Goal: Task Accomplishment & Management: Manage account settings

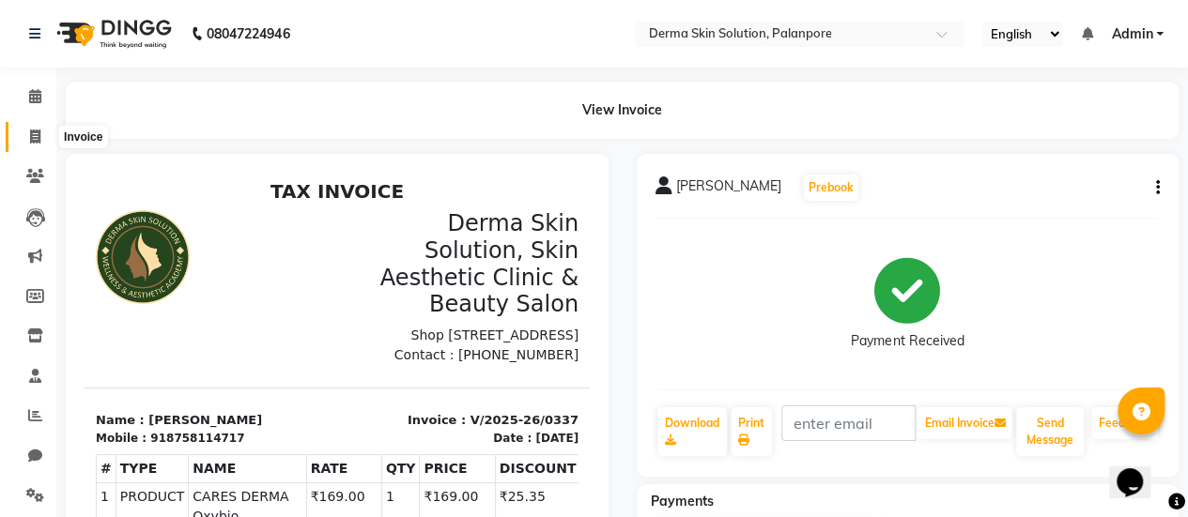
click at [30, 134] on icon at bounding box center [35, 137] width 10 height 14
select select "service"
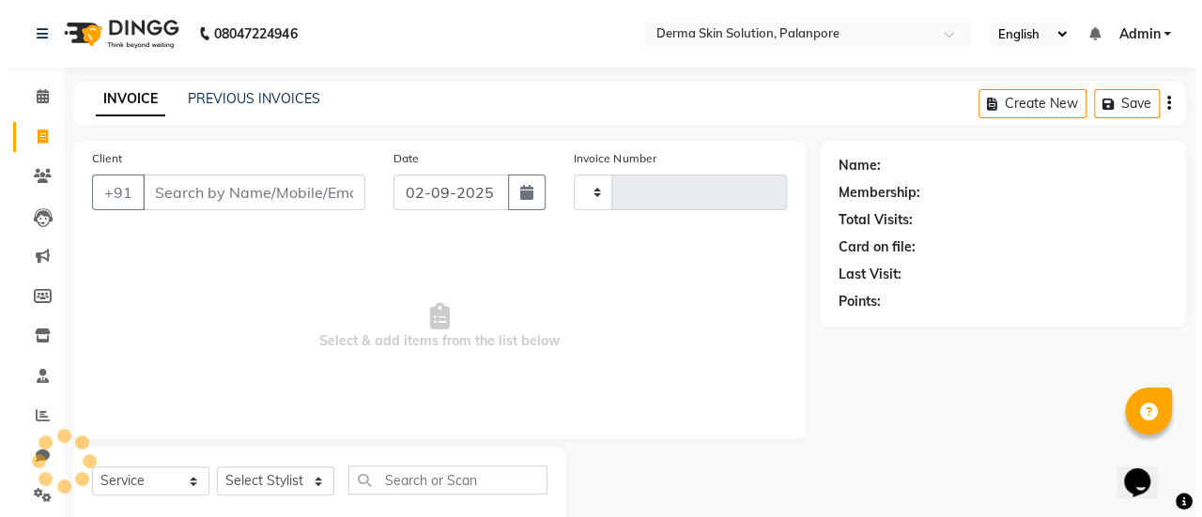
scroll to position [46, 0]
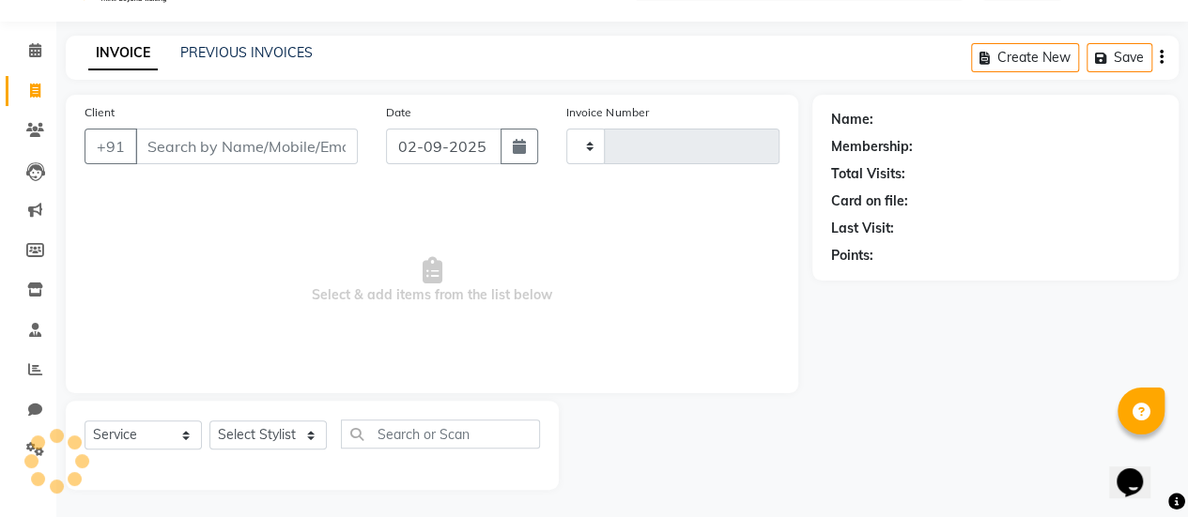
type input "0338"
select select "8167"
click at [190, 155] on input "Client" at bounding box center [246, 147] width 223 height 36
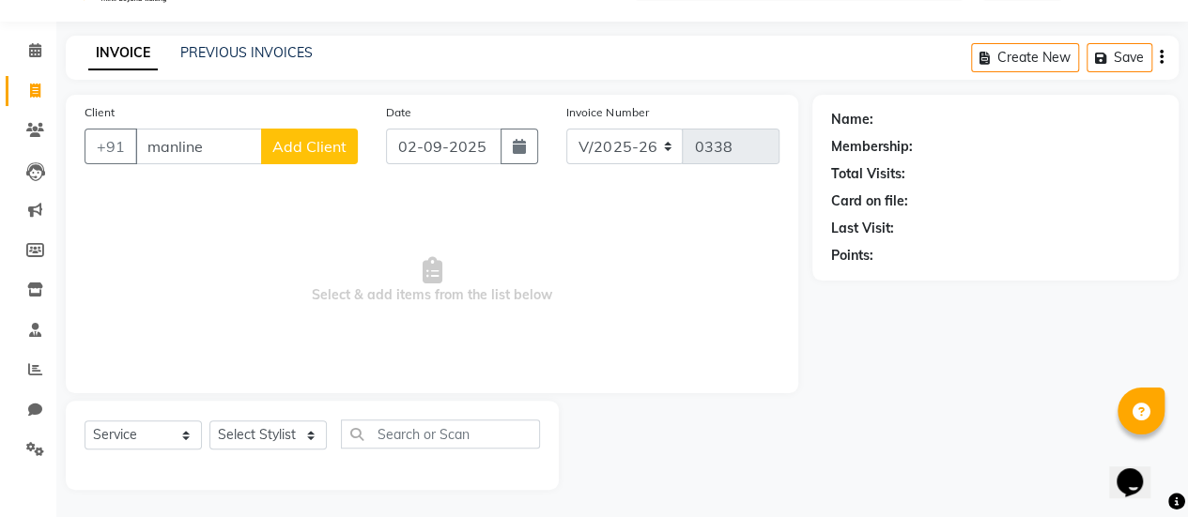
type input "manline"
click at [300, 146] on span "Add Client" at bounding box center [309, 146] width 74 height 19
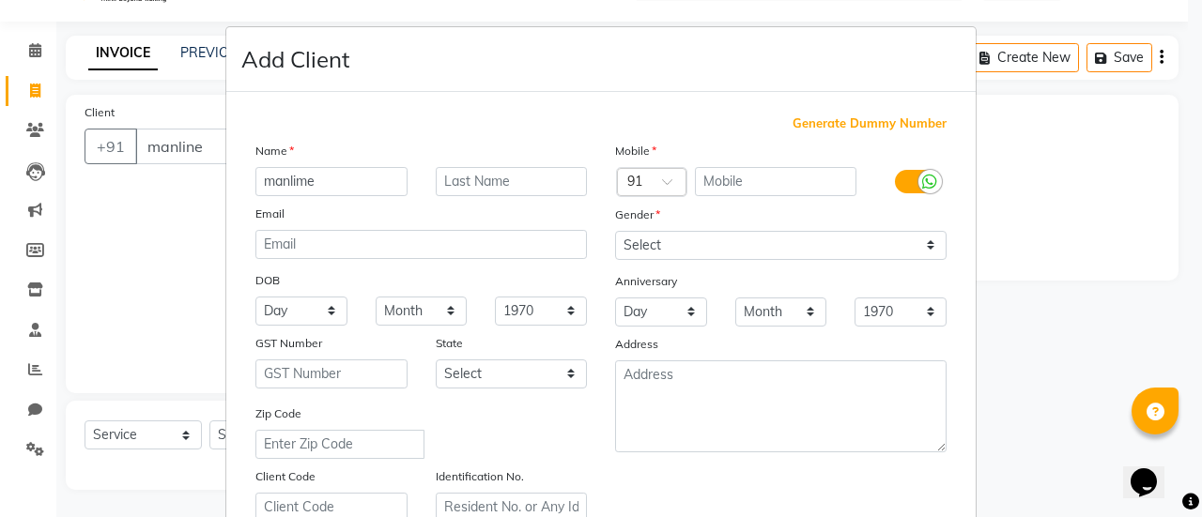
type input "manlime"
click at [441, 179] on input "text" at bounding box center [512, 181] width 152 height 29
type input "dhoni"
click at [697, 179] on input "text" at bounding box center [776, 181] width 162 height 29
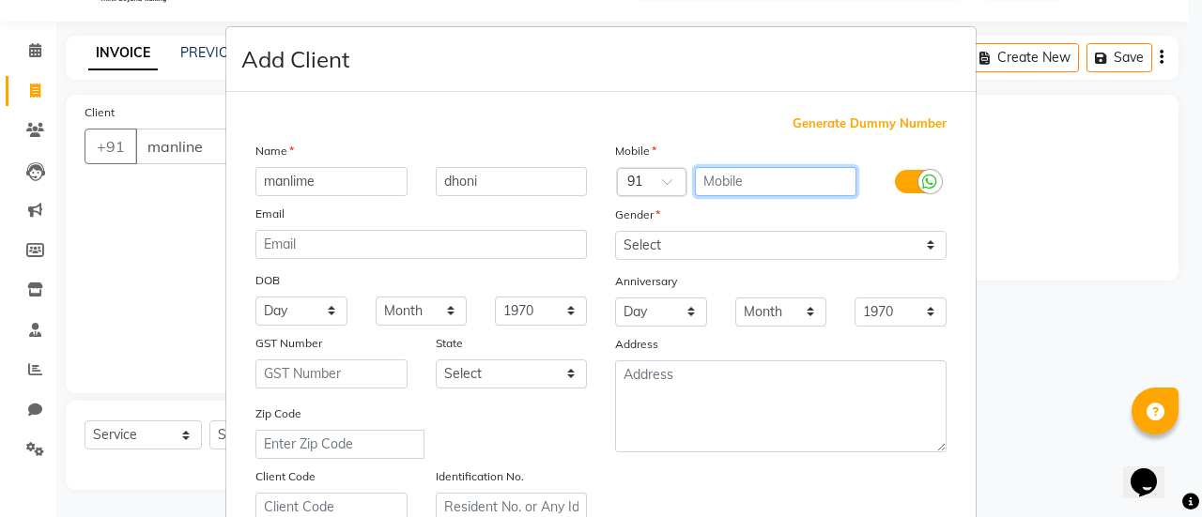
click at [697, 179] on input "text" at bounding box center [776, 181] width 162 height 29
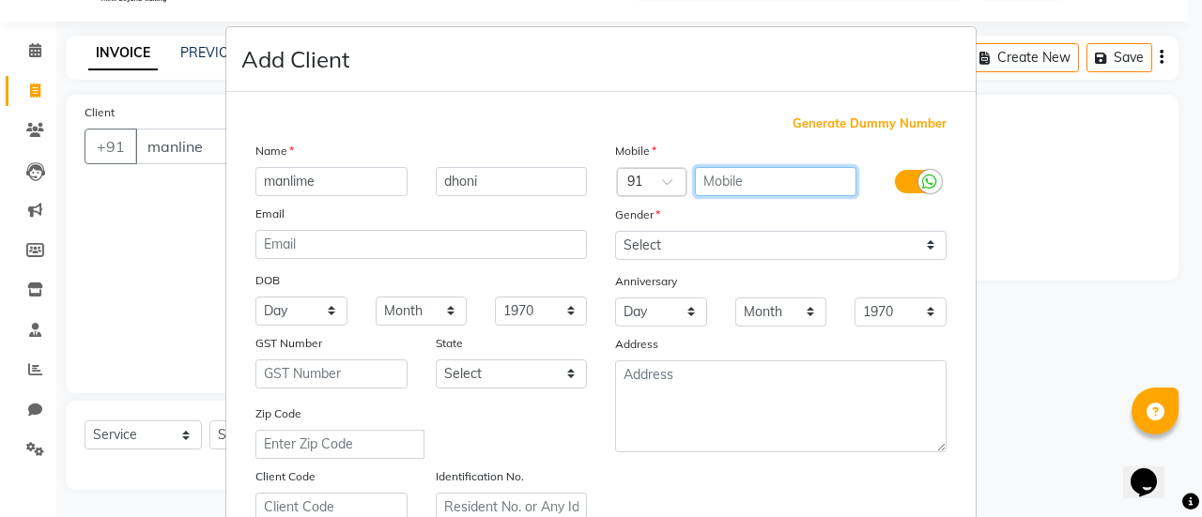
click at [697, 179] on input "text" at bounding box center [776, 181] width 162 height 29
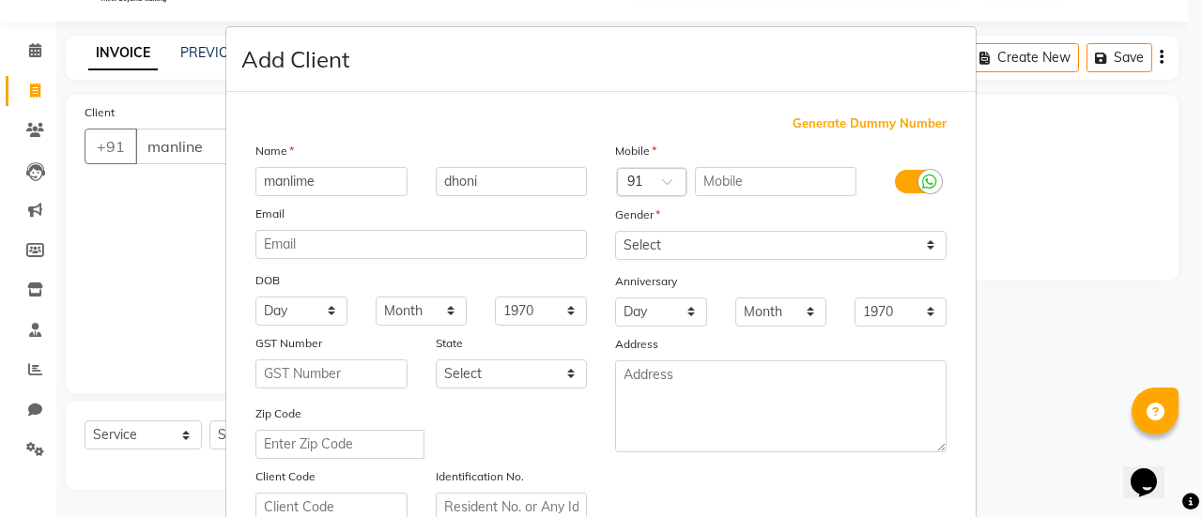
click at [731, 153] on div "Mobile" at bounding box center [781, 154] width 360 height 26
click at [864, 51] on div "Add Client" at bounding box center [600, 59] width 749 height 65
click at [798, 191] on input "text" at bounding box center [776, 181] width 162 height 29
type input "7228821118"
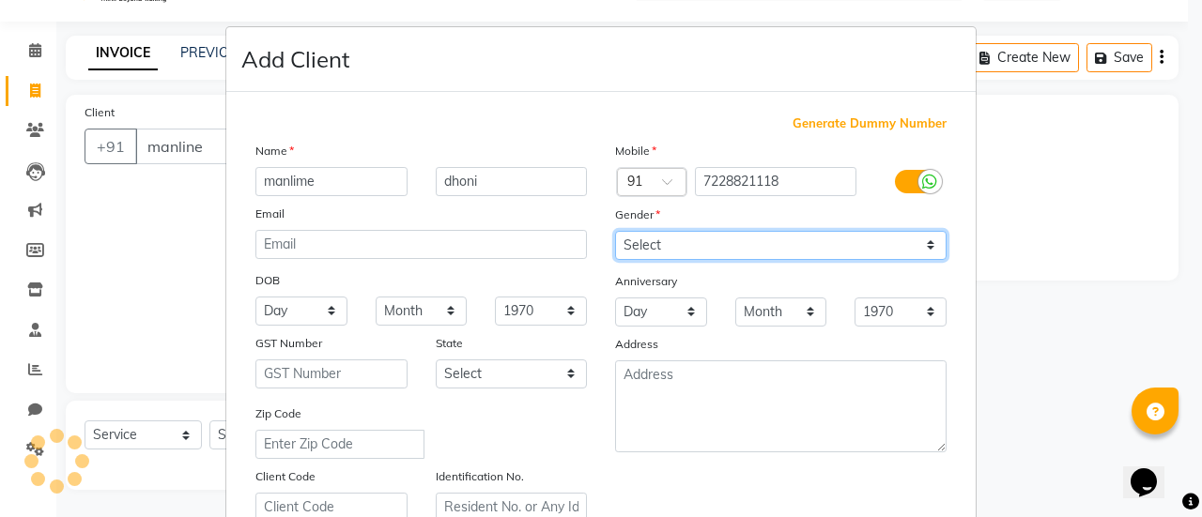
click at [857, 231] on select "Select [DEMOGRAPHIC_DATA] [DEMOGRAPHIC_DATA] Other Prefer Not To Say" at bounding box center [780, 245] width 331 height 29
select select "[DEMOGRAPHIC_DATA]"
click at [615, 231] on select "Select [DEMOGRAPHIC_DATA] [DEMOGRAPHIC_DATA] Other Prefer Not To Say" at bounding box center [780, 245] width 331 height 29
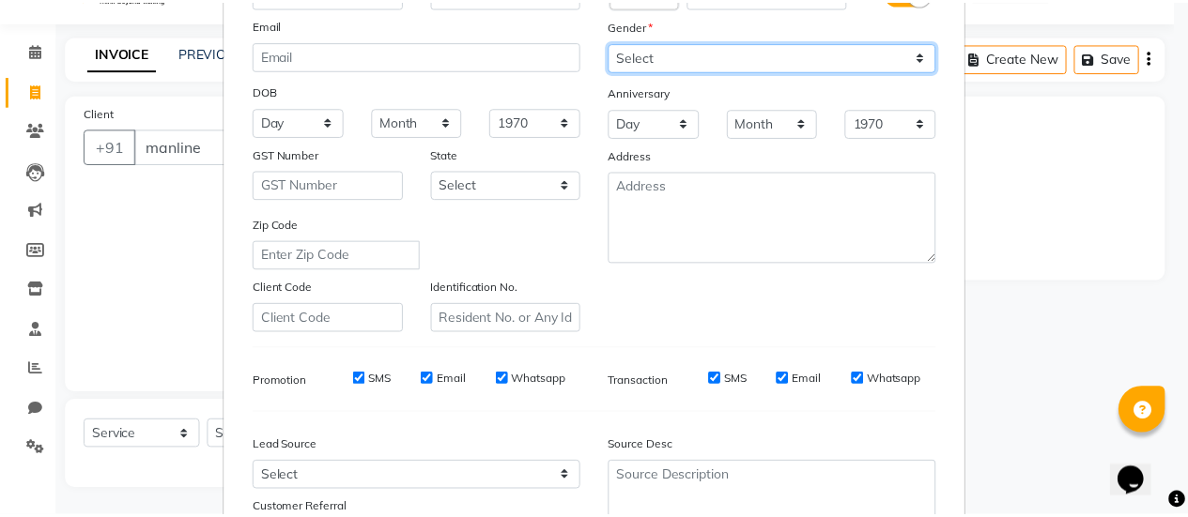
scroll to position [346, 0]
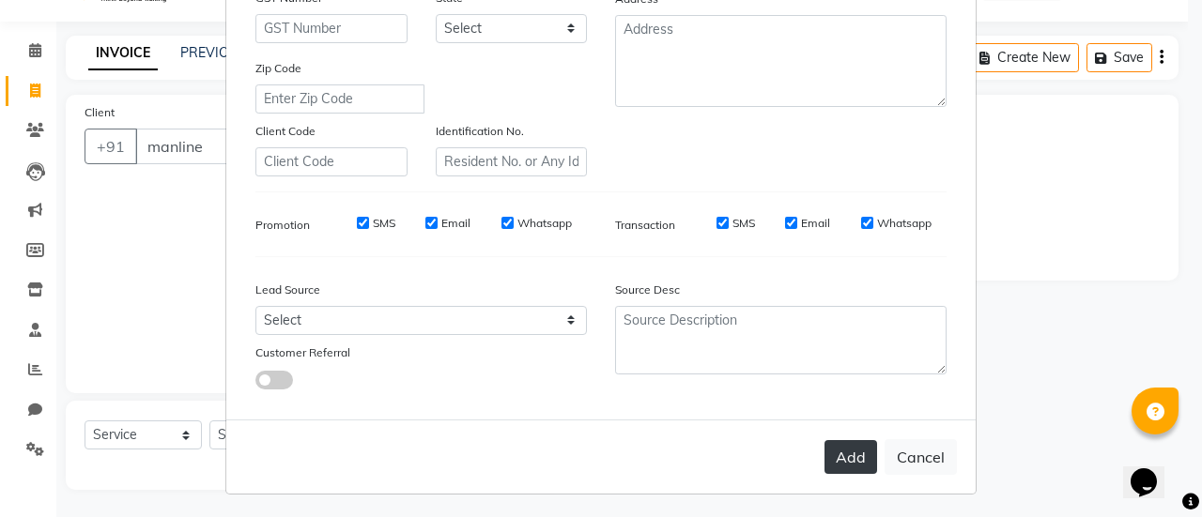
click at [848, 454] on button "Add" at bounding box center [850, 457] width 53 height 34
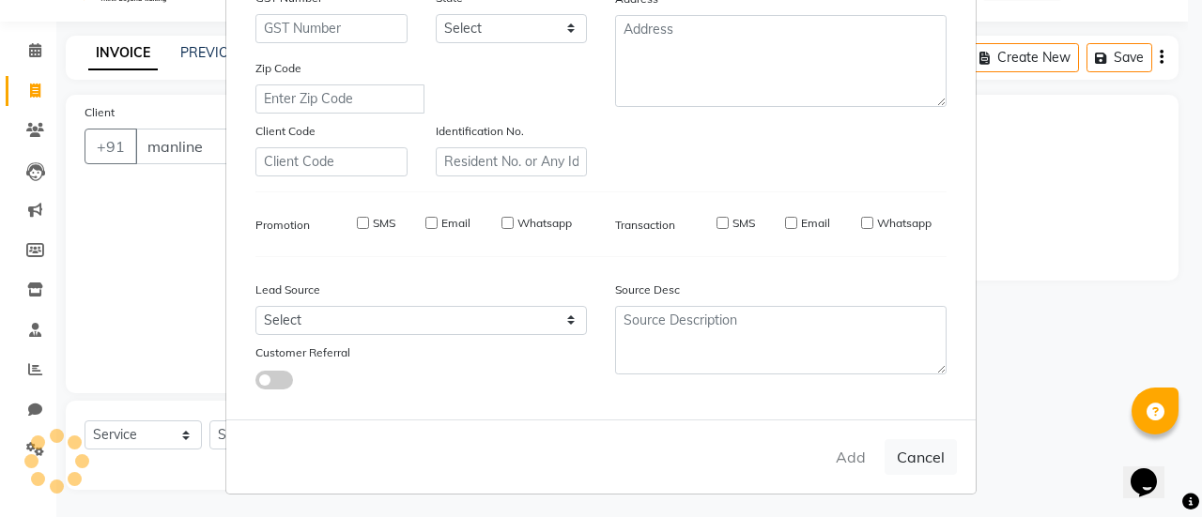
type input "7228821118"
select select
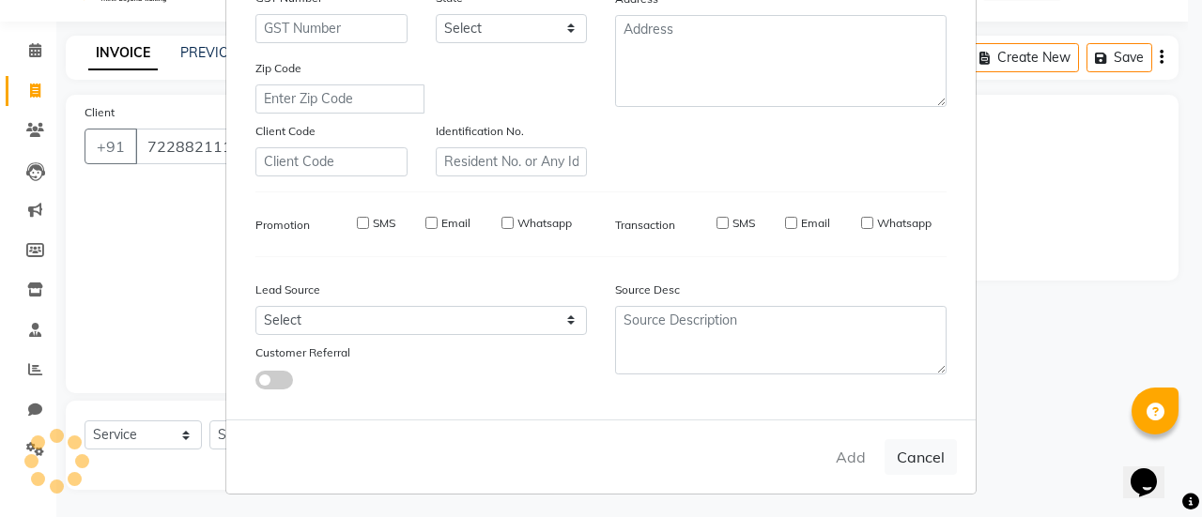
select select
checkbox input "false"
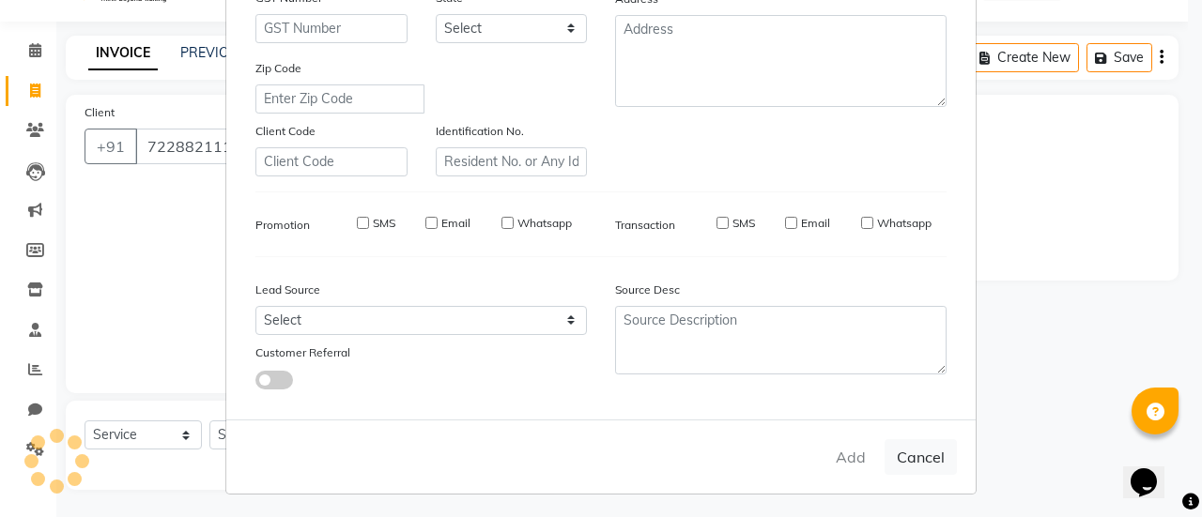
checkbox input "false"
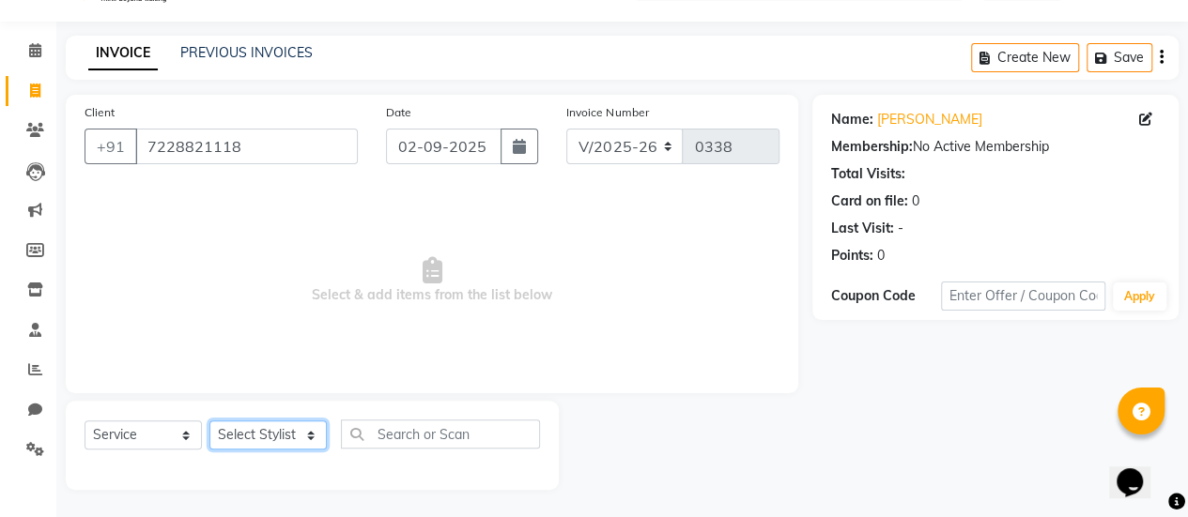
click at [247, 440] on select "Select Stylist Aum [PERSON_NAME] [PERSON_NAME] [PERSON_NAME] [PERSON_NAME] Meet…" at bounding box center [267, 435] width 117 height 29
select select "80159"
click at [209, 421] on select "Select Stylist Aum [PERSON_NAME] [PERSON_NAME] [PERSON_NAME] [PERSON_NAME] Meet…" at bounding box center [267, 435] width 117 height 29
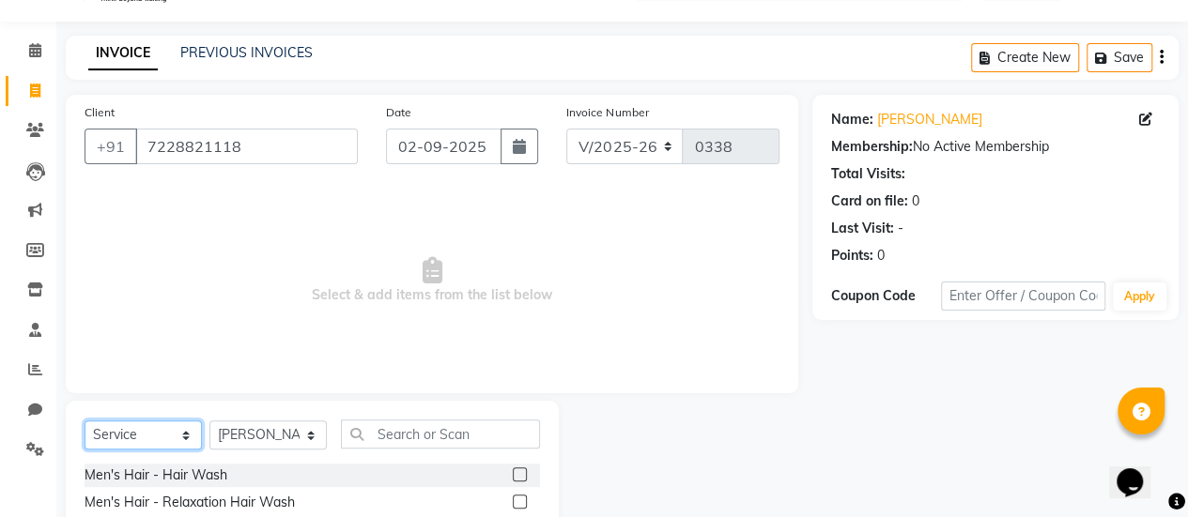
click at [154, 439] on select "Select Service Product Membership Package Voucher Prepaid Gift Card" at bounding box center [143, 435] width 117 height 29
select select "product"
click at [85, 421] on select "Select Service Product Membership Package Voucher Prepaid Gift Card" at bounding box center [143, 435] width 117 height 29
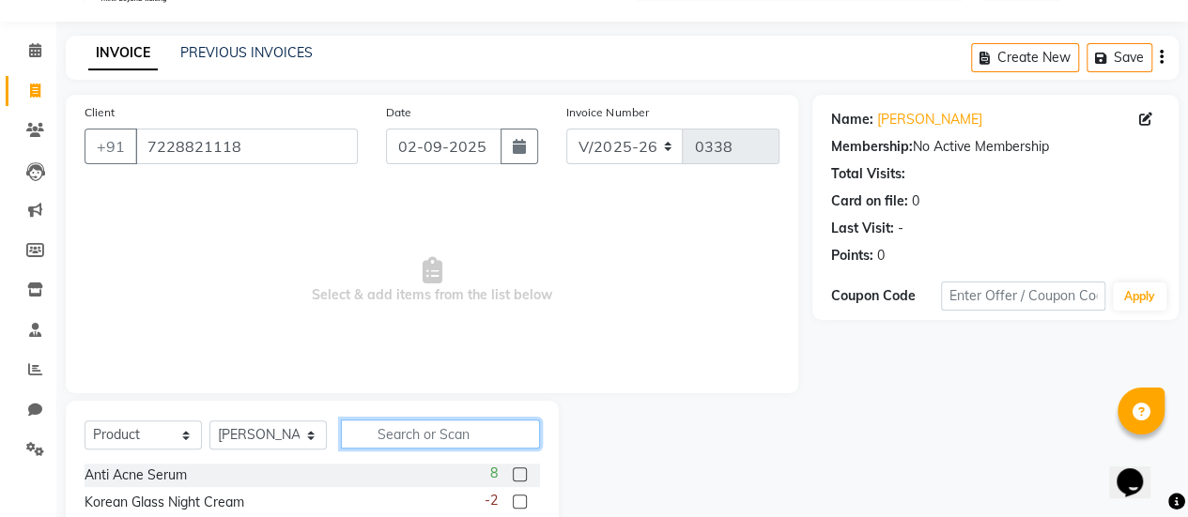
click at [428, 435] on input "text" at bounding box center [440, 434] width 199 height 29
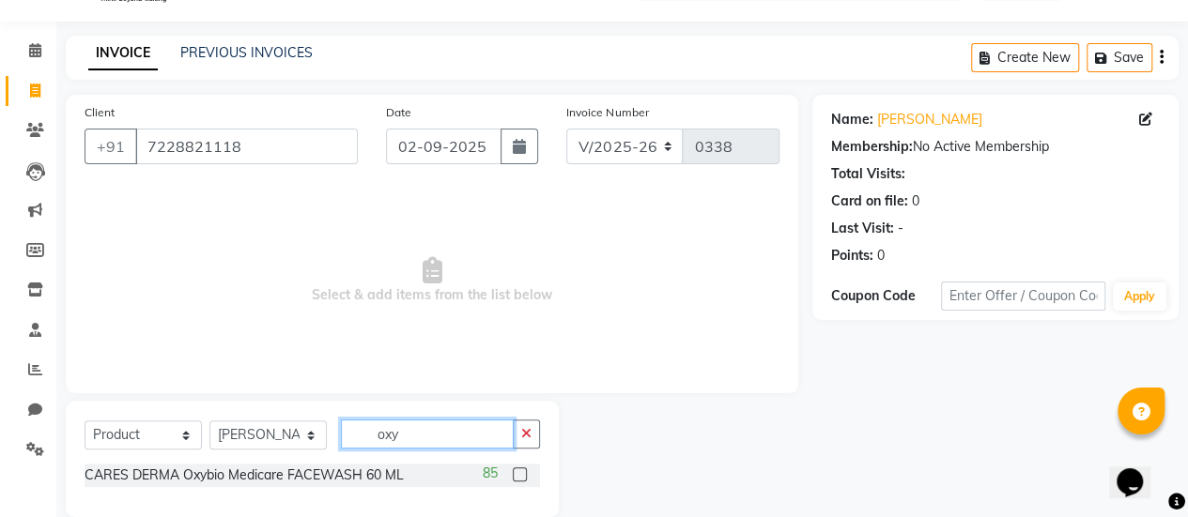
type input "oxy"
click at [518, 472] on label at bounding box center [520, 475] width 14 height 14
click at [518, 472] on input "checkbox" at bounding box center [519, 475] width 12 height 12
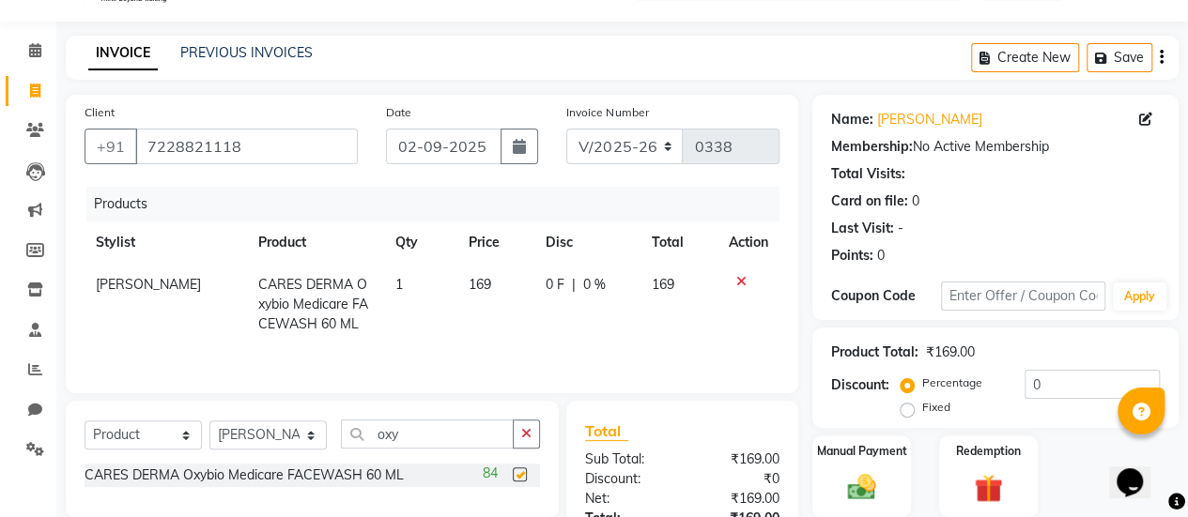
checkbox input "false"
click at [453, 440] on input "oxy" at bounding box center [427, 434] width 173 height 29
type input "o"
type input "shin"
click at [515, 472] on label at bounding box center [520, 475] width 14 height 14
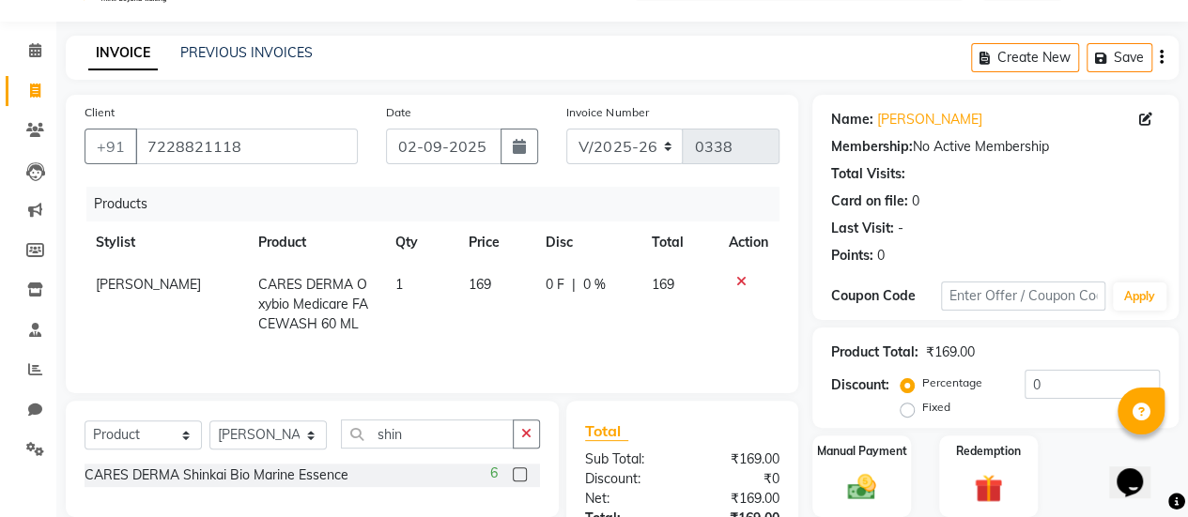
click at [515, 472] on input "checkbox" at bounding box center [519, 475] width 12 height 12
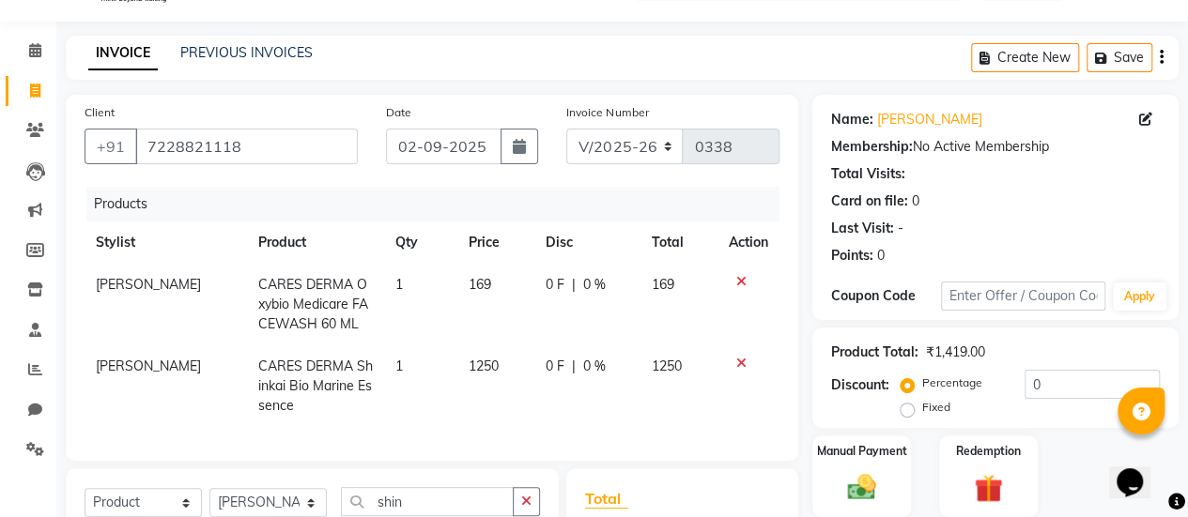
checkbox input "false"
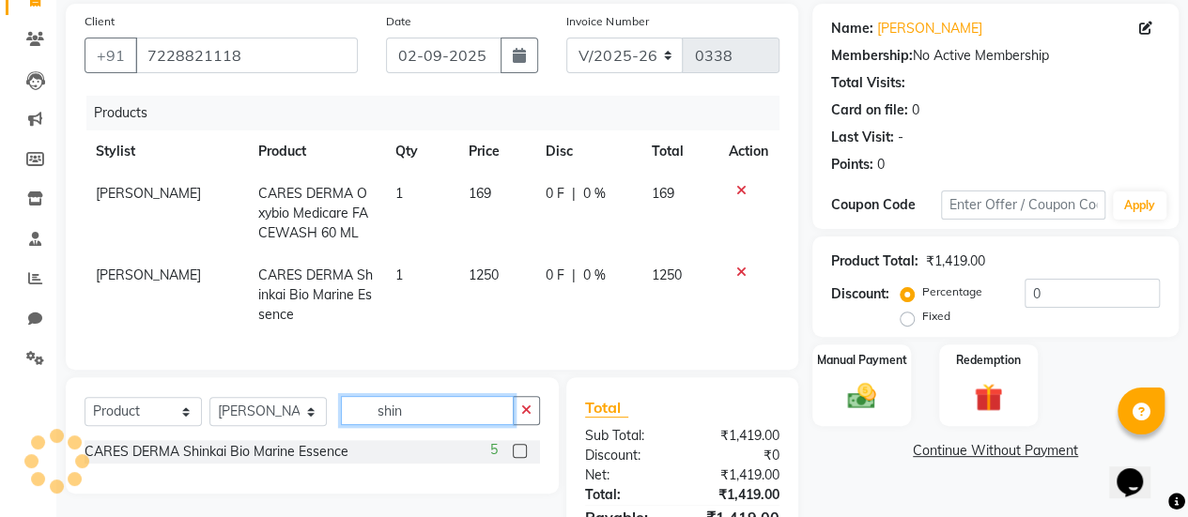
click at [439, 420] on input "shin" at bounding box center [427, 410] width 173 height 29
type input "s"
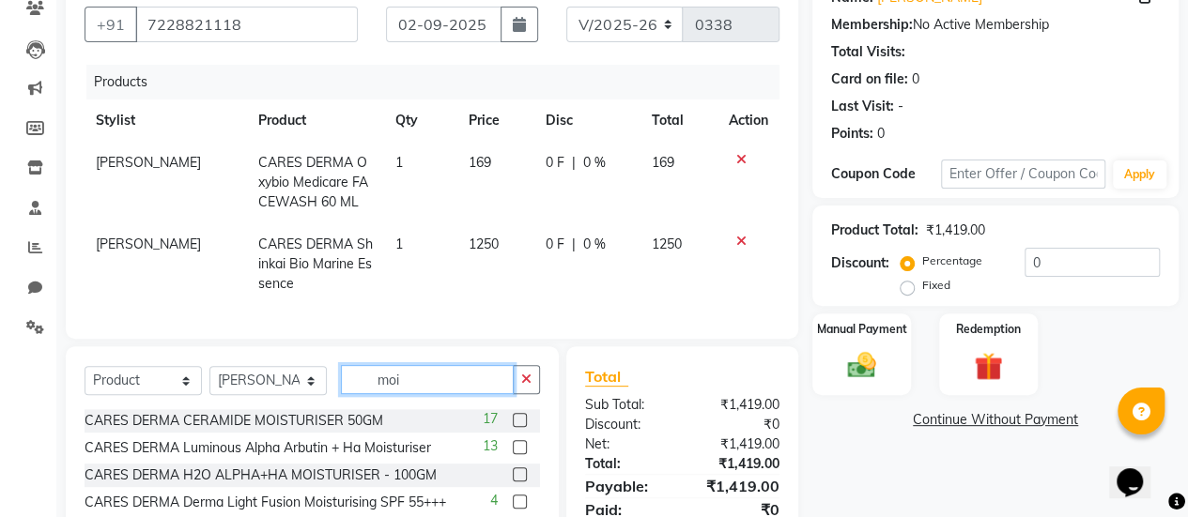
scroll to position [171, 0]
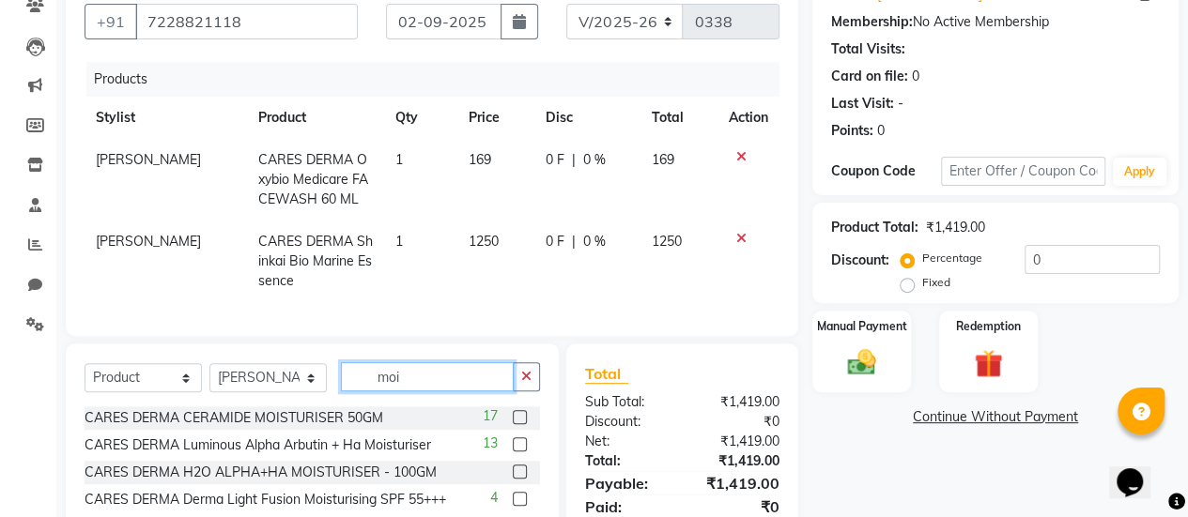
type input "moi"
click at [520, 452] on label at bounding box center [520, 445] width 14 height 14
click at [520, 452] on input "checkbox" at bounding box center [519, 445] width 12 height 12
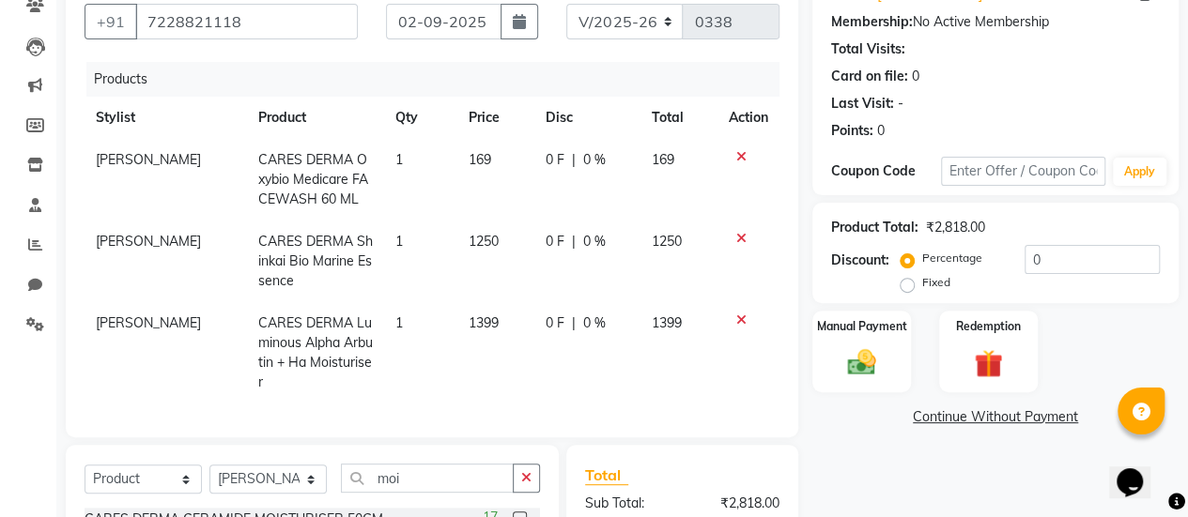
checkbox input "false"
click at [437, 465] on input "moi" at bounding box center [427, 478] width 173 height 29
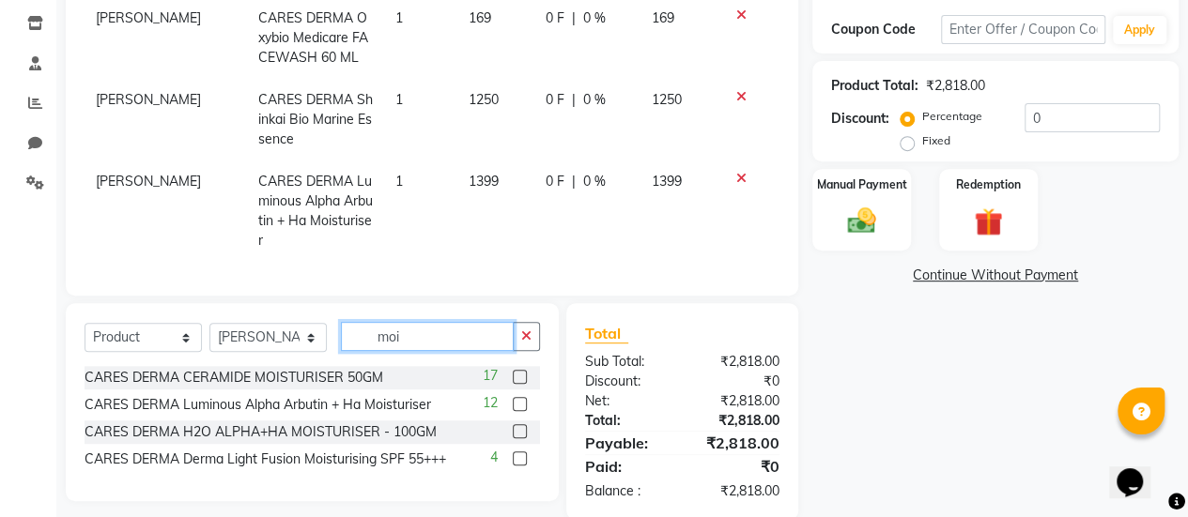
scroll to position [314, 0]
click at [516, 425] on label at bounding box center [520, 430] width 14 height 14
click at [516, 425] on input "checkbox" at bounding box center [519, 431] width 12 height 12
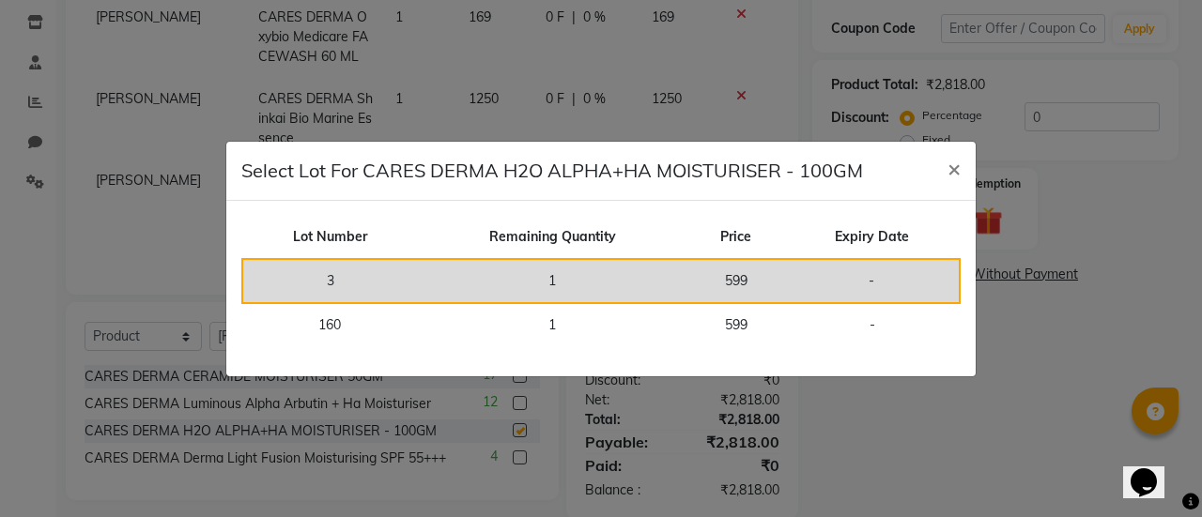
checkbox input "false"
click at [642, 290] on td "1" at bounding box center [552, 281] width 270 height 44
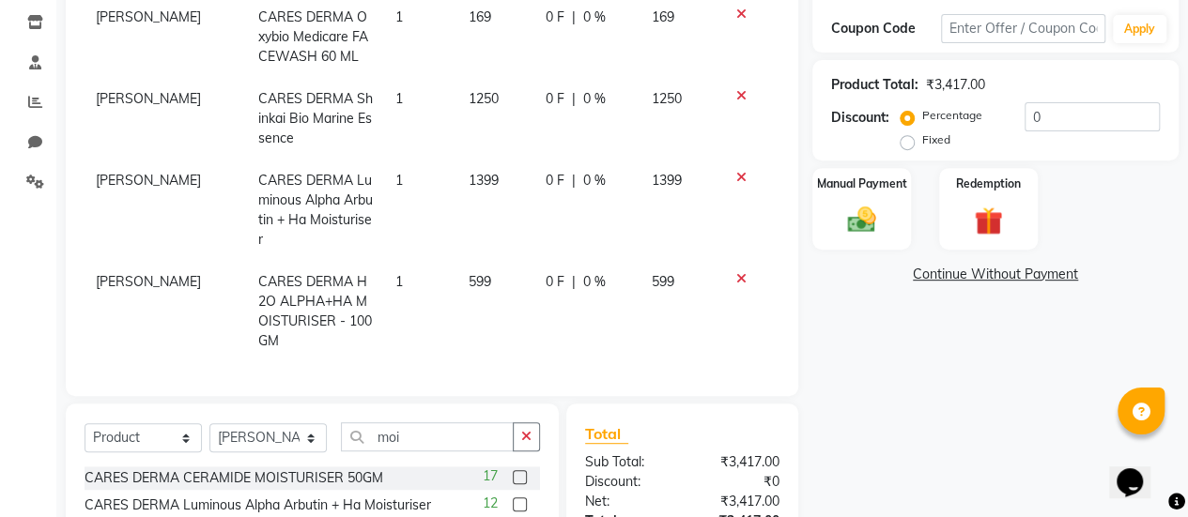
click at [736, 179] on icon at bounding box center [741, 177] width 10 height 13
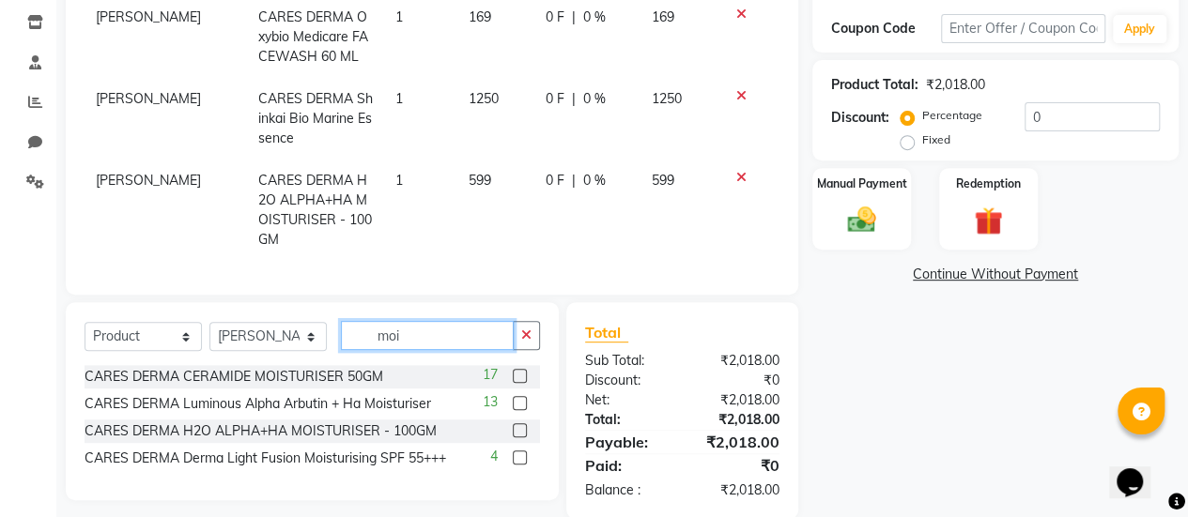
click at [474, 327] on input "moi" at bounding box center [427, 335] width 173 height 29
type input "m"
type input "spf"
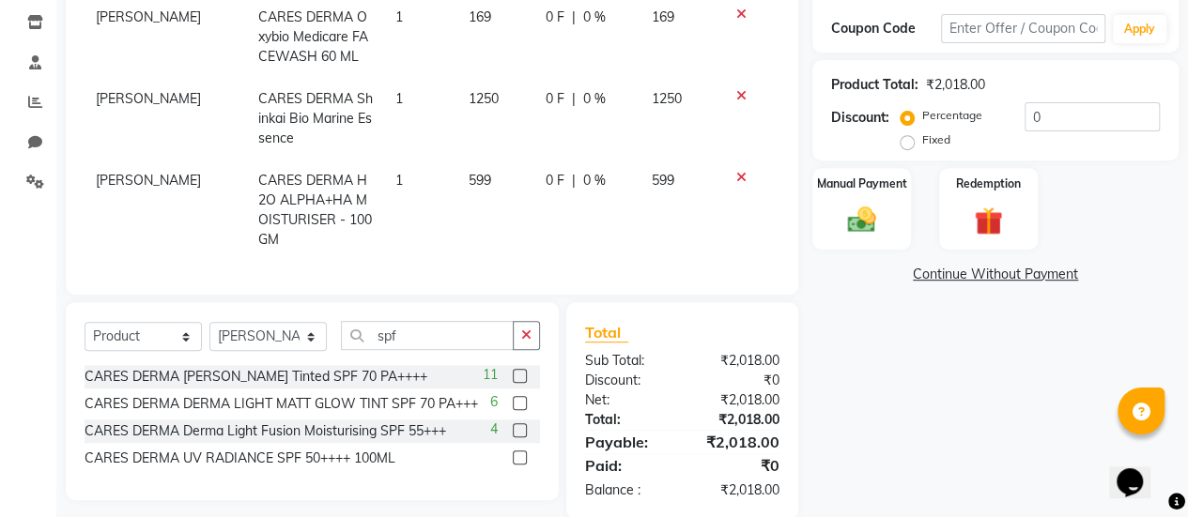
click at [516, 369] on label at bounding box center [520, 376] width 14 height 14
click at [516, 371] on input "checkbox" at bounding box center [519, 377] width 12 height 12
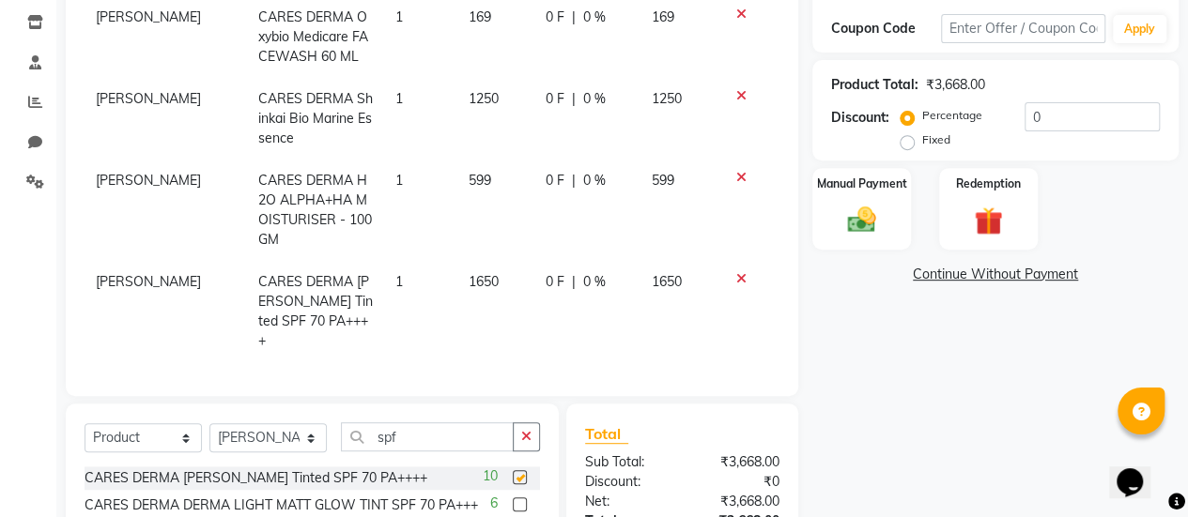
checkbox input "false"
click at [741, 272] on icon at bounding box center [741, 278] width 10 height 13
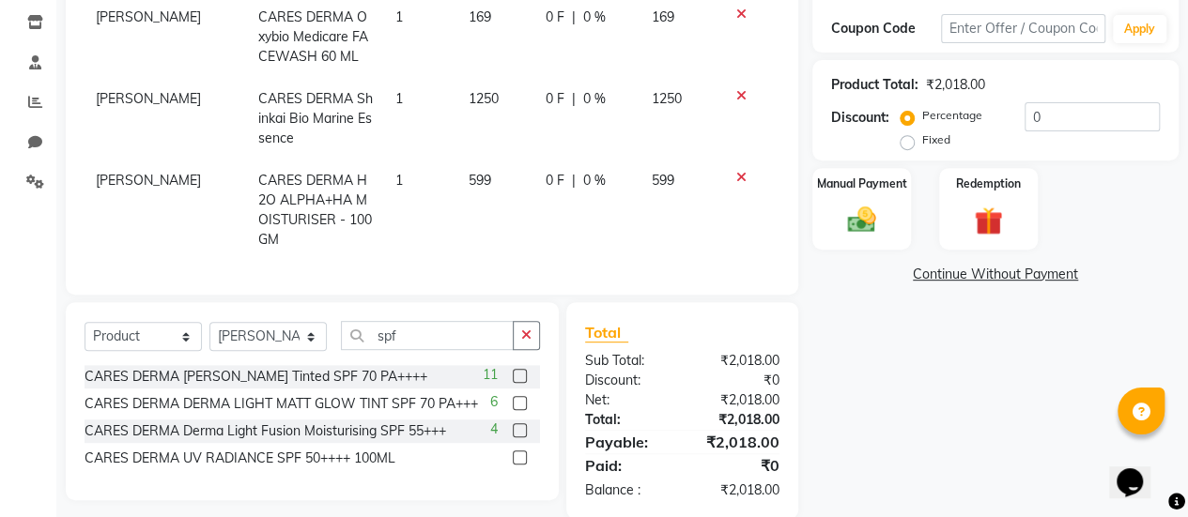
scroll to position [336, 0]
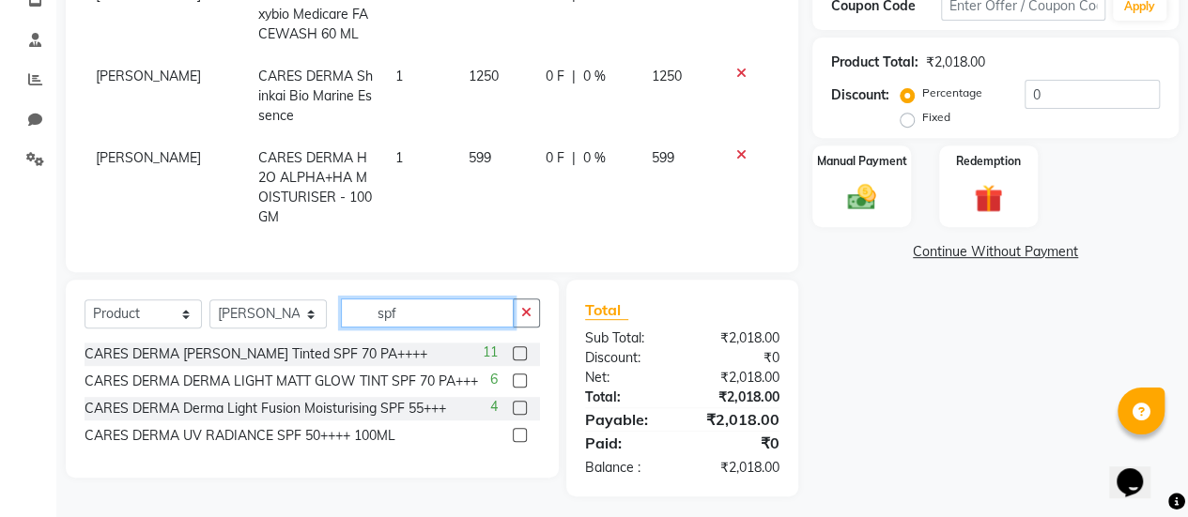
click at [477, 316] on input "spf" at bounding box center [427, 313] width 173 height 29
click at [517, 374] on label at bounding box center [520, 381] width 14 height 14
click at [517, 376] on input "checkbox" at bounding box center [519, 382] width 12 height 12
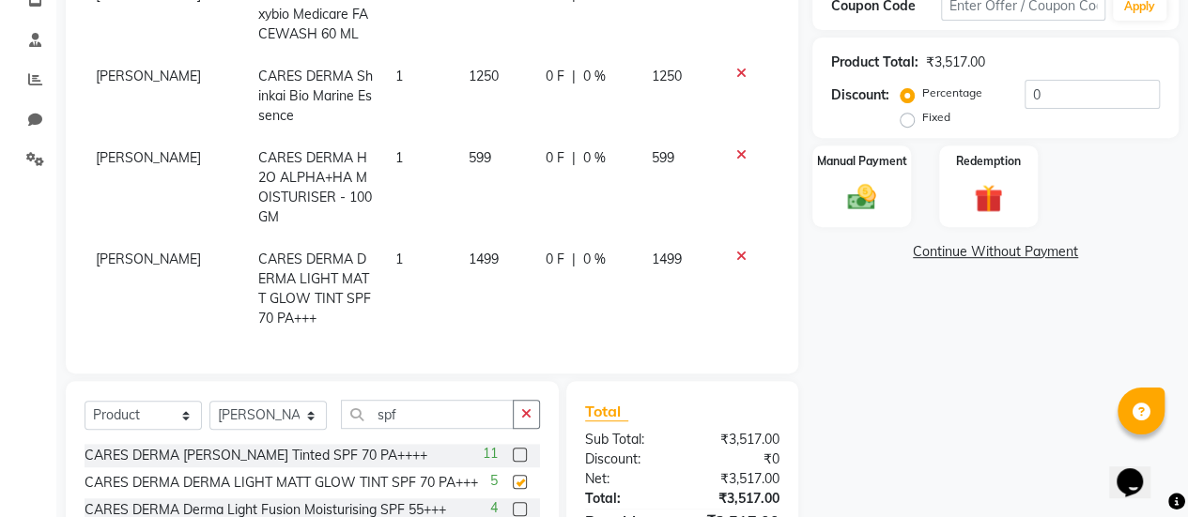
checkbox input "false"
click at [437, 400] on input "spf" at bounding box center [427, 414] width 173 height 29
type input "s"
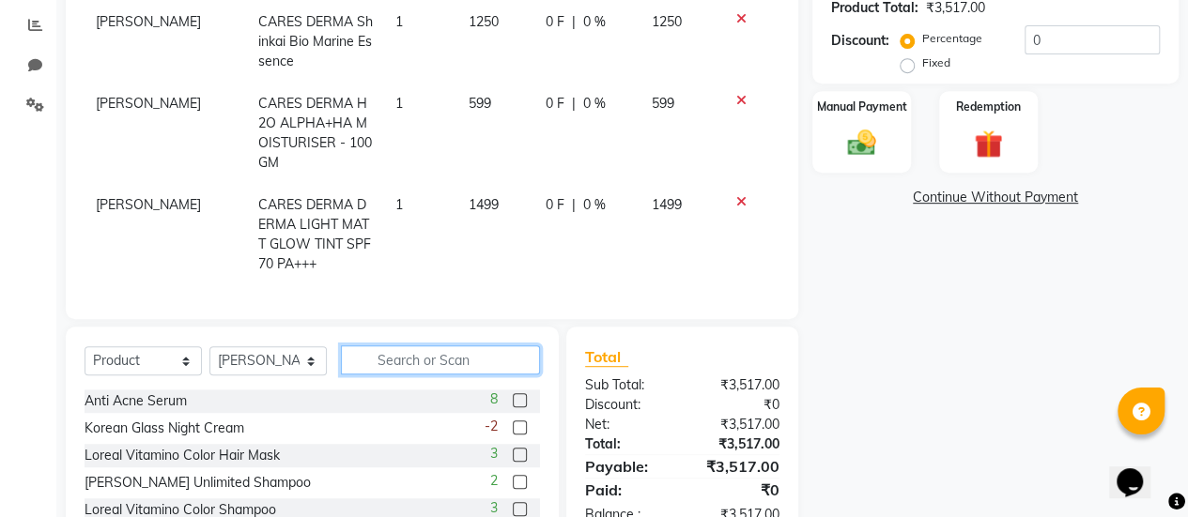
scroll to position [392, 0]
click at [390, 356] on input "text" at bounding box center [440, 358] width 199 height 29
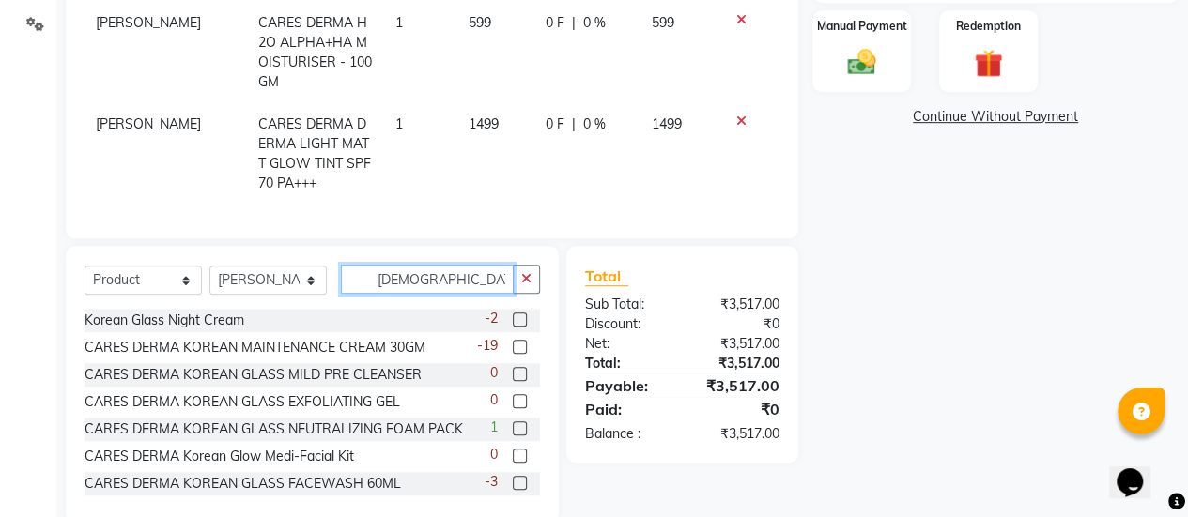
scroll to position [473, 0]
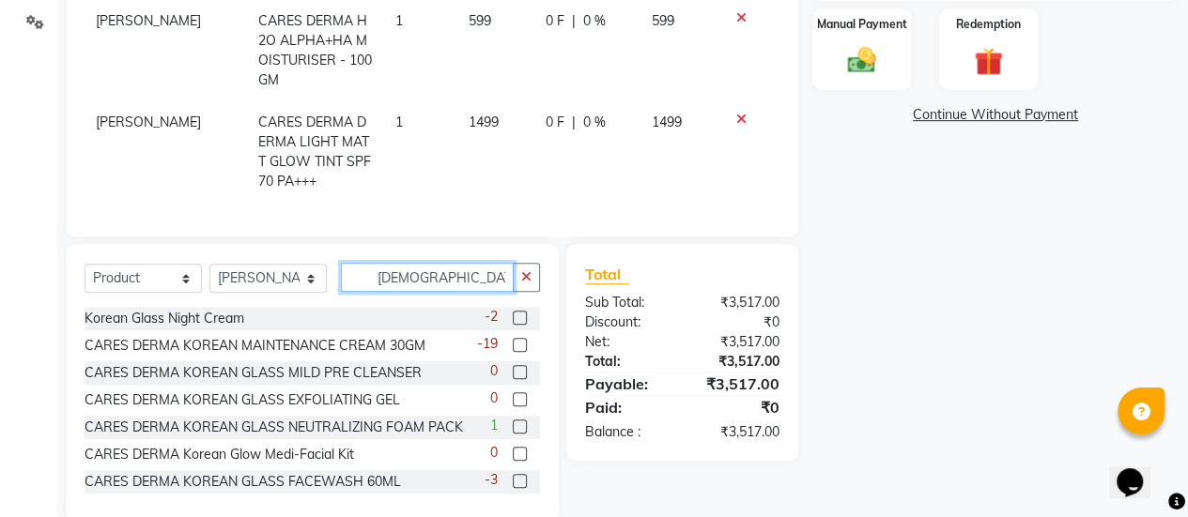
type input "[DEMOGRAPHIC_DATA]"
click at [513, 338] on label at bounding box center [520, 345] width 14 height 14
click at [513, 340] on input "checkbox" at bounding box center [519, 346] width 12 height 12
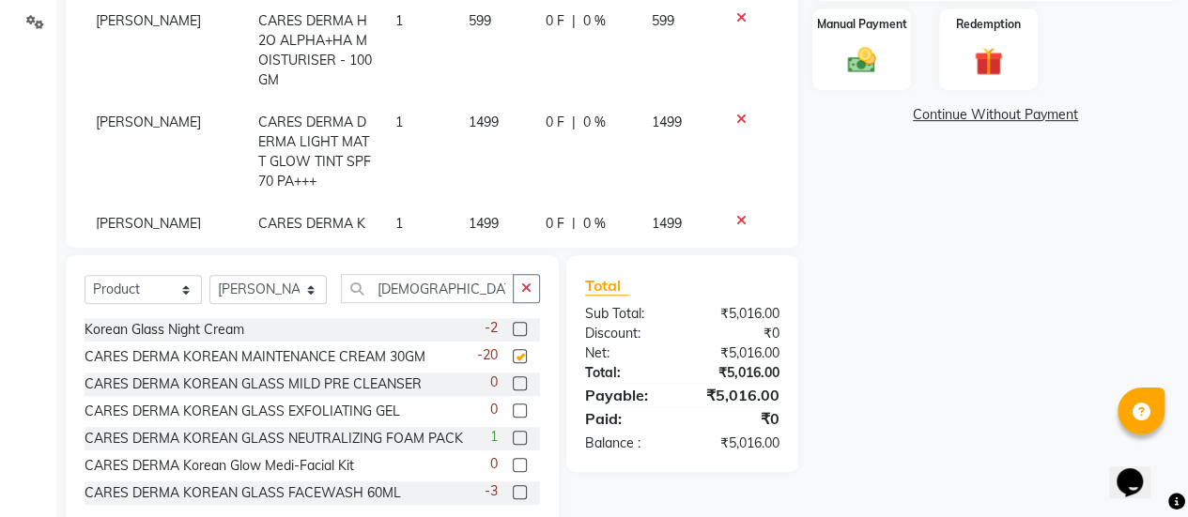
checkbox input "false"
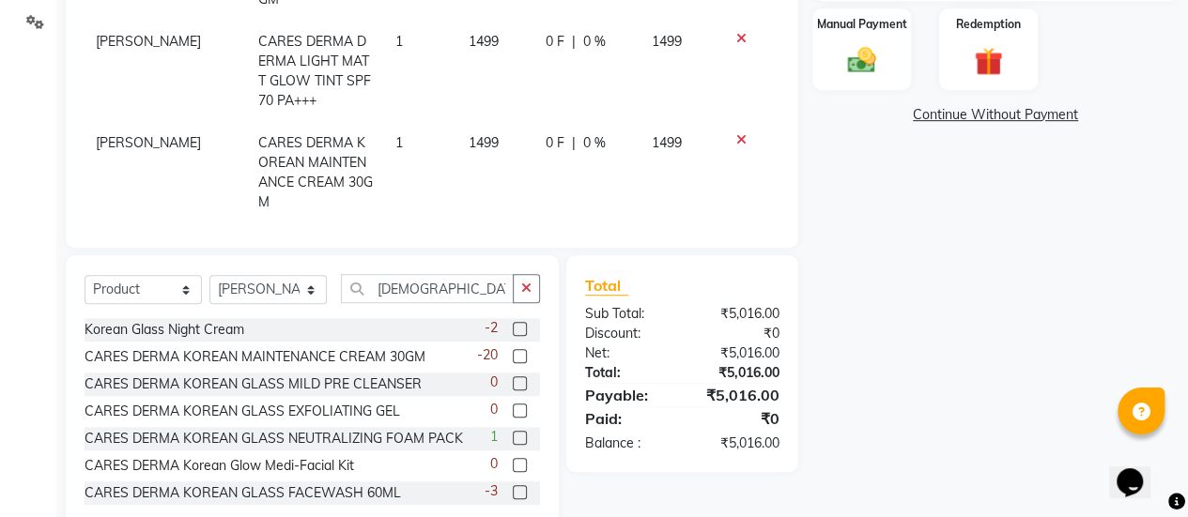
scroll to position [85, 0]
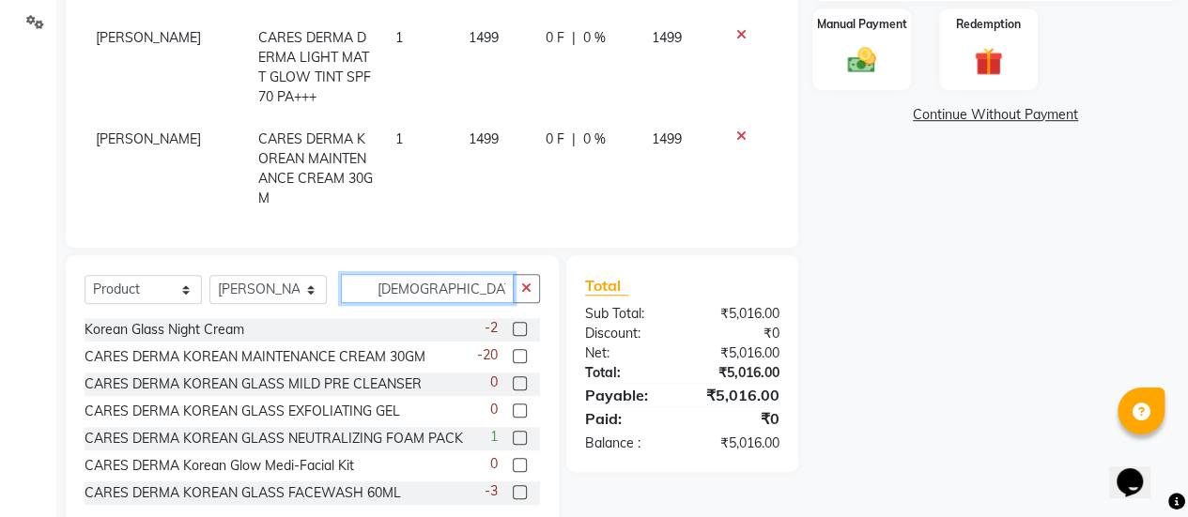
click at [428, 284] on input "[DEMOGRAPHIC_DATA]" at bounding box center [427, 288] width 173 height 29
type input "k"
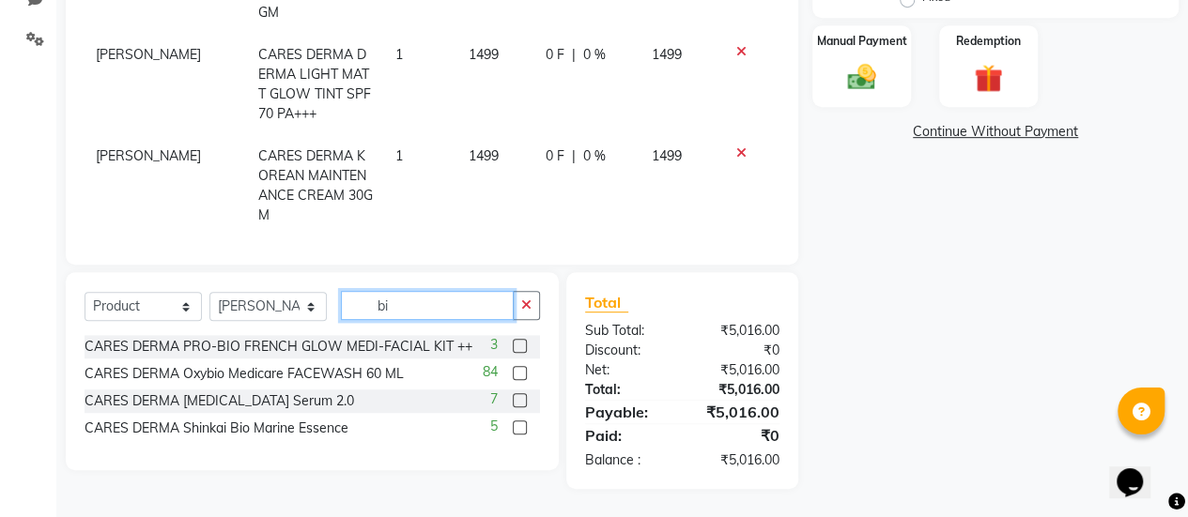
scroll to position [454, 0]
type input "bio"
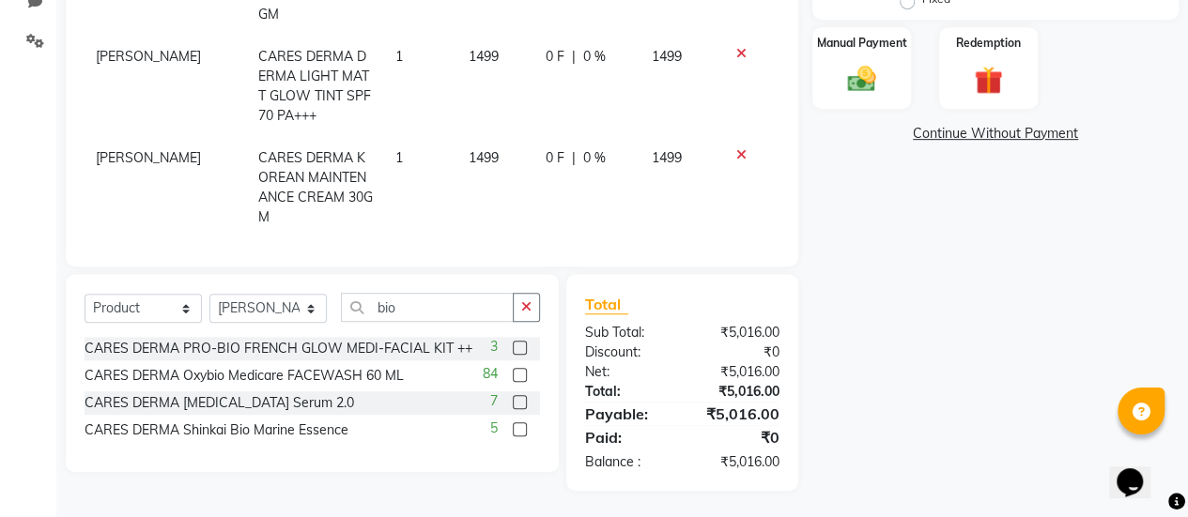
click at [523, 400] on label at bounding box center [520, 402] width 14 height 14
click at [523, 400] on input "checkbox" at bounding box center [519, 403] width 12 height 12
checkbox input "false"
click at [455, 314] on input "bio" at bounding box center [427, 307] width 173 height 29
type input "b"
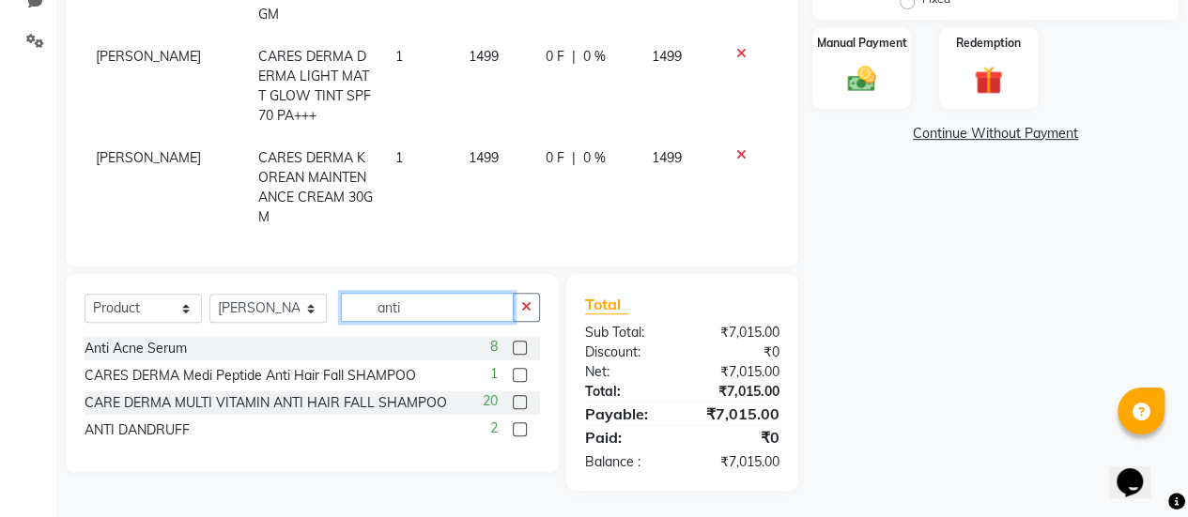
type input "anti"
click at [523, 376] on label at bounding box center [520, 375] width 14 height 14
click at [523, 376] on input "checkbox" at bounding box center [519, 376] width 12 height 12
checkbox input "false"
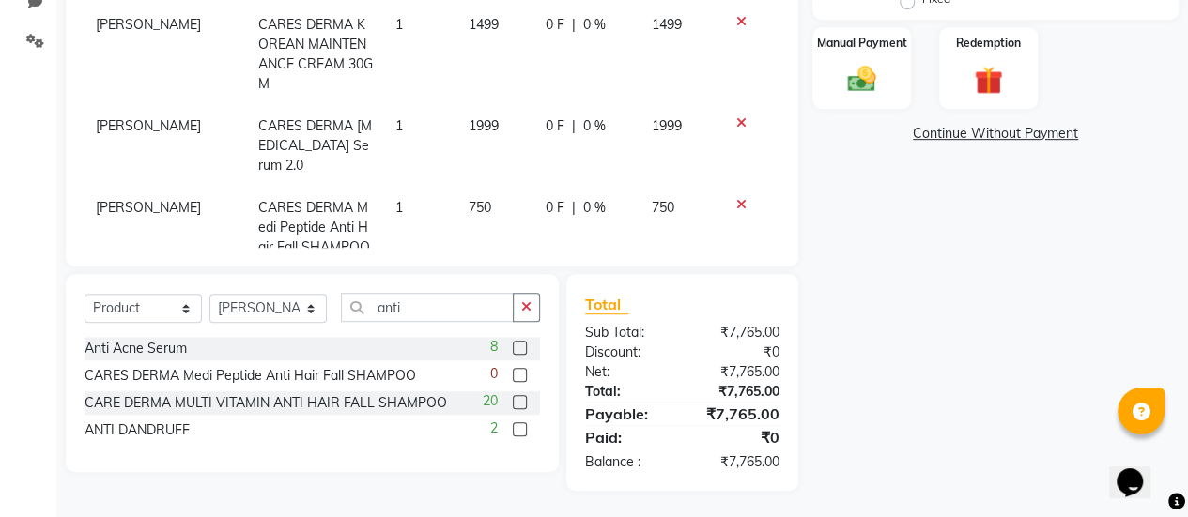
scroll to position [228, 0]
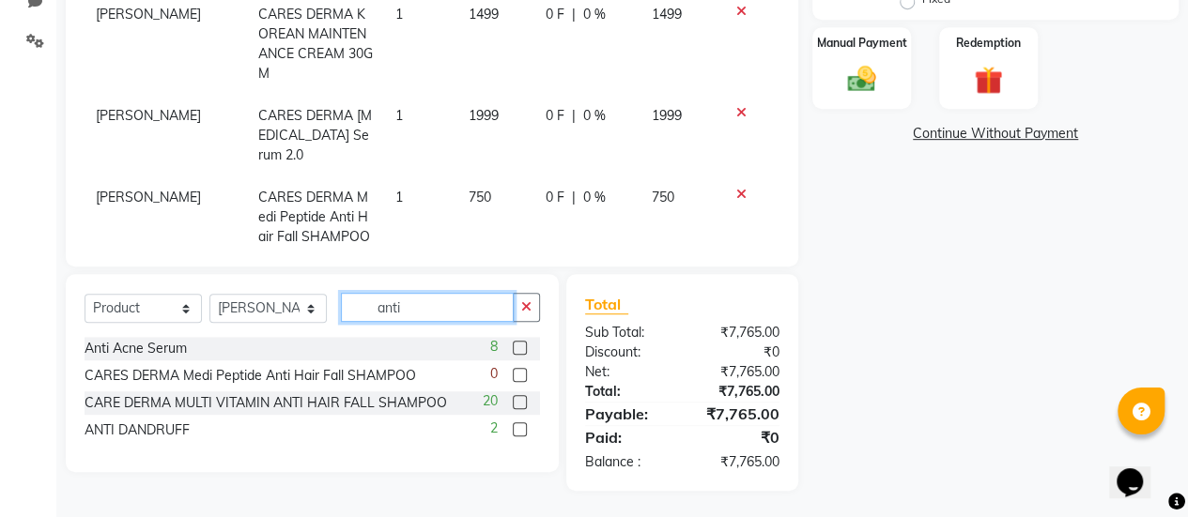
click at [414, 305] on input "anti" at bounding box center [427, 307] width 173 height 29
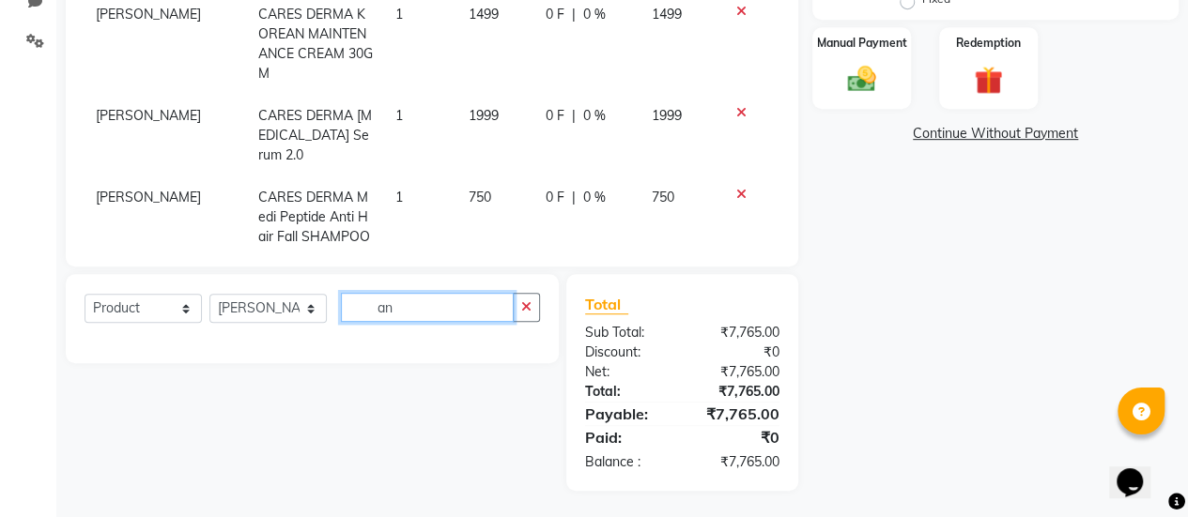
type input "a"
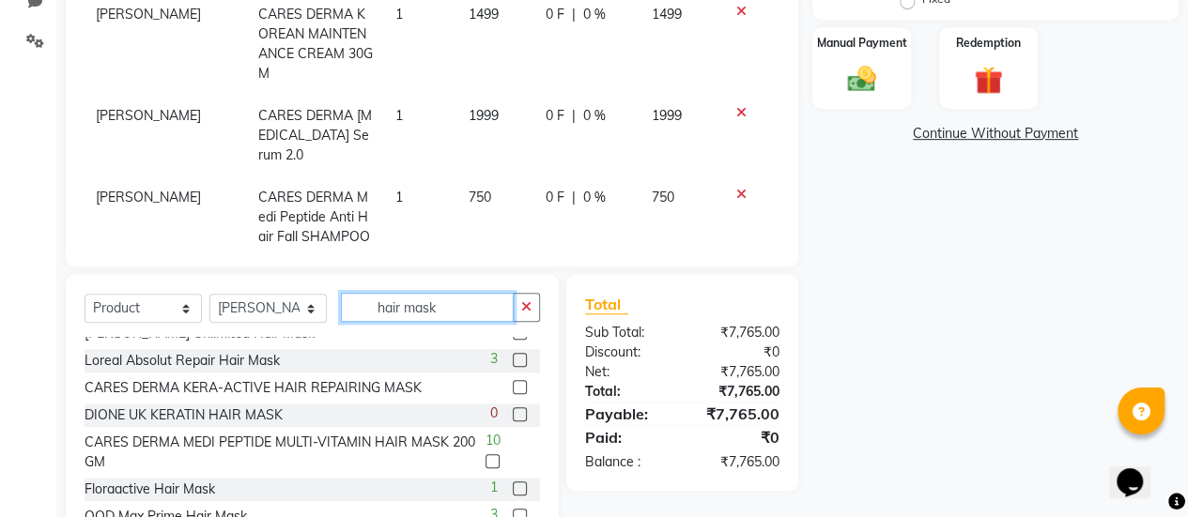
scroll to position [43, 0]
type input "hair mask"
click at [485, 454] on label at bounding box center [492, 461] width 14 height 14
click at [485, 455] on input "checkbox" at bounding box center [491, 461] width 12 height 12
checkbox input "false"
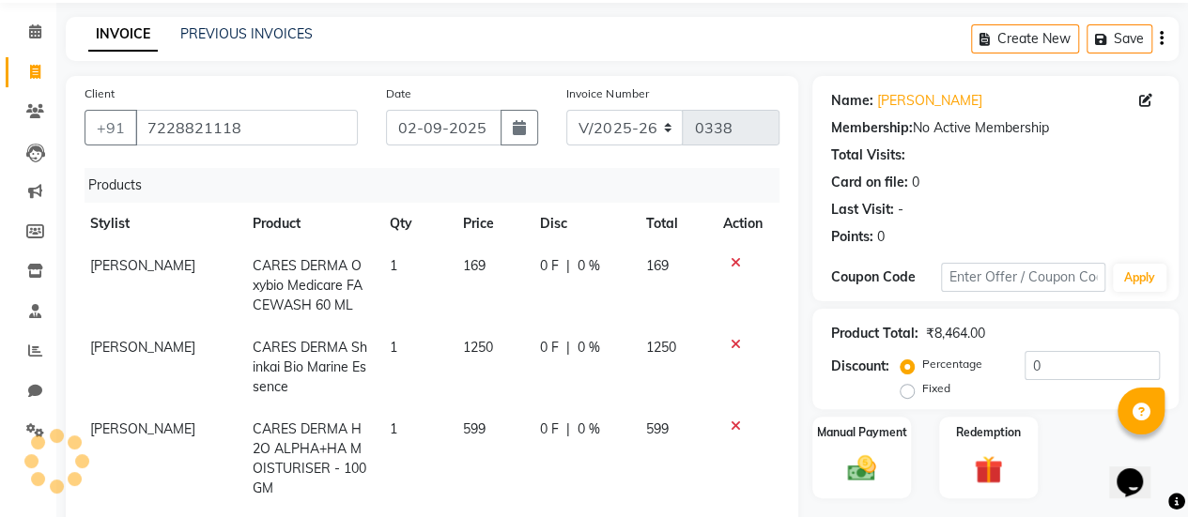
scroll to position [64, 0]
click at [293, 298] on span "CARES DERMA Oxybio Medicare FACEWASH 60 ML" at bounding box center [308, 286] width 110 height 56
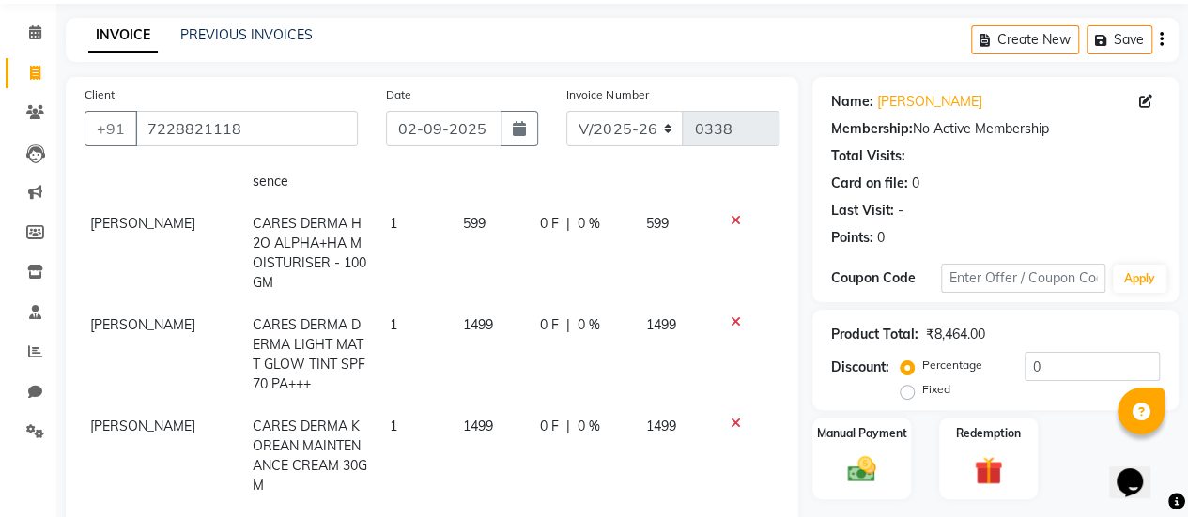
select select "80159"
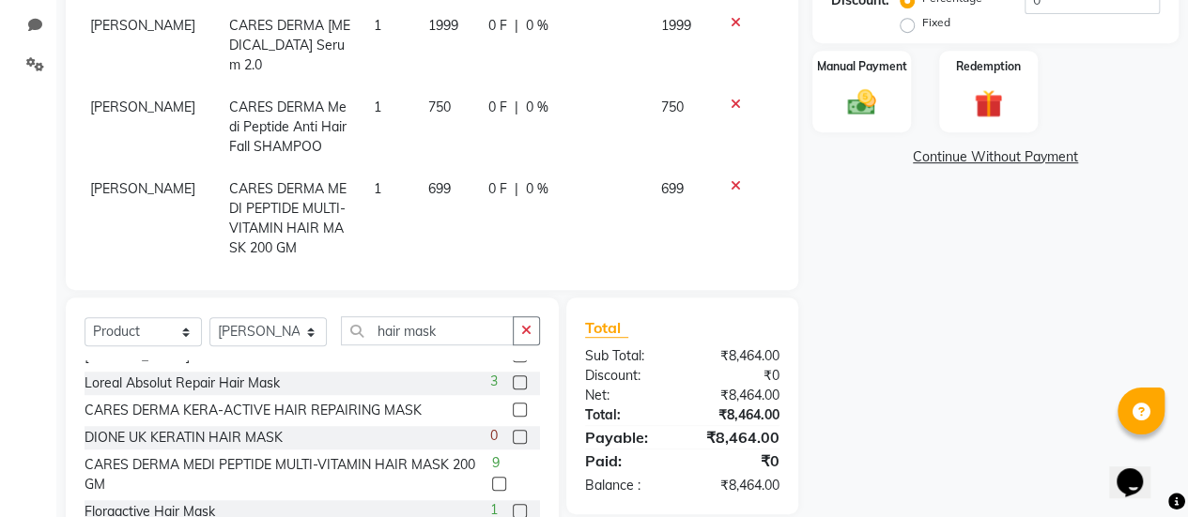
scroll to position [432, 0]
click at [267, 338] on select "Select Stylist Aum [PERSON_NAME] [PERSON_NAME] [PERSON_NAME] [PERSON_NAME] Meet…" at bounding box center [267, 330] width 117 height 29
select select "77002"
click at [209, 316] on select "Select Stylist Aum [PERSON_NAME] [PERSON_NAME] [PERSON_NAME] [PERSON_NAME] Meet…" at bounding box center [267, 330] width 117 height 29
click at [452, 324] on input "hair mask" at bounding box center [427, 329] width 173 height 29
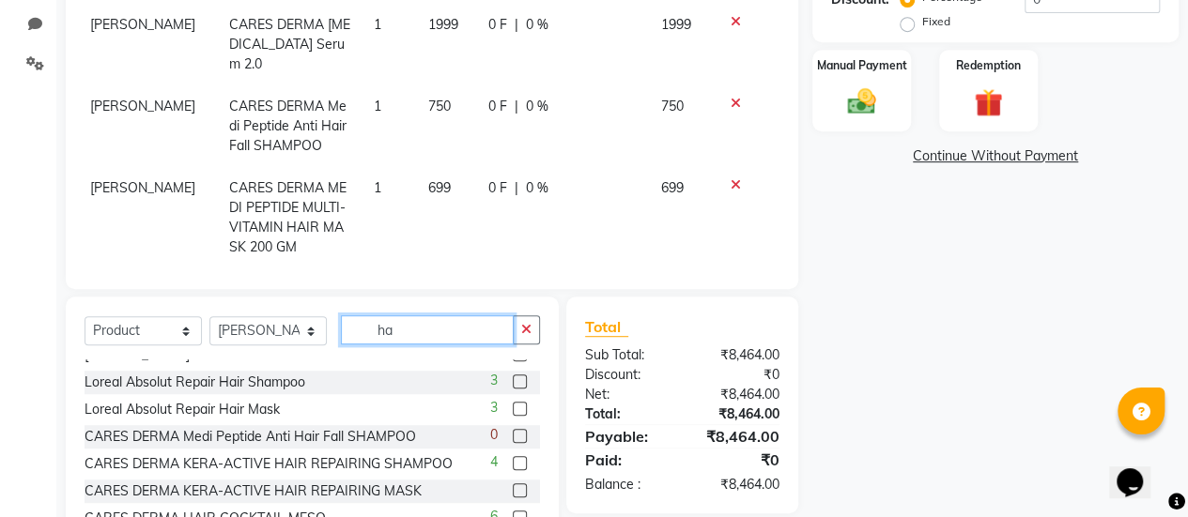
type input "h"
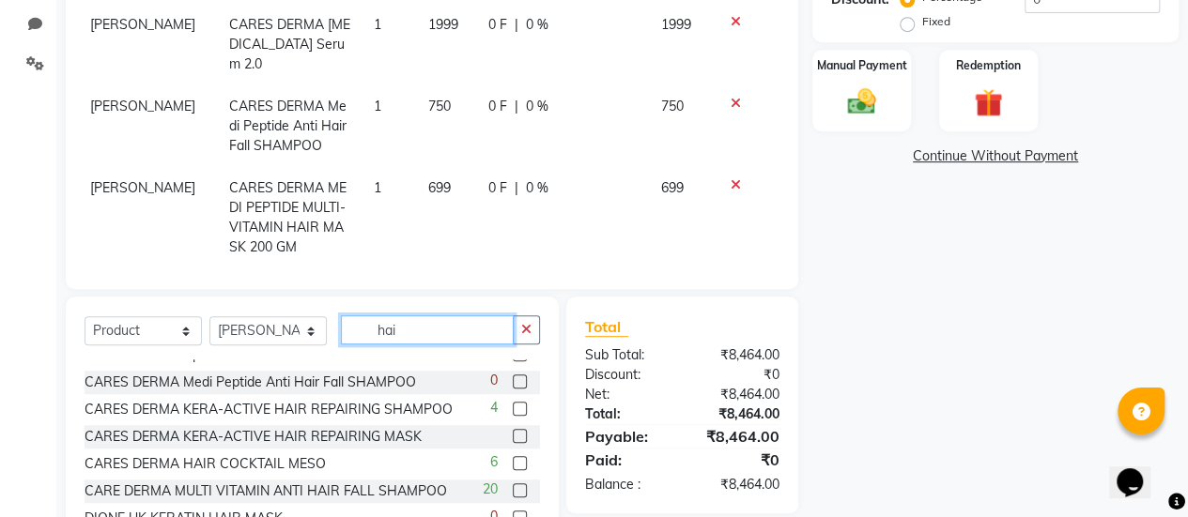
scroll to position [43, 0]
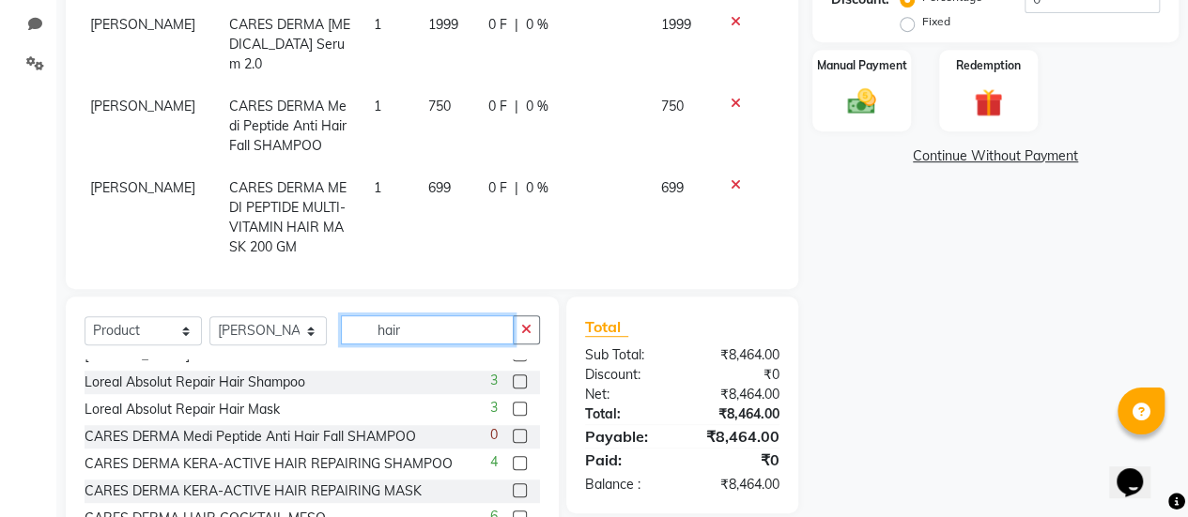
type input "hair"
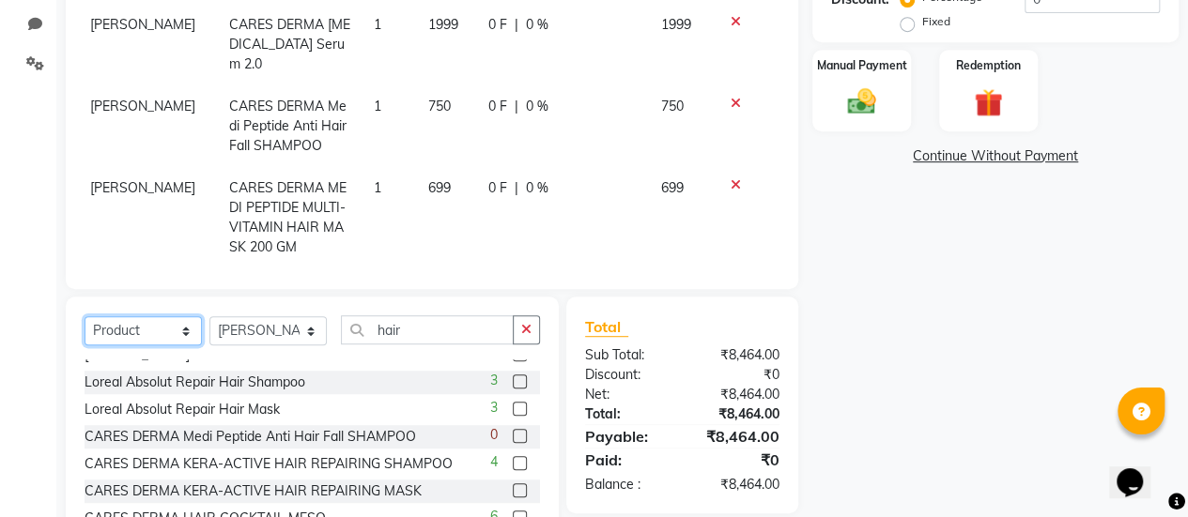
drag, startPoint x: 136, startPoint y: 332, endPoint x: 134, endPoint y: 164, distance: 168.1
click at [134, 164] on div "Client [PHONE_NUMBER] Date [DATE] Invoice Number V/2025 V/[PHONE_NUMBER] Produc…" at bounding box center [432, 141] width 761 height 865
select select "service"
click at [85, 316] on select "Select Service Product Membership Package Voucher Prepaid Gift Card" at bounding box center [143, 330] width 117 height 29
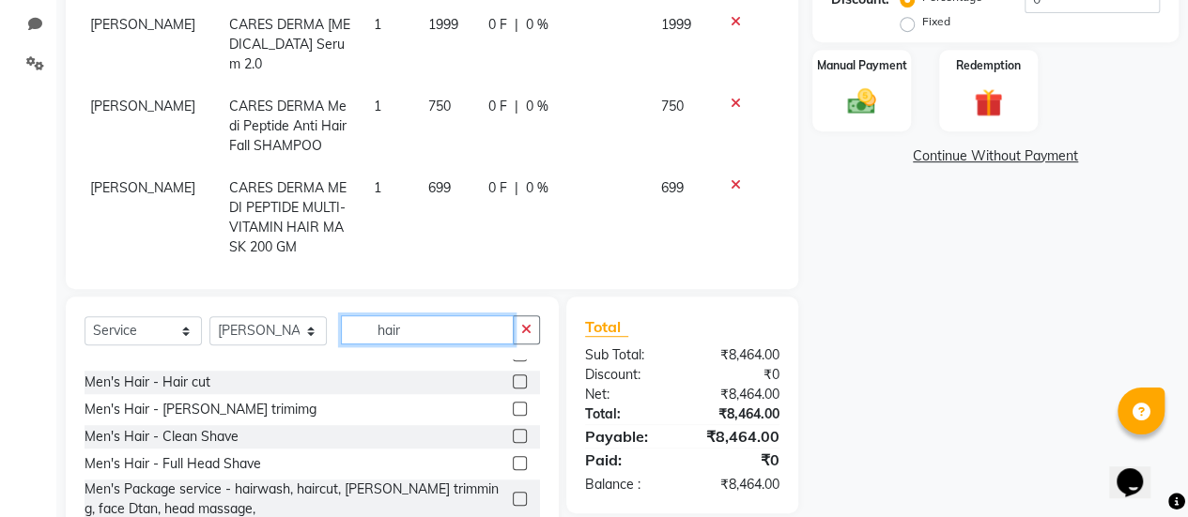
click at [431, 330] on input "hair" at bounding box center [427, 329] width 173 height 29
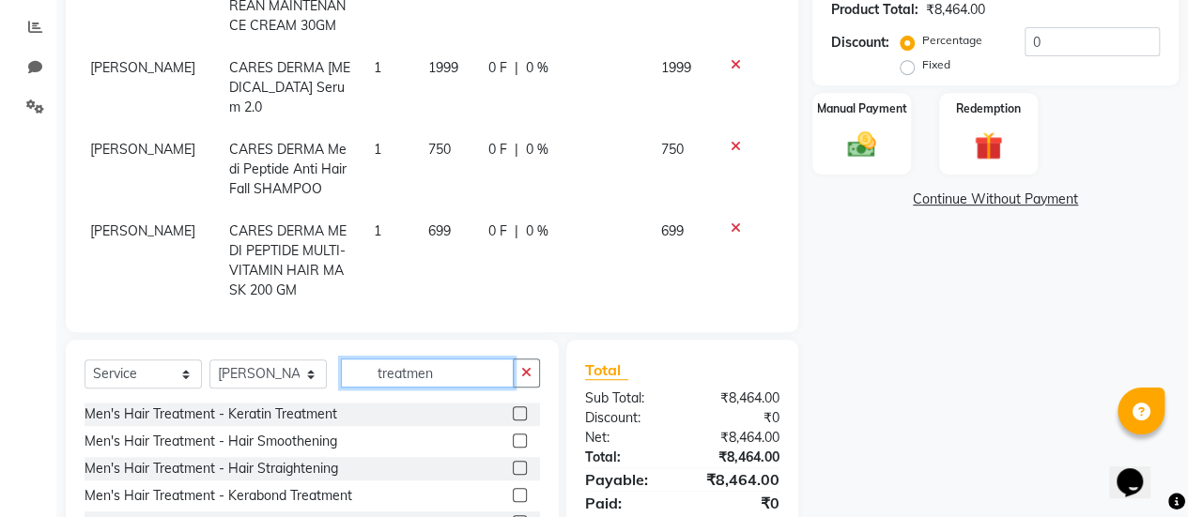
scroll to position [391, 0]
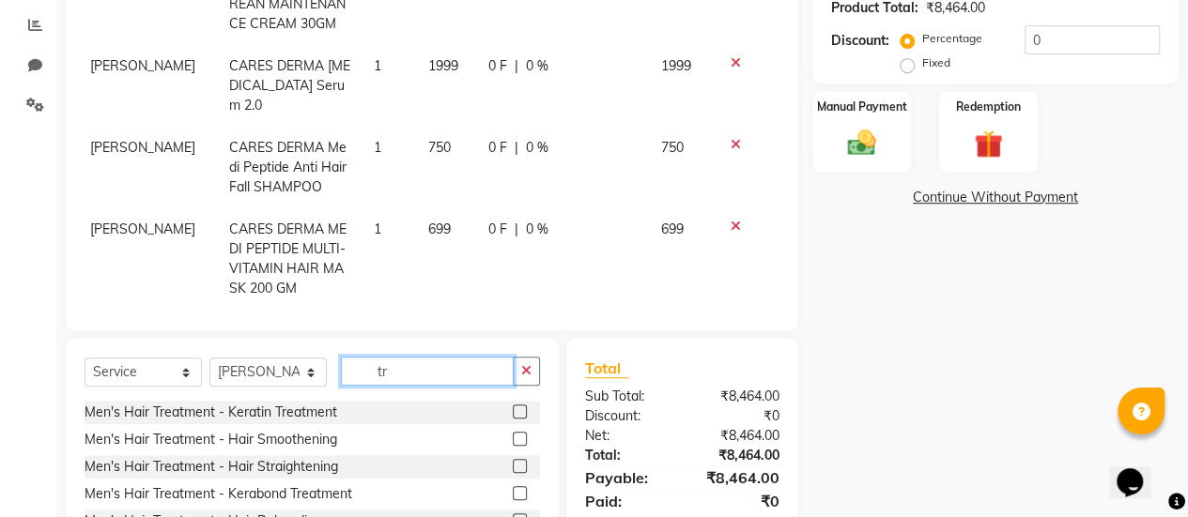
type input "t"
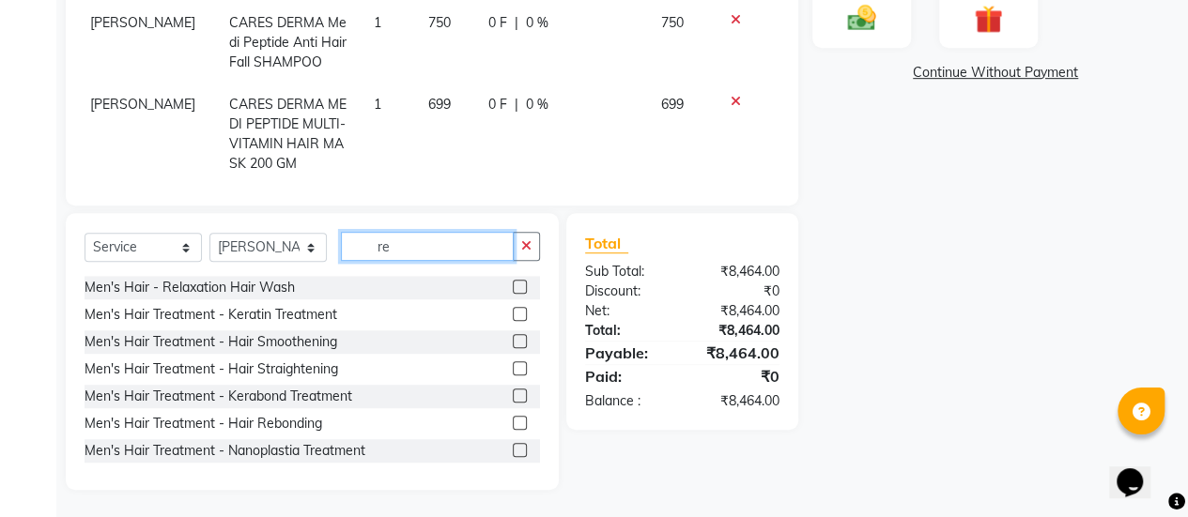
type input "r"
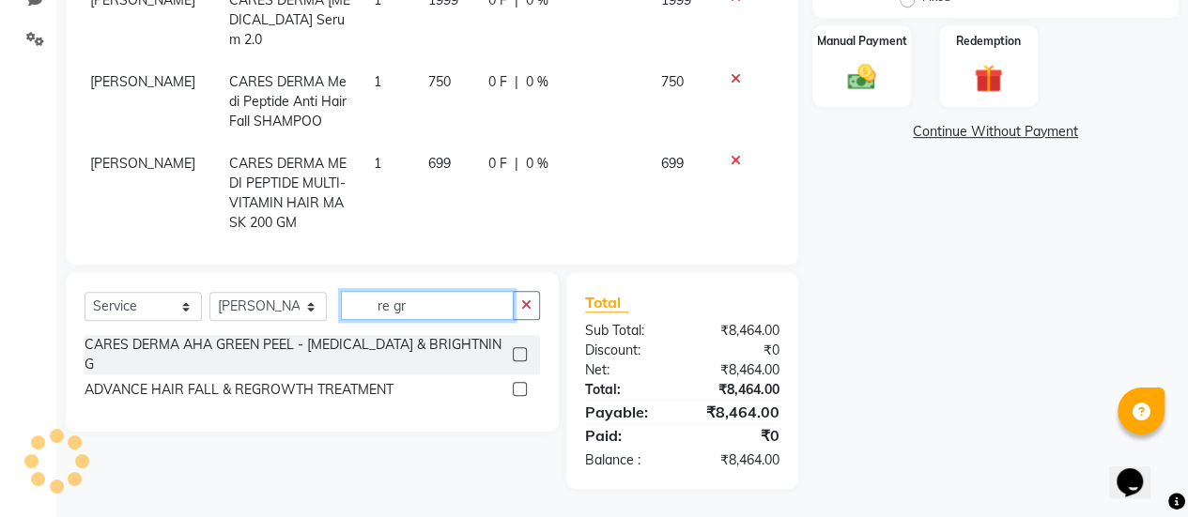
scroll to position [454, 0]
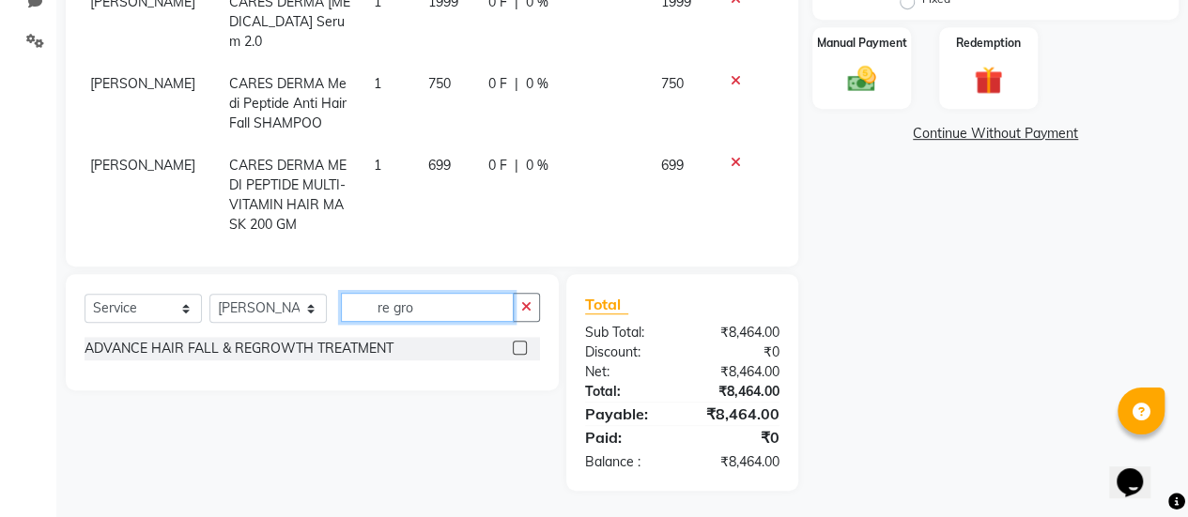
type input "re gro"
click at [517, 345] on label at bounding box center [520, 348] width 14 height 14
click at [517, 345] on input "checkbox" at bounding box center [519, 349] width 12 height 12
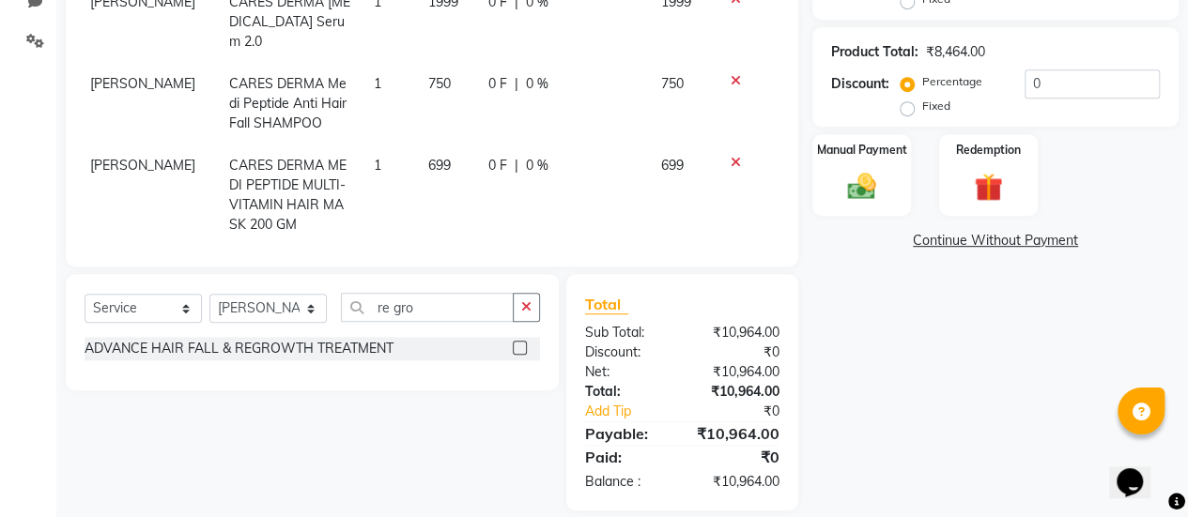
checkbox input "false"
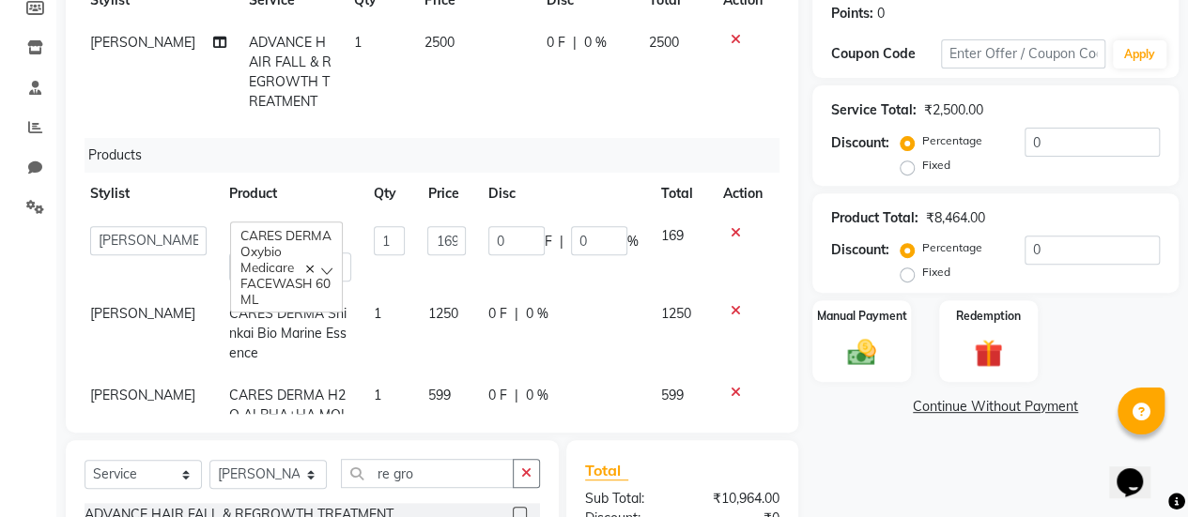
scroll to position [269, 0]
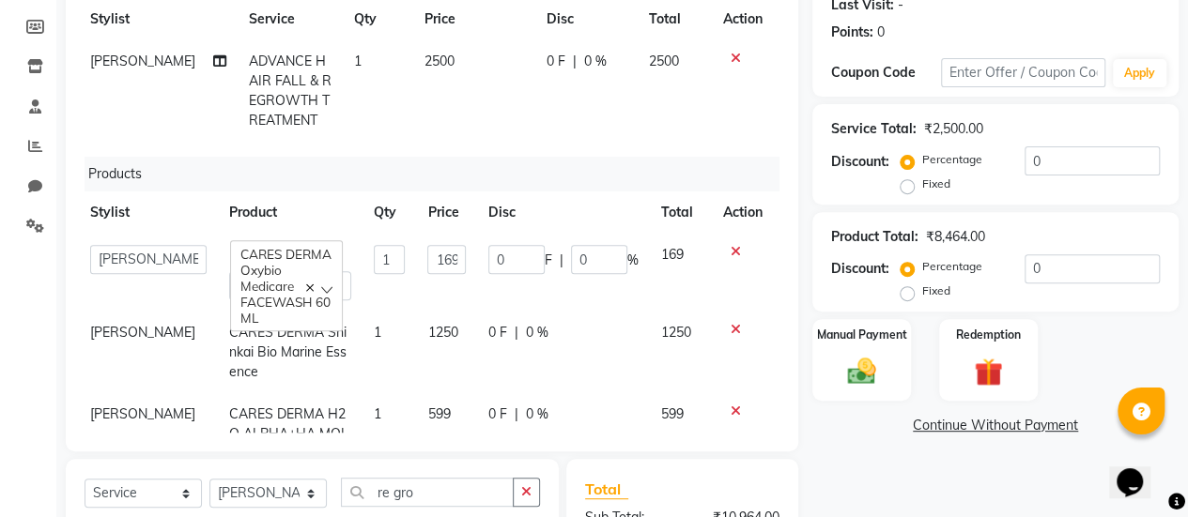
click at [546, 55] on span "0 F" at bounding box center [555, 62] width 19 height 20
select select "77002"
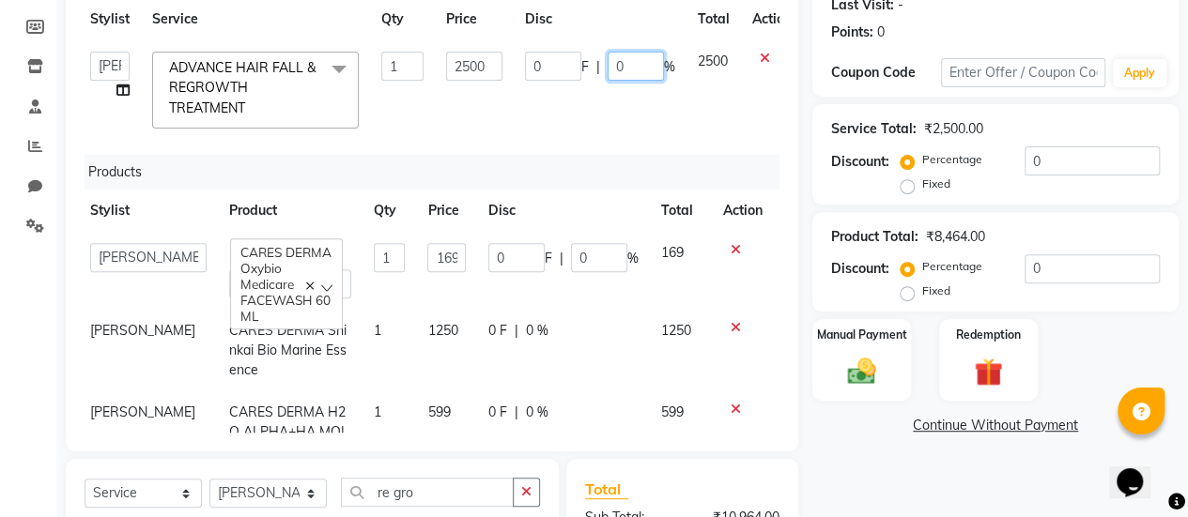
click at [627, 70] on input "0" at bounding box center [636, 66] width 56 height 29
type input "050"
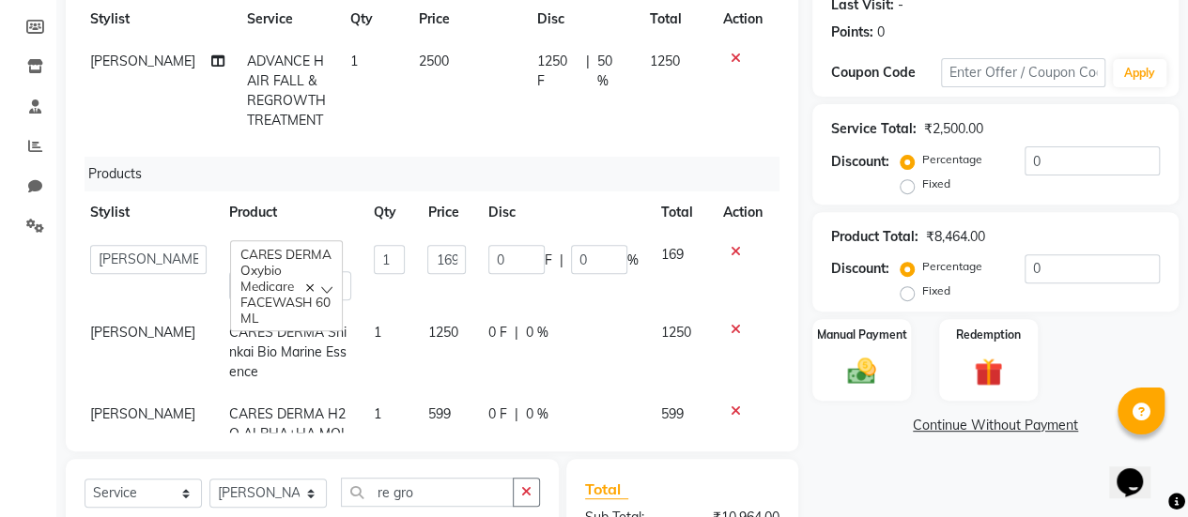
click at [593, 104] on td "1250 F | 50 %" at bounding box center [582, 90] width 113 height 101
select select "77002"
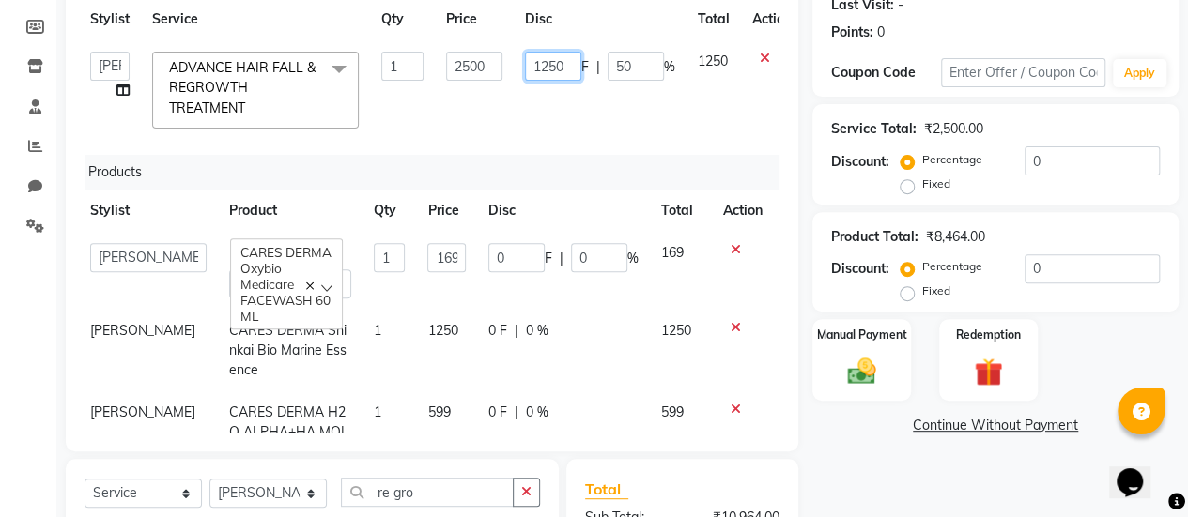
click at [563, 59] on input "1250" at bounding box center [553, 66] width 56 height 29
type input "1"
type input "1000"
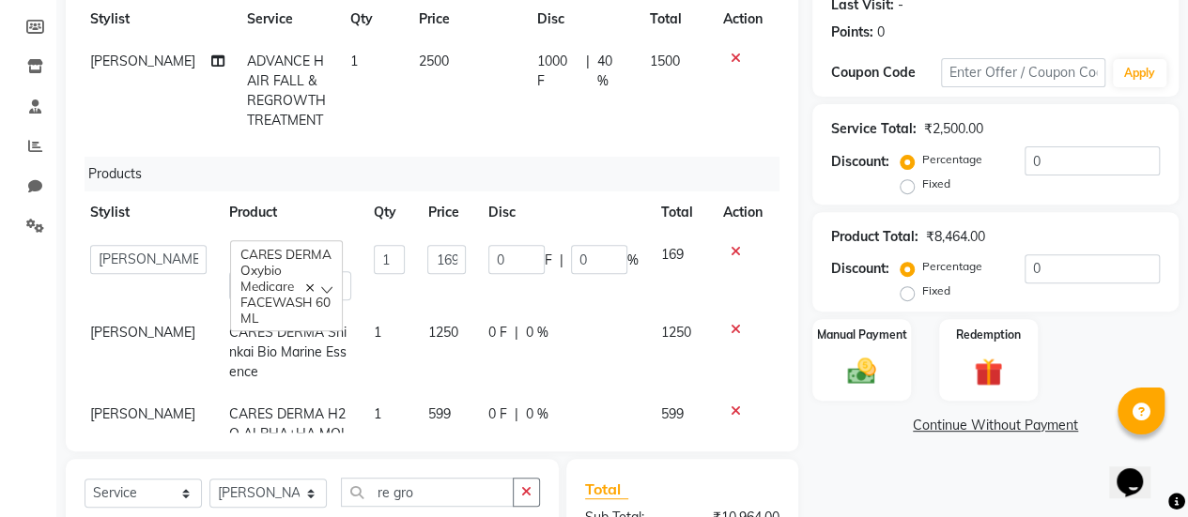
click at [542, 112] on td "1000 F | 40 %" at bounding box center [582, 90] width 113 height 101
select select "77002"
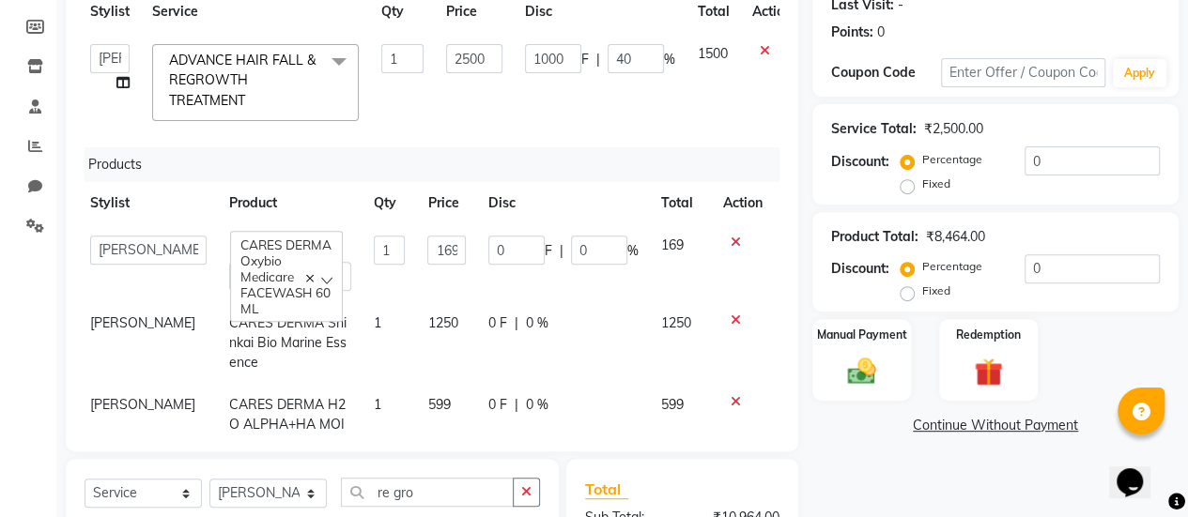
scroll to position [0, 6]
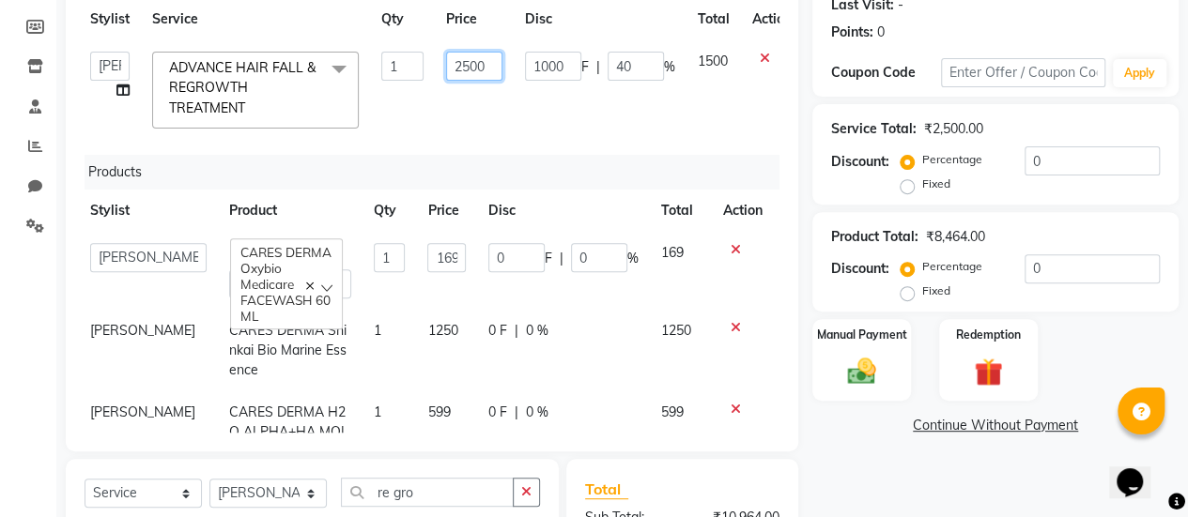
click at [483, 63] on input "2500" at bounding box center [474, 66] width 56 height 29
type input "2"
type input "12000"
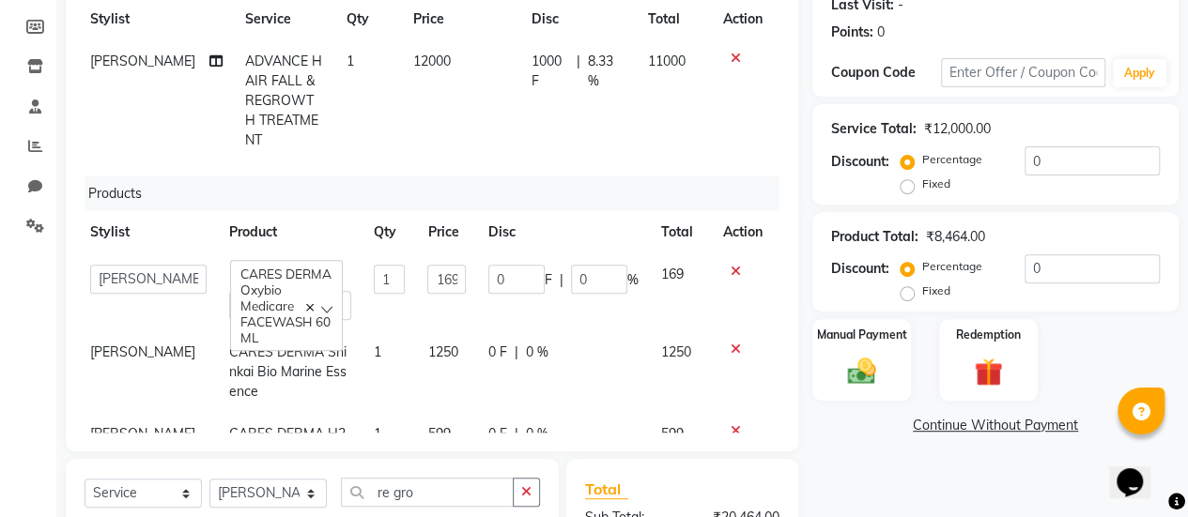
click at [424, 59] on span "12000" at bounding box center [432, 61] width 38 height 17
select select "77002"
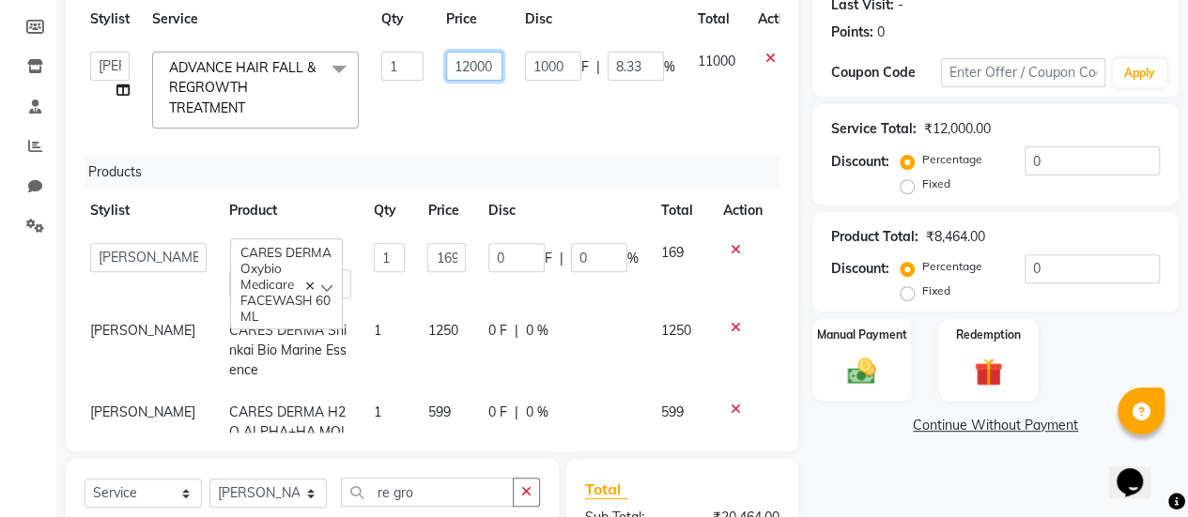
click at [494, 69] on input "12000" at bounding box center [474, 66] width 56 height 29
type input "1"
type input "1500"
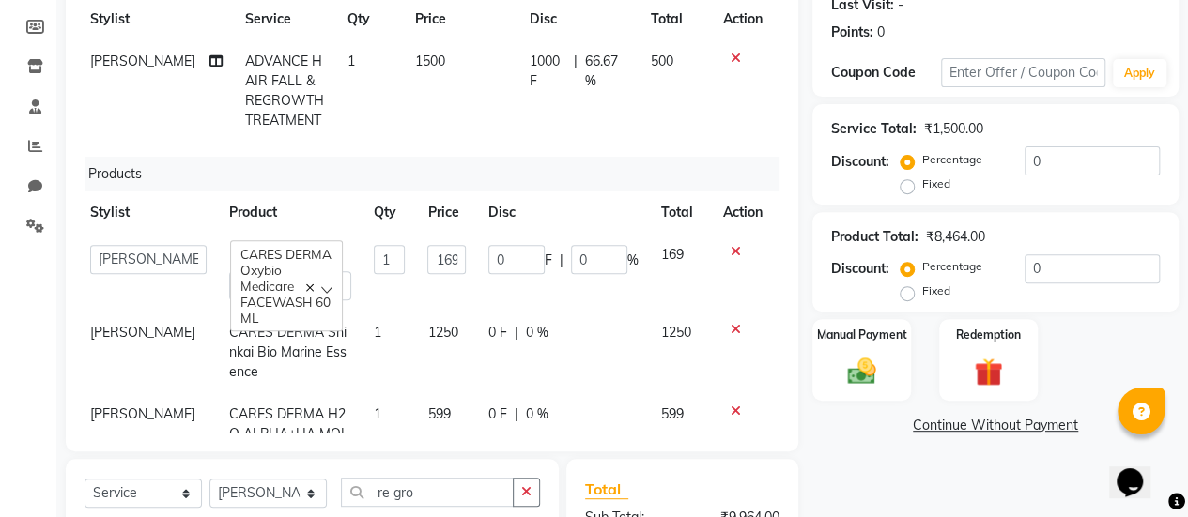
click at [347, 53] on span "1" at bounding box center [351, 61] width 8 height 17
select select "77002"
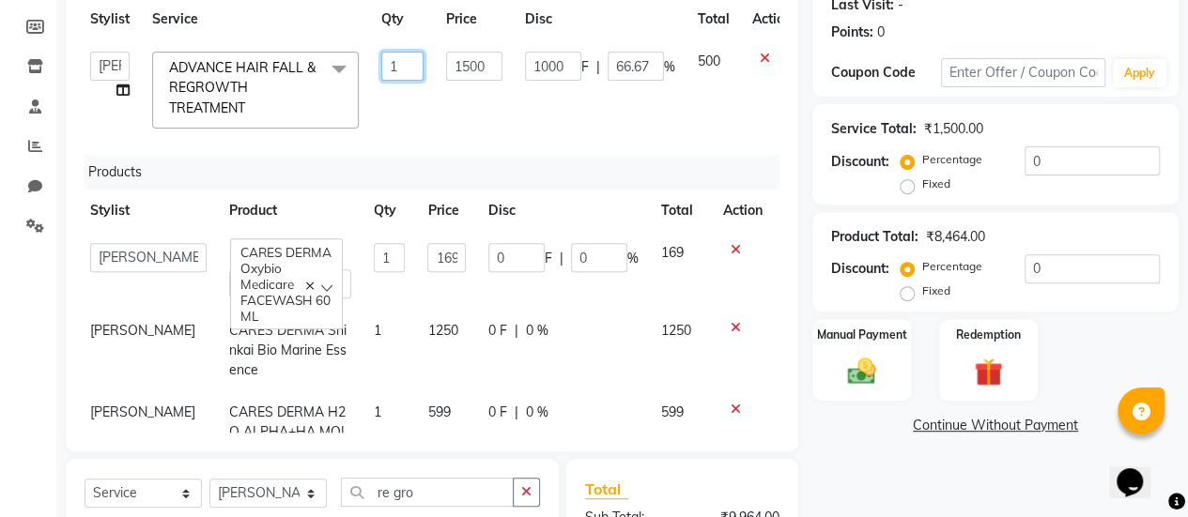
click at [409, 61] on input "1" at bounding box center [402, 66] width 42 height 29
type input "8"
click at [568, 171] on div "Products" at bounding box center [434, 172] width 707 height 35
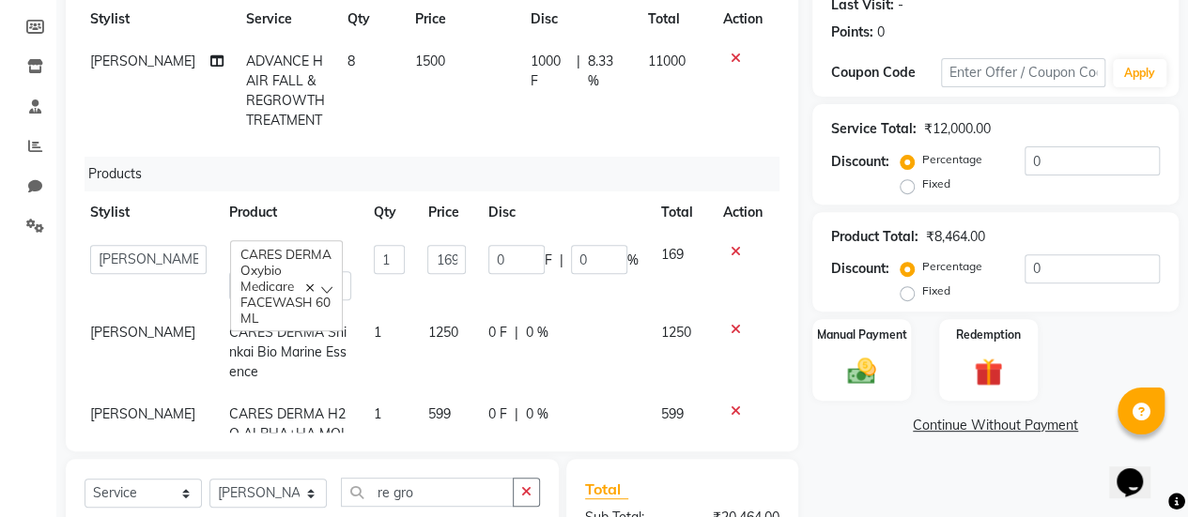
click at [588, 55] on span "8.33 %" at bounding box center [607, 71] width 38 height 39
select select "77002"
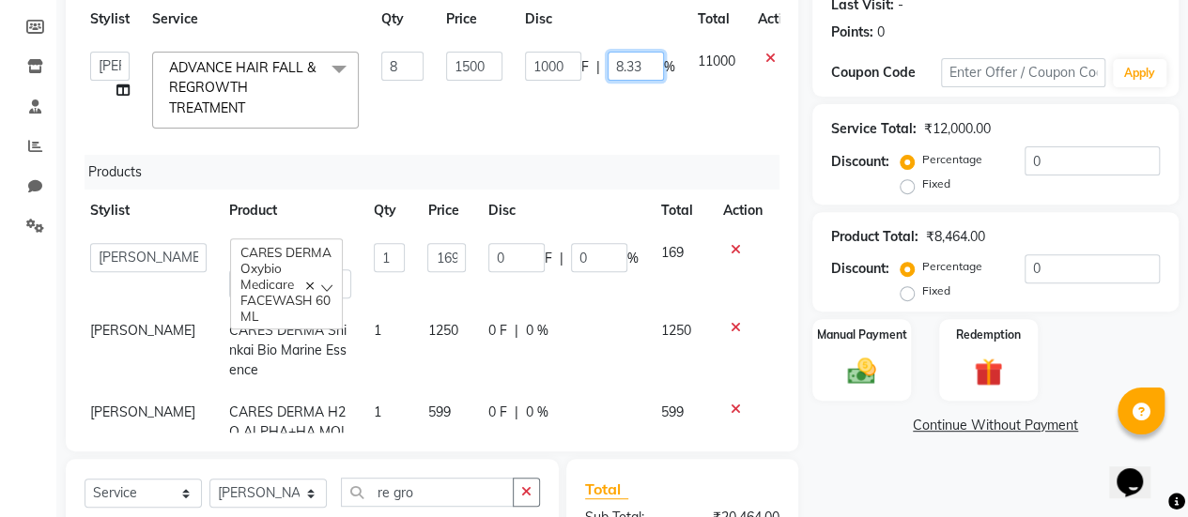
click at [644, 67] on input "8.33" at bounding box center [636, 66] width 56 height 29
type input "8"
type input "50"
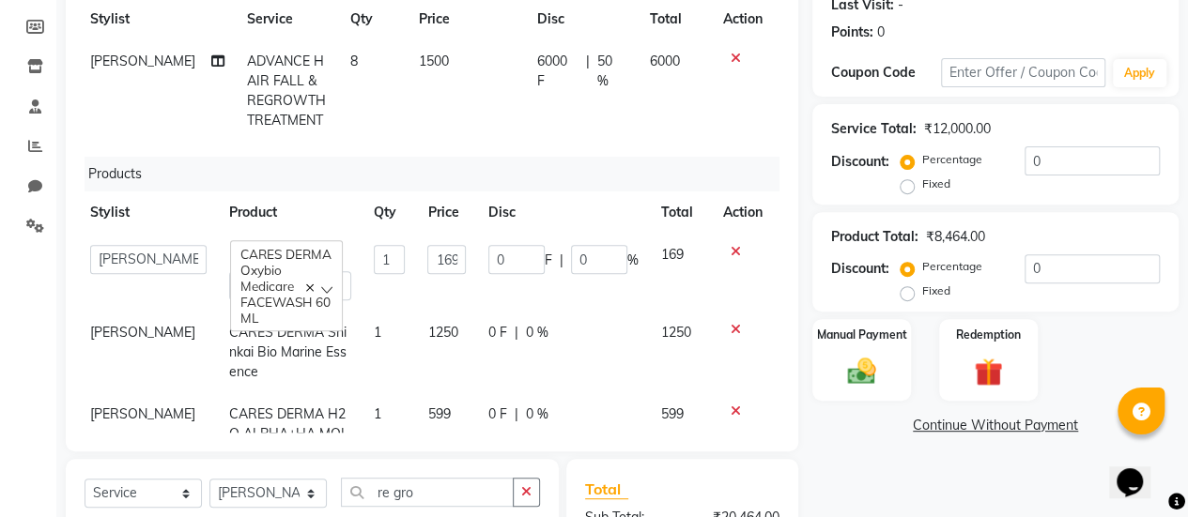
click at [593, 110] on td "6000 F | 50 %" at bounding box center [582, 90] width 113 height 101
select select "77002"
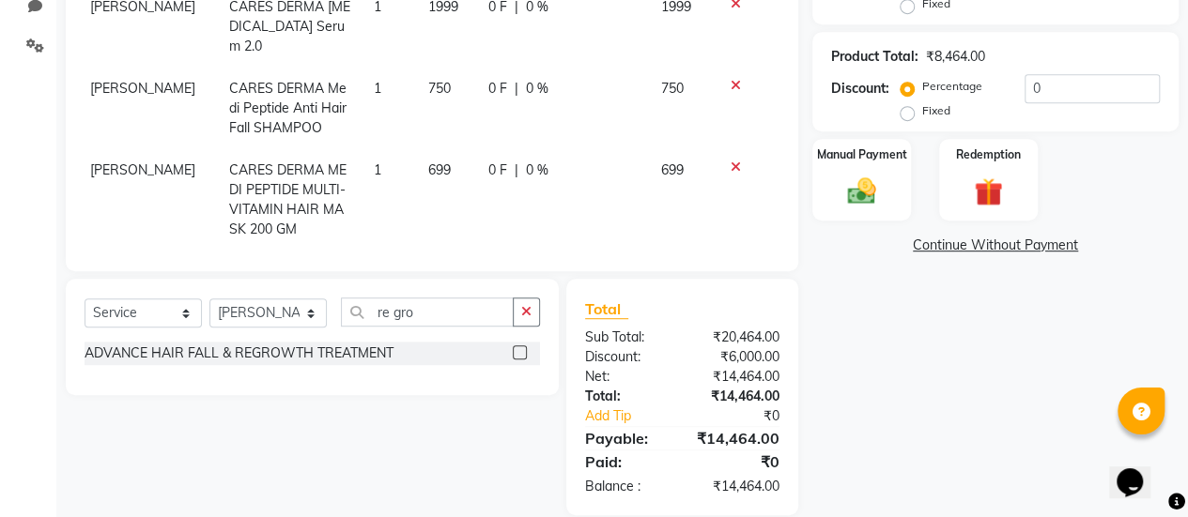
scroll to position [474, 0]
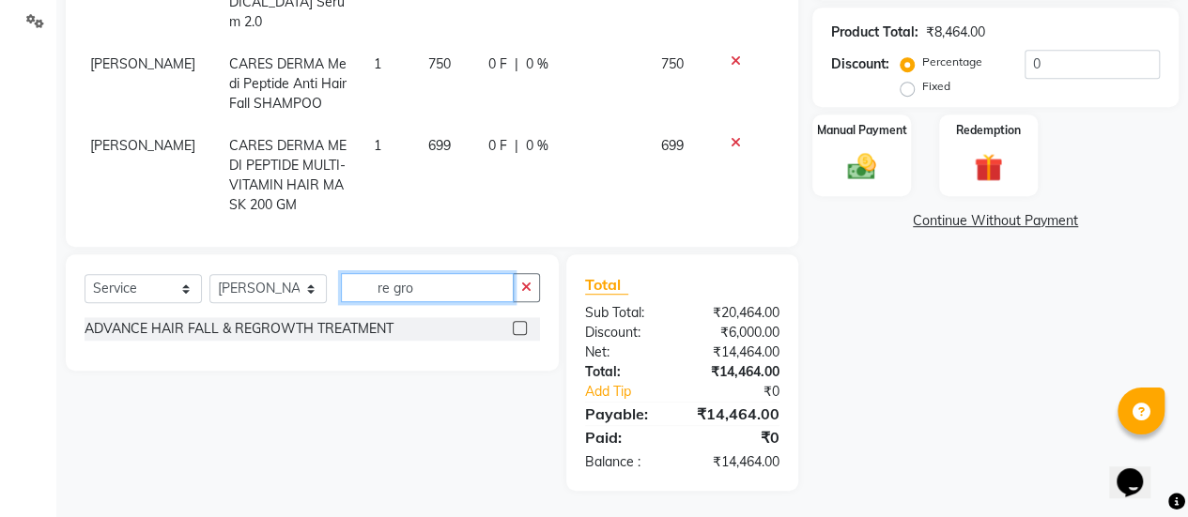
click at [474, 277] on input "re gro" at bounding box center [427, 287] width 173 height 29
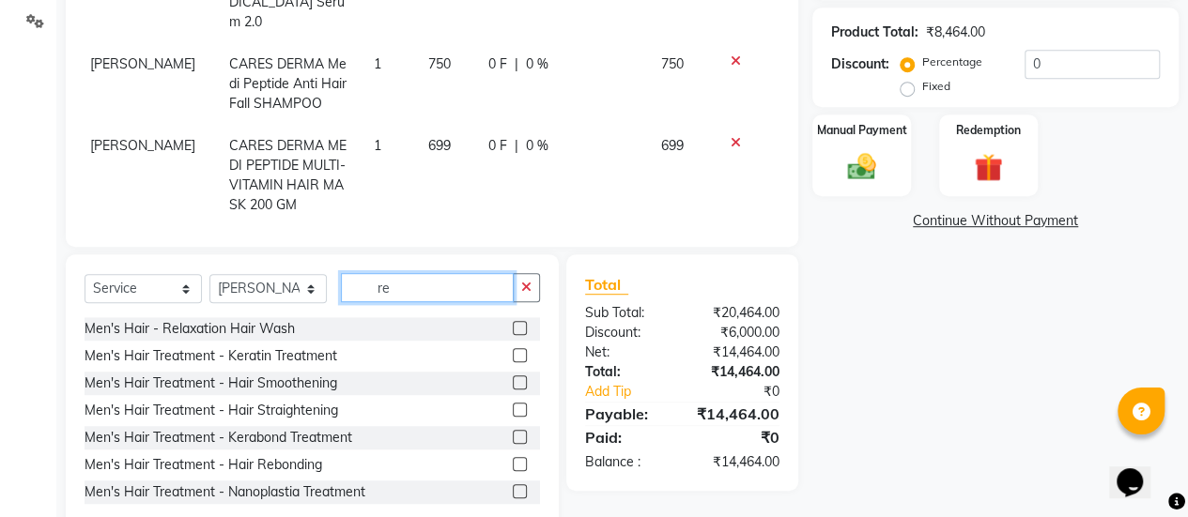
type input "r"
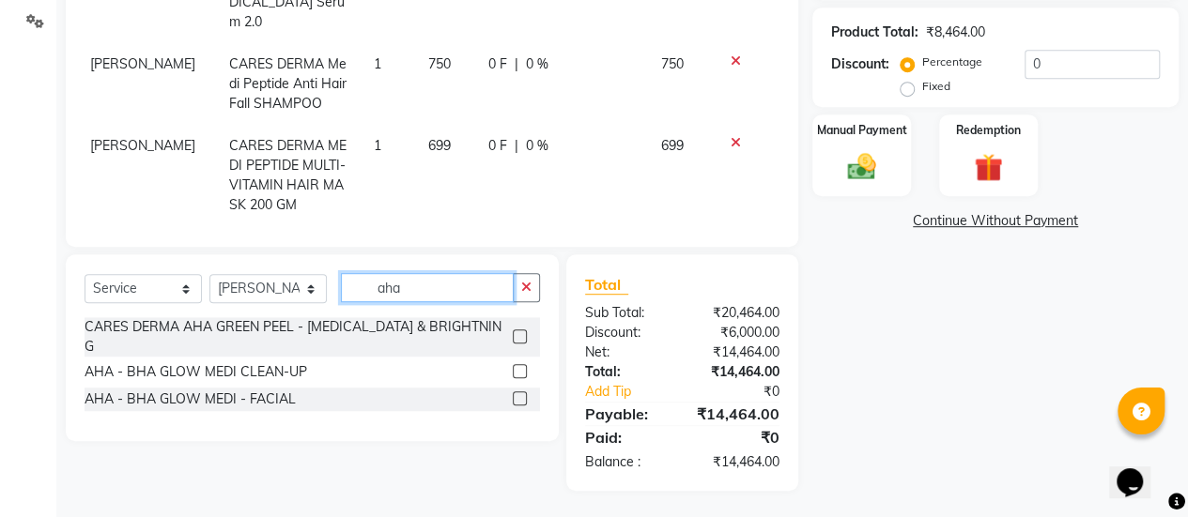
type input "aha"
click at [518, 392] on label at bounding box center [520, 399] width 14 height 14
click at [518, 393] on input "checkbox" at bounding box center [519, 399] width 12 height 12
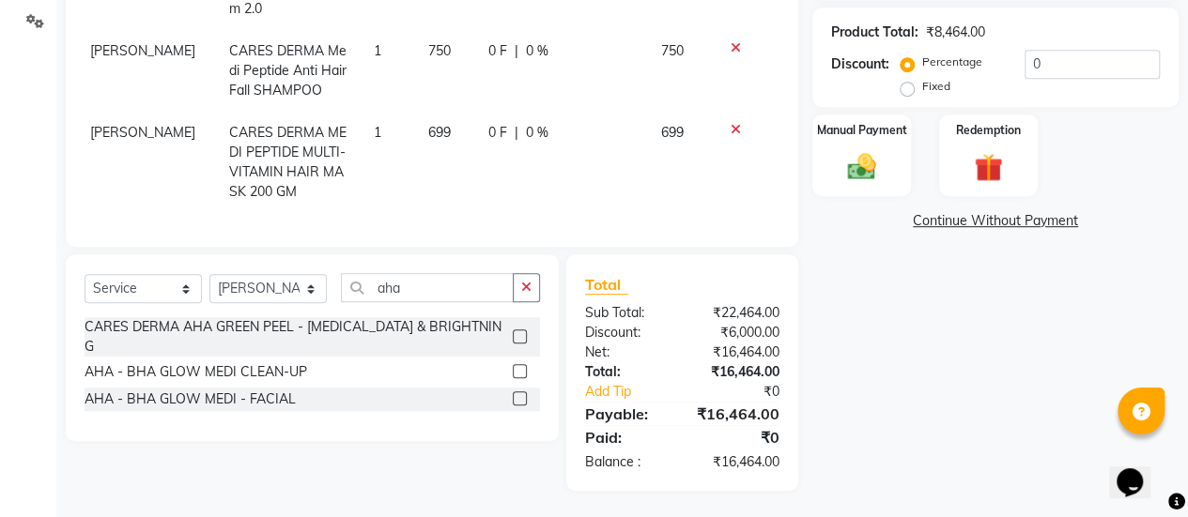
checkbox input "false"
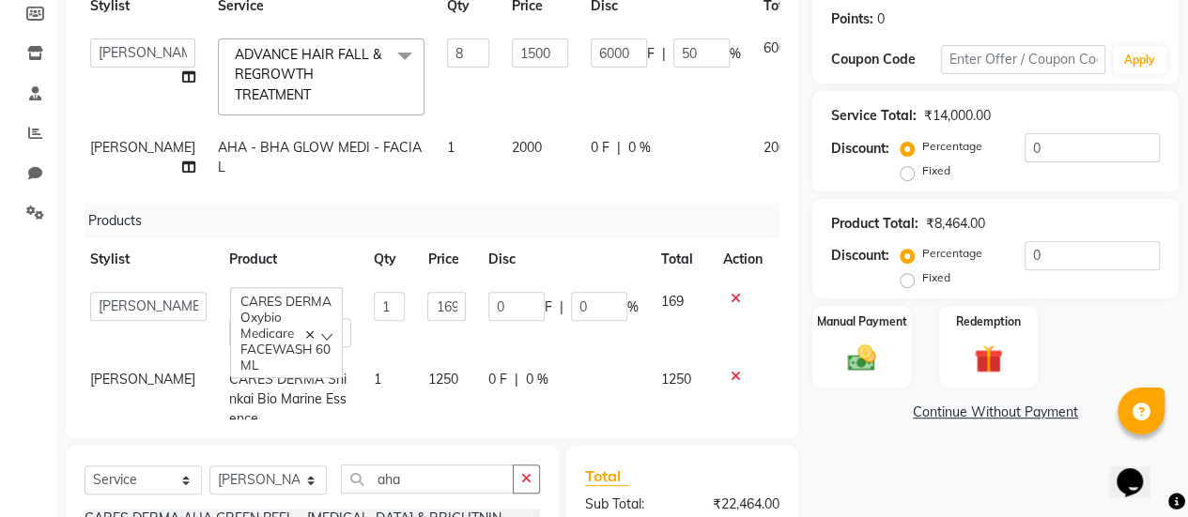
scroll to position [272, 0]
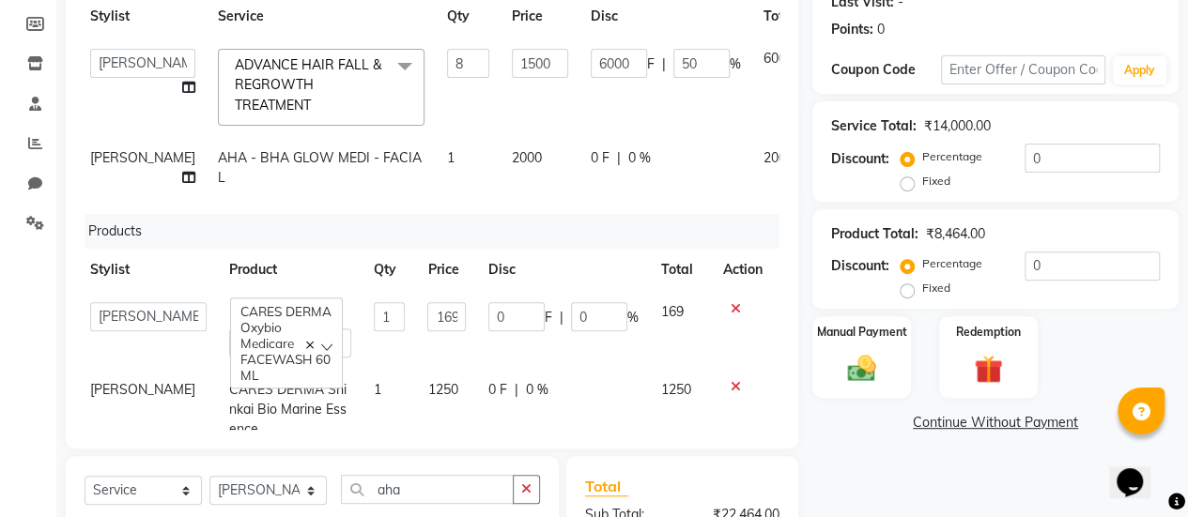
click at [591, 149] on span "0 F" at bounding box center [600, 158] width 19 height 20
select select "77002"
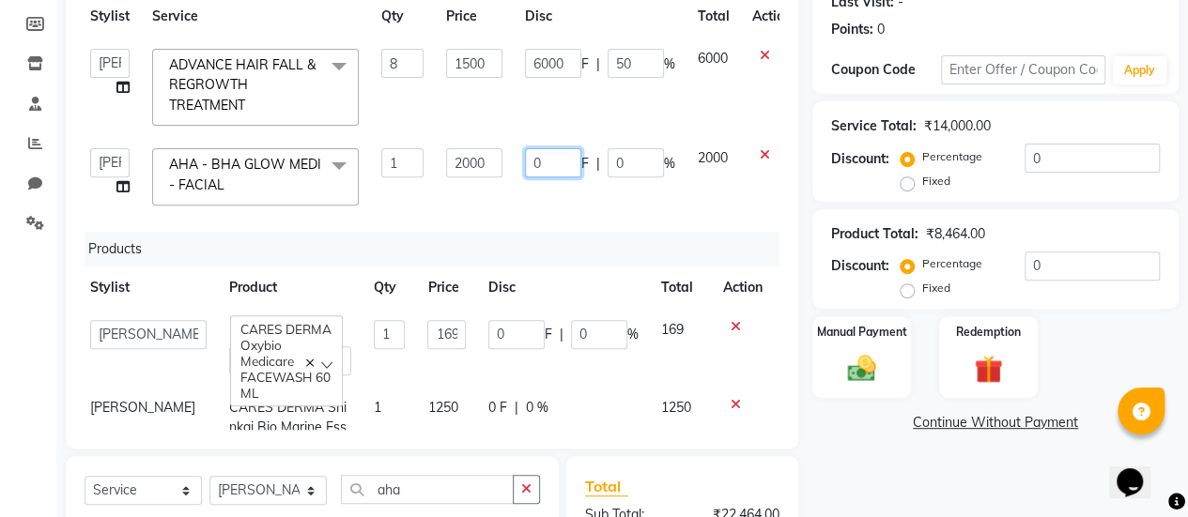
click at [554, 159] on input "0" at bounding box center [553, 162] width 56 height 29
type input "01300"
click at [557, 202] on td "01300 F | 0 %" at bounding box center [600, 177] width 173 height 80
select select "77002"
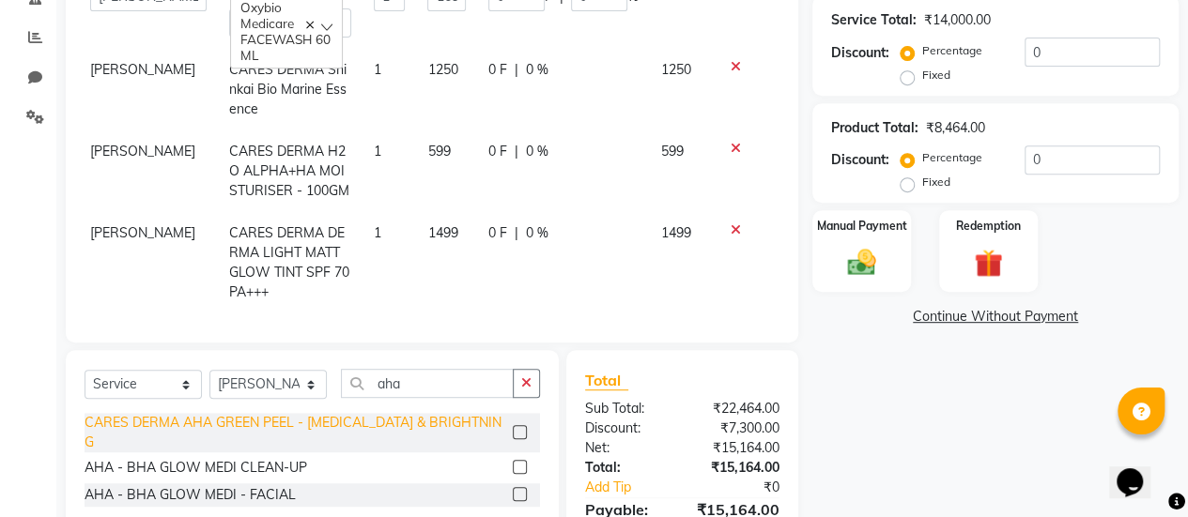
scroll to position [386, 0]
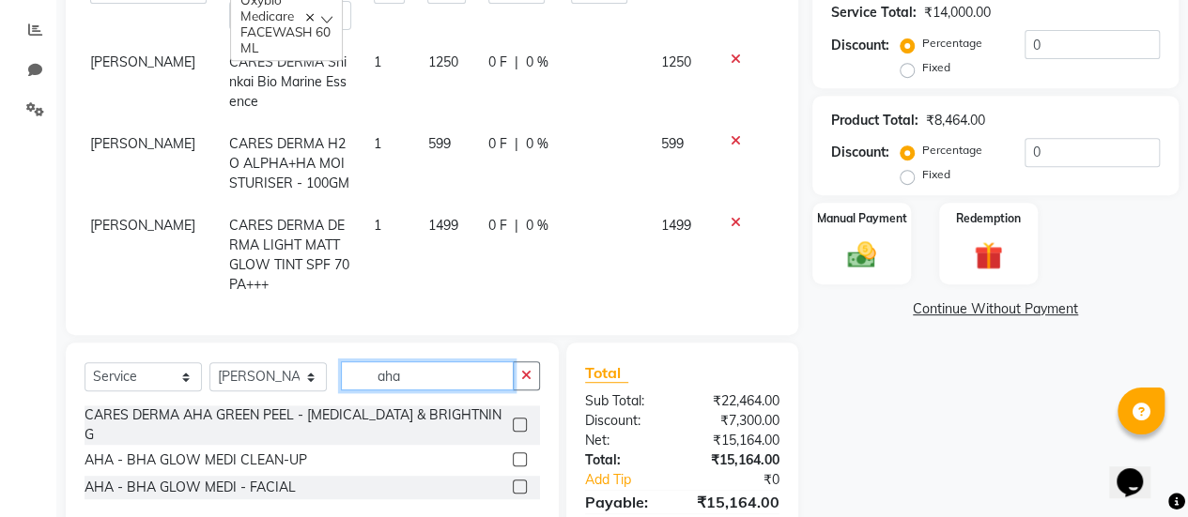
click at [430, 370] on input "aha" at bounding box center [427, 376] width 173 height 29
type input "a"
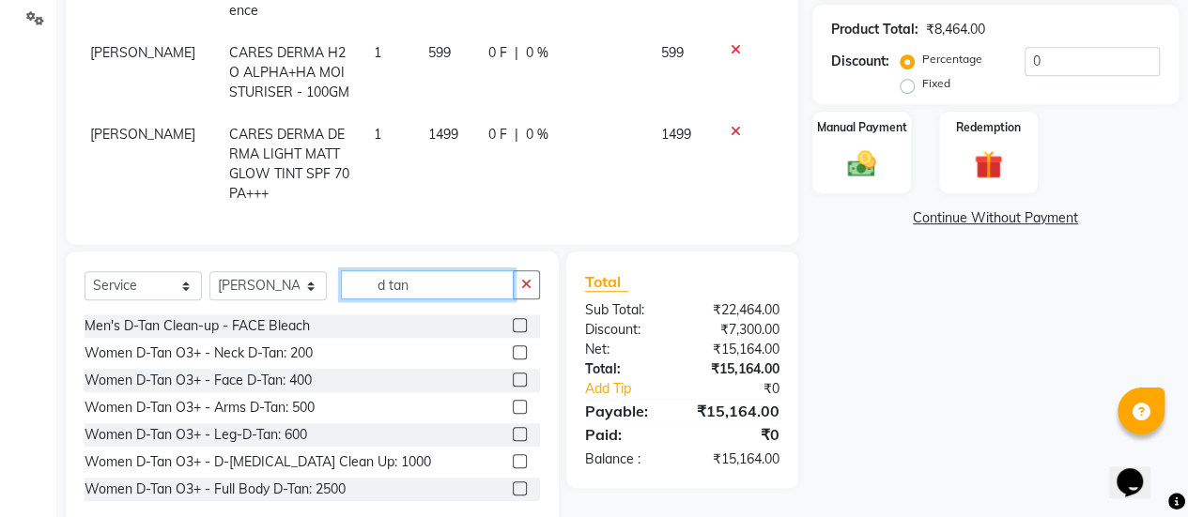
scroll to position [182, 0]
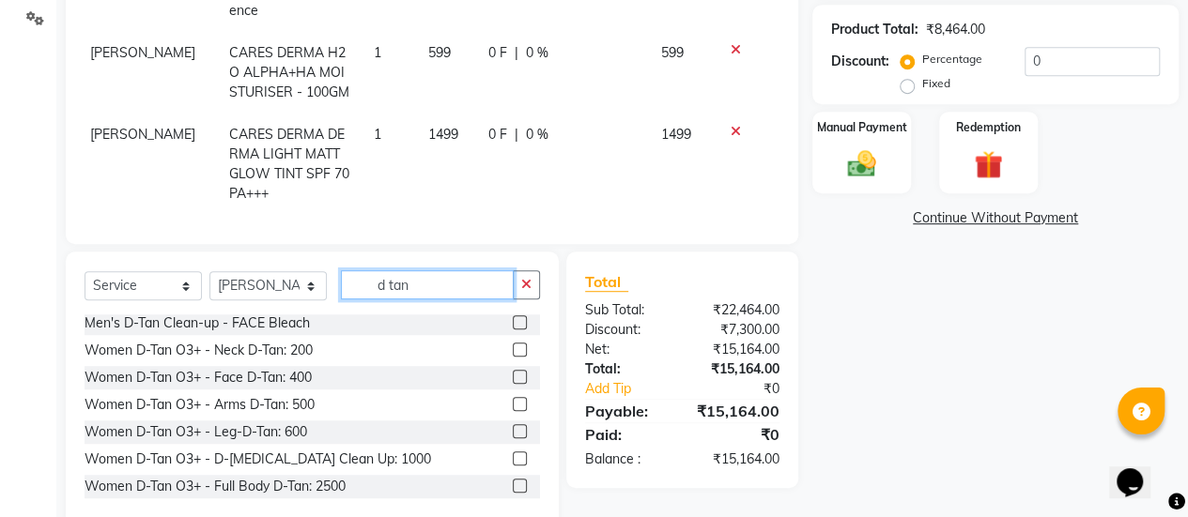
type input "d tan"
click at [513, 377] on label at bounding box center [520, 377] width 14 height 14
click at [513, 377] on input "checkbox" at bounding box center [519, 378] width 12 height 12
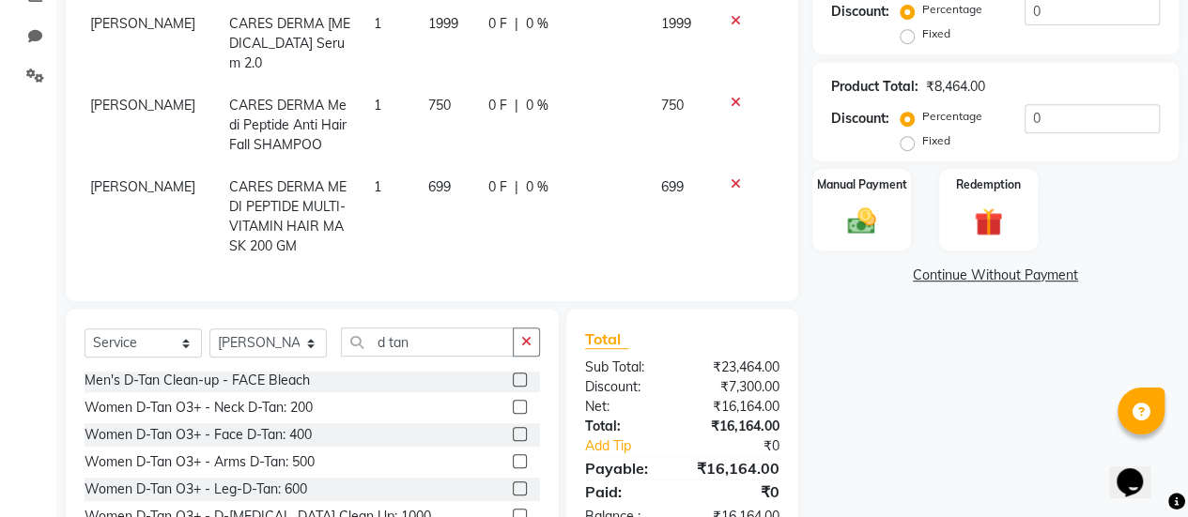
scroll to position [516, 0]
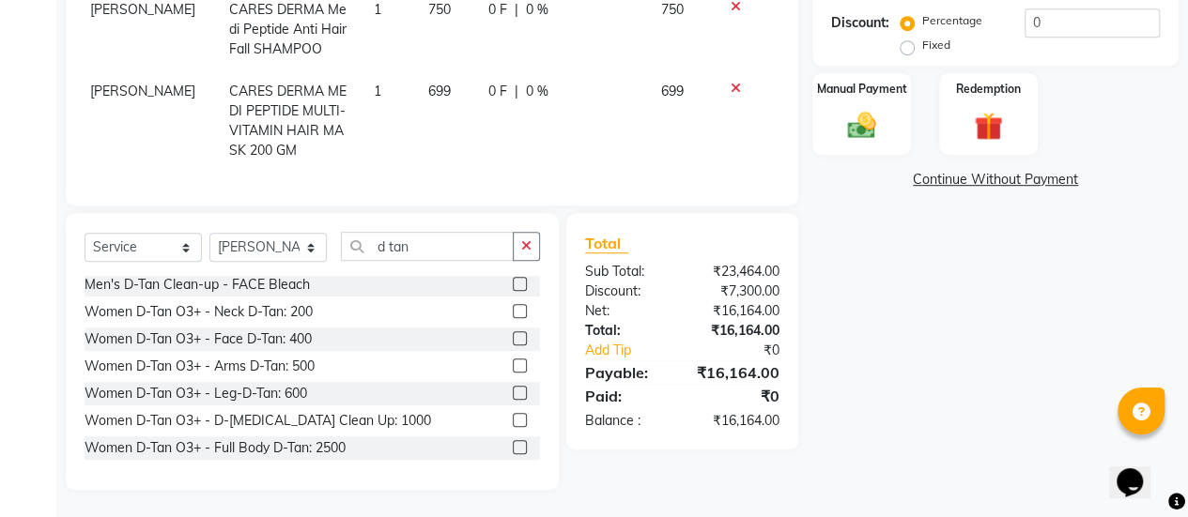
click at [513, 334] on label at bounding box center [520, 338] width 14 height 14
click at [513, 334] on input "checkbox" at bounding box center [519, 339] width 12 height 12
checkbox input "false"
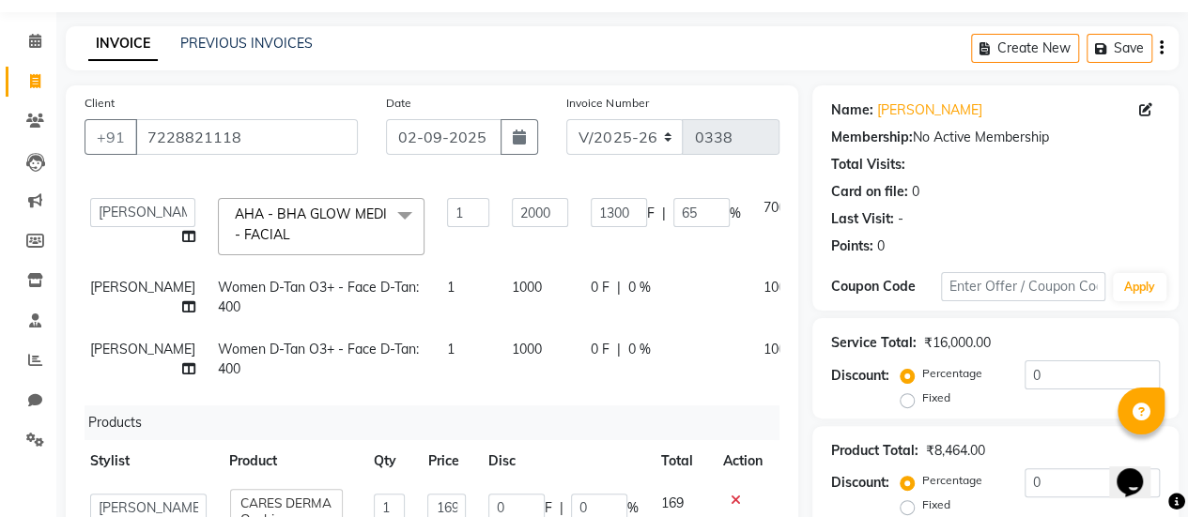
scroll to position [167, 49]
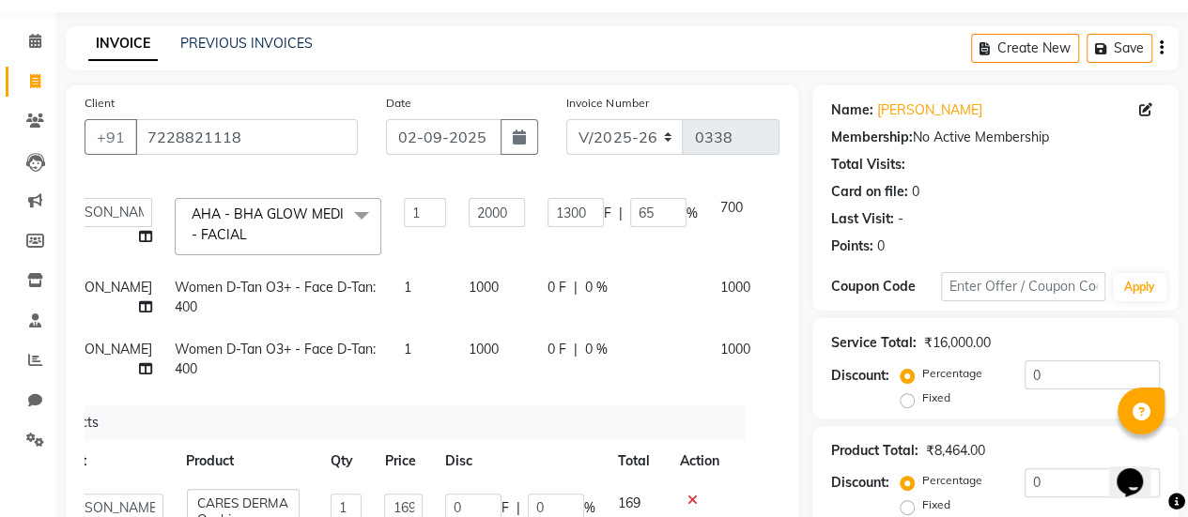
click at [782, 353] on icon at bounding box center [787, 346] width 10 height 13
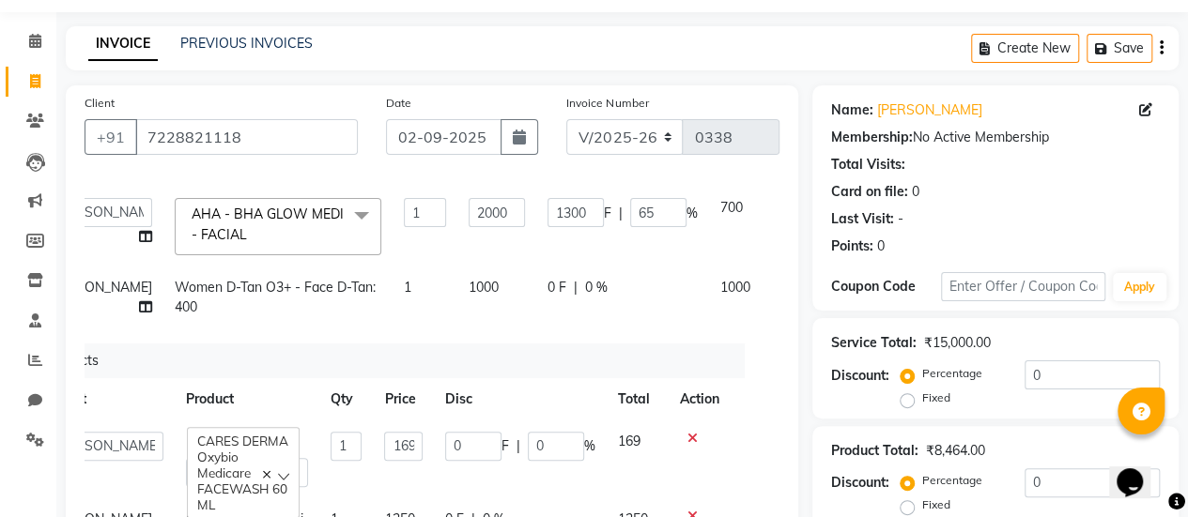
click at [547, 285] on span "0 F" at bounding box center [556, 288] width 19 height 20
select select "77002"
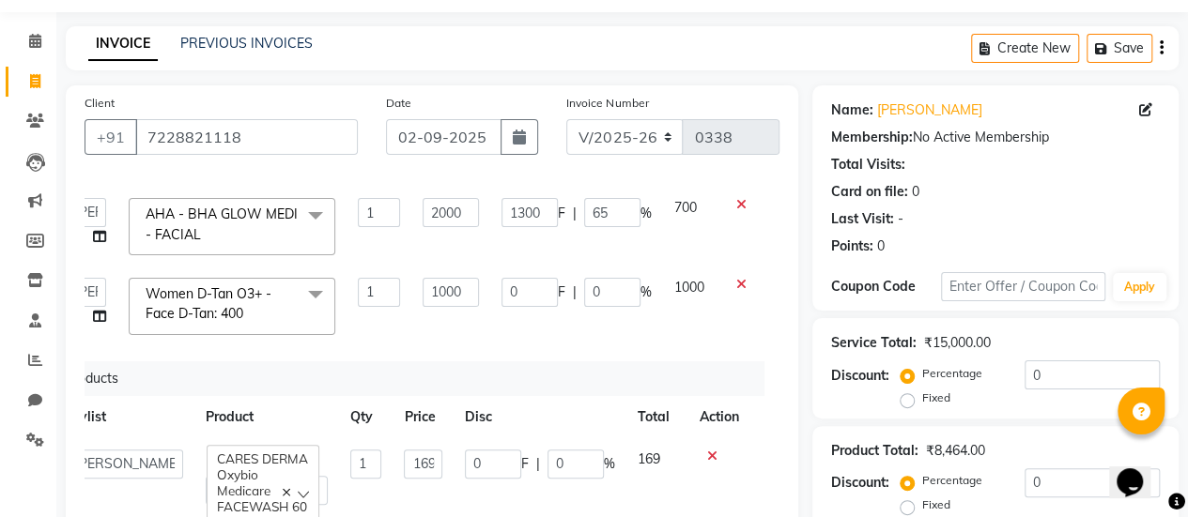
scroll to position [167, 43]
click at [507, 293] on input "0" at bounding box center [529, 292] width 56 height 29
type input "0600"
click at [494, 375] on div "Products" at bounding box center [410, 379] width 707 height 35
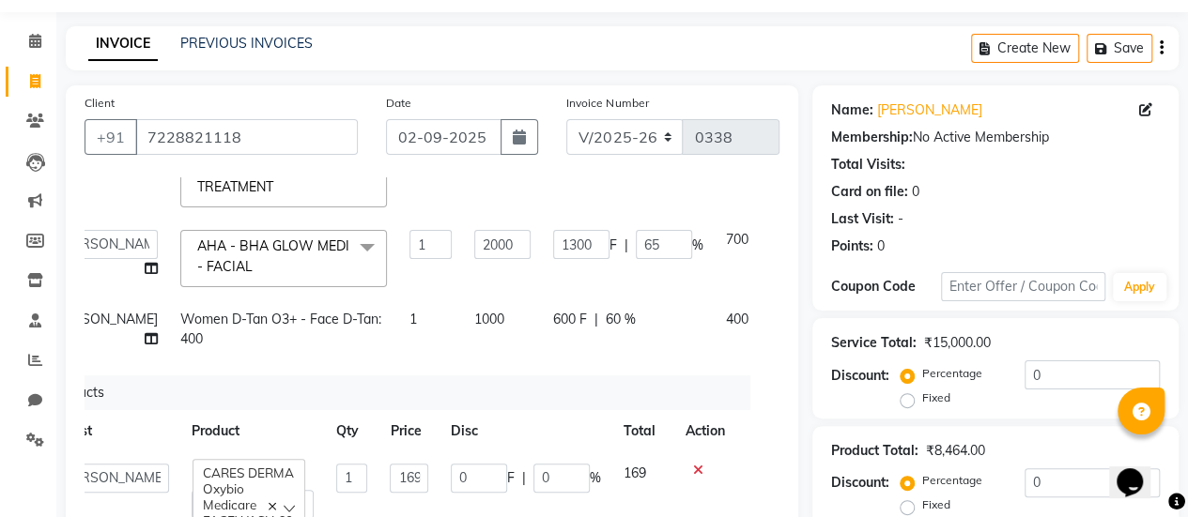
scroll to position [134, 43]
click at [553, 316] on span "600 F" at bounding box center [570, 321] width 34 height 20
select select "77002"
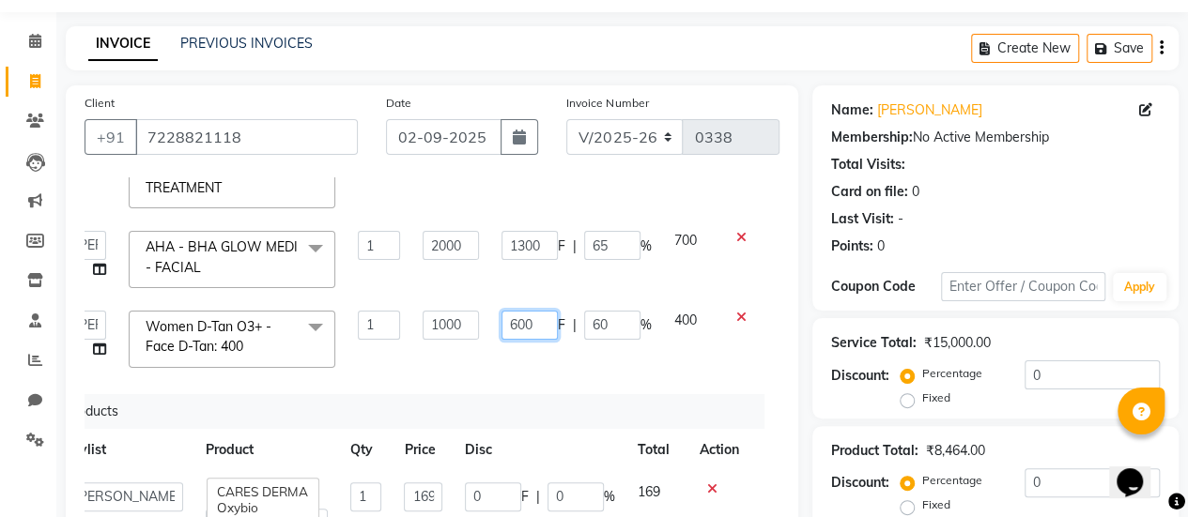
click at [516, 316] on input "600" at bounding box center [529, 325] width 56 height 29
type input "6"
type input "550"
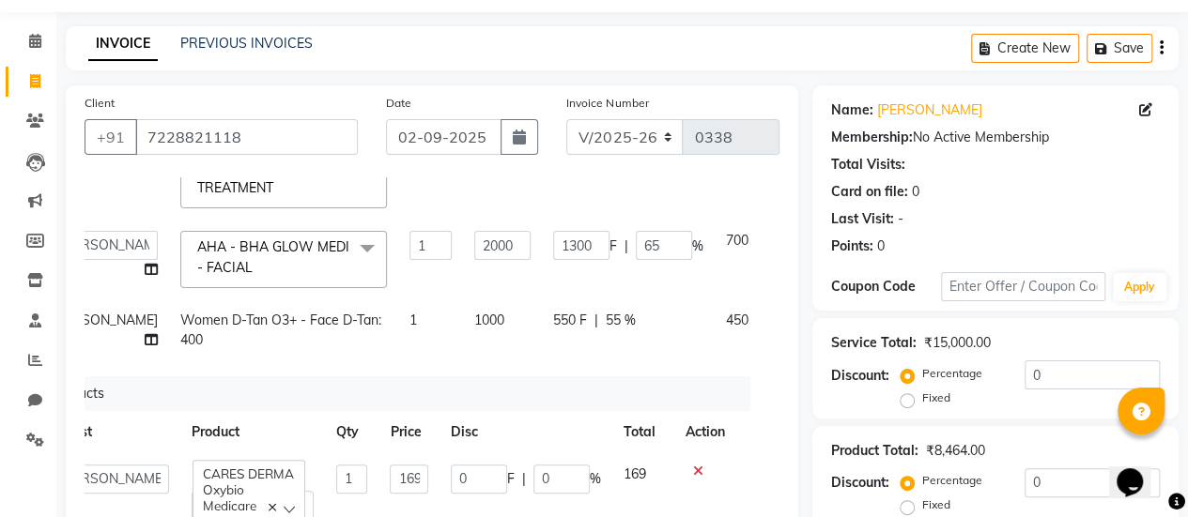
click at [542, 347] on td "550 F | 55 %" at bounding box center [628, 331] width 173 height 62
select select "77002"
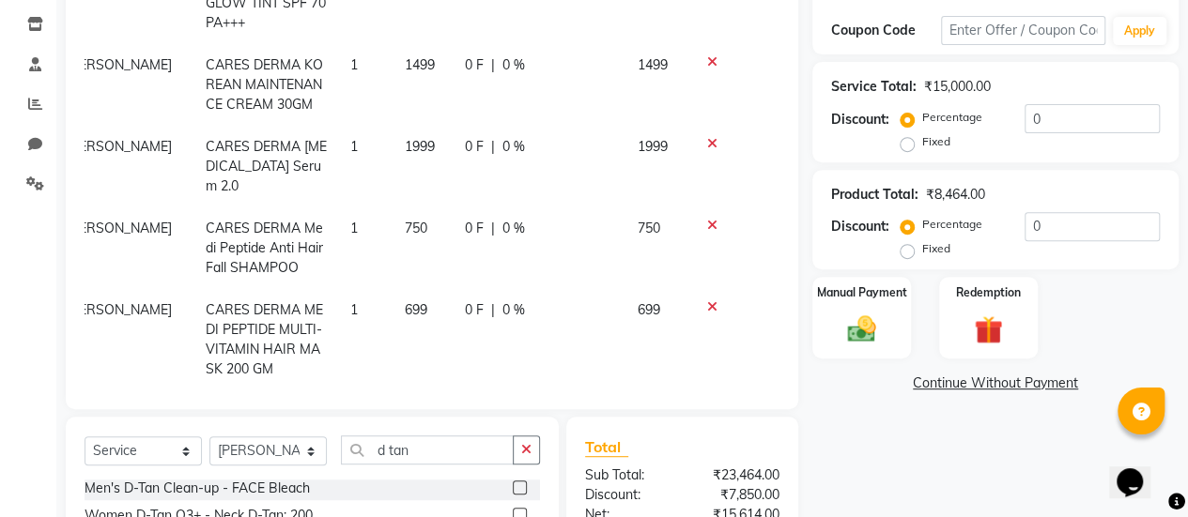
scroll to position [316, 0]
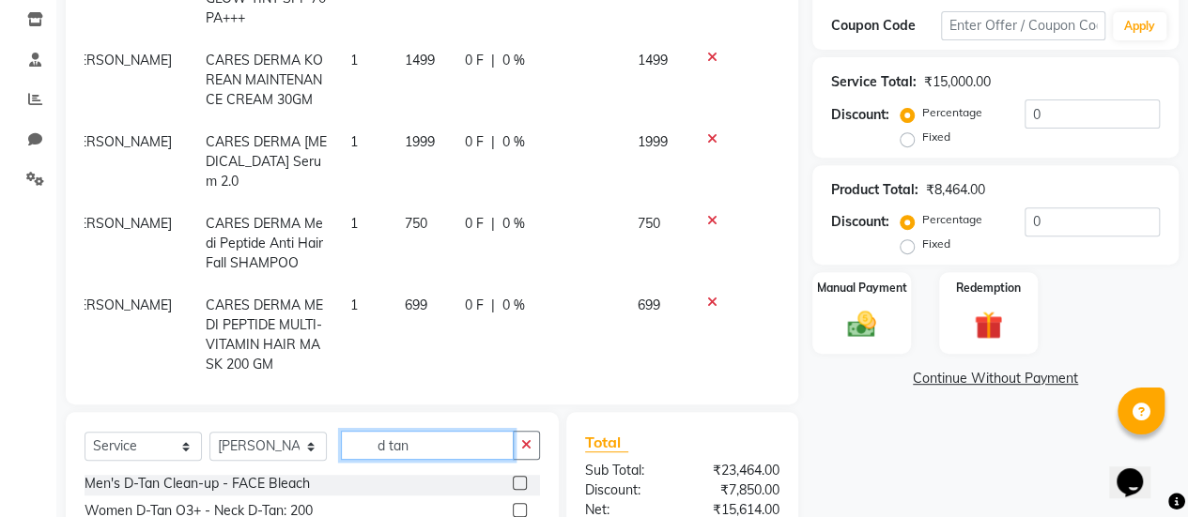
click at [426, 442] on input "d tan" at bounding box center [427, 445] width 173 height 29
type input "d"
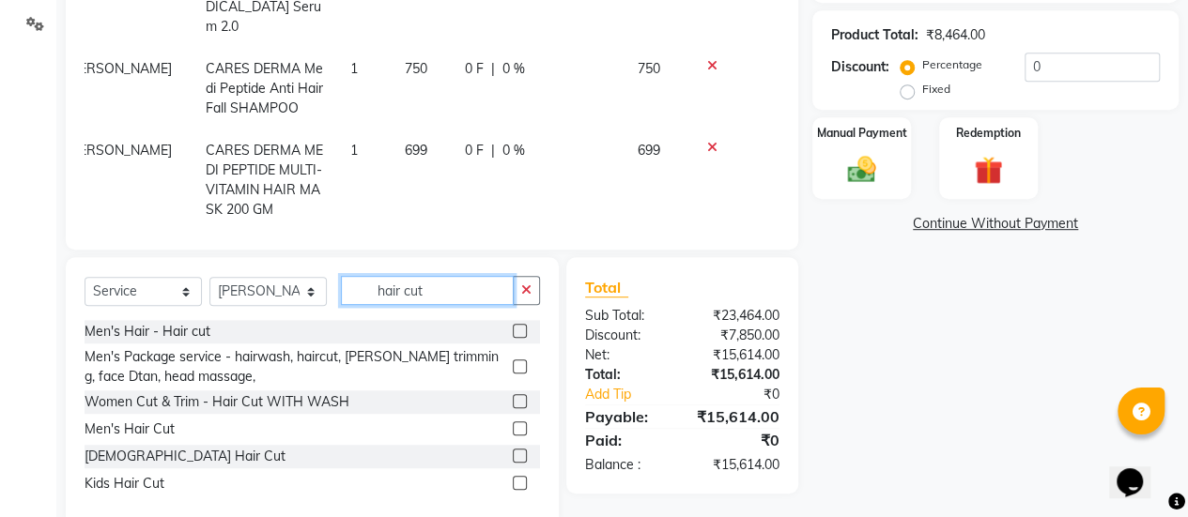
scroll to position [507, 0]
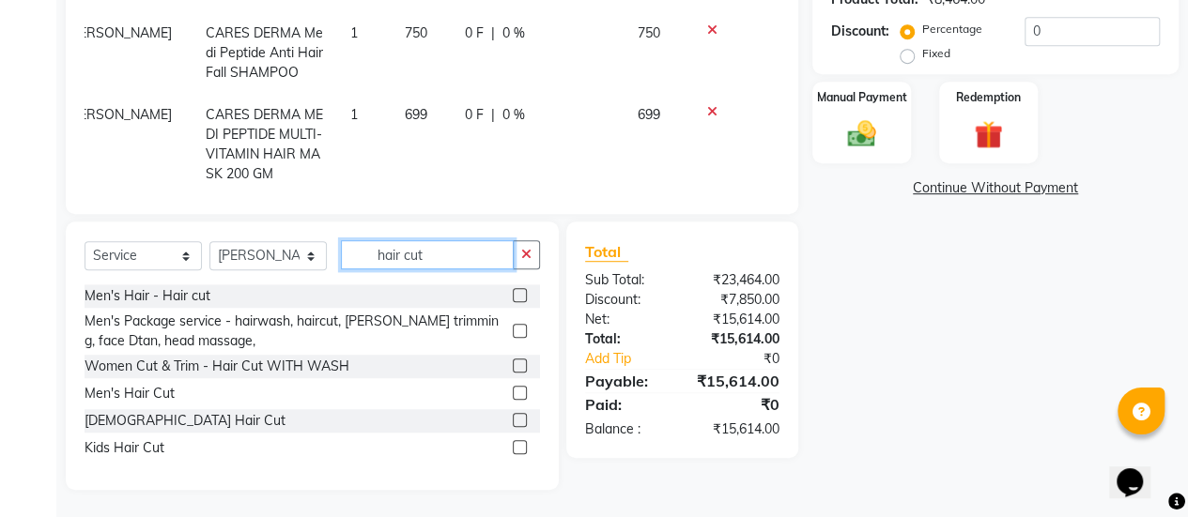
type input "hair cut"
click at [516, 365] on label at bounding box center [520, 366] width 14 height 14
click at [516, 365] on input "checkbox" at bounding box center [519, 367] width 12 height 12
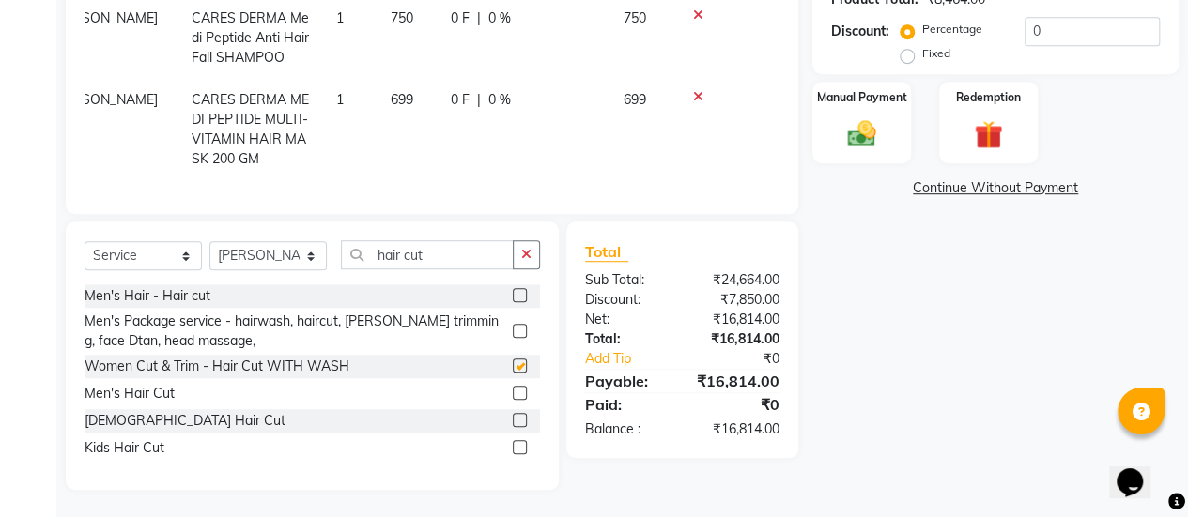
checkbox input "false"
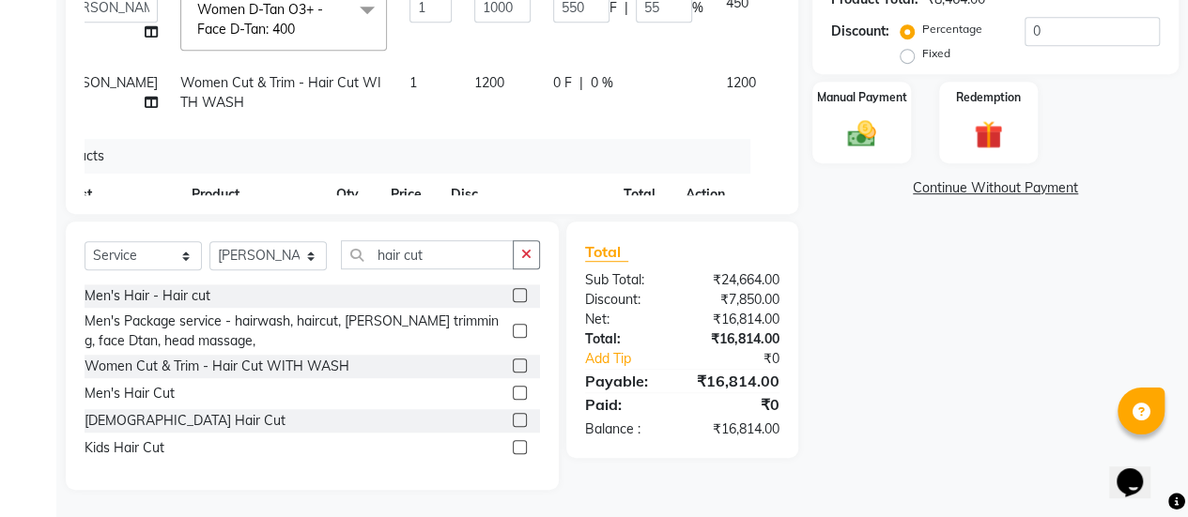
scroll to position [442, 0]
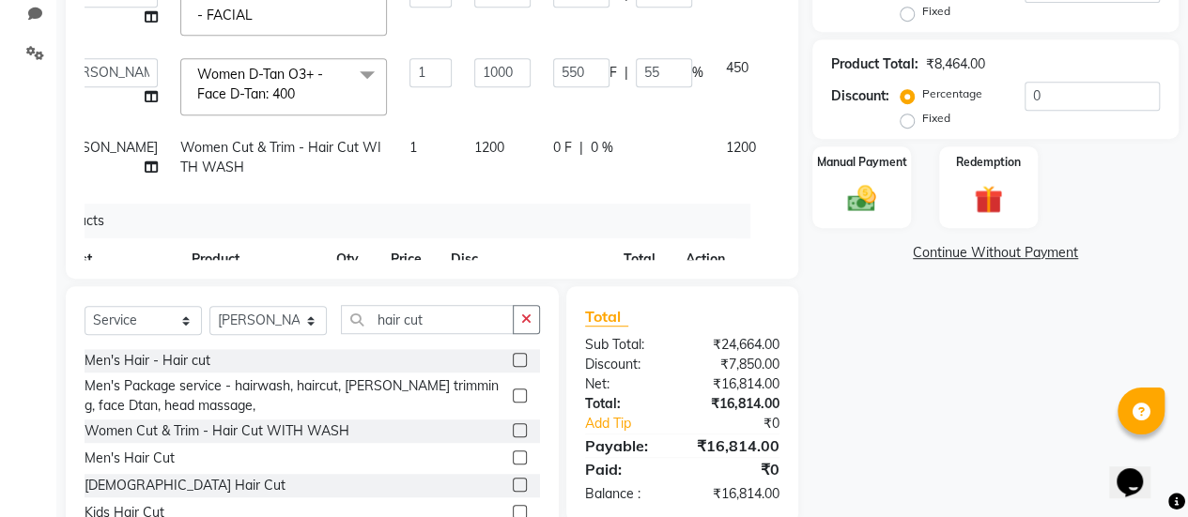
click at [553, 142] on span "0 F" at bounding box center [562, 148] width 19 height 20
select select "77002"
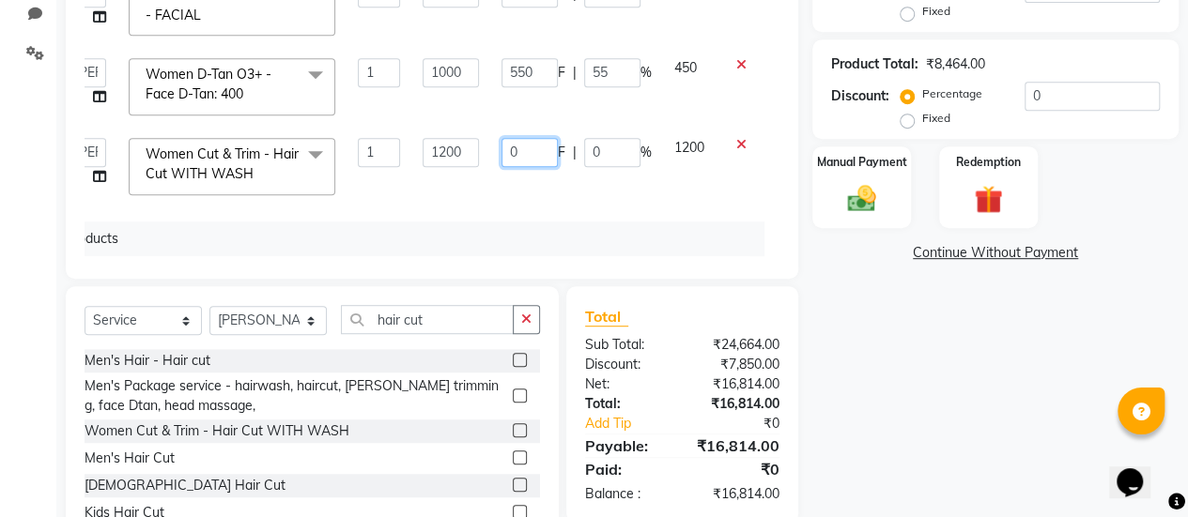
click at [507, 142] on input "0" at bounding box center [529, 152] width 56 height 29
type input "0901"
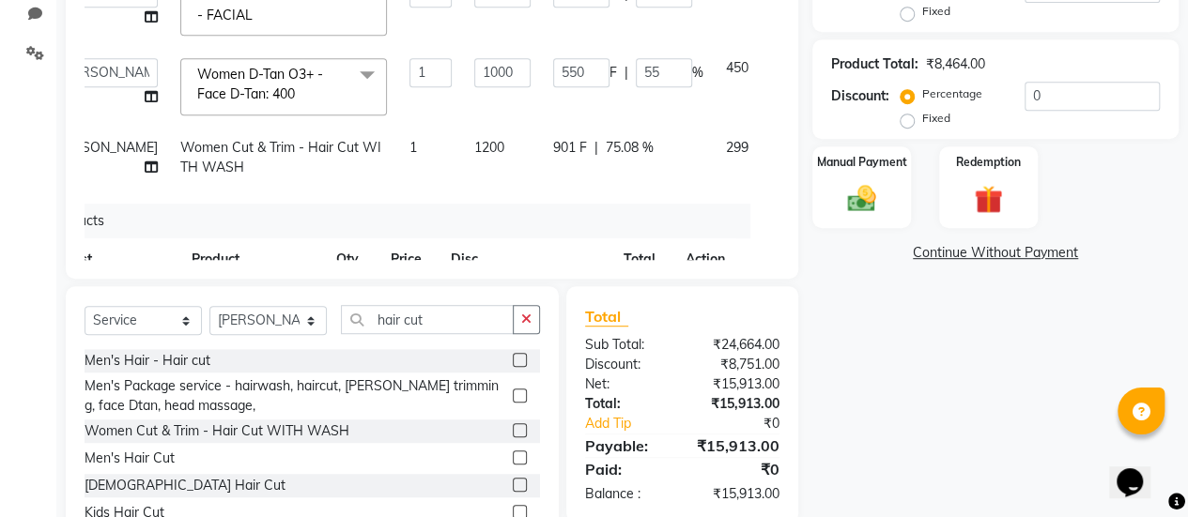
click at [472, 176] on td "1200" at bounding box center [502, 158] width 79 height 62
select select "77002"
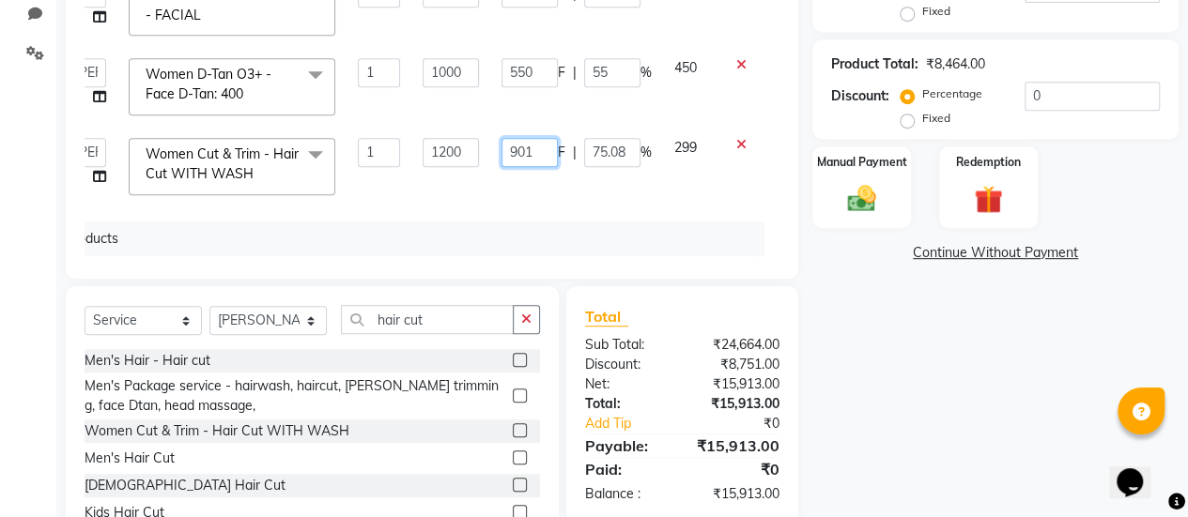
click at [522, 150] on input "901" at bounding box center [529, 152] width 56 height 29
type input "900"
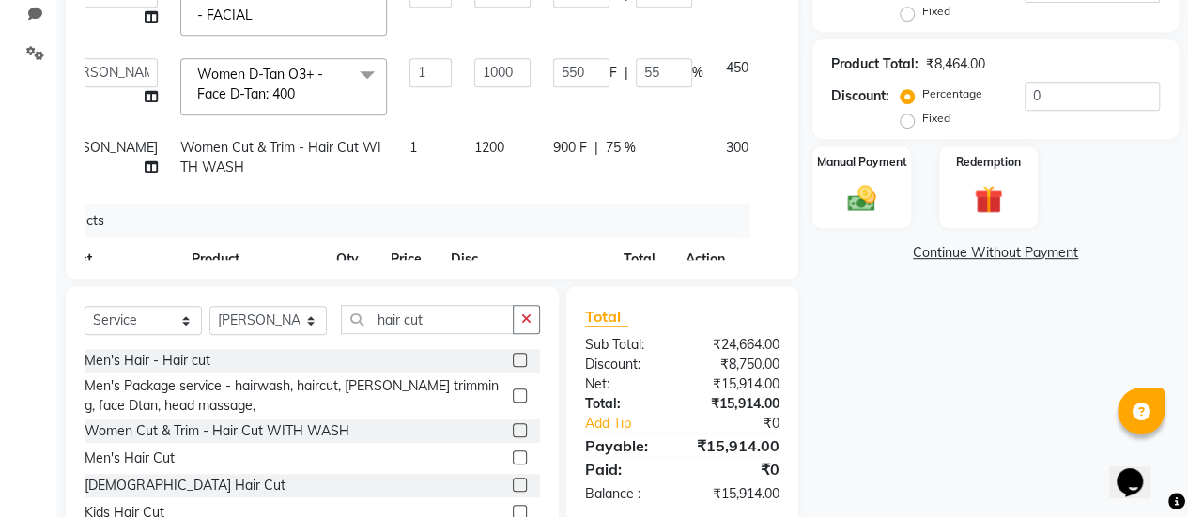
click at [542, 185] on td "900 F | 75 %" at bounding box center [628, 158] width 173 height 62
select select "77002"
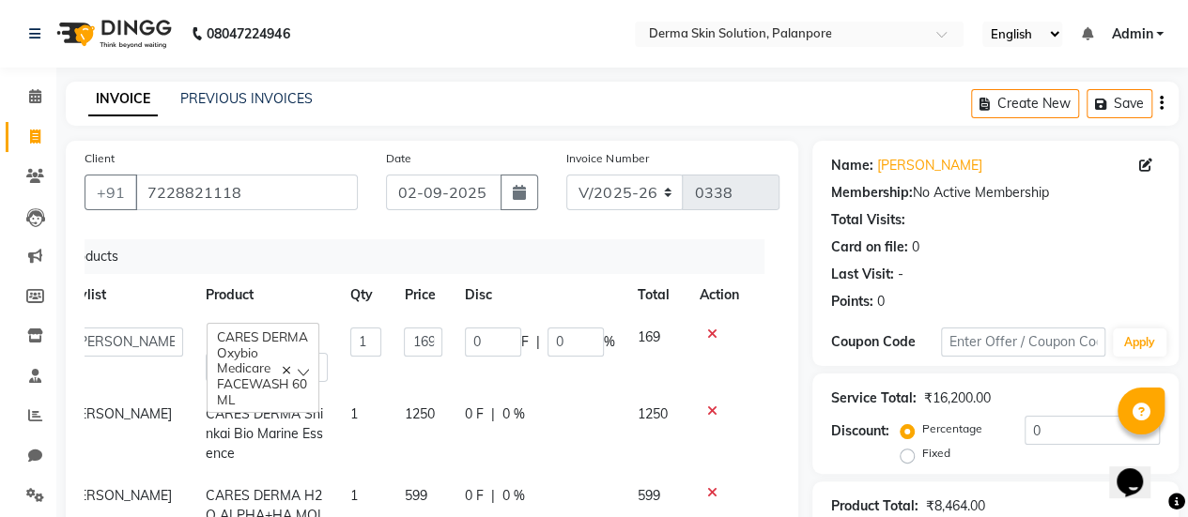
scroll to position [426, 43]
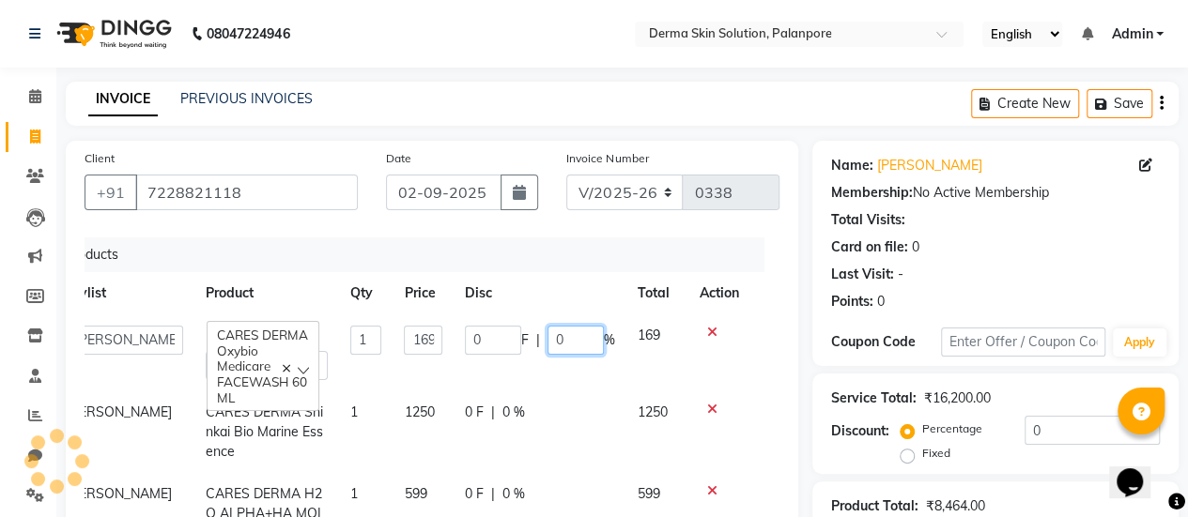
click at [547, 338] on input "0" at bounding box center [575, 340] width 56 height 29
type input "010"
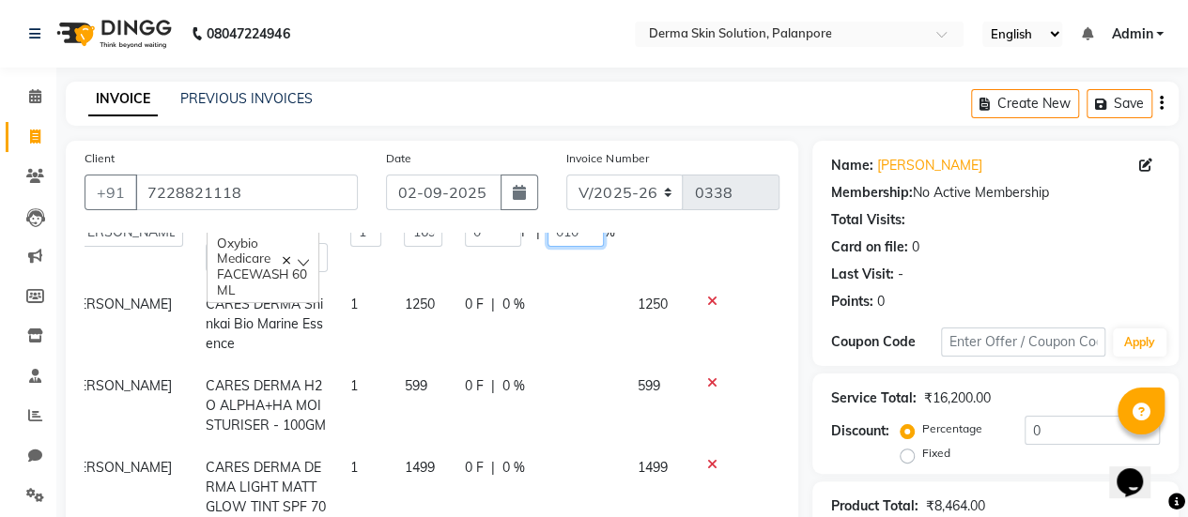
scroll to position [535, 43]
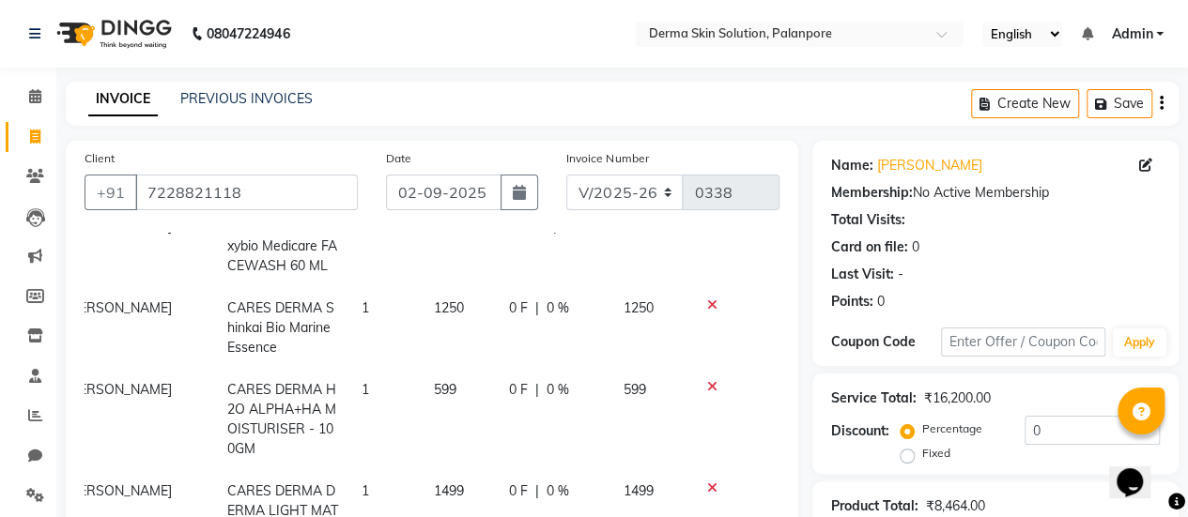
click at [509, 300] on div "0 F | 0 %" at bounding box center [554, 309] width 91 height 20
select select "80159"
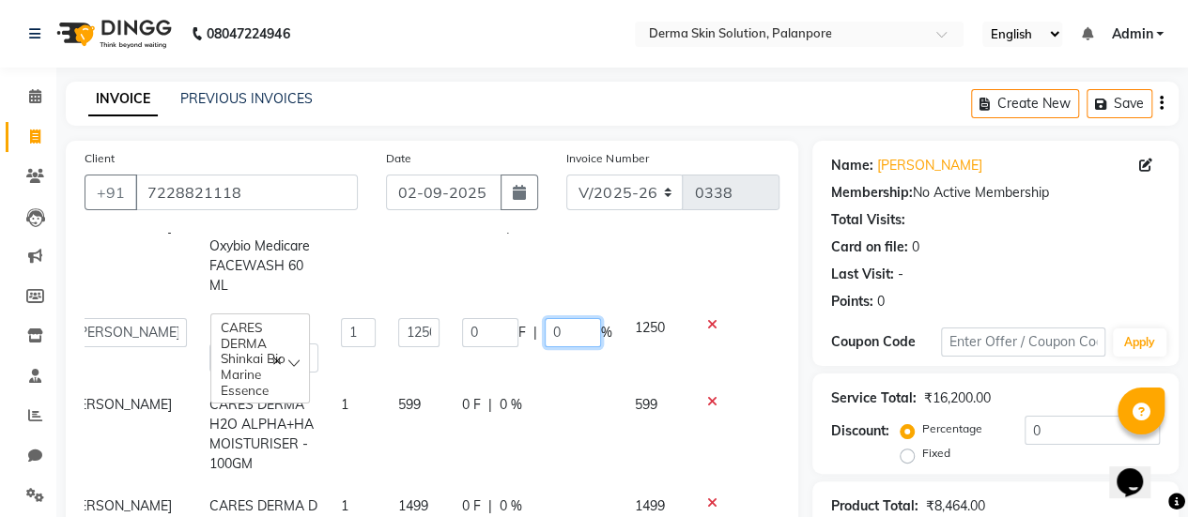
click at [545, 318] on input "0" at bounding box center [573, 332] width 56 height 29
type input "010"
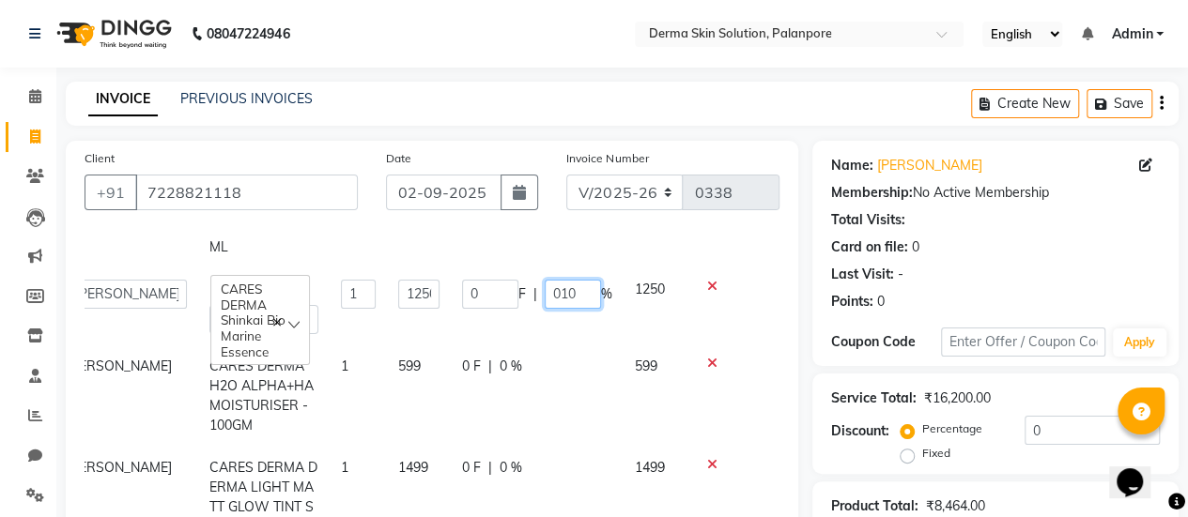
scroll to position [575, 43]
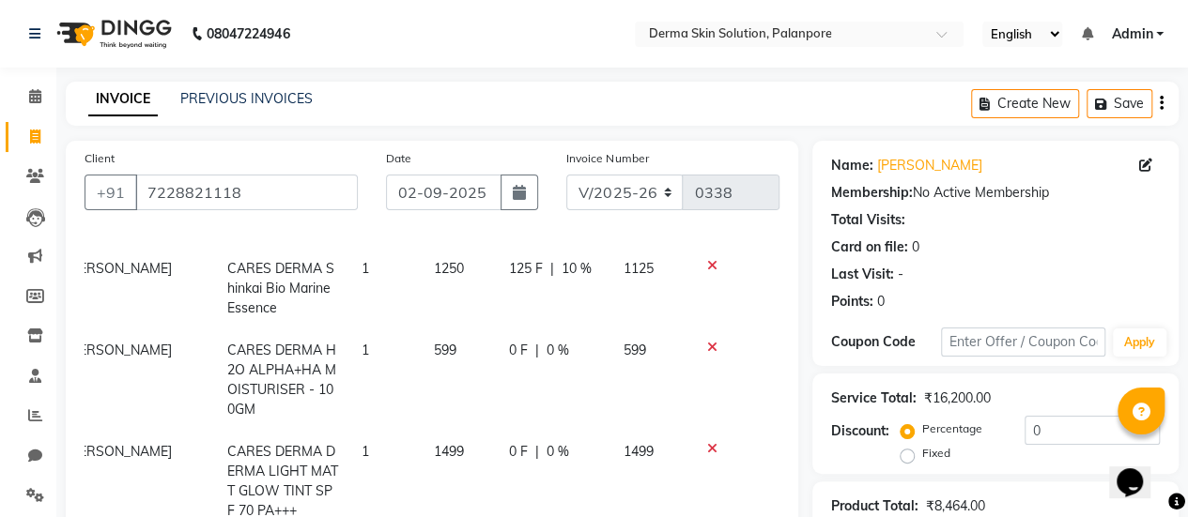
click at [509, 341] on div "0 F | 0 %" at bounding box center [554, 351] width 91 height 20
select select "80159"
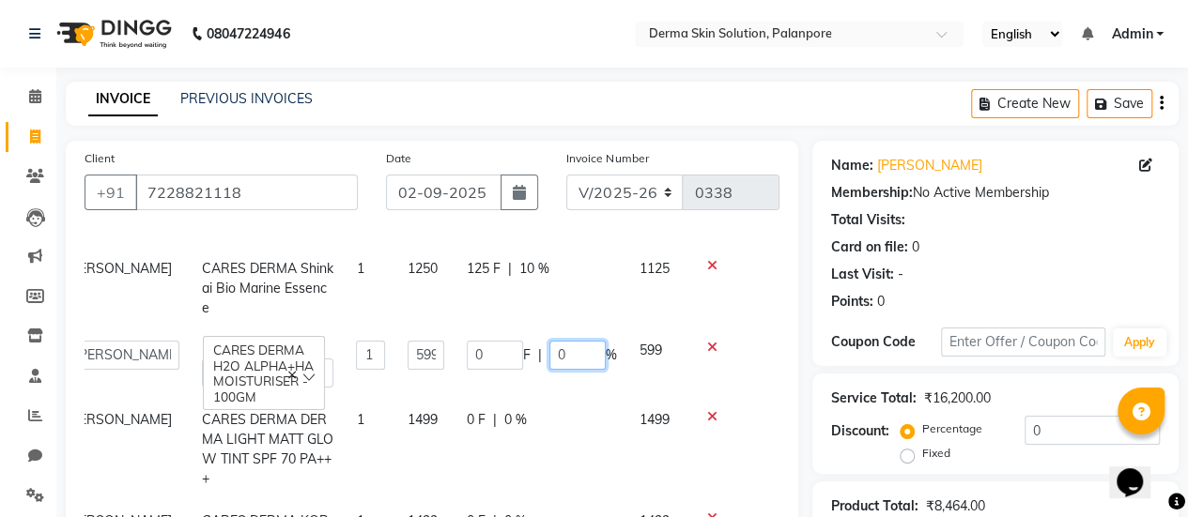
click at [549, 341] on input "0" at bounding box center [577, 355] width 56 height 29
type input "010"
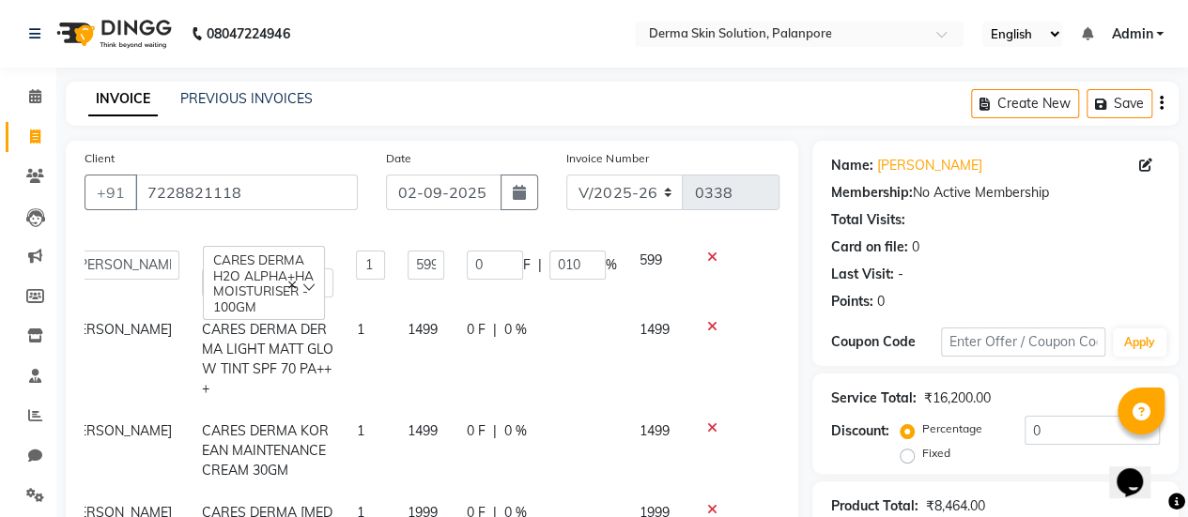
scroll to position [685, 43]
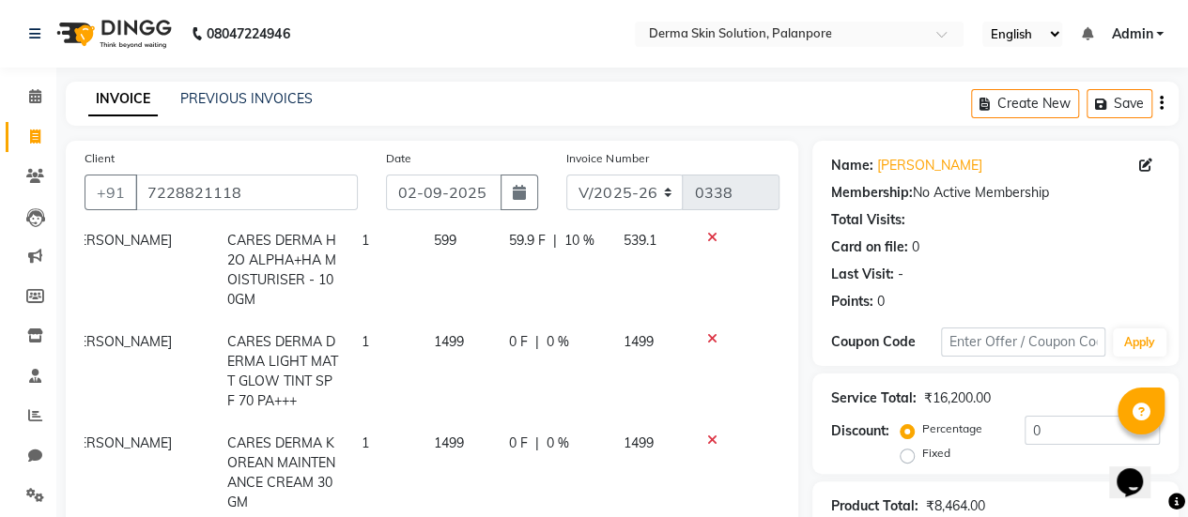
click at [483, 304] on tbody "[PERSON_NAME] CARES DERMA Oxybio Medicare FACEWASH 60 ML 1 169 16.9 F | 10 % 15…" at bounding box center [402, 422] width 695 height 732
click at [546, 341] on span "0 %" at bounding box center [557, 342] width 23 height 20
select select "80159"
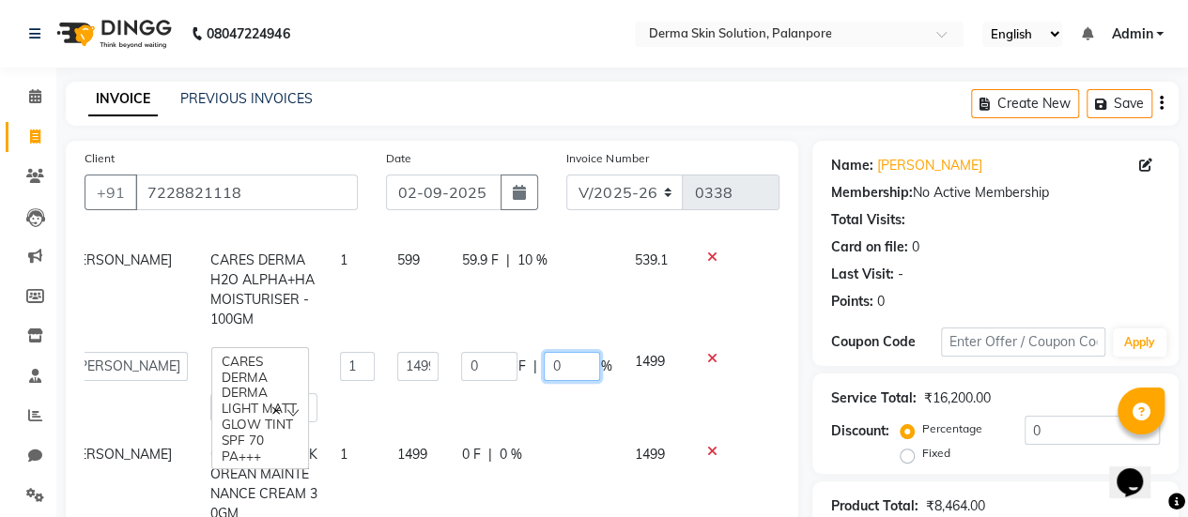
click at [546, 352] on input "0" at bounding box center [572, 366] width 56 height 29
type input "010"
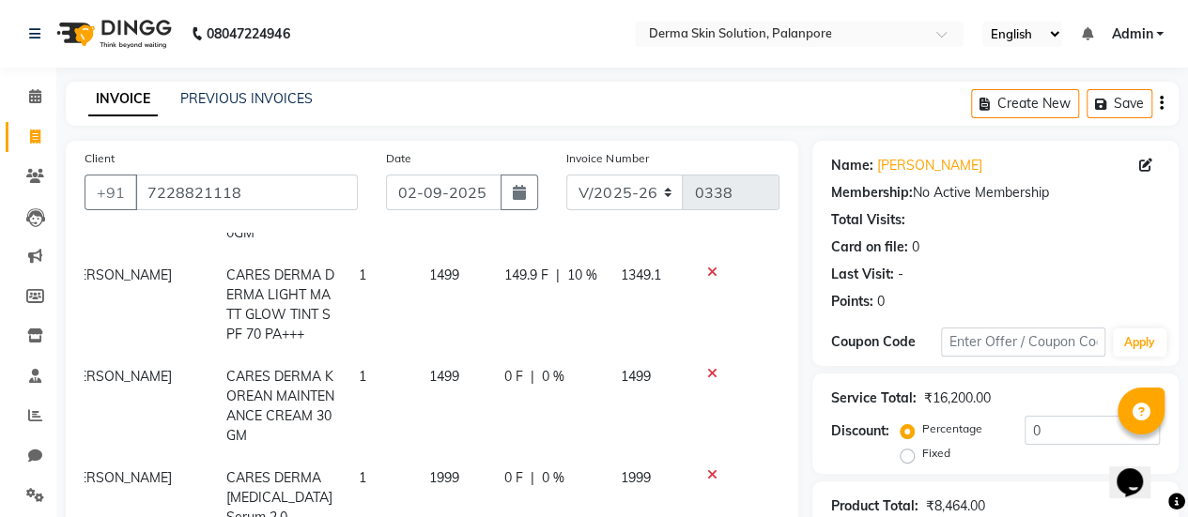
click at [504, 367] on div "0 F | 0 %" at bounding box center [551, 377] width 94 height 20
select select "80159"
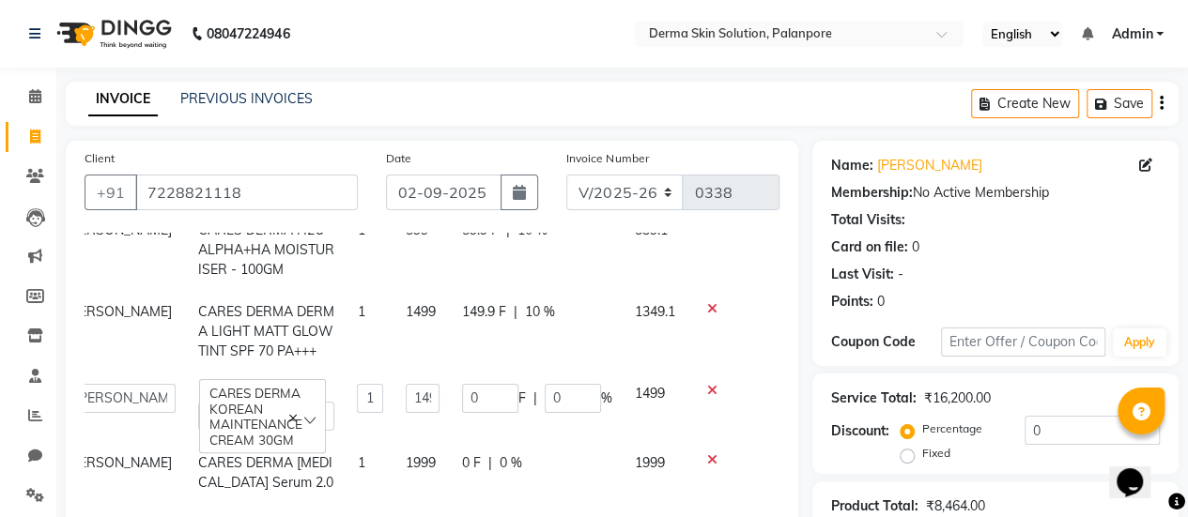
scroll to position [687, 43]
click at [553, 384] on input "0" at bounding box center [573, 398] width 56 height 29
type input "010"
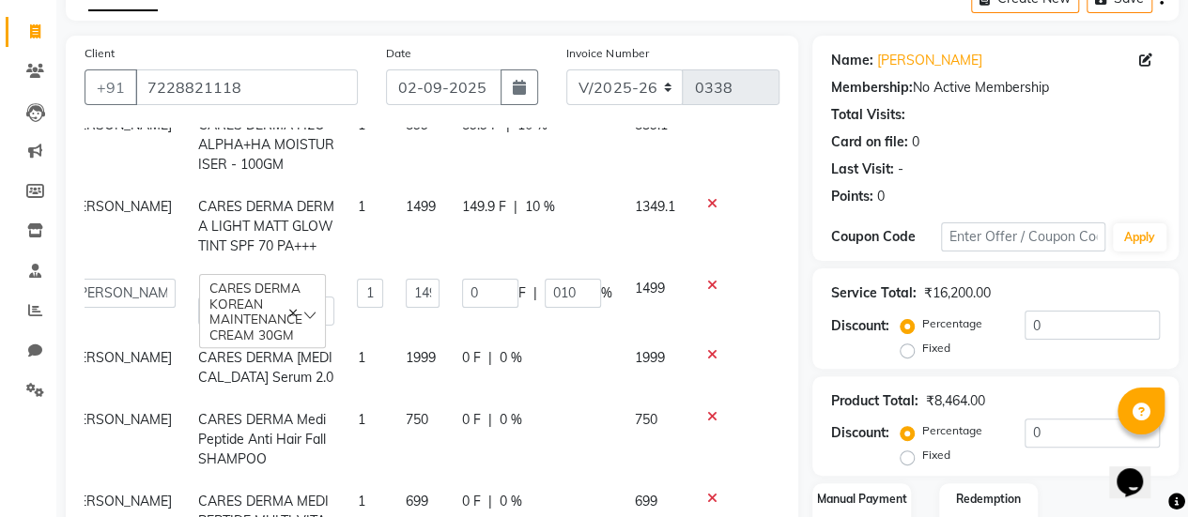
scroll to position [708, 42]
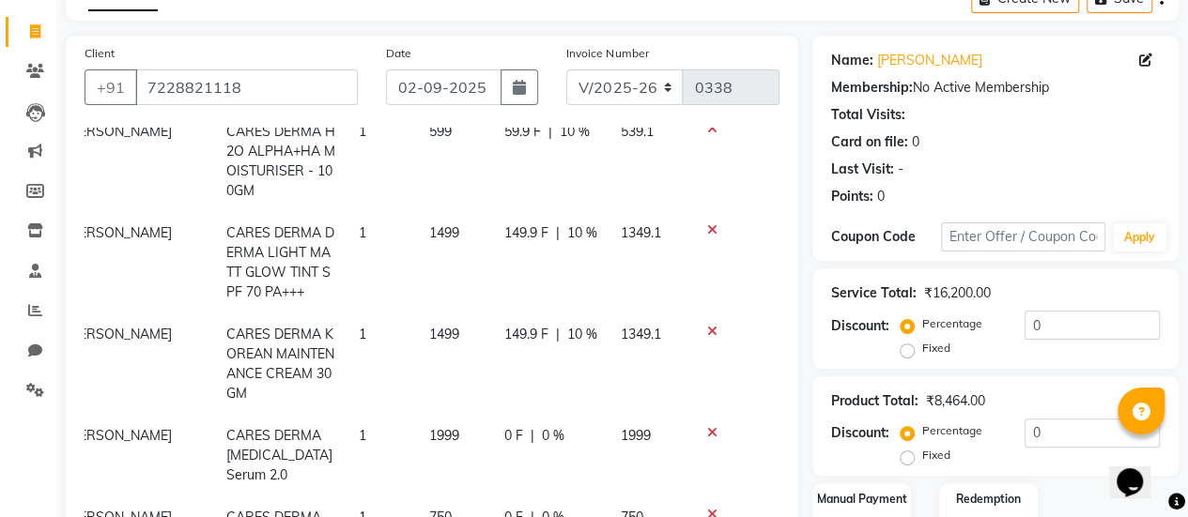
click at [474, 341] on tbody "[PERSON_NAME] CARES DERMA Oxybio Medicare FACEWASH 60 ML 1 169 16.9 F | 10 % 15…" at bounding box center [402, 314] width 695 height 772
click at [542, 426] on span "0 %" at bounding box center [553, 436] width 23 height 20
select select "80159"
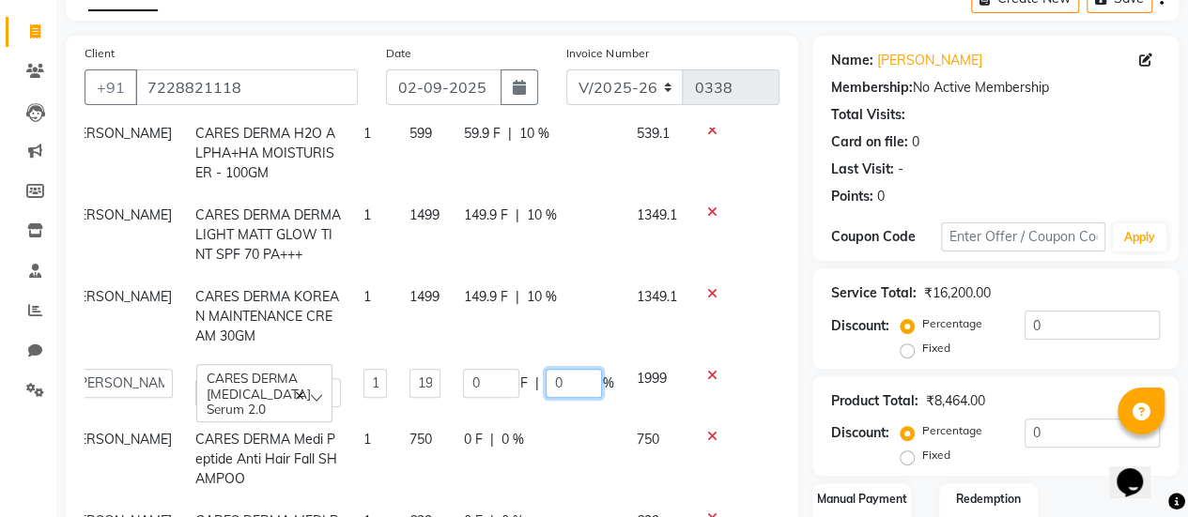
click at [546, 398] on input "0" at bounding box center [574, 383] width 56 height 29
type input "010"
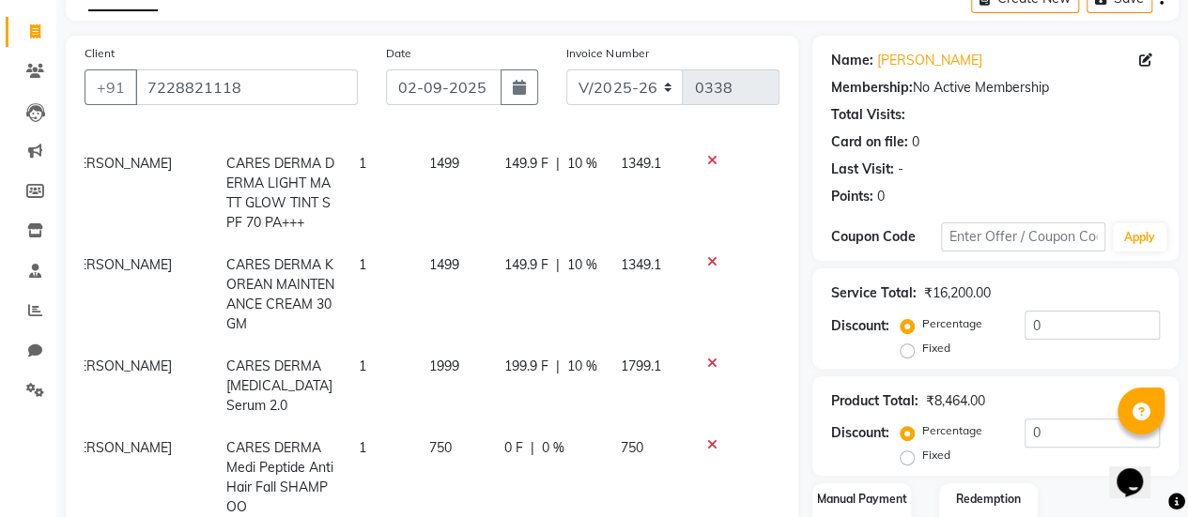
click at [493, 427] on td "0 F | 0 %" at bounding box center [551, 477] width 116 height 101
select select "80159"
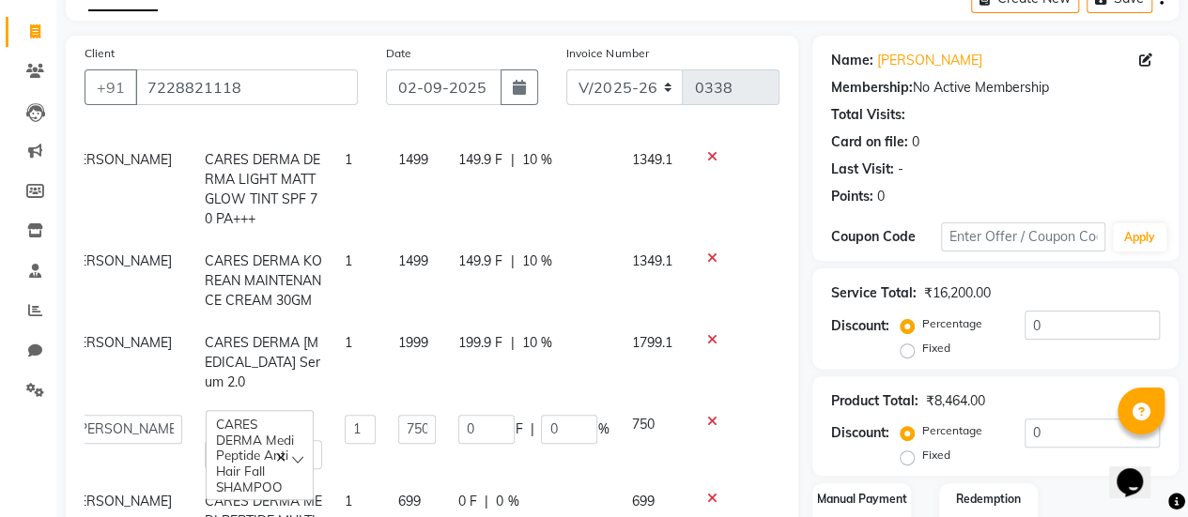
scroll to position [727, 42]
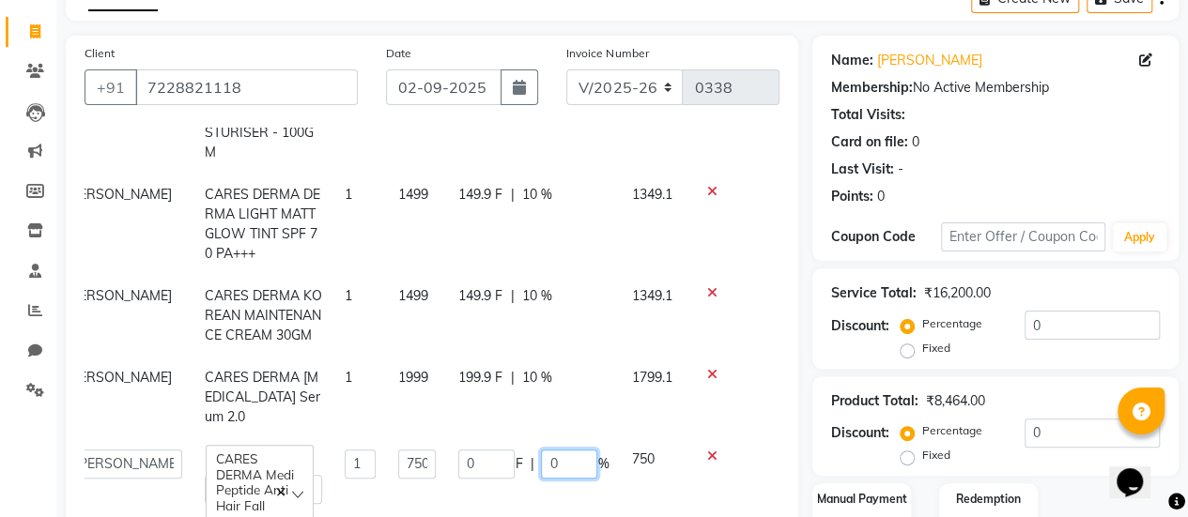
click at [545, 450] on input "0" at bounding box center [569, 464] width 56 height 29
type input "010"
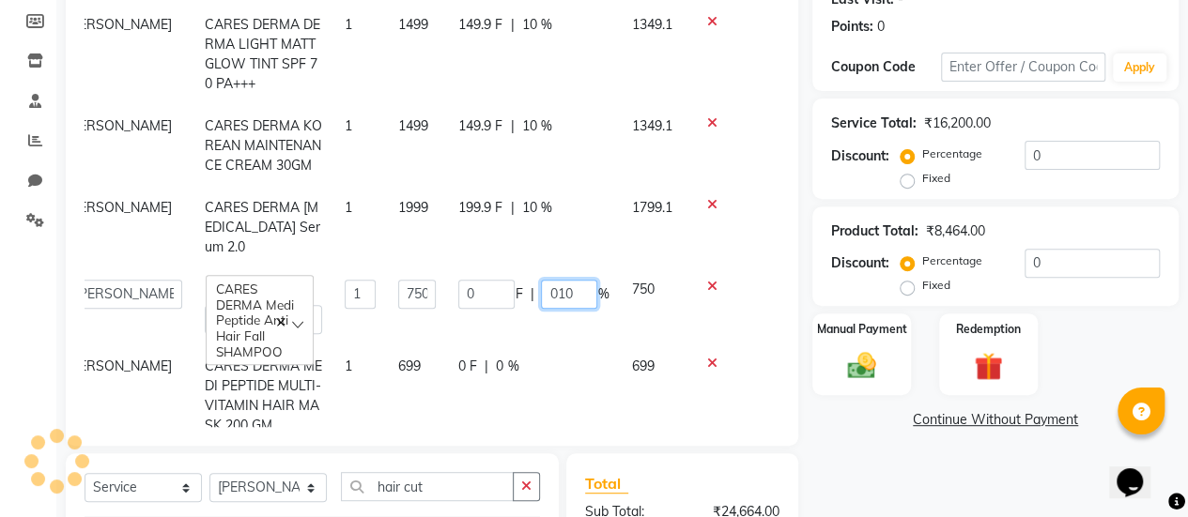
scroll to position [285, 0]
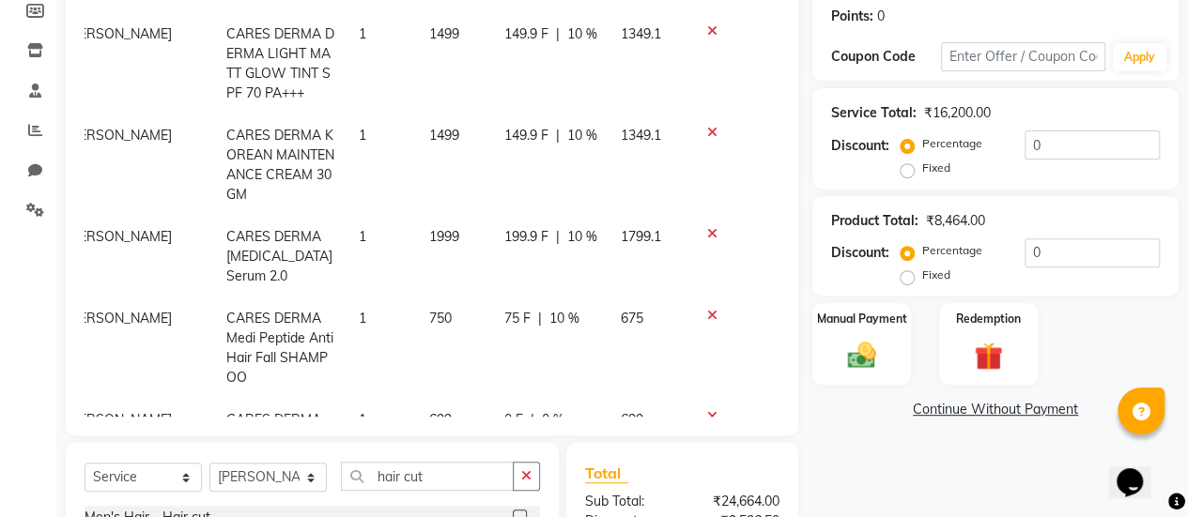
click at [471, 309] on tbody "[PERSON_NAME] CARES DERMA Oxybio Medicare FACEWASH 60 ML 1 169 16.9 F | 10 % 15…" at bounding box center [402, 115] width 695 height 772
click at [542, 410] on span "0 %" at bounding box center [553, 420] width 23 height 20
select select "80159"
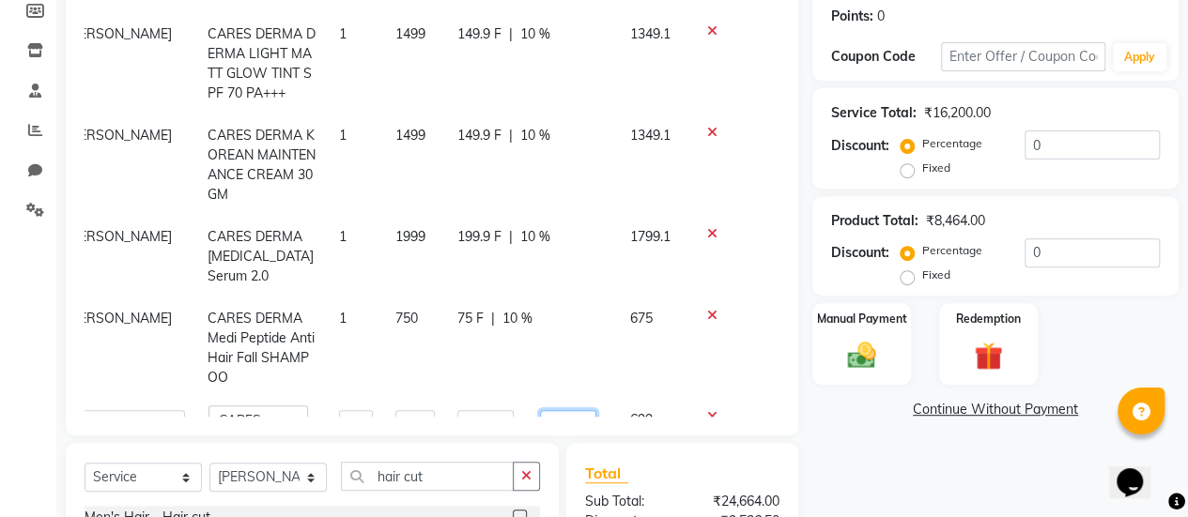
click at [540, 410] on input "0" at bounding box center [568, 424] width 56 height 29
type input "010"
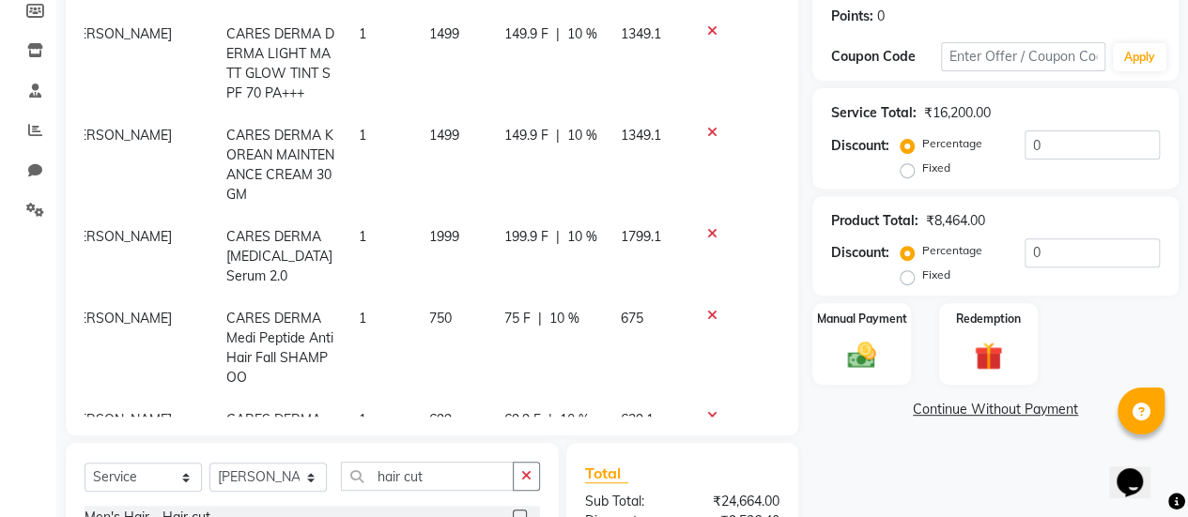
click at [536, 298] on td "75 F | 10 %" at bounding box center [551, 348] width 116 height 101
select select "80159"
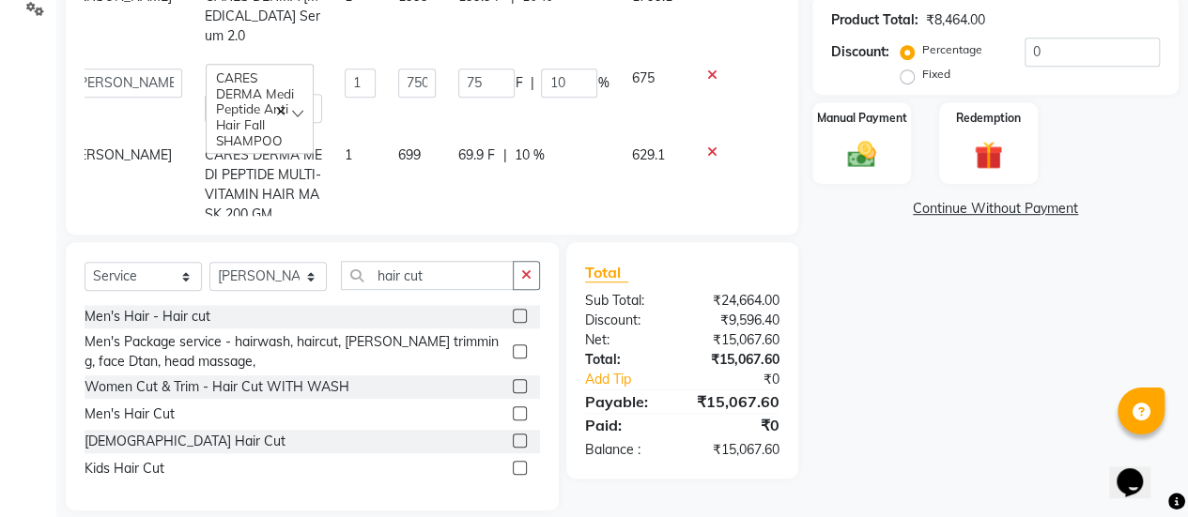
scroll to position [487, 0]
click at [436, 285] on input "hair cut" at bounding box center [427, 274] width 173 height 29
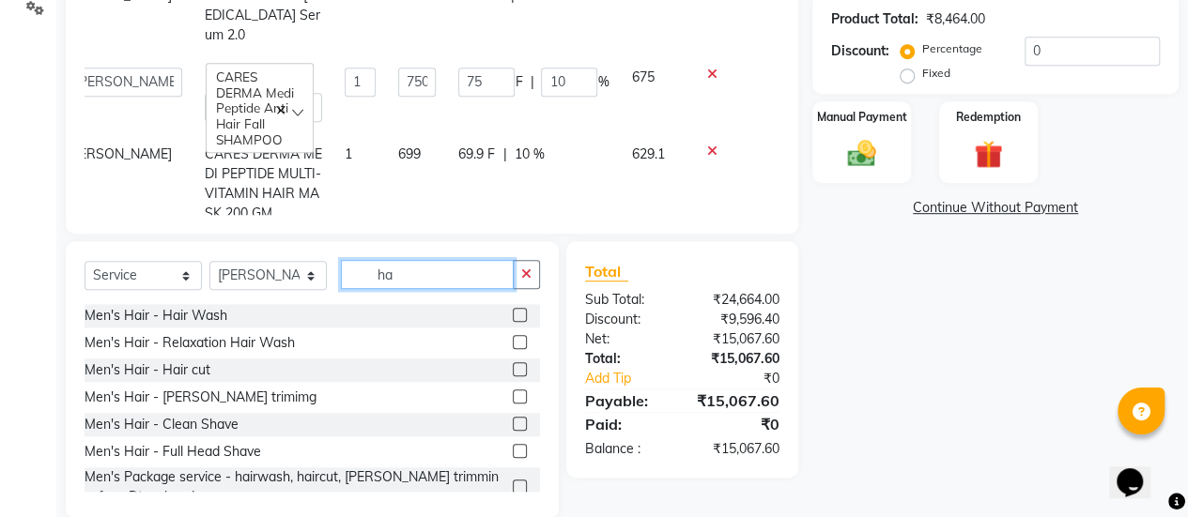
type input "h"
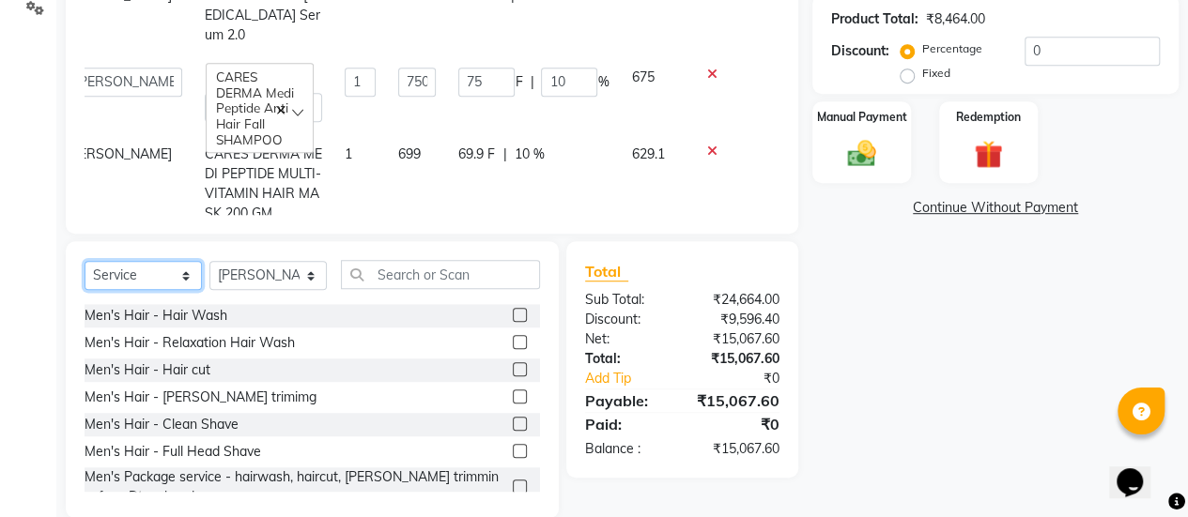
click at [144, 279] on select "Select Service Product Membership Package Voucher Prepaid Gift Card" at bounding box center [143, 275] width 117 height 29
select select "product"
click at [85, 261] on select "Select Service Product Membership Package Voucher Prepaid Gift Card" at bounding box center [143, 275] width 117 height 29
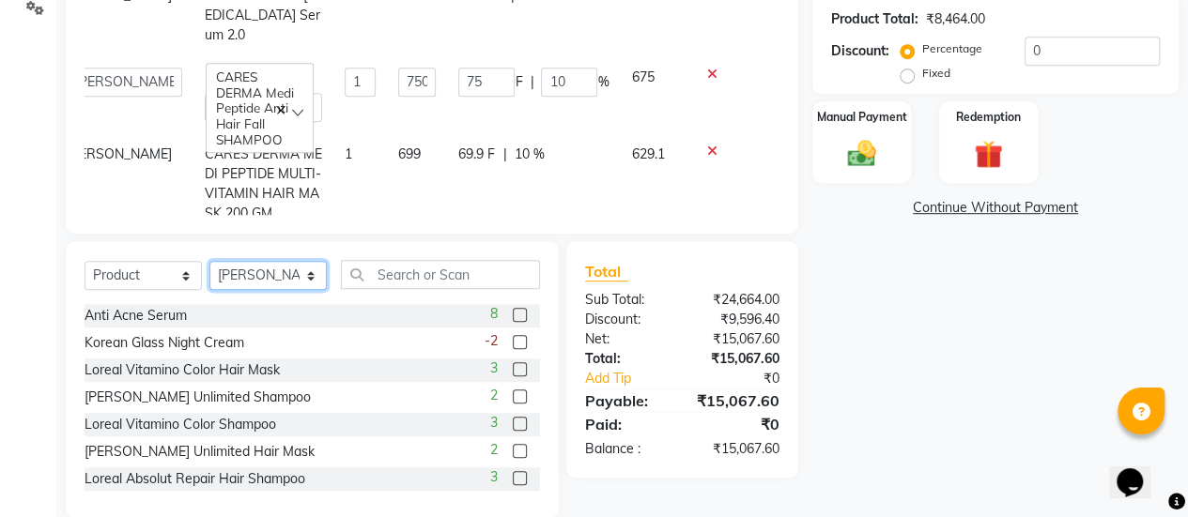
click at [235, 279] on select "Select Stylist Aum [PERSON_NAME] [PERSON_NAME] [PERSON_NAME] [PERSON_NAME] Meet…" at bounding box center [267, 275] width 117 height 29
select select "80159"
click at [209, 261] on select "Select Stylist Aum [PERSON_NAME] [PERSON_NAME] [PERSON_NAME] [PERSON_NAME] Meet…" at bounding box center [267, 275] width 117 height 29
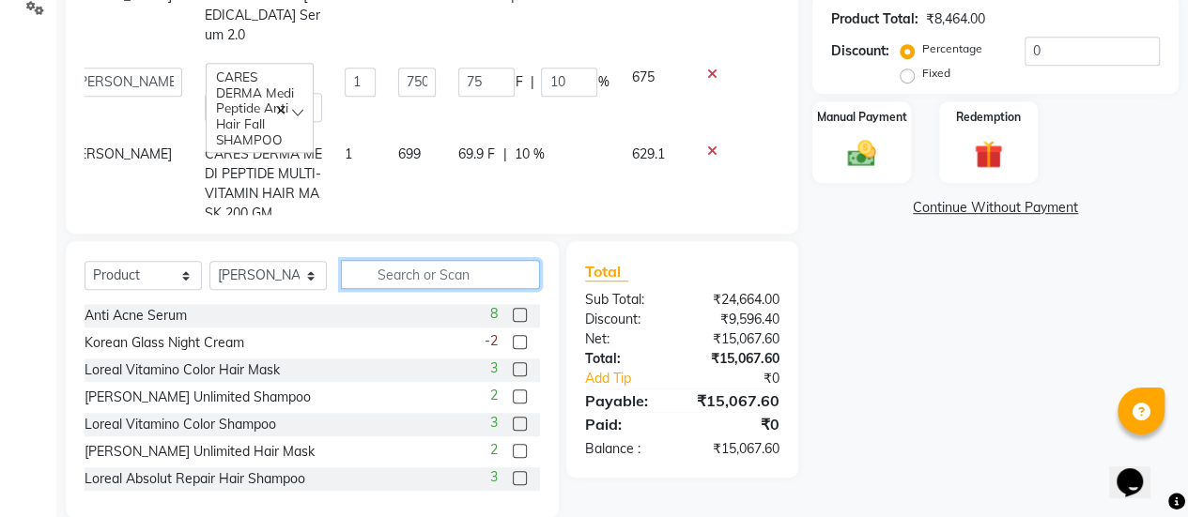
click at [451, 271] on input "text" at bounding box center [440, 274] width 199 height 29
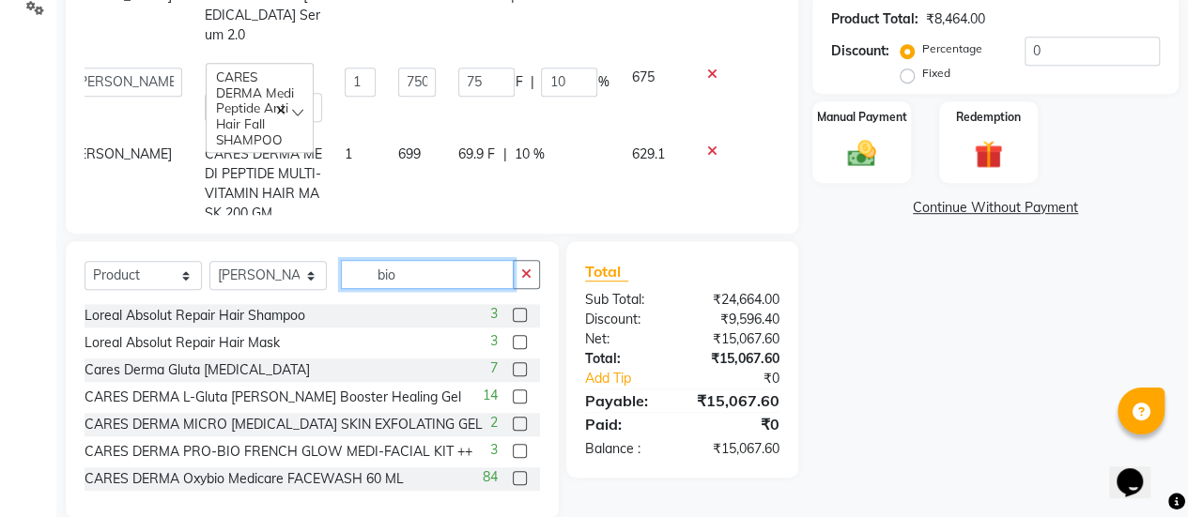
scroll to position [474, 0]
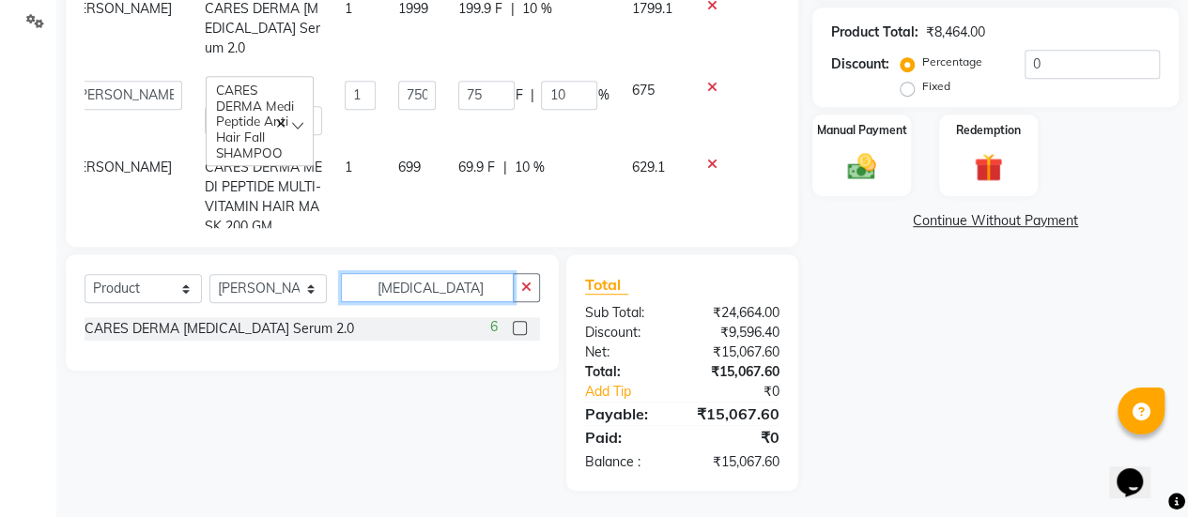
type input "[MEDICAL_DATA]"
click at [513, 326] on label at bounding box center [520, 328] width 14 height 14
click at [513, 326] on input "checkbox" at bounding box center [519, 329] width 12 height 12
checkbox input "false"
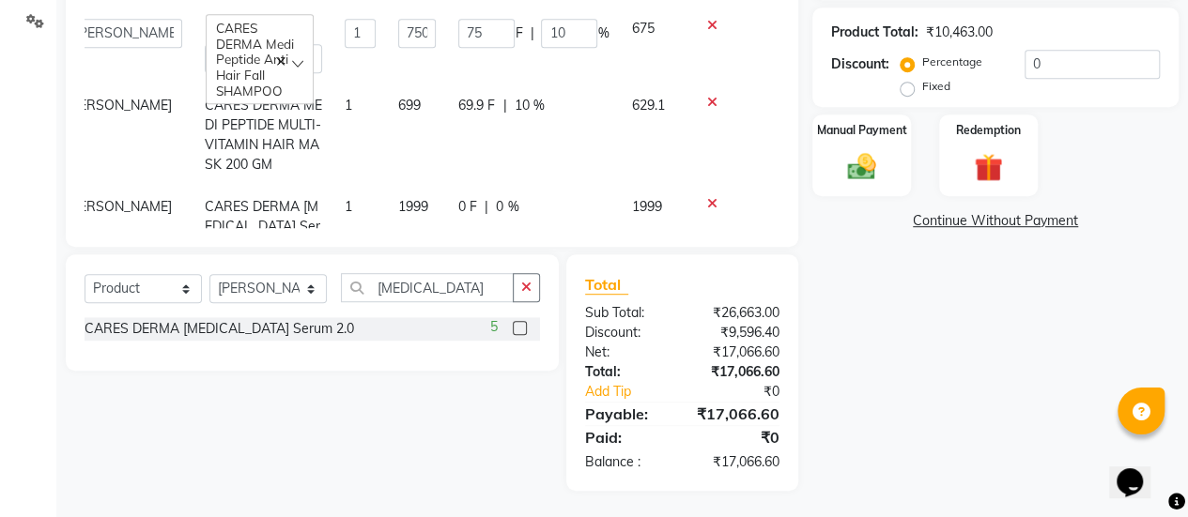
click at [496, 197] on span "0 %" at bounding box center [507, 207] width 23 height 20
select select "80159"
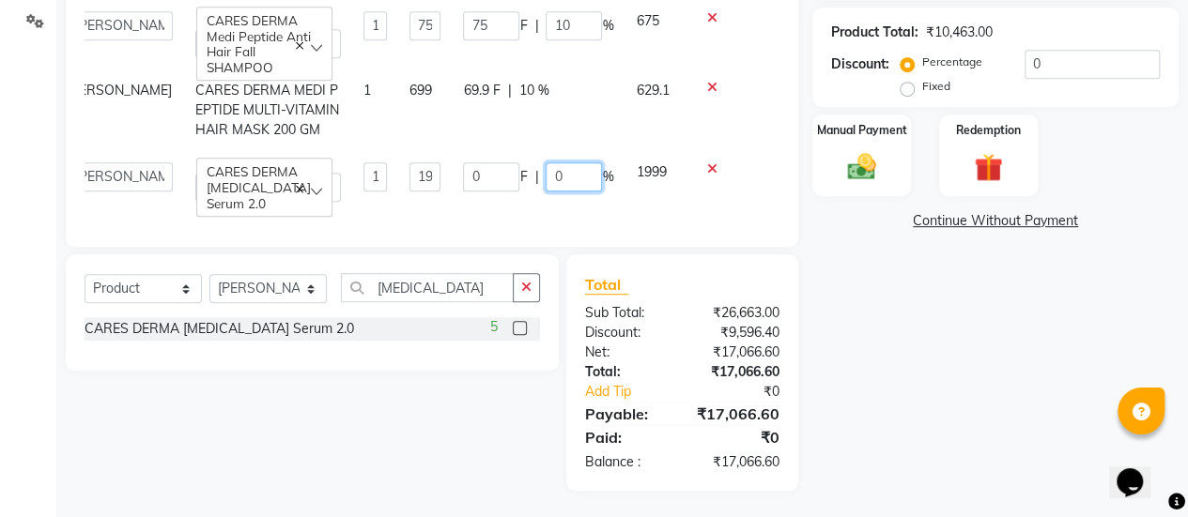
click at [546, 162] on input "0" at bounding box center [574, 176] width 56 height 29
type input "010"
click at [577, 183] on td "0 F | 010 %" at bounding box center [538, 182] width 173 height 62
select select "80159"
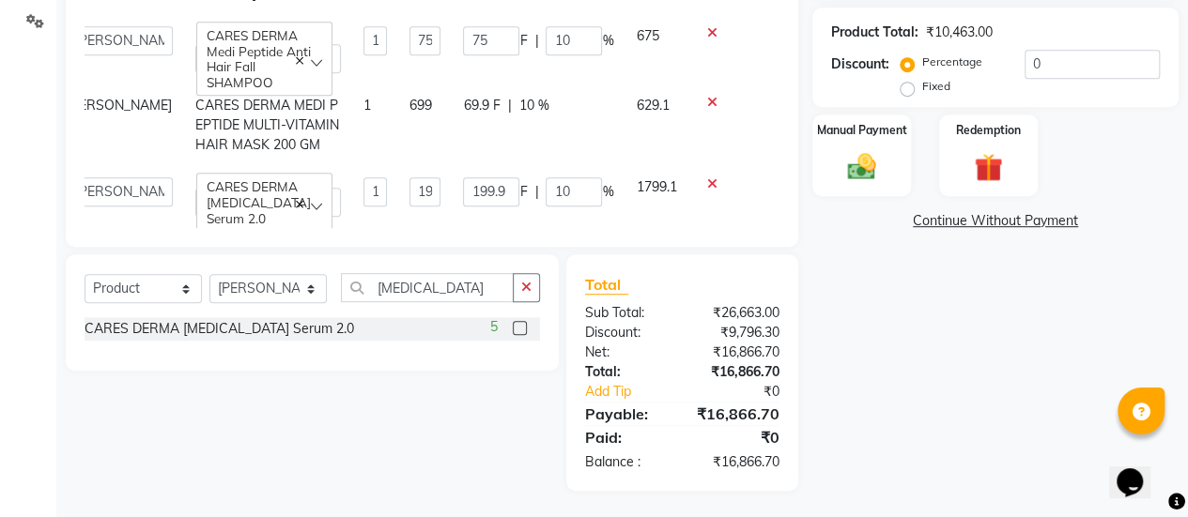
scroll to position [791, 42]
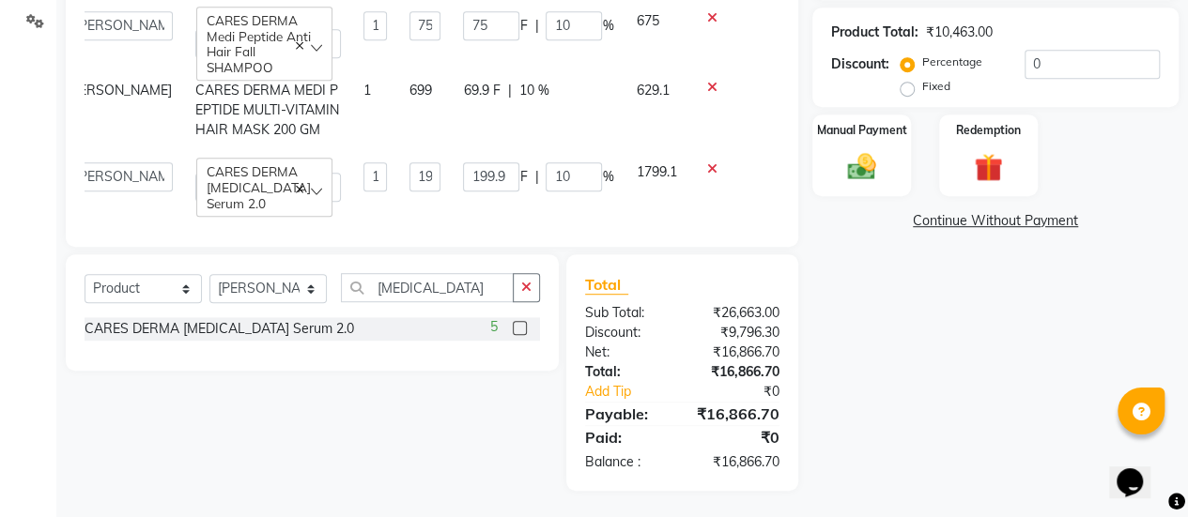
click at [707, 162] on icon at bounding box center [712, 168] width 10 height 13
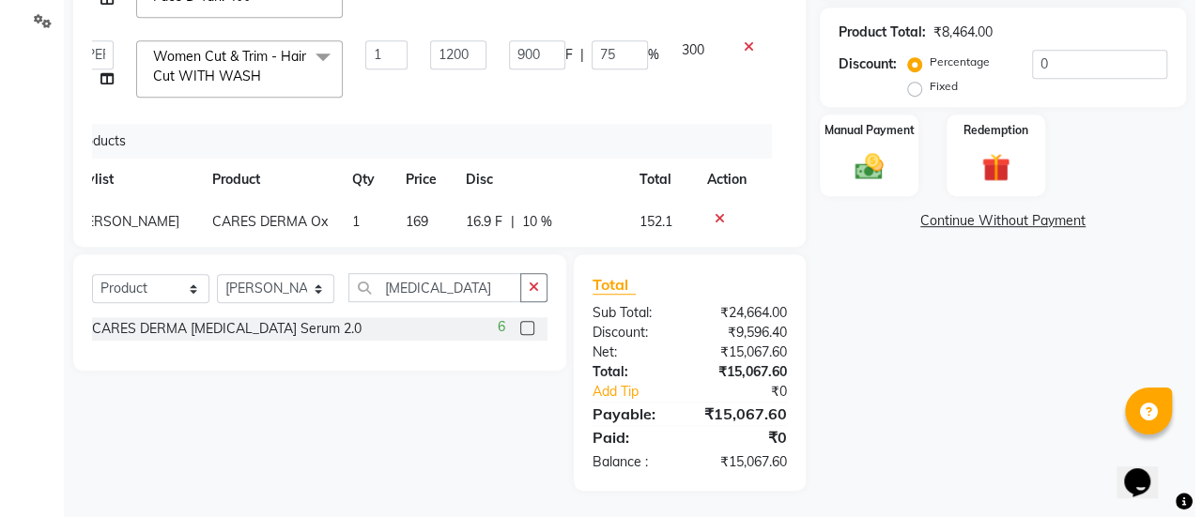
scroll to position [0, 42]
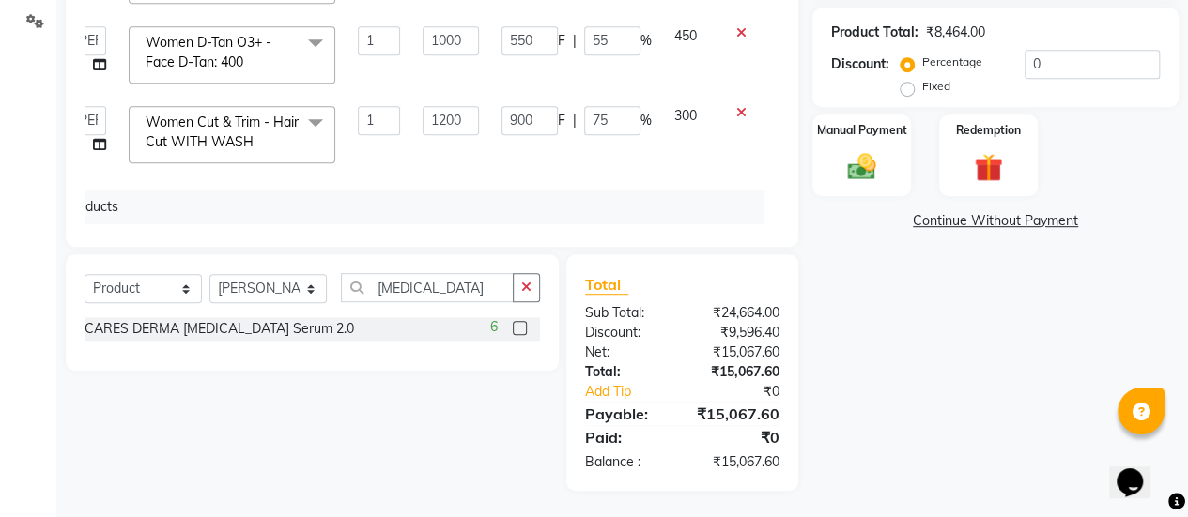
click at [930, 221] on link "Continue Without Payment" at bounding box center [995, 221] width 359 height 20
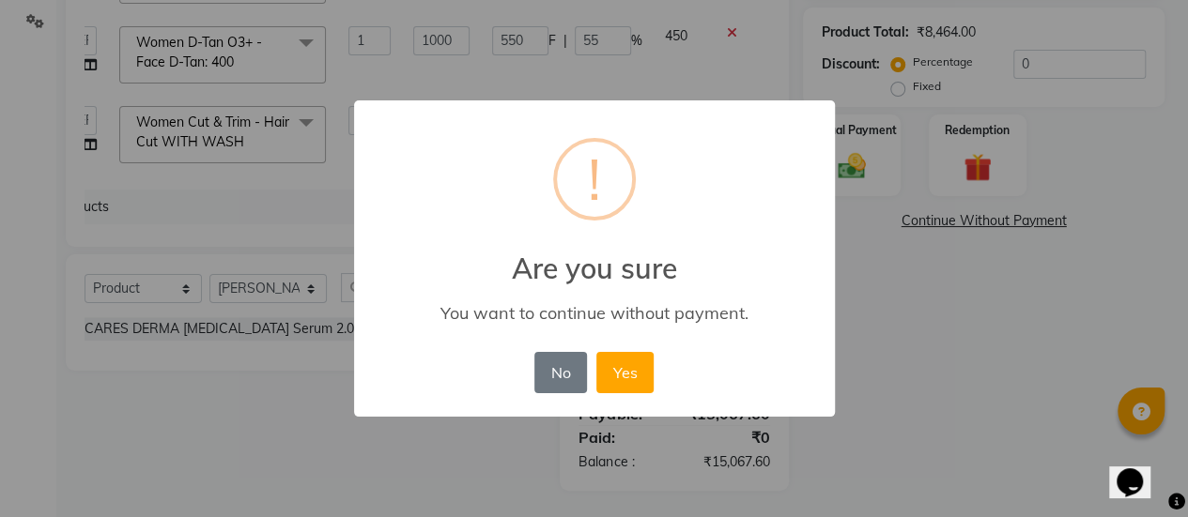
scroll to position [0, 34]
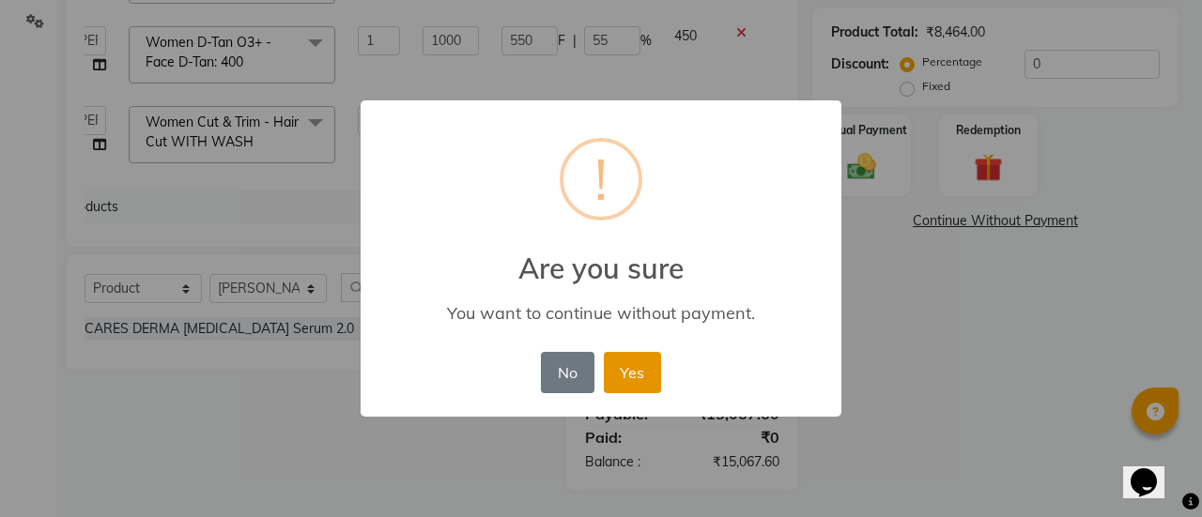
click at [640, 378] on button "Yes" at bounding box center [632, 372] width 57 height 41
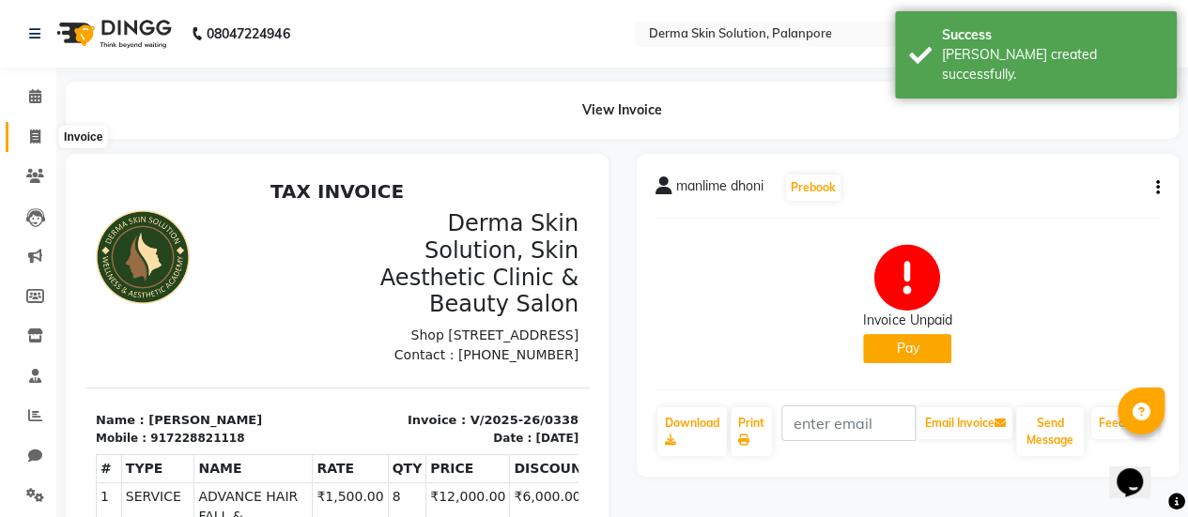
click at [39, 133] on icon at bounding box center [35, 137] width 10 height 14
select select "service"
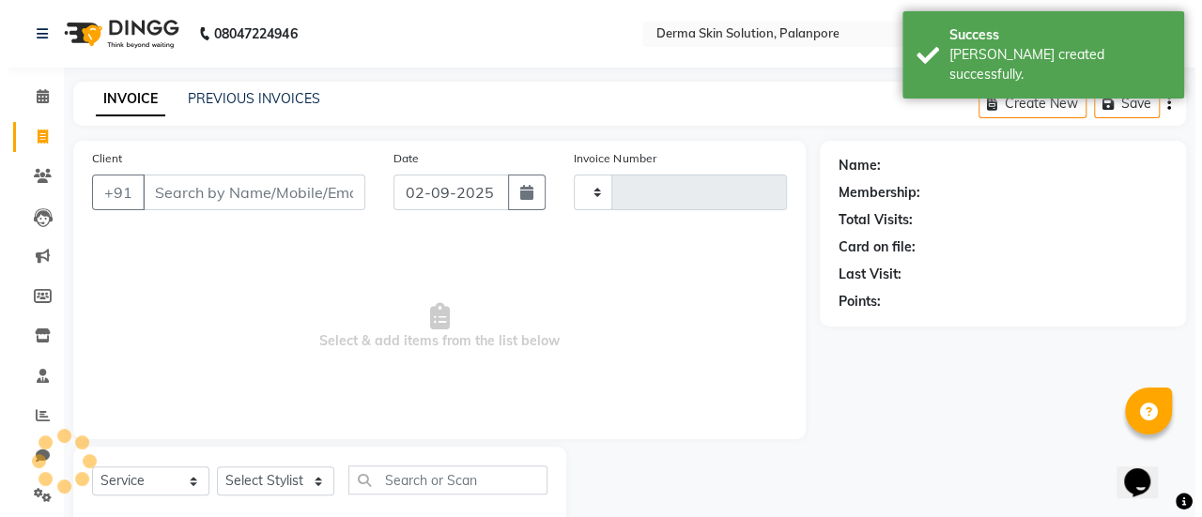
scroll to position [46, 0]
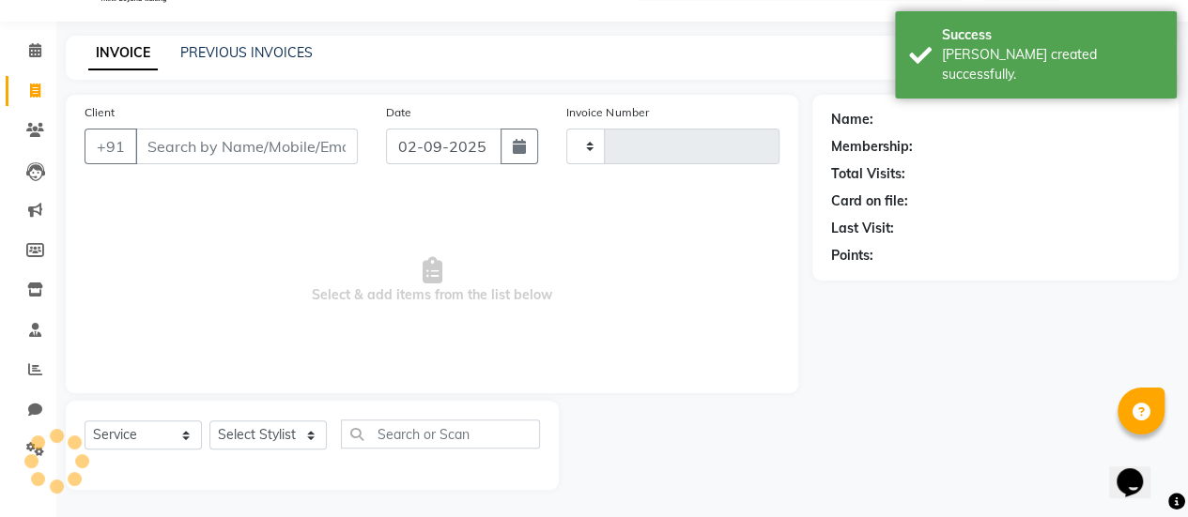
type input "0339"
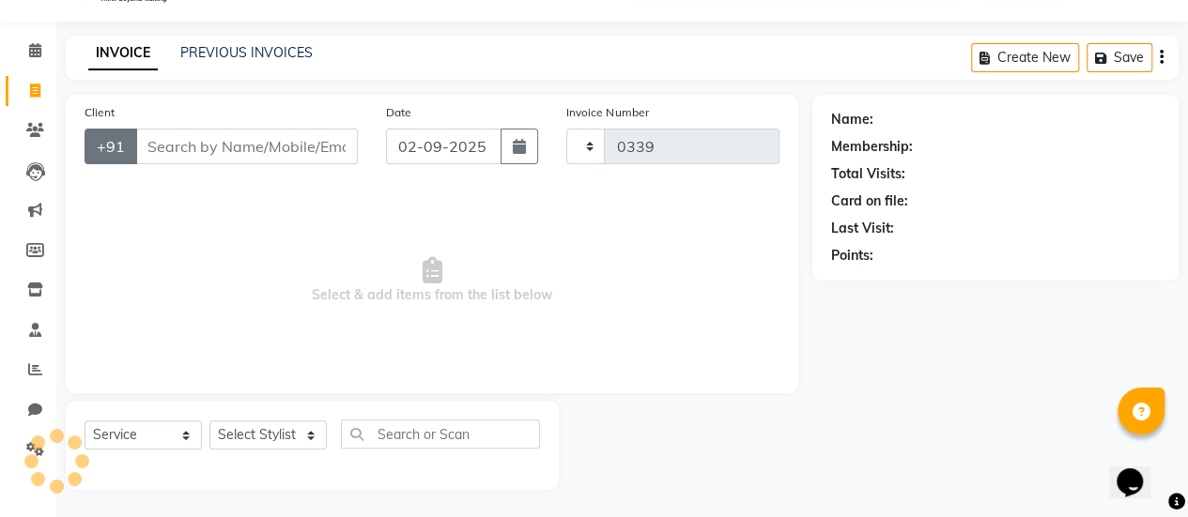
select select "8167"
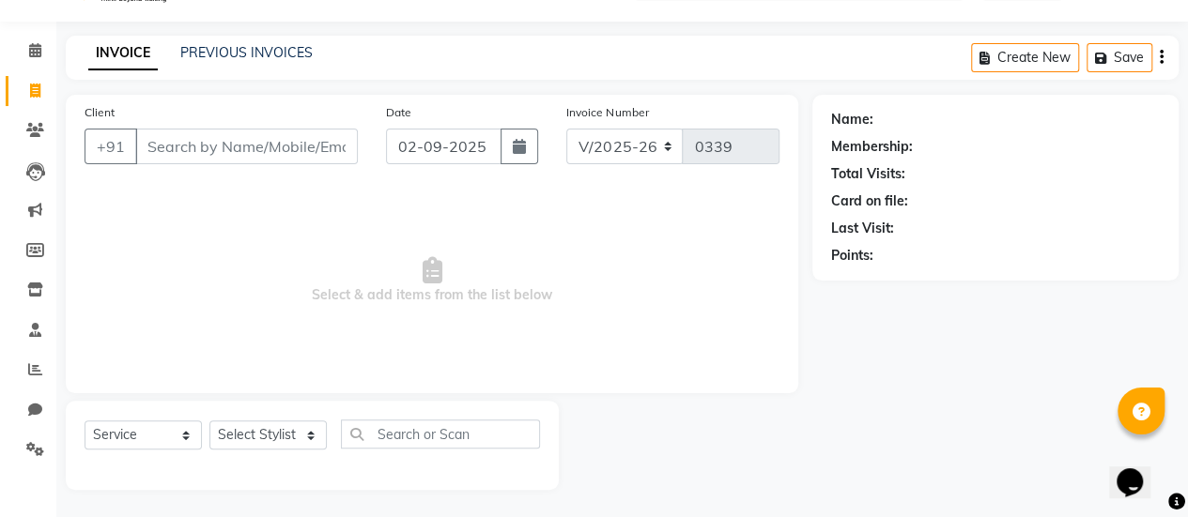
click at [180, 158] on input "Client" at bounding box center [246, 147] width 223 height 36
type input "blissy"
click at [297, 142] on span "Add Client" at bounding box center [309, 146] width 74 height 19
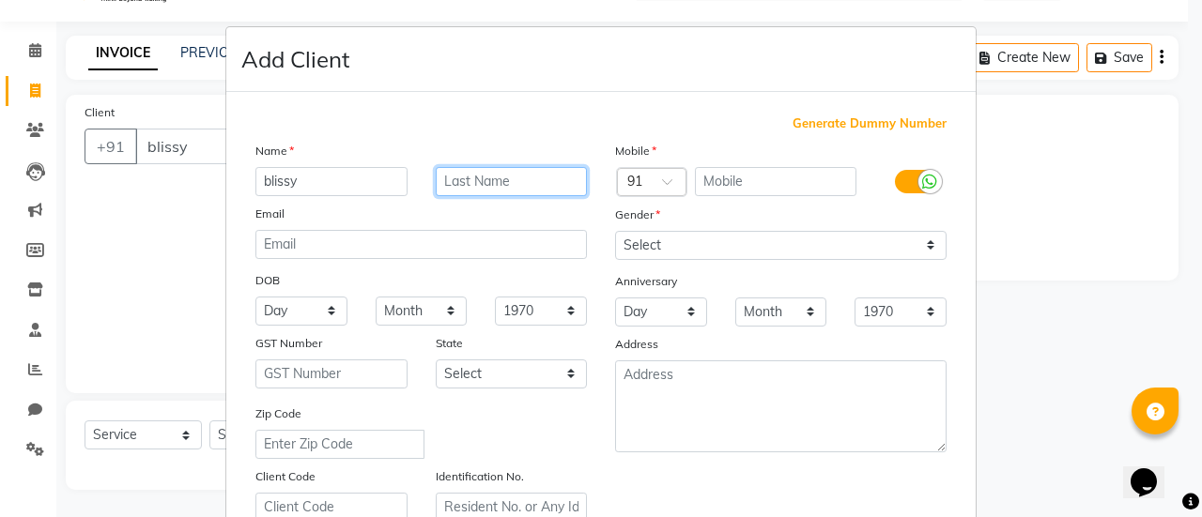
click at [436, 177] on input "text" at bounding box center [512, 181] width 152 height 29
type input "joshi"
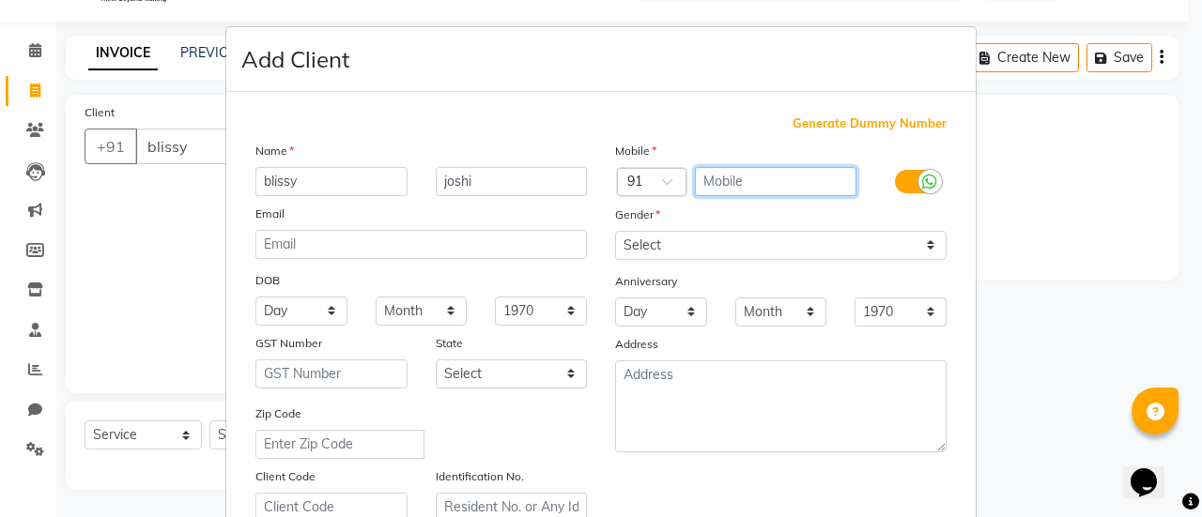
click at [746, 185] on input "text" at bounding box center [776, 181] width 162 height 29
type input "8160658134"
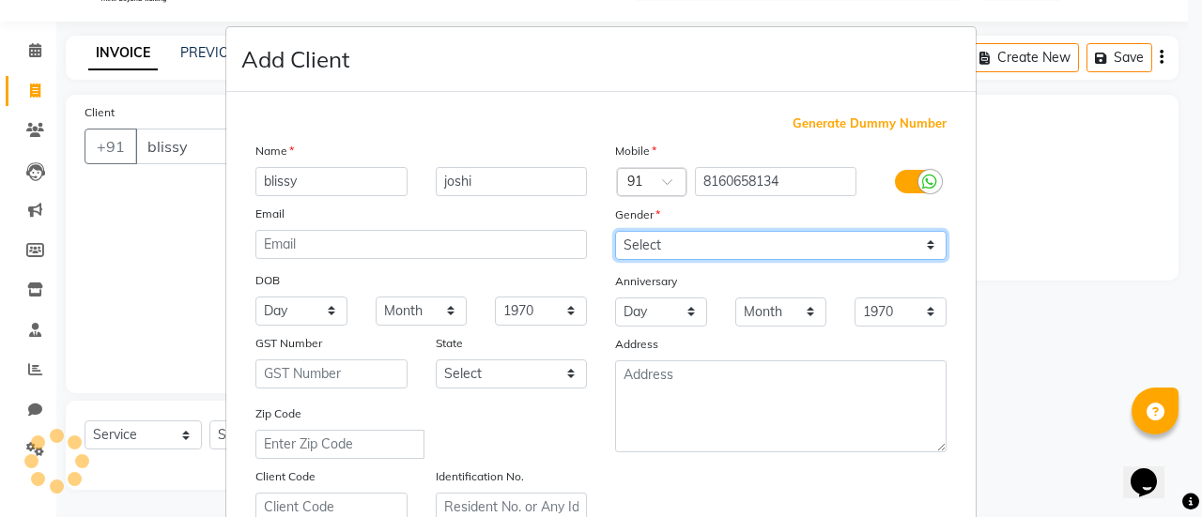
click at [719, 245] on select "Select [DEMOGRAPHIC_DATA] [DEMOGRAPHIC_DATA] Other Prefer Not To Say" at bounding box center [780, 245] width 331 height 29
select select "[DEMOGRAPHIC_DATA]"
click at [615, 231] on select "Select [DEMOGRAPHIC_DATA] [DEMOGRAPHIC_DATA] Other Prefer Not To Say" at bounding box center [780, 245] width 331 height 29
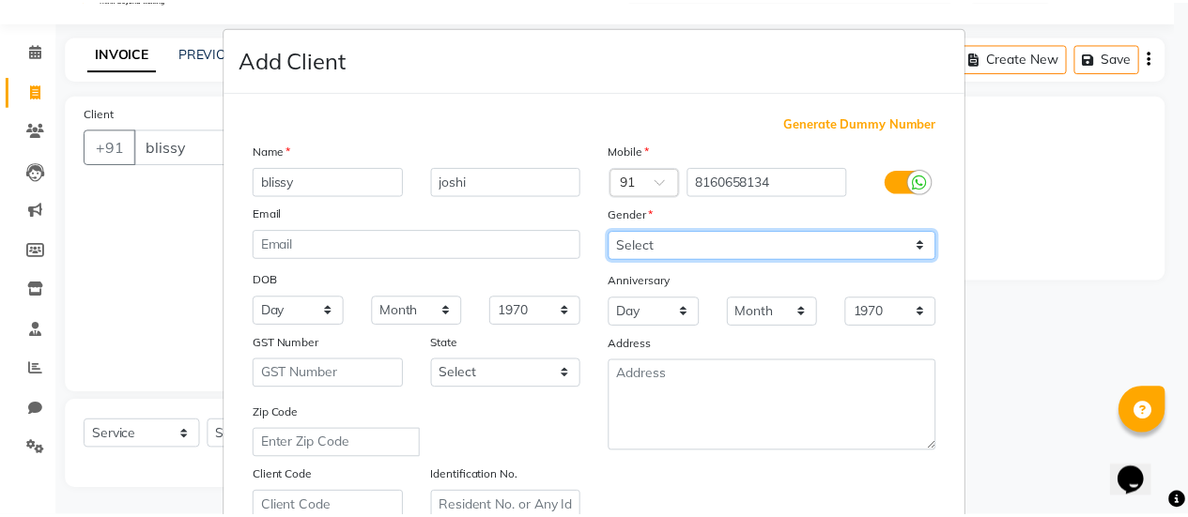
scroll to position [346, 0]
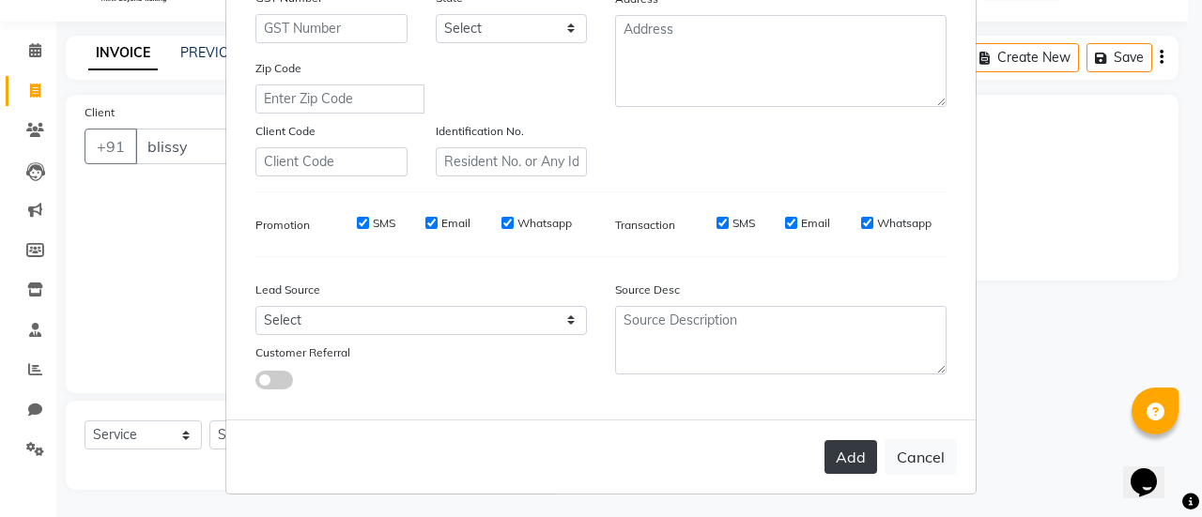
click at [838, 457] on button "Add" at bounding box center [850, 457] width 53 height 34
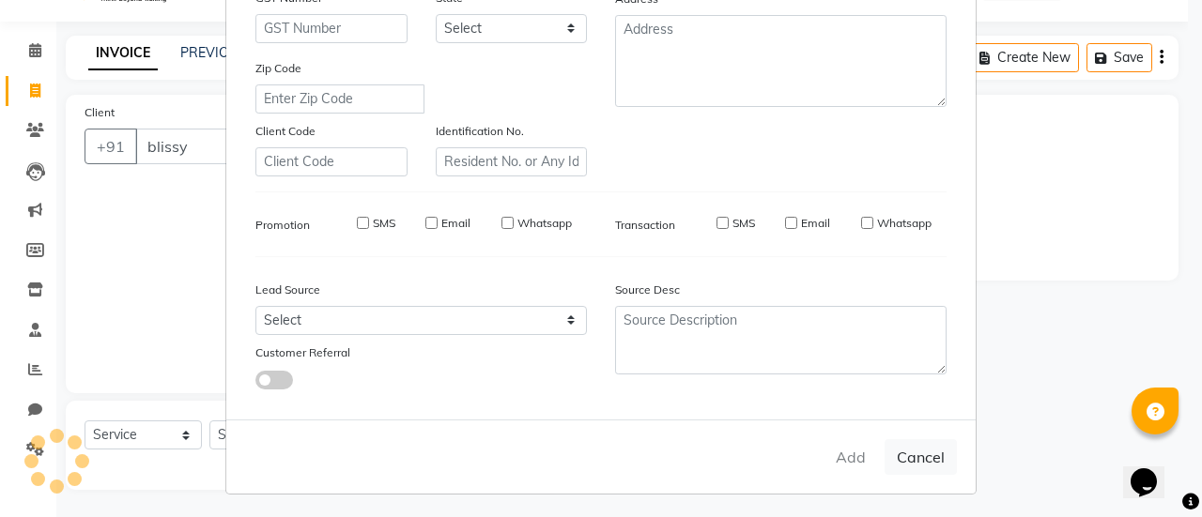
type input "8160658134"
select select
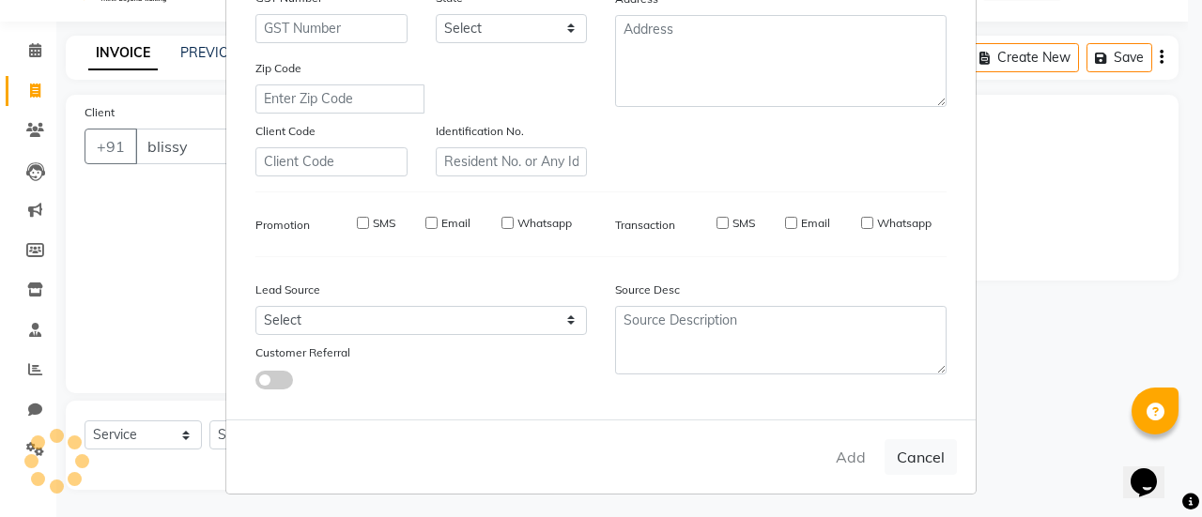
select select
checkbox input "false"
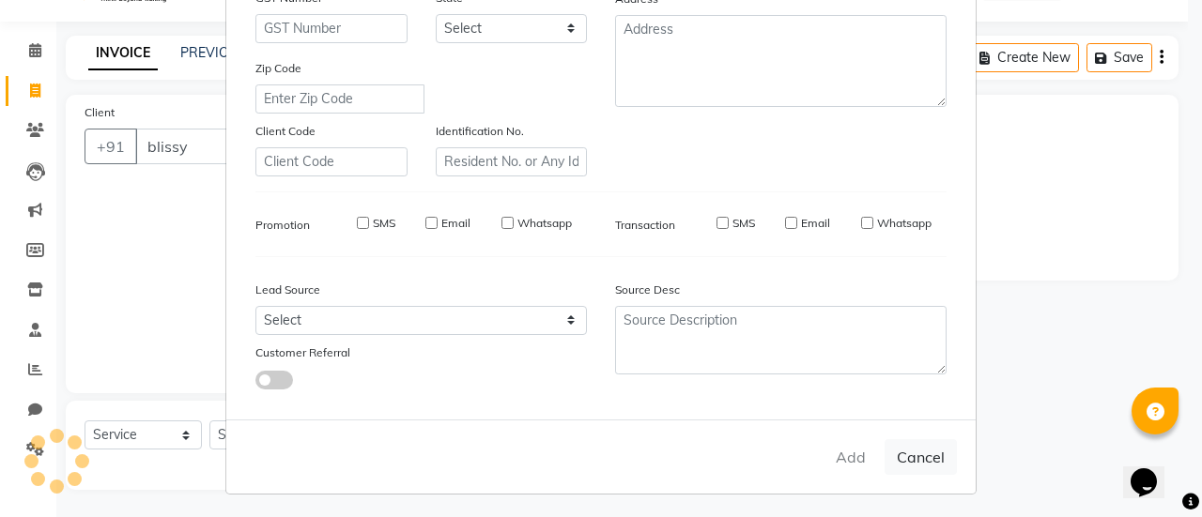
checkbox input "false"
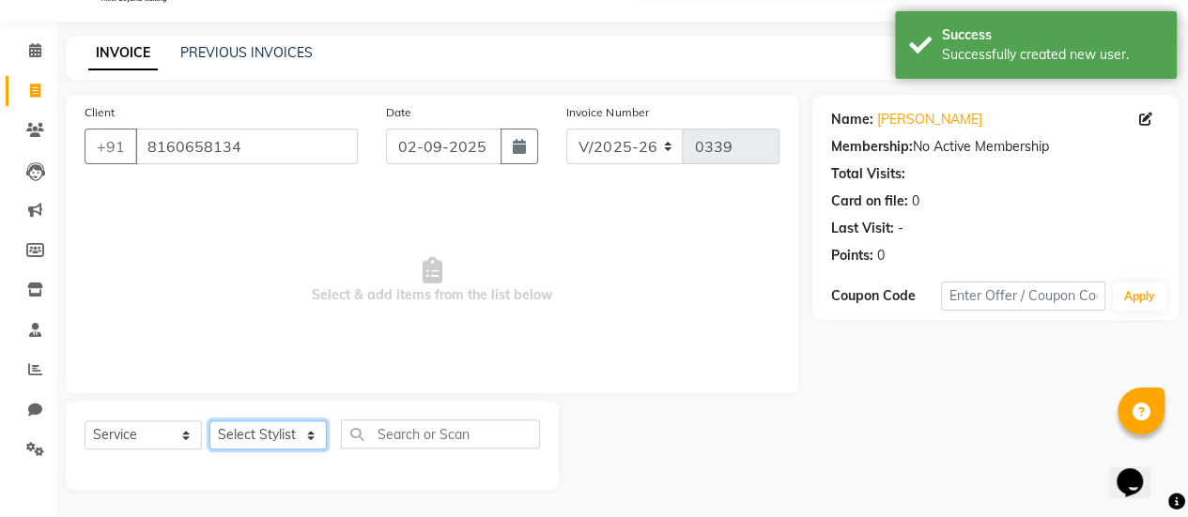
click at [297, 437] on select "Select Stylist Aum [PERSON_NAME] [PERSON_NAME] [PERSON_NAME] [PERSON_NAME] Meet…" at bounding box center [267, 435] width 117 height 29
select select "77003"
click at [209, 421] on select "Select Stylist Aum [PERSON_NAME] [PERSON_NAME] [PERSON_NAME] [PERSON_NAME] Meet…" at bounding box center [267, 435] width 117 height 29
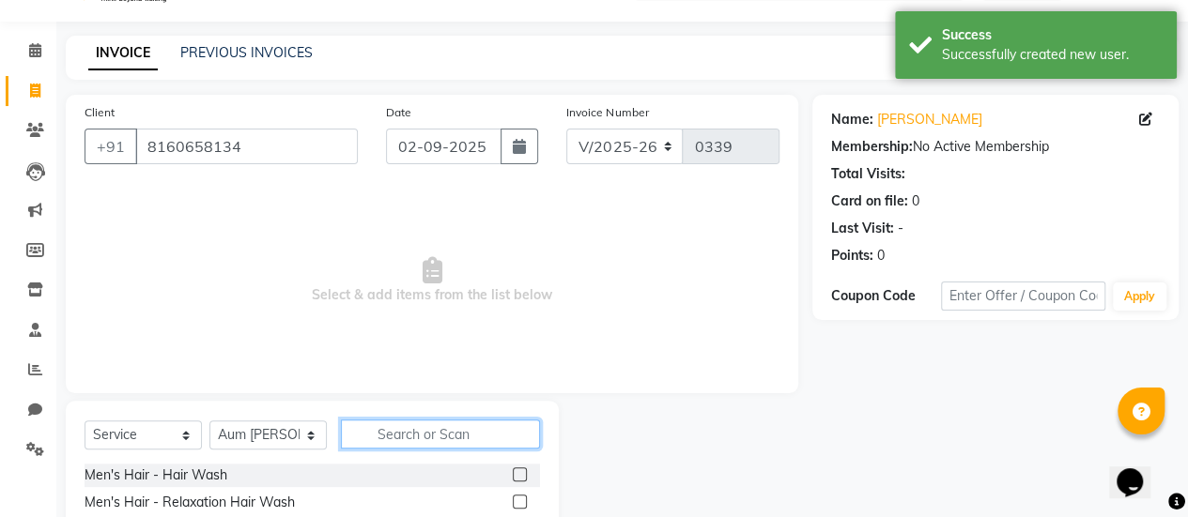
click at [394, 435] on input "text" at bounding box center [440, 434] width 199 height 29
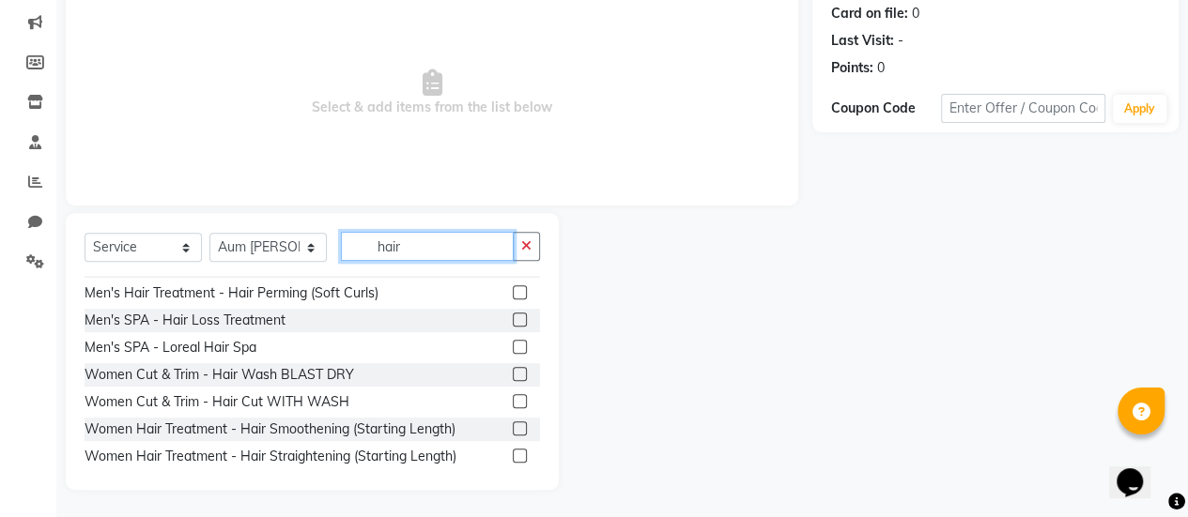
scroll to position [551, 0]
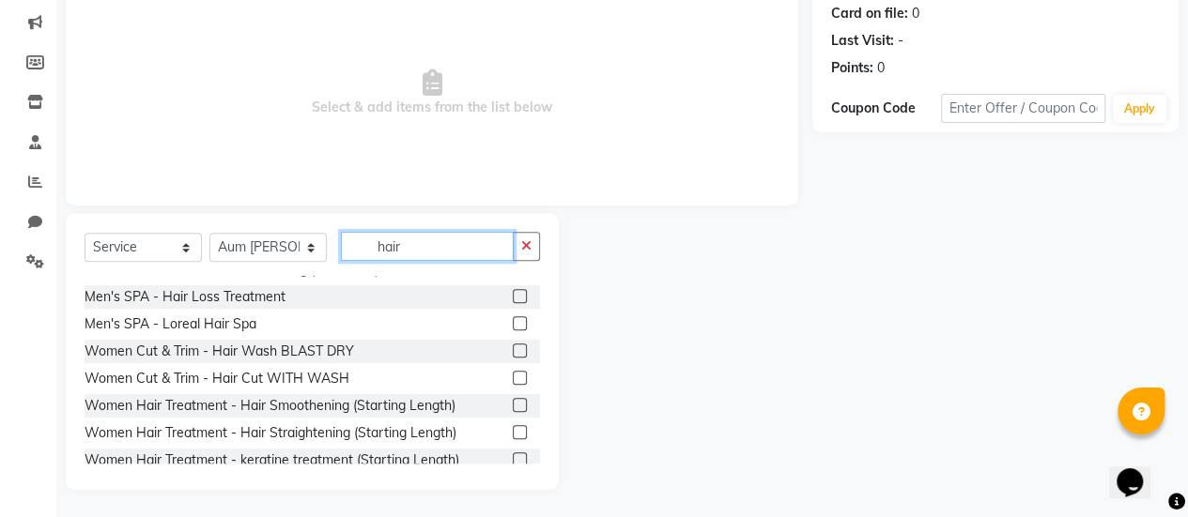
type input "hair"
click at [513, 375] on label at bounding box center [520, 378] width 14 height 14
click at [513, 375] on input "checkbox" at bounding box center [519, 379] width 12 height 12
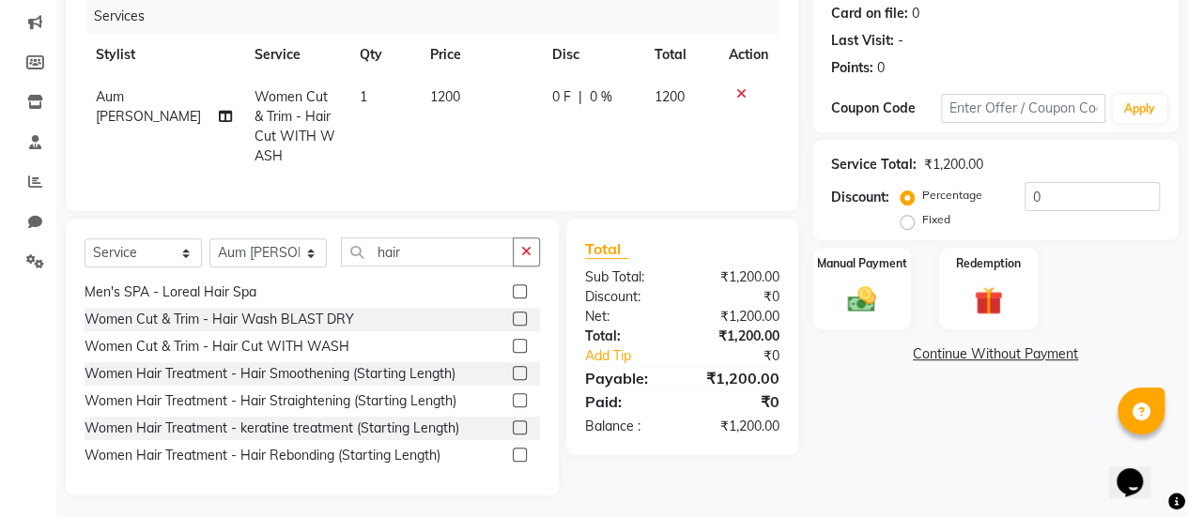
scroll to position [588, 0]
click at [513, 354] on label at bounding box center [520, 347] width 14 height 14
click at [513, 354] on input "checkbox" at bounding box center [519, 348] width 12 height 12
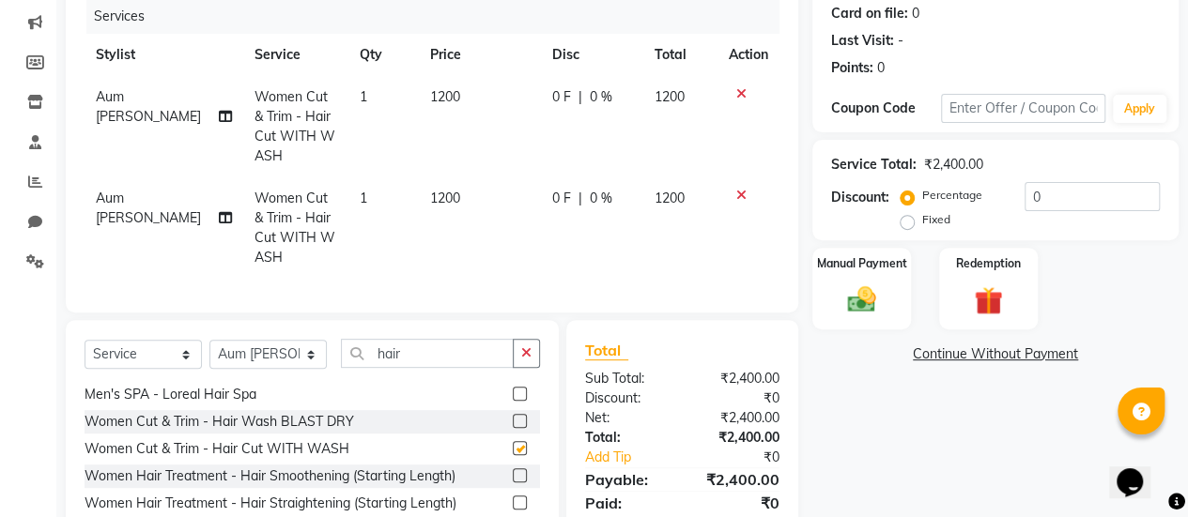
checkbox input "false"
click at [556, 100] on span "0 F" at bounding box center [561, 97] width 19 height 20
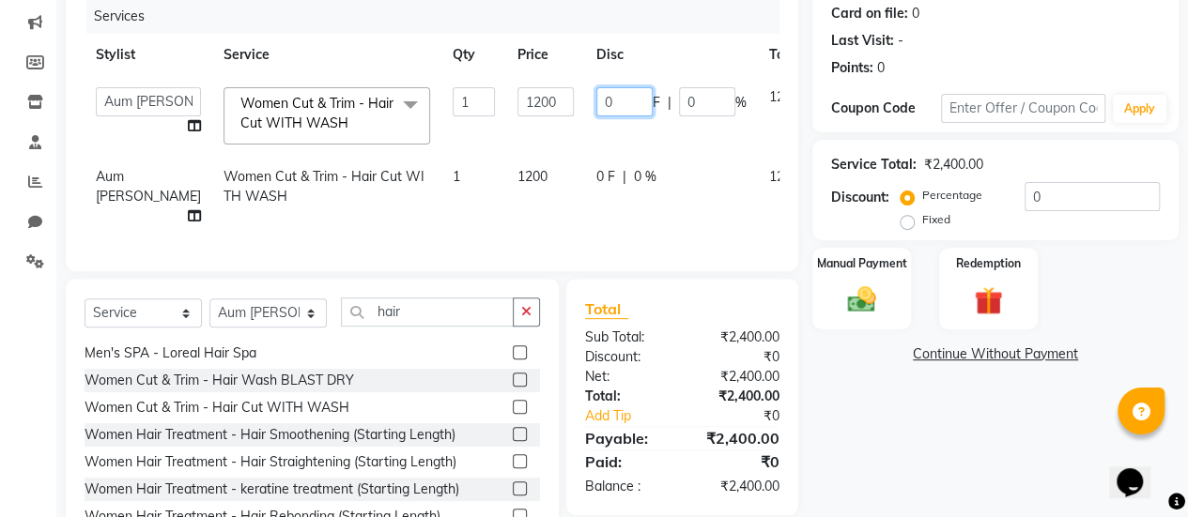
click at [596, 100] on input "0" at bounding box center [624, 101] width 56 height 29
type input "0901"
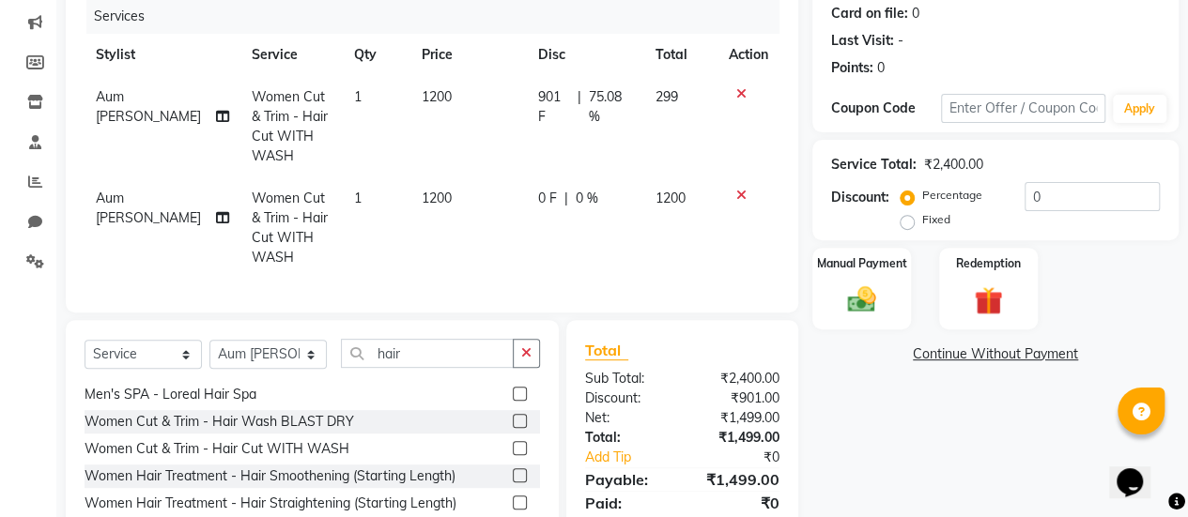
click at [543, 170] on tbody "Aum [PERSON_NAME] Women Cut & Trim - Hair Cut WITH WASH 1 1200 901 F | 75.08 % …" at bounding box center [432, 177] width 695 height 203
click at [543, 192] on span "0 F" at bounding box center [547, 199] width 19 height 20
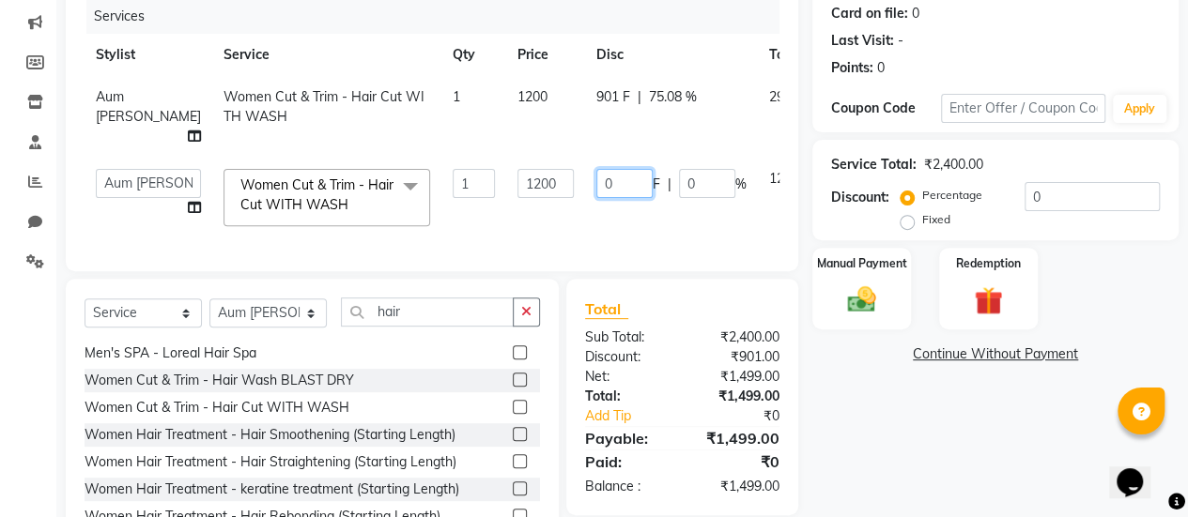
click at [596, 183] on input "0" at bounding box center [624, 183] width 56 height 29
type input "0901"
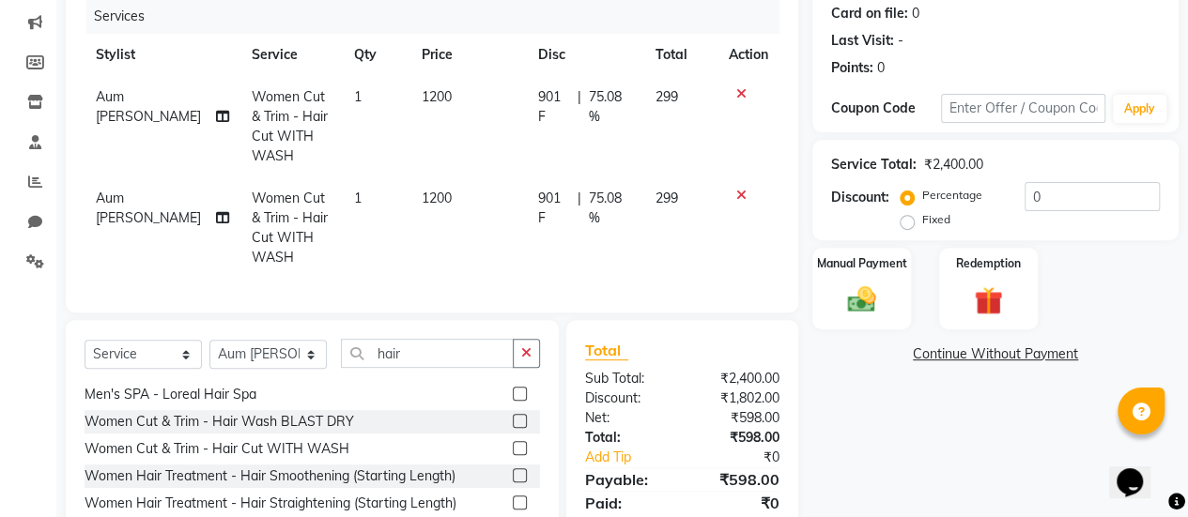
click at [538, 202] on td "901 F | 75.08 %" at bounding box center [585, 227] width 117 height 101
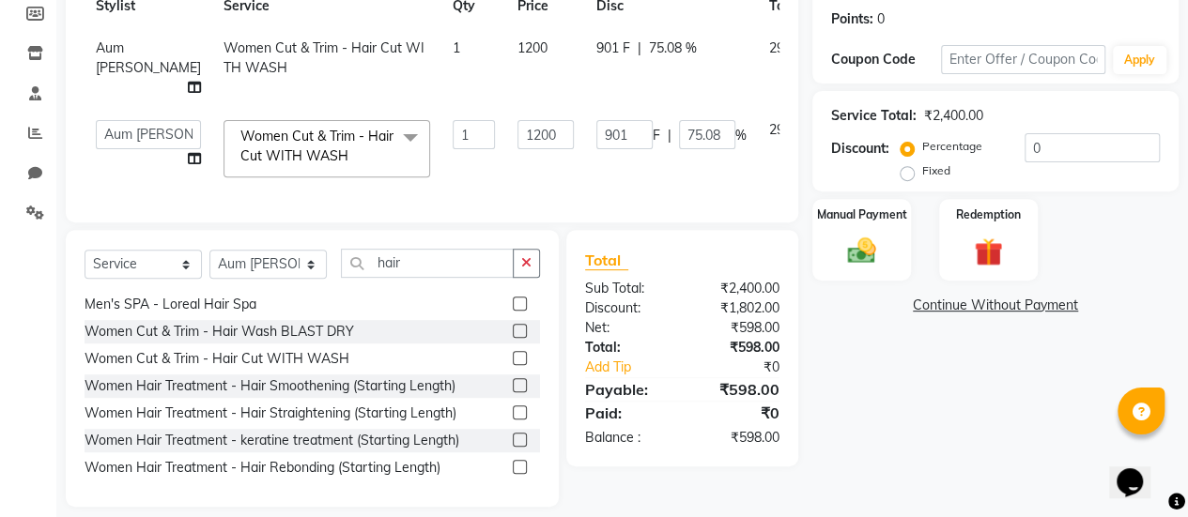
scroll to position [285, 0]
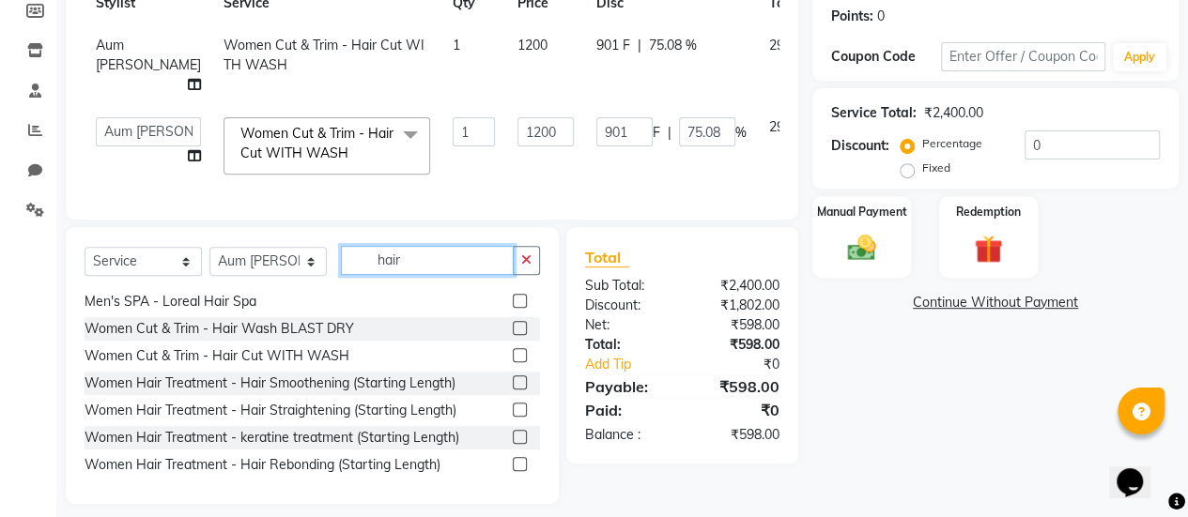
click at [441, 267] on input "hair" at bounding box center [427, 260] width 173 height 29
type input "h"
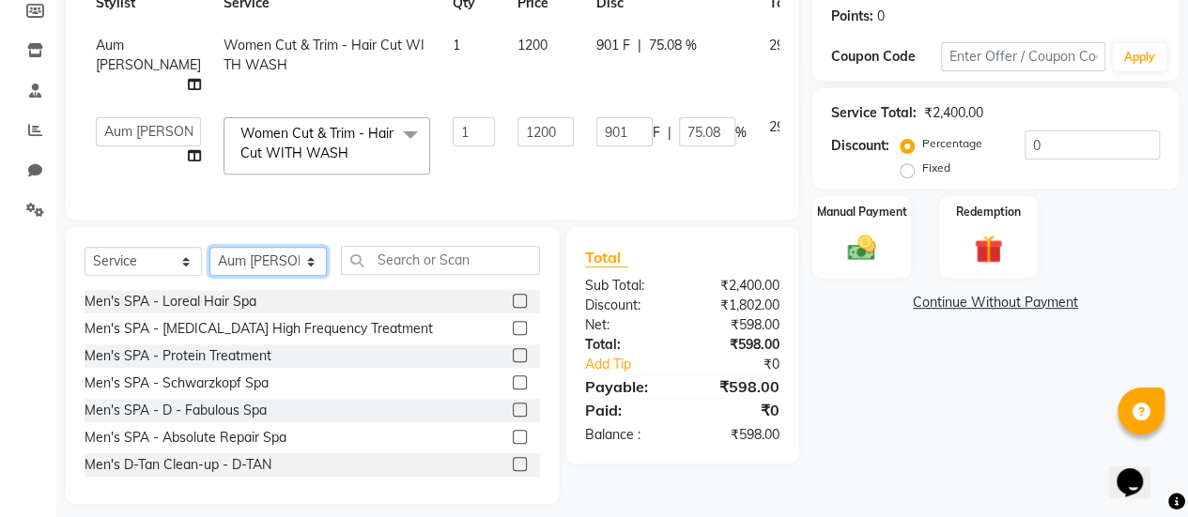
click at [295, 276] on select "Select Stylist Aum [PERSON_NAME] [PERSON_NAME] [PERSON_NAME] [PERSON_NAME] Meet…" at bounding box center [267, 261] width 117 height 29
select select "80159"
click at [209, 259] on select "Select Stylist Aum [PERSON_NAME] [PERSON_NAME] [PERSON_NAME] [PERSON_NAME] Meet…" at bounding box center [267, 261] width 117 height 29
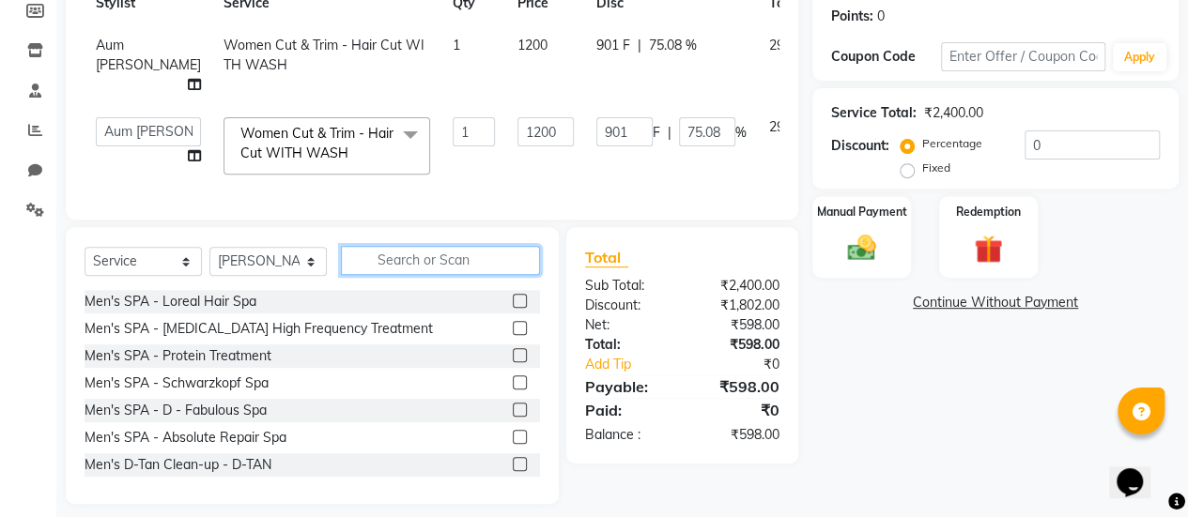
click at [379, 275] on input "text" at bounding box center [440, 260] width 199 height 29
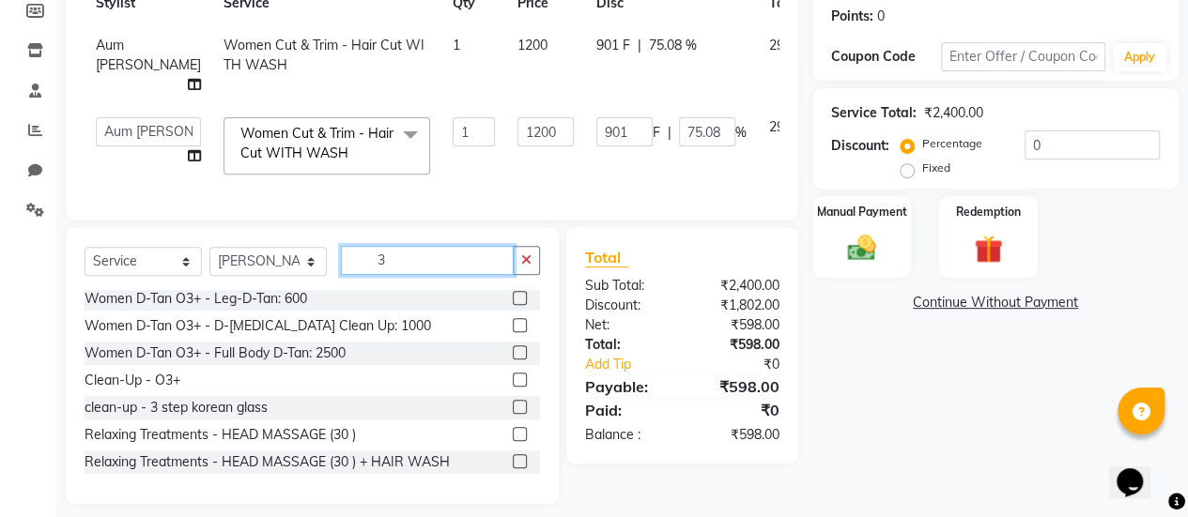
scroll to position [272, 0]
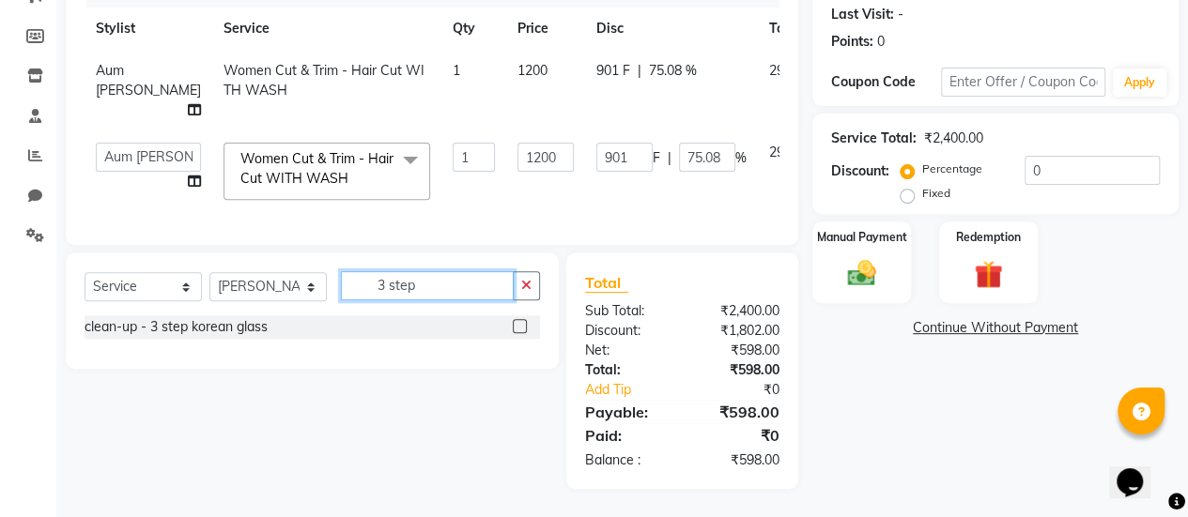
type input "3 step"
click at [520, 323] on label at bounding box center [520, 326] width 14 height 14
click at [520, 323] on input "checkbox" at bounding box center [519, 327] width 12 height 12
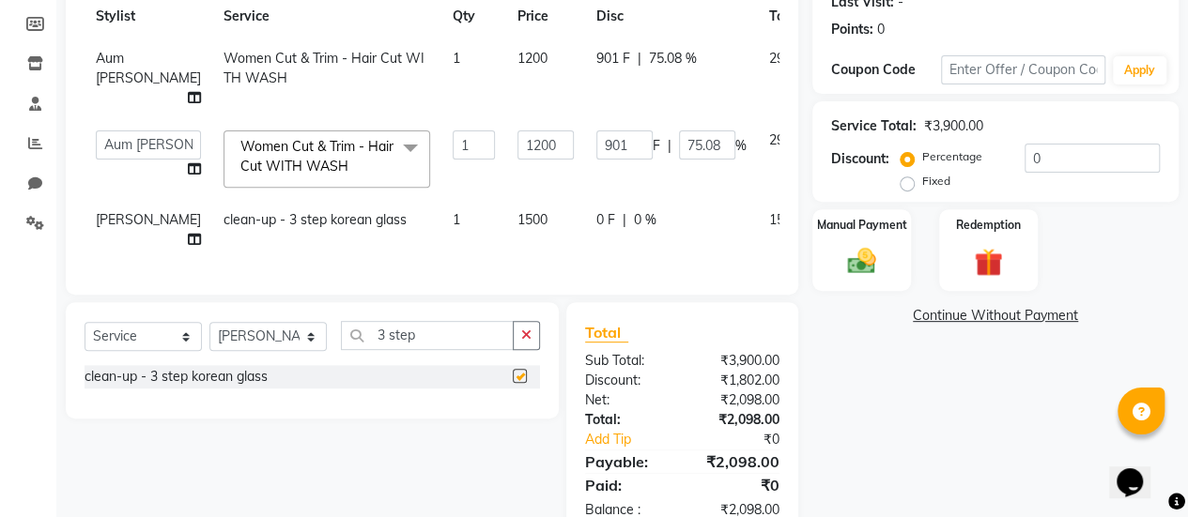
checkbox input "false"
click at [596, 219] on span "0 F" at bounding box center [605, 220] width 19 height 20
select select "80159"
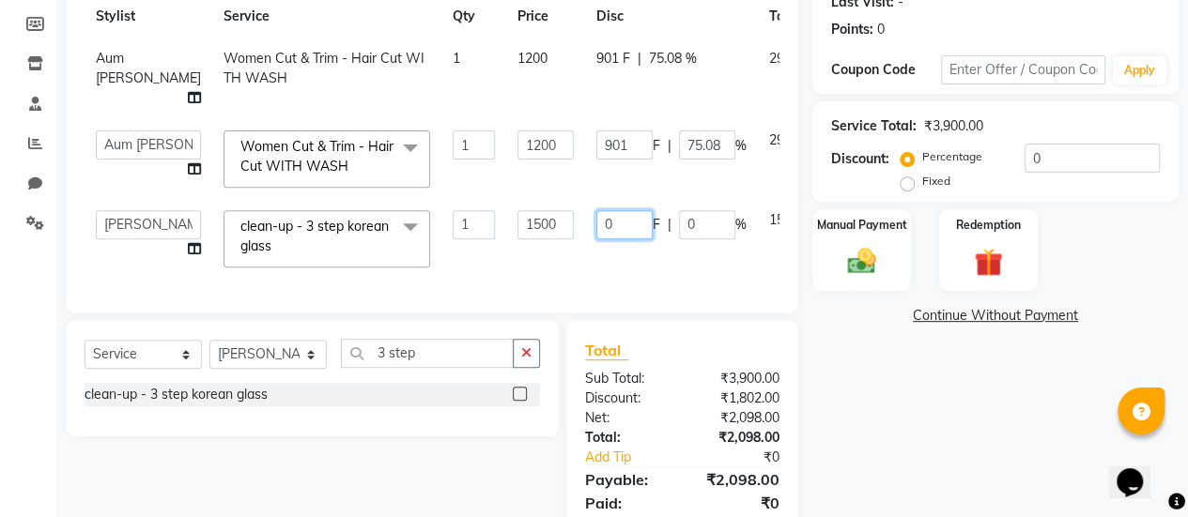
click at [596, 219] on input "0" at bounding box center [624, 224] width 56 height 29
type input "0800"
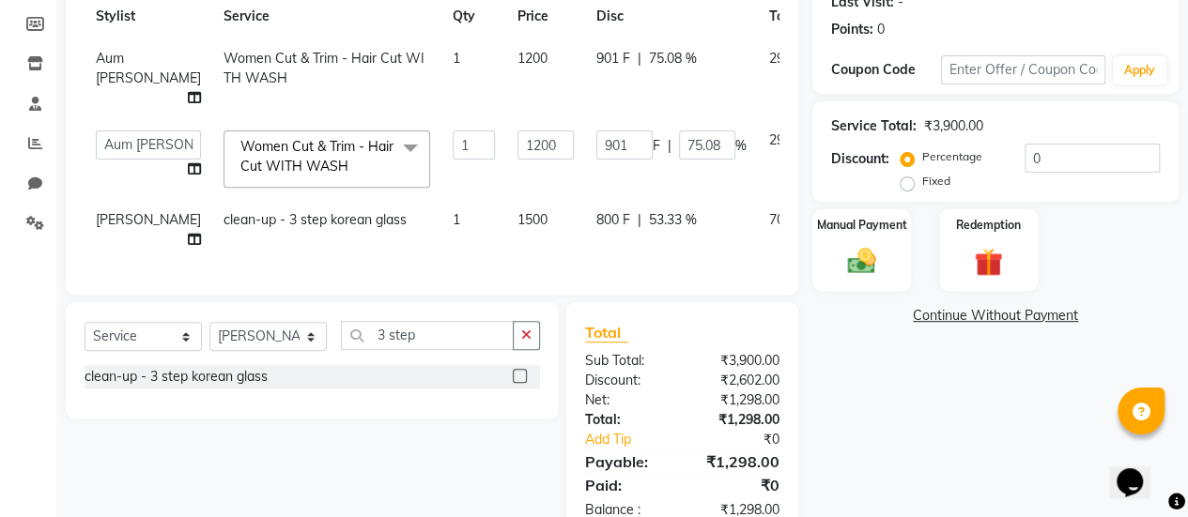
click at [585, 247] on td "800 F | 53.33 %" at bounding box center [671, 230] width 173 height 62
select select "80159"
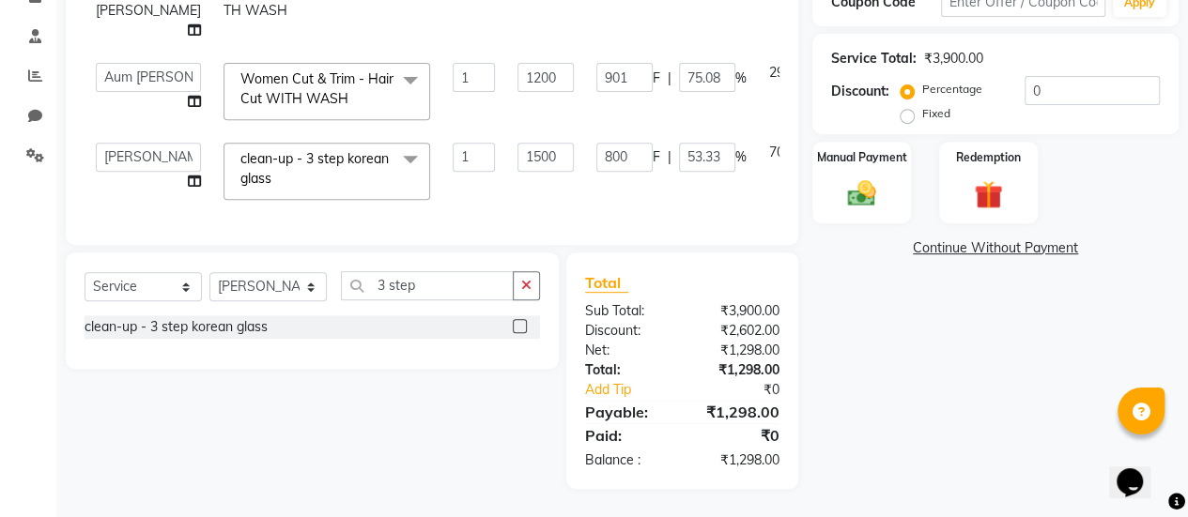
scroll to position [350, 0]
click at [448, 277] on input "3 step" at bounding box center [427, 285] width 173 height 29
type input "3"
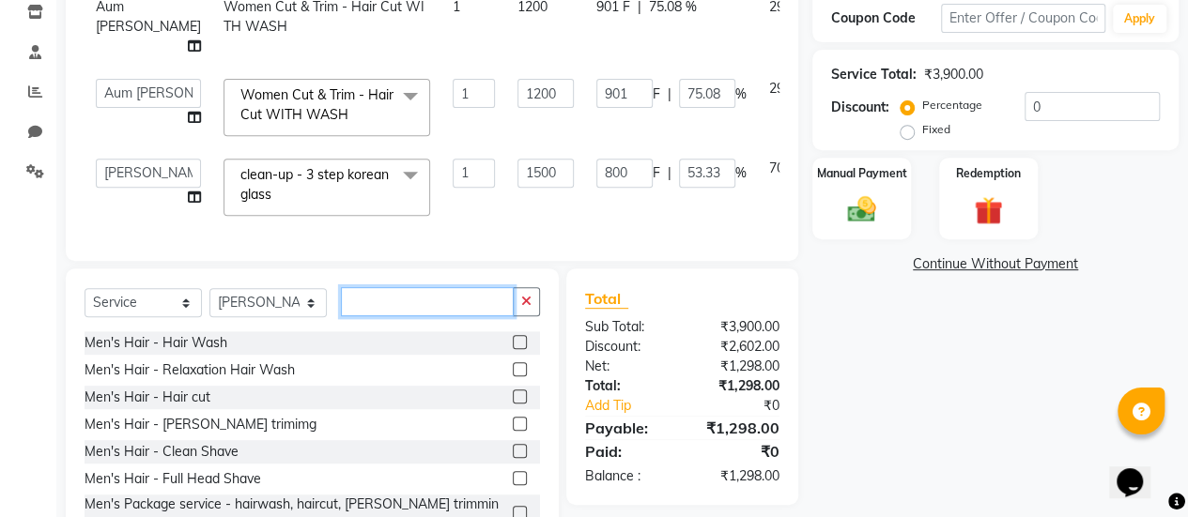
scroll to position [392, 0]
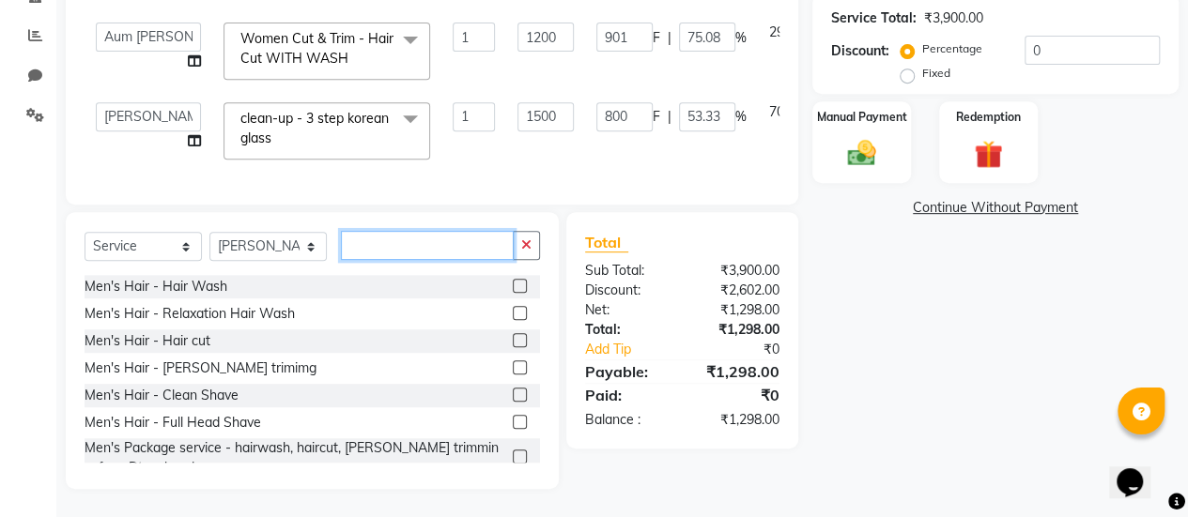
click at [439, 241] on input "text" at bounding box center [427, 245] width 173 height 29
click at [596, 112] on input "800" at bounding box center [624, 116] width 56 height 29
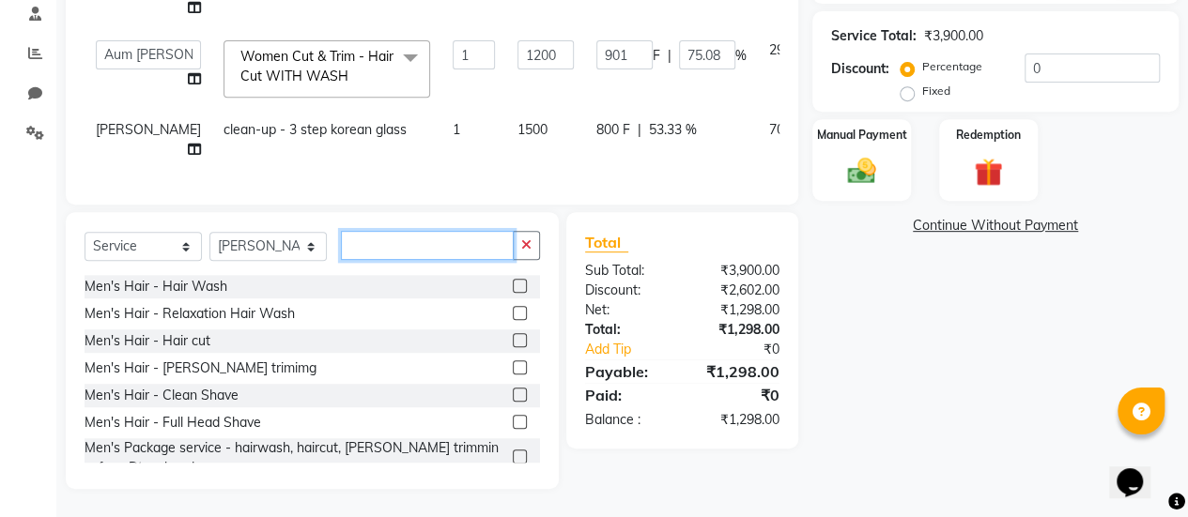
click at [458, 255] on input "text" at bounding box center [427, 245] width 173 height 29
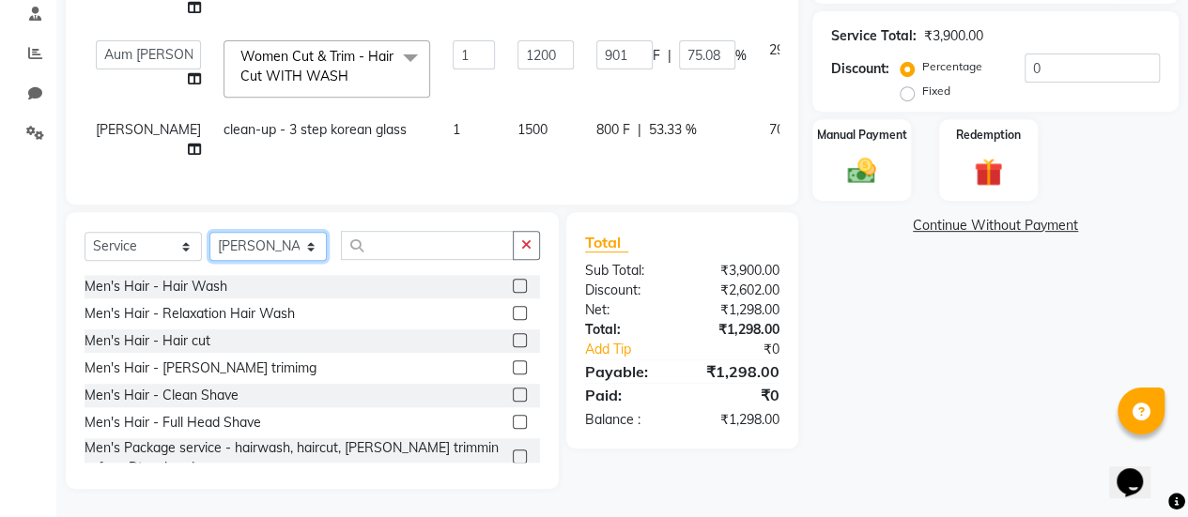
click at [266, 256] on select "Select Stylist Aum [PERSON_NAME] [PERSON_NAME] [PERSON_NAME] [PERSON_NAME] Meet…" at bounding box center [267, 246] width 117 height 29
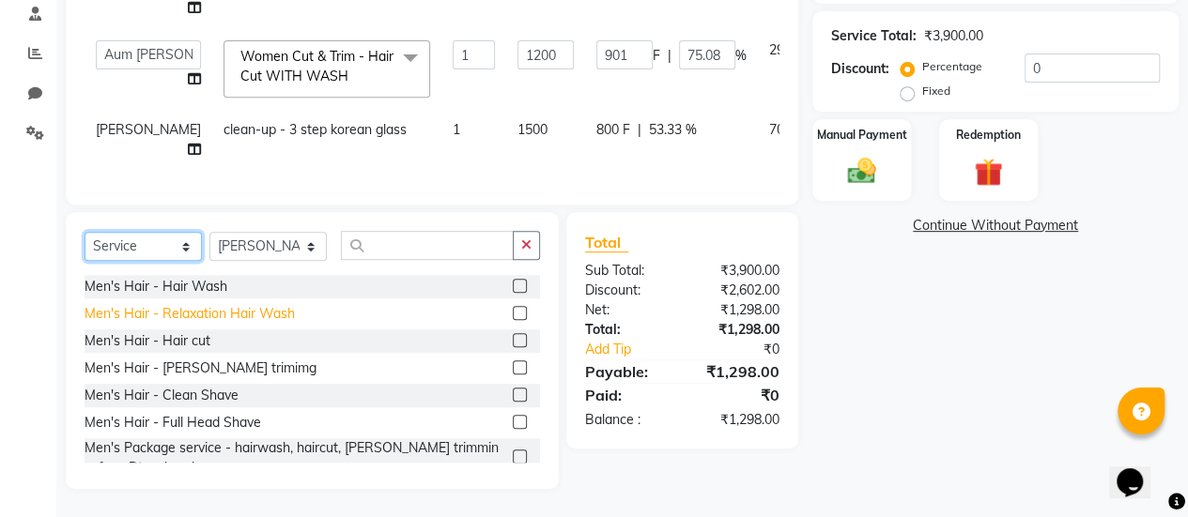
drag, startPoint x: 160, startPoint y: 246, endPoint x: 135, endPoint y: 324, distance: 81.7
click at [135, 324] on div "Select Service Product Membership Package Voucher Prepaid Gift Card Select Styl…" at bounding box center [312, 350] width 493 height 277
select select "product"
click at [85, 236] on select "Select Service Product Membership Package Voucher Prepaid Gift Card" at bounding box center [143, 246] width 117 height 29
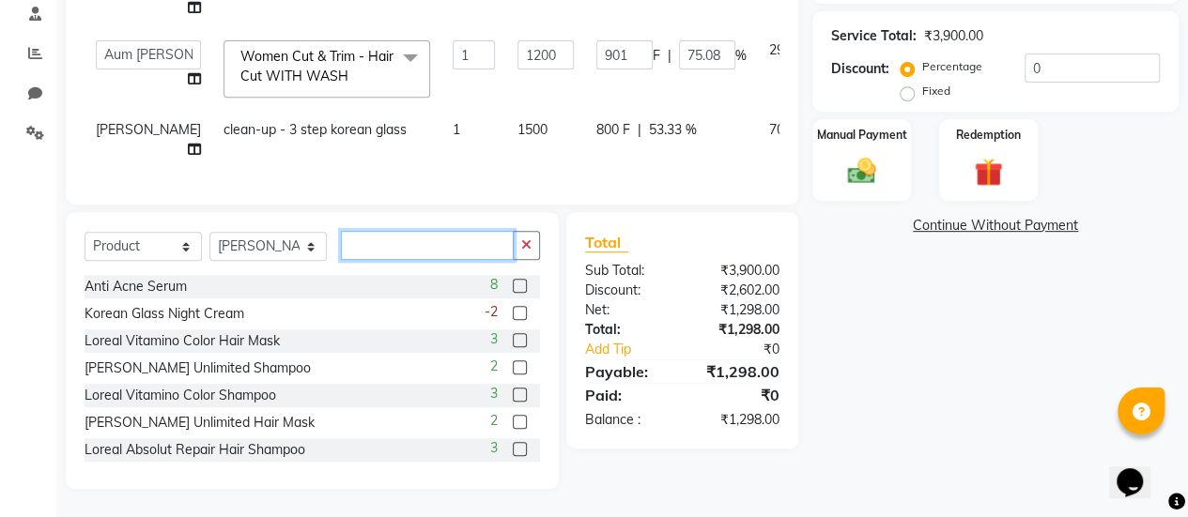
click at [374, 253] on input "text" at bounding box center [427, 245] width 173 height 29
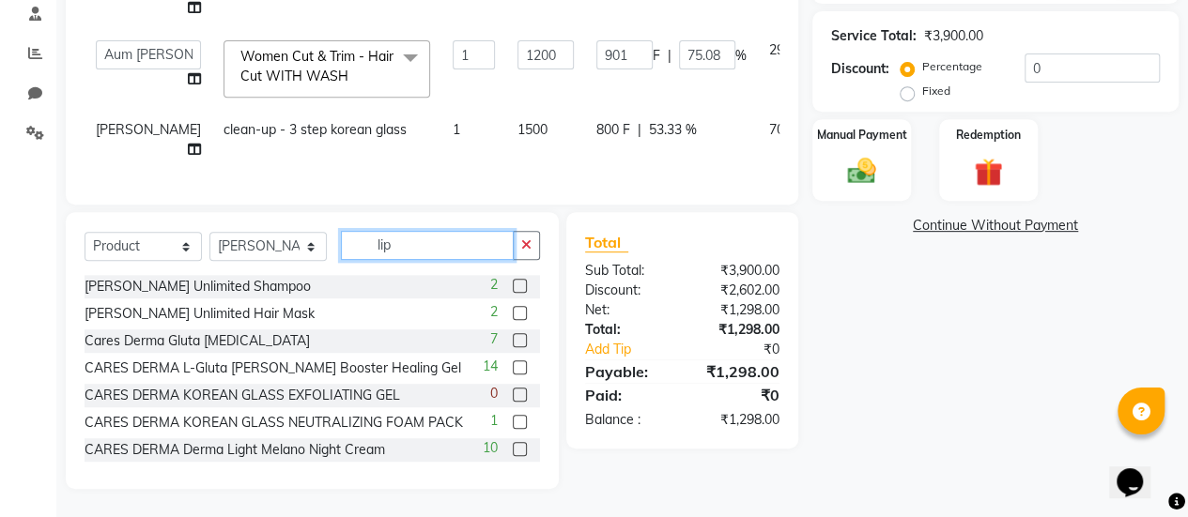
scroll to position [353, 0]
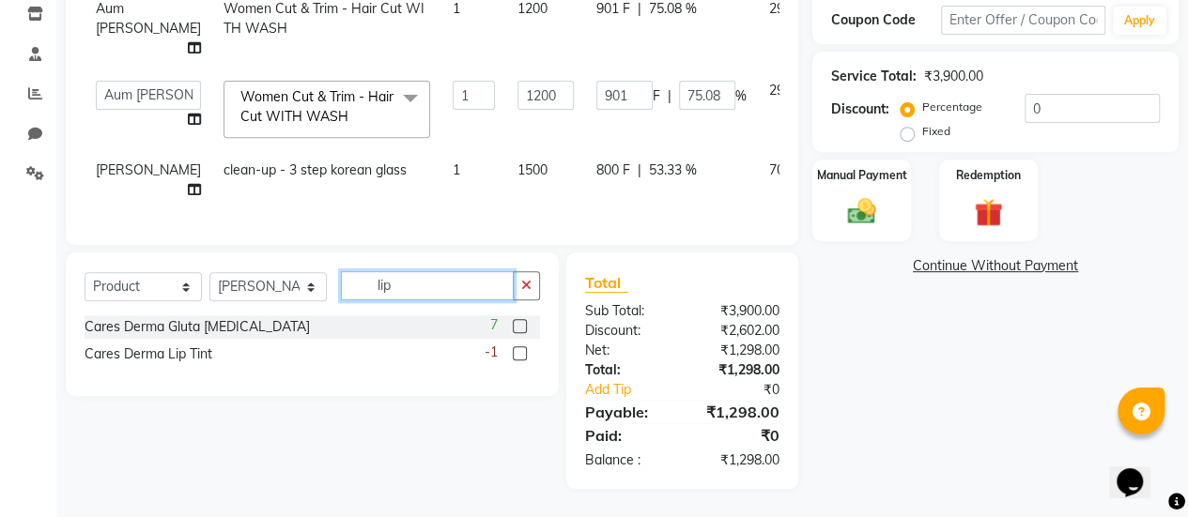
type input "lip"
click at [515, 352] on label at bounding box center [520, 353] width 14 height 14
click at [515, 352] on input "checkbox" at bounding box center [519, 354] width 12 height 12
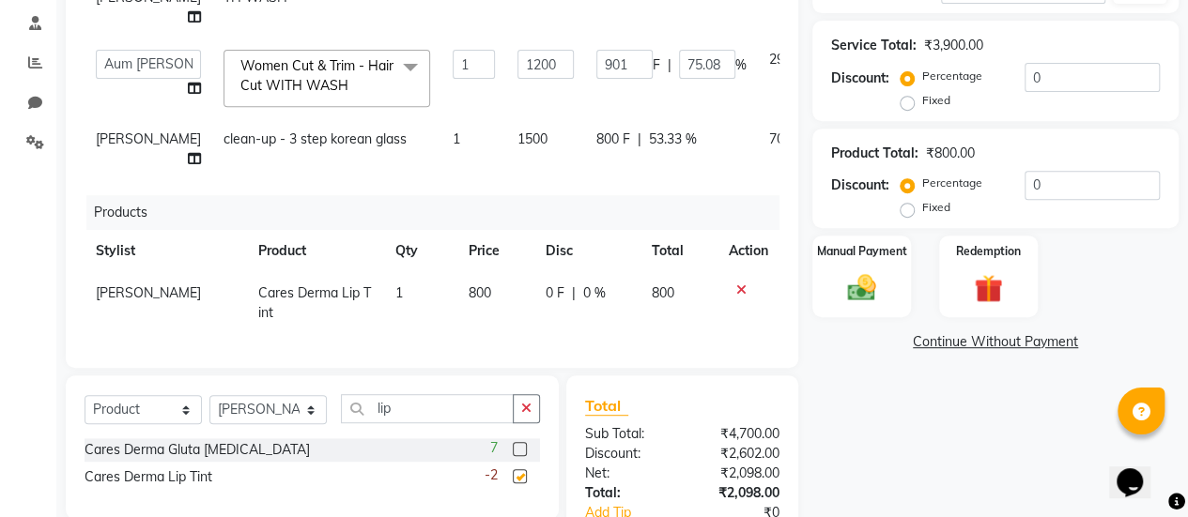
checkbox input "false"
click at [434, 403] on input "lip" at bounding box center [427, 408] width 173 height 29
type input "l"
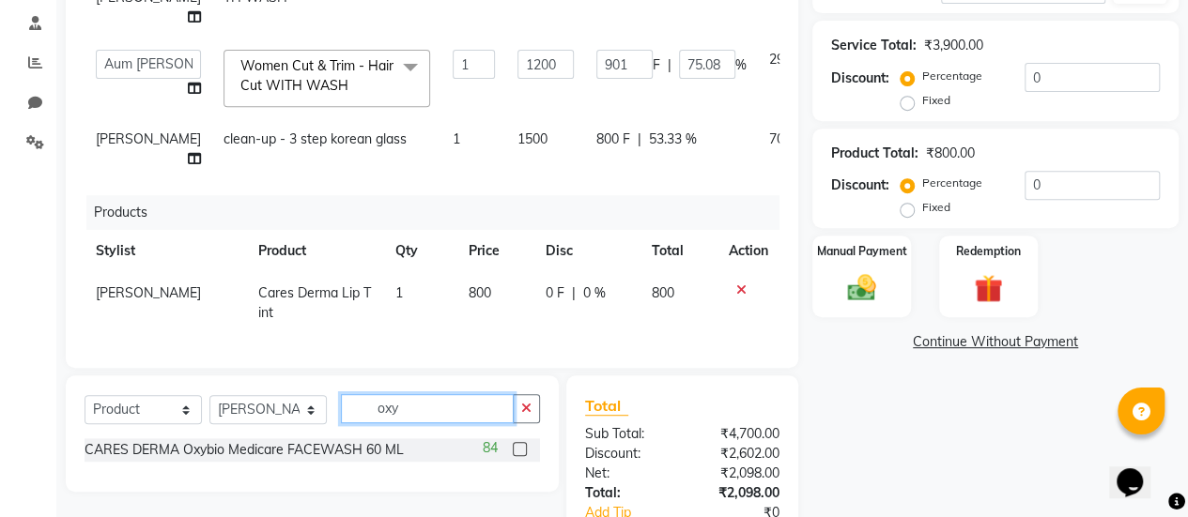
type input "oxy"
click at [520, 448] on label at bounding box center [520, 449] width 14 height 14
click at [520, 448] on input "checkbox" at bounding box center [519, 450] width 12 height 12
checkbox input "false"
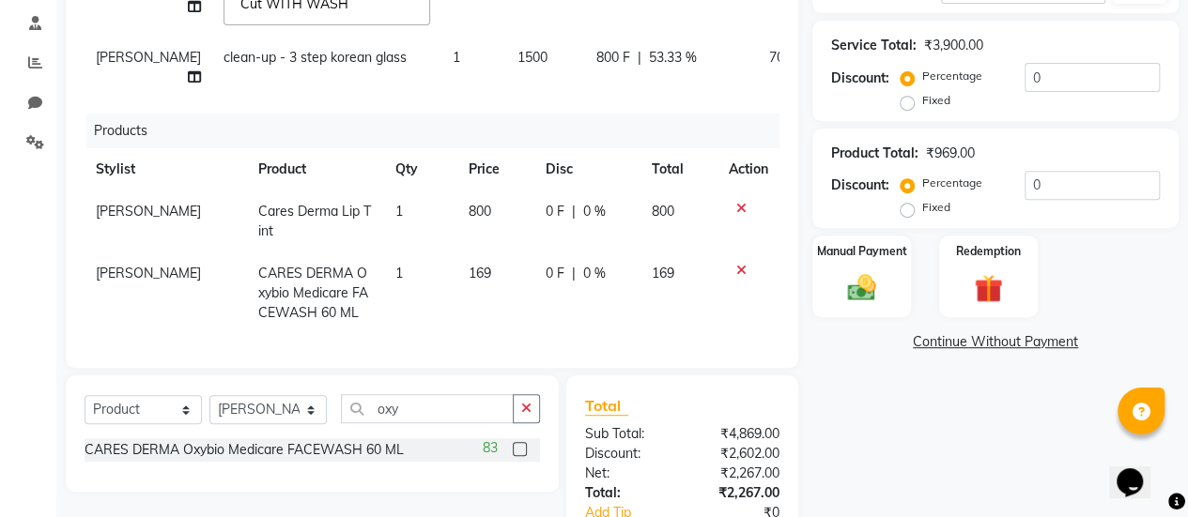
click at [457, 313] on td "169" at bounding box center [495, 294] width 77 height 82
select select "80159"
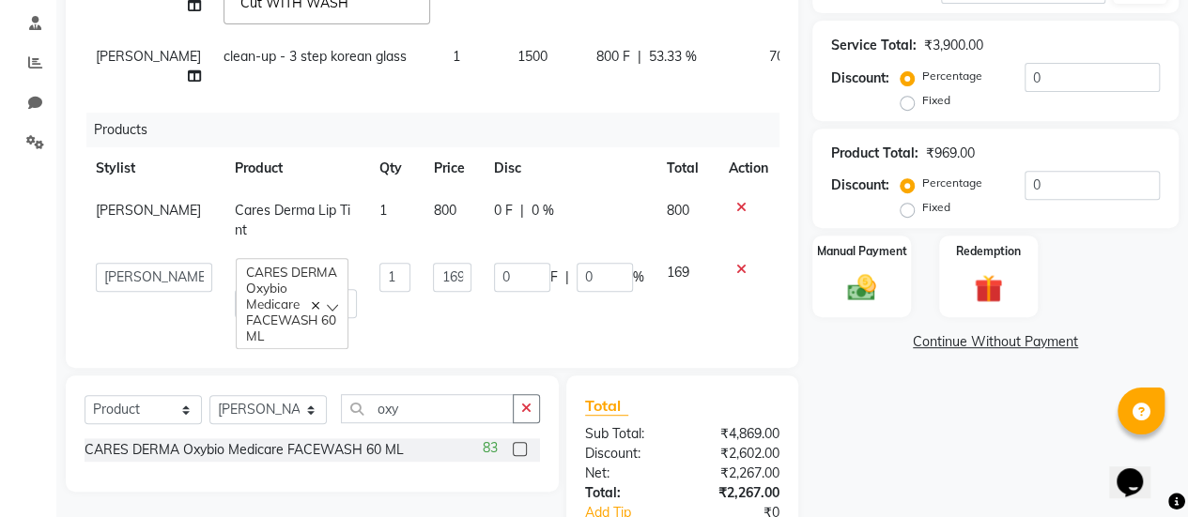
scroll to position [103, 0]
click at [441, 407] on input "oxy" at bounding box center [427, 408] width 173 height 29
type input "o"
type input "shin"
click at [516, 444] on label at bounding box center [520, 449] width 14 height 14
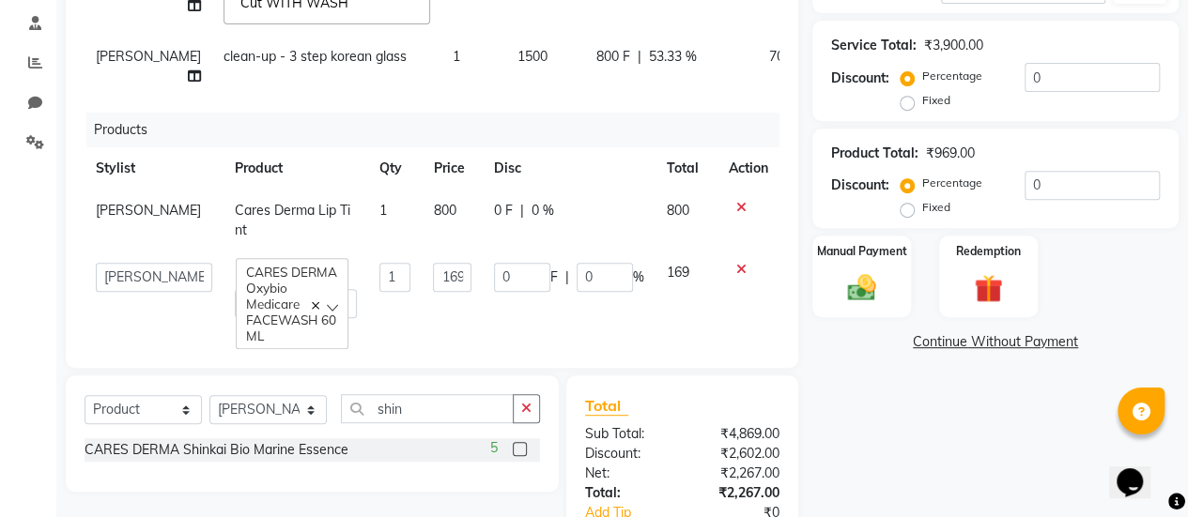
click at [516, 444] on input "checkbox" at bounding box center [519, 450] width 12 height 12
checkbox input "false"
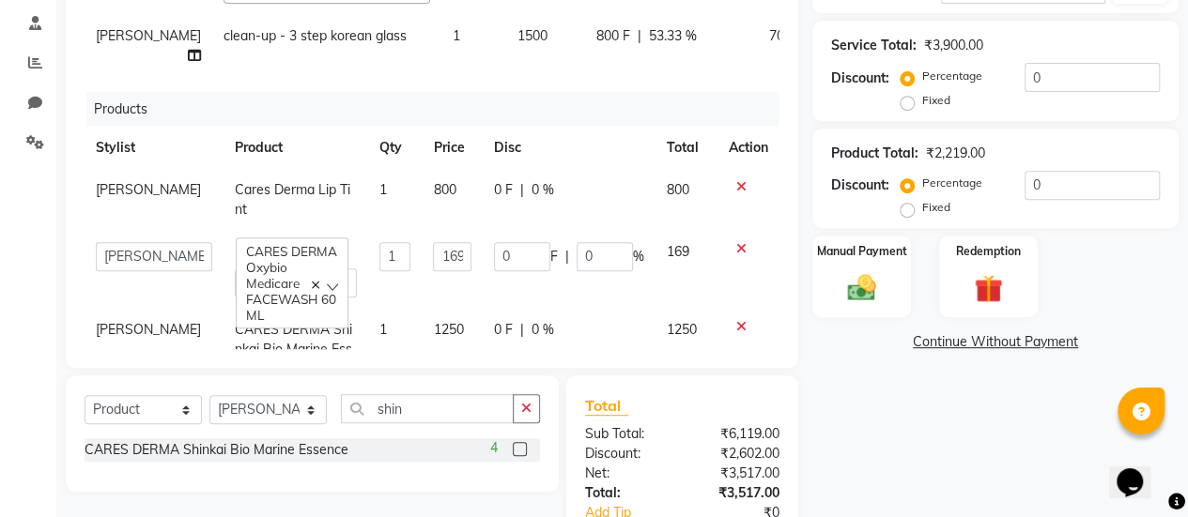
scroll to position [115, 0]
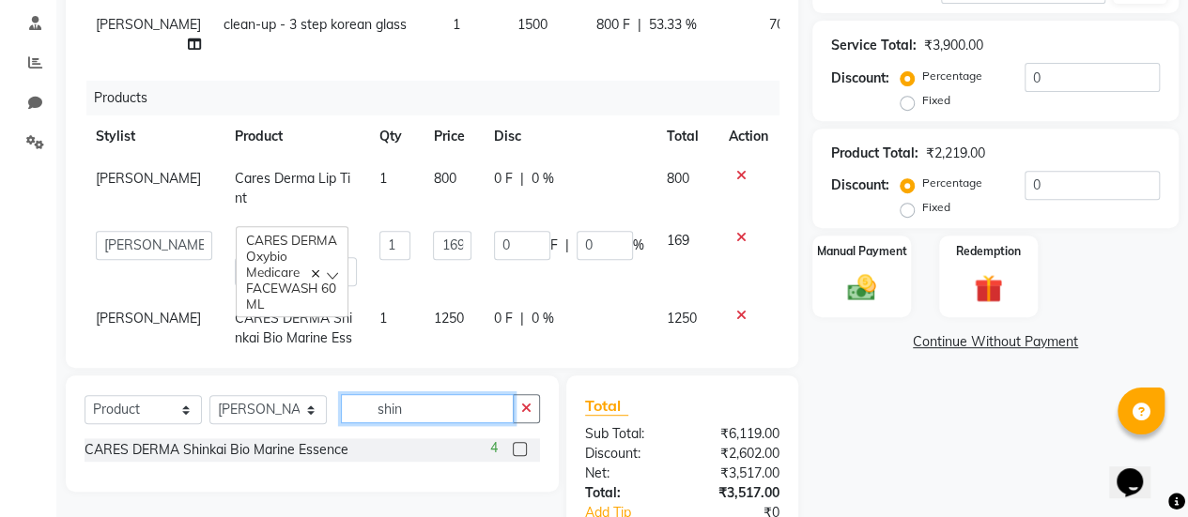
click at [451, 408] on input "shin" at bounding box center [427, 408] width 173 height 29
type input "s"
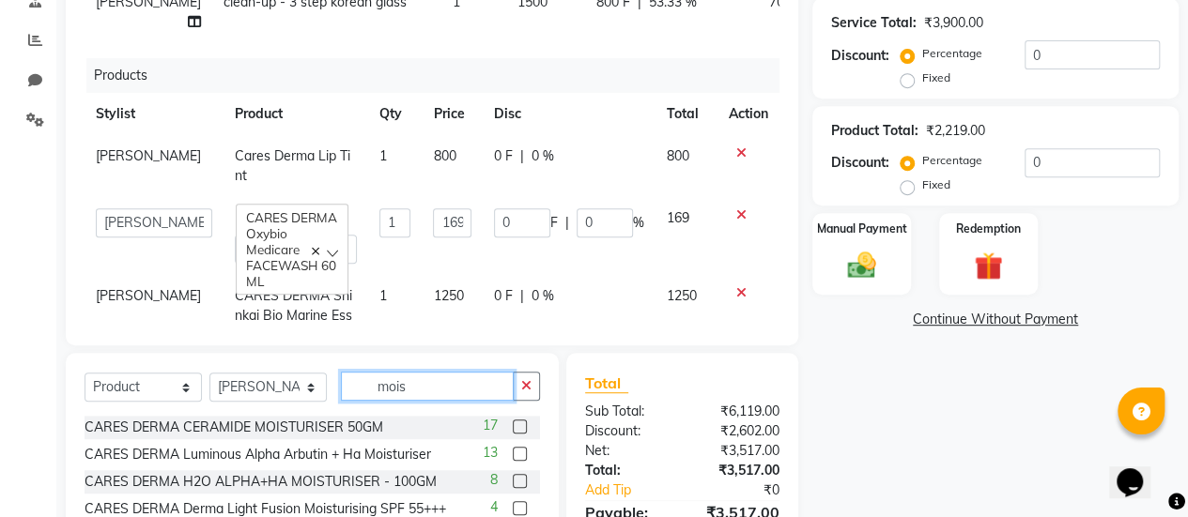
scroll to position [376, 0]
type input "mois"
click at [513, 482] on label at bounding box center [520, 481] width 14 height 14
click at [513, 482] on input "checkbox" at bounding box center [519, 482] width 12 height 12
checkbox input "false"
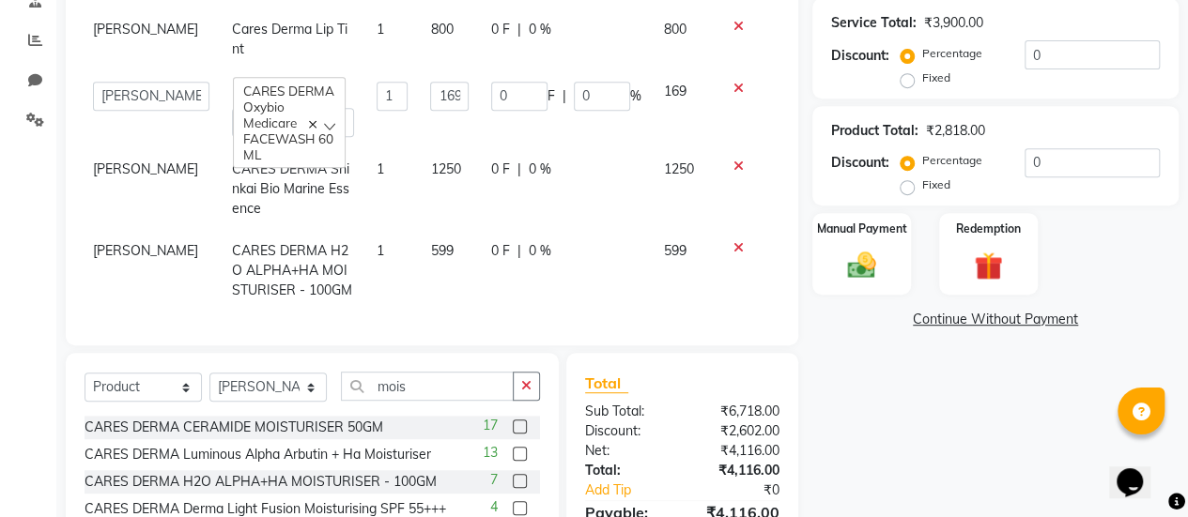
scroll to position [267, 5]
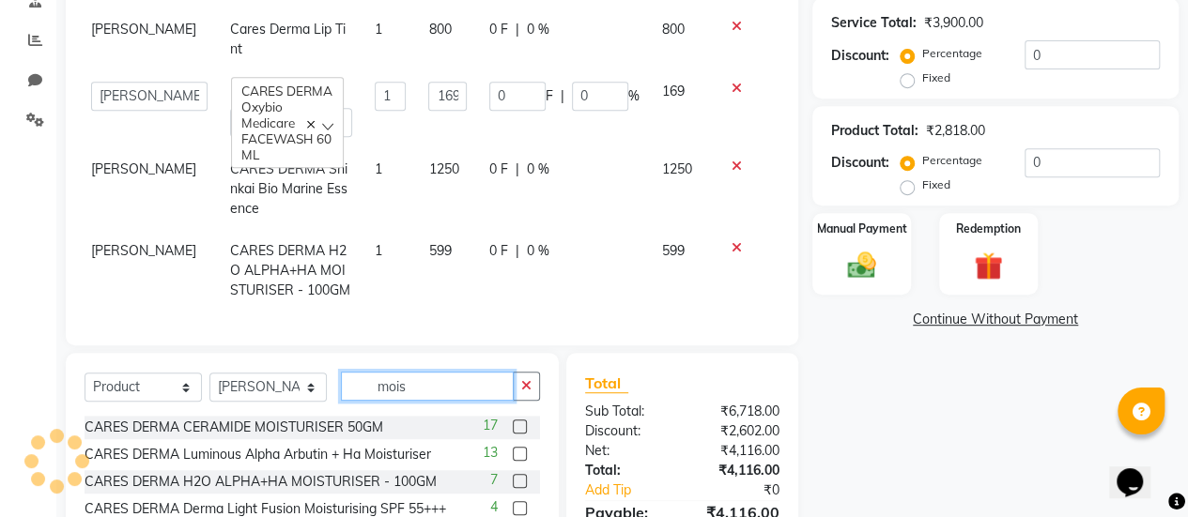
click at [435, 395] on input "mois" at bounding box center [427, 386] width 173 height 29
type input "m"
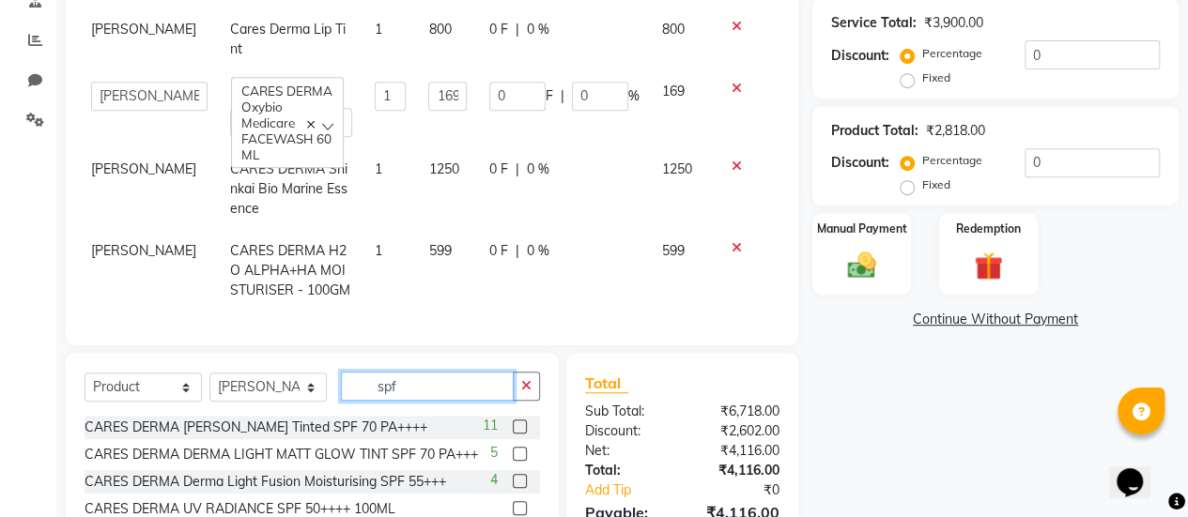
type input "spf"
click at [520, 455] on label at bounding box center [520, 454] width 14 height 14
click at [520, 455] on input "checkbox" at bounding box center [519, 455] width 12 height 12
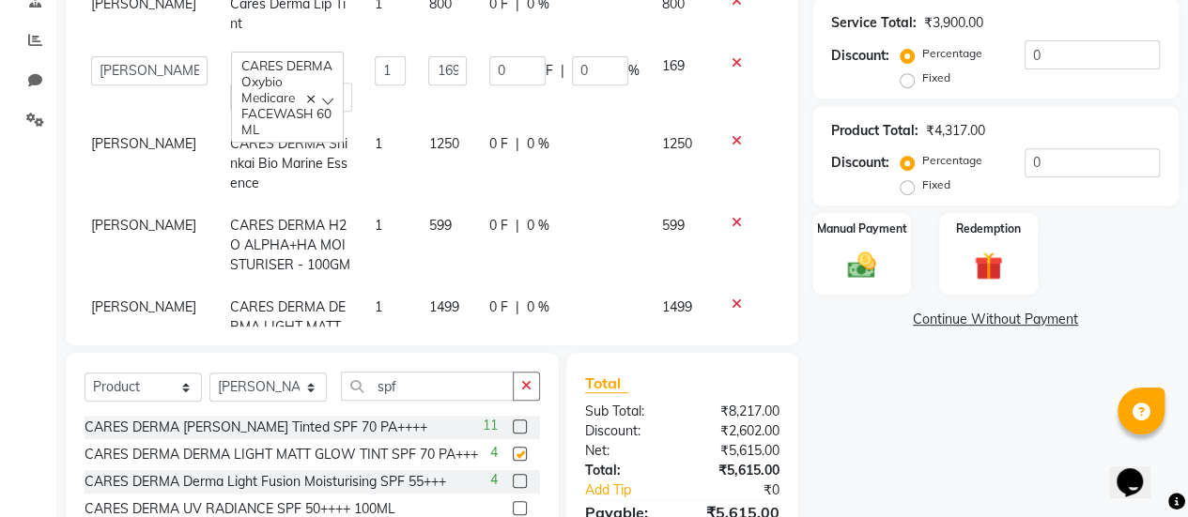
checkbox input "false"
click at [451, 390] on input "spf" at bounding box center [427, 386] width 173 height 29
type input "s"
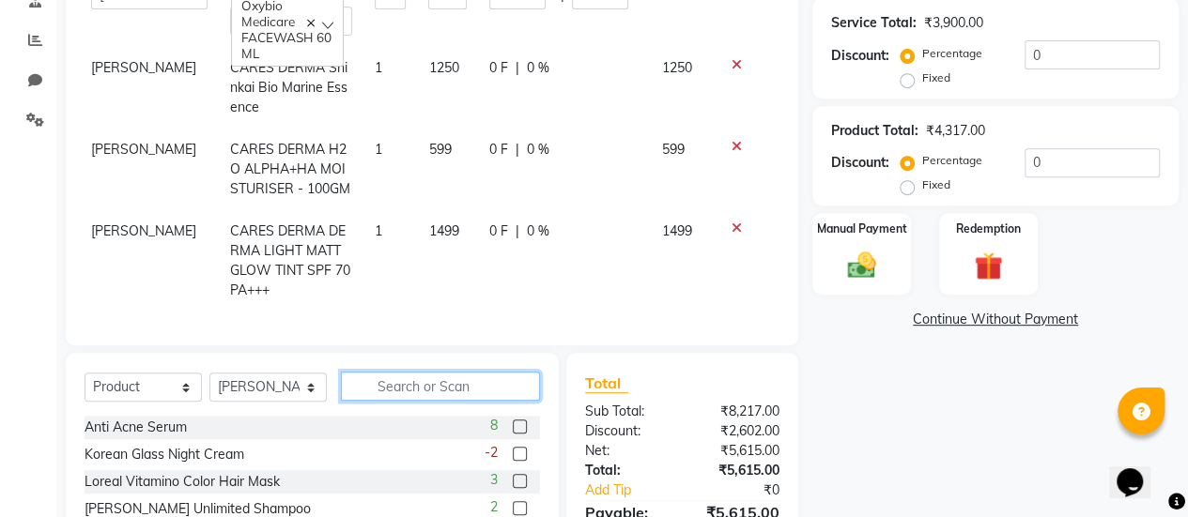
scroll to position [368, 5]
click at [404, 391] on input "text" at bounding box center [440, 386] width 199 height 29
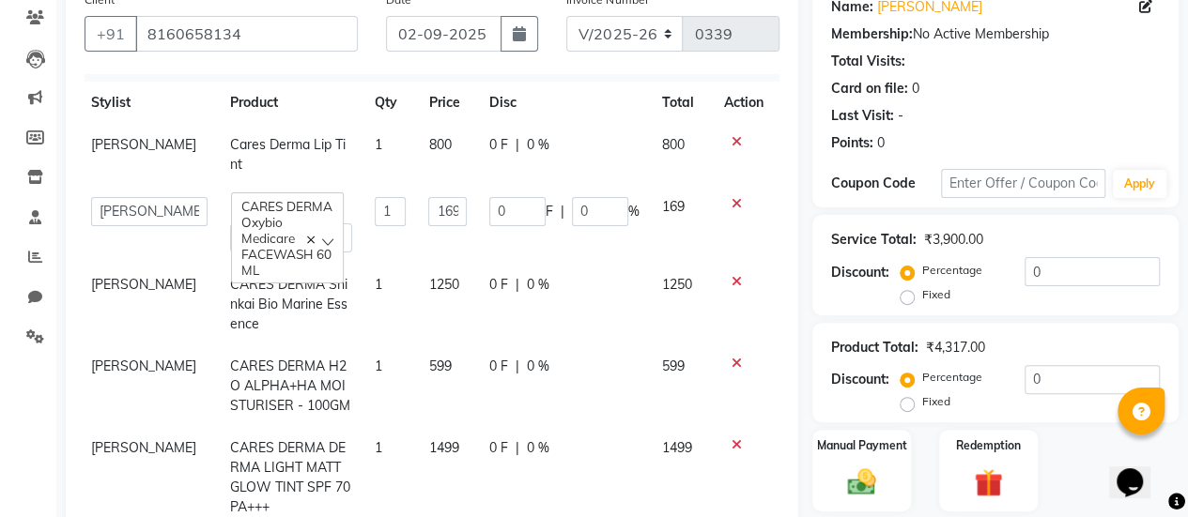
scroll to position [158, 0]
click at [527, 138] on span "0 %" at bounding box center [538, 146] width 23 height 20
select select "80159"
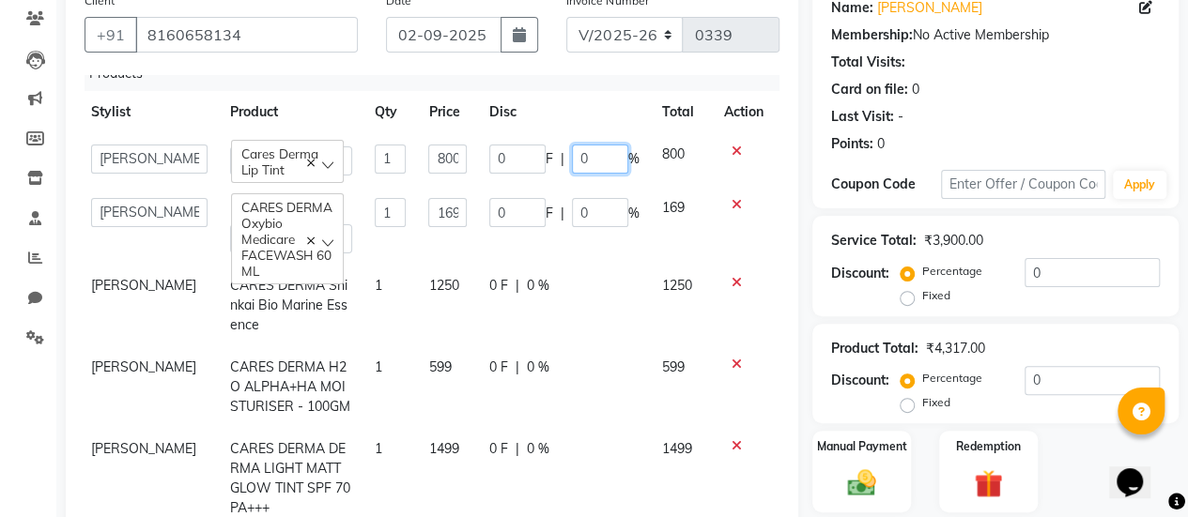
click at [572, 150] on input "0" at bounding box center [600, 159] width 56 height 29
type input "010"
click at [584, 203] on input "0" at bounding box center [600, 212] width 56 height 29
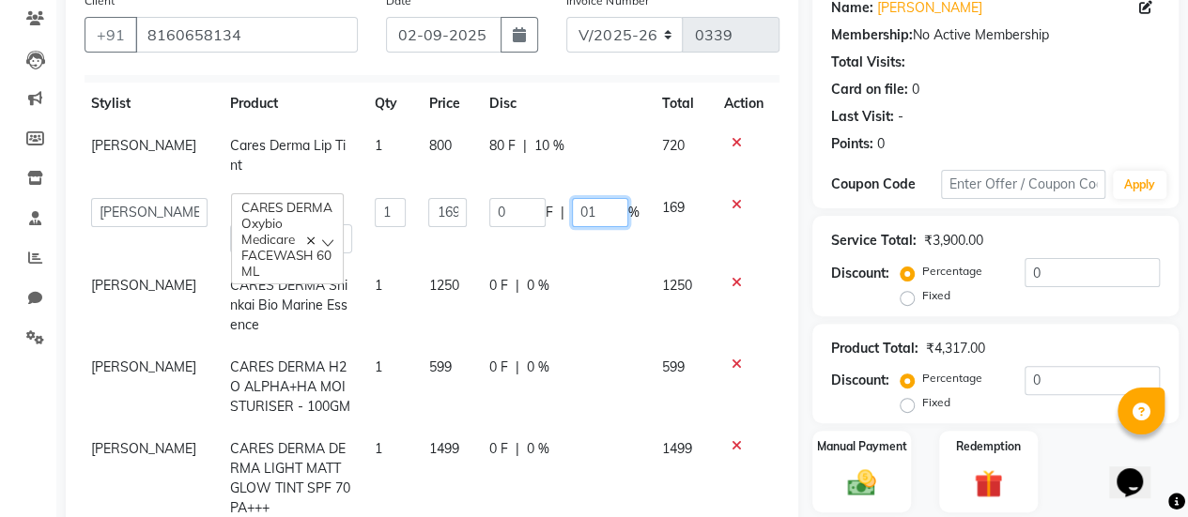
type input "010"
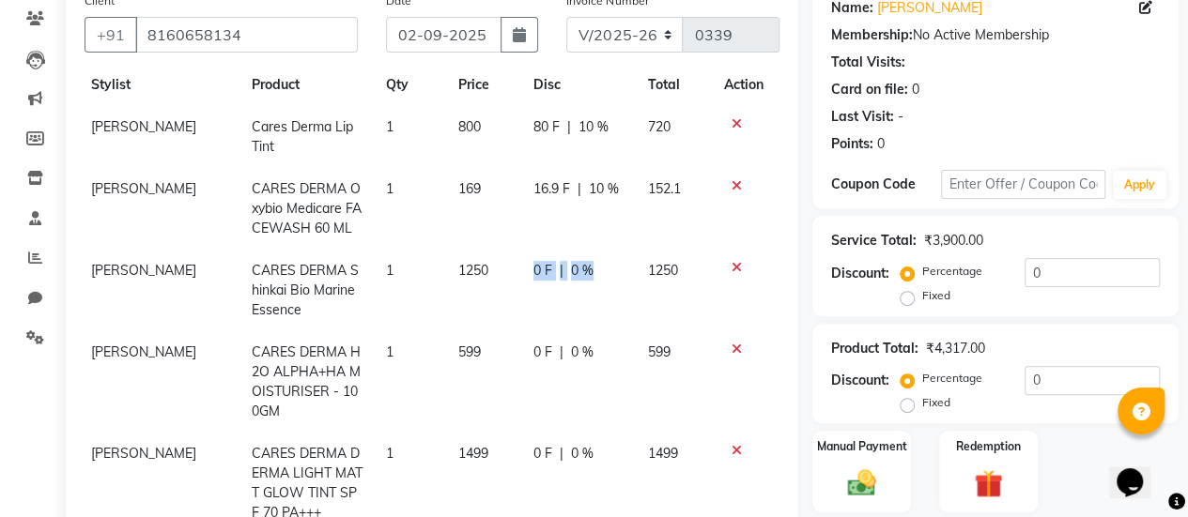
drag, startPoint x: 511, startPoint y: 280, endPoint x: 570, endPoint y: 297, distance: 61.5
click at [571, 281] on span "0 %" at bounding box center [582, 271] width 23 height 20
select select "80159"
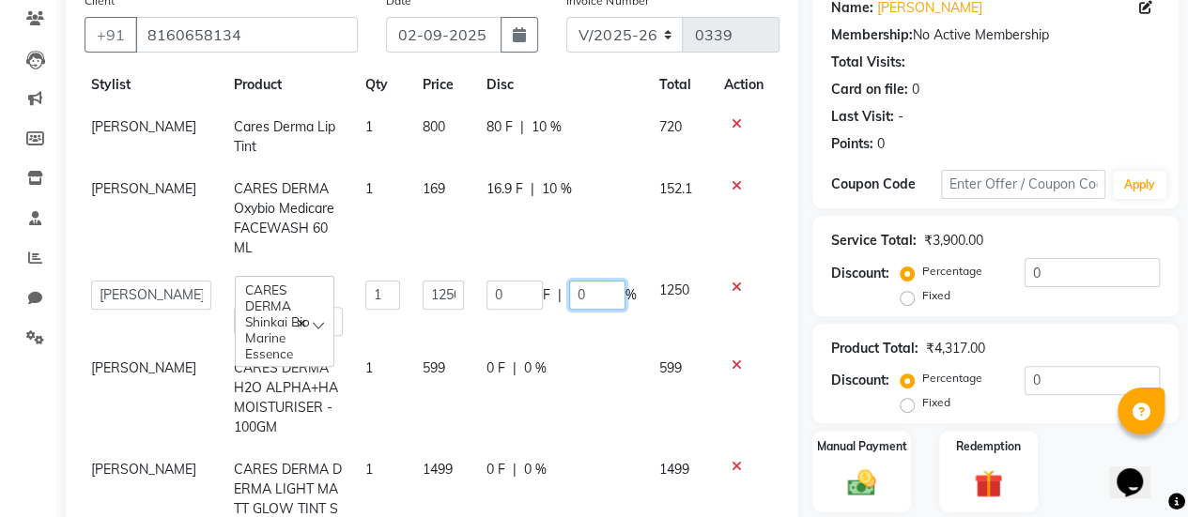
click at [570, 297] on input "0" at bounding box center [597, 295] width 56 height 29
type input "010"
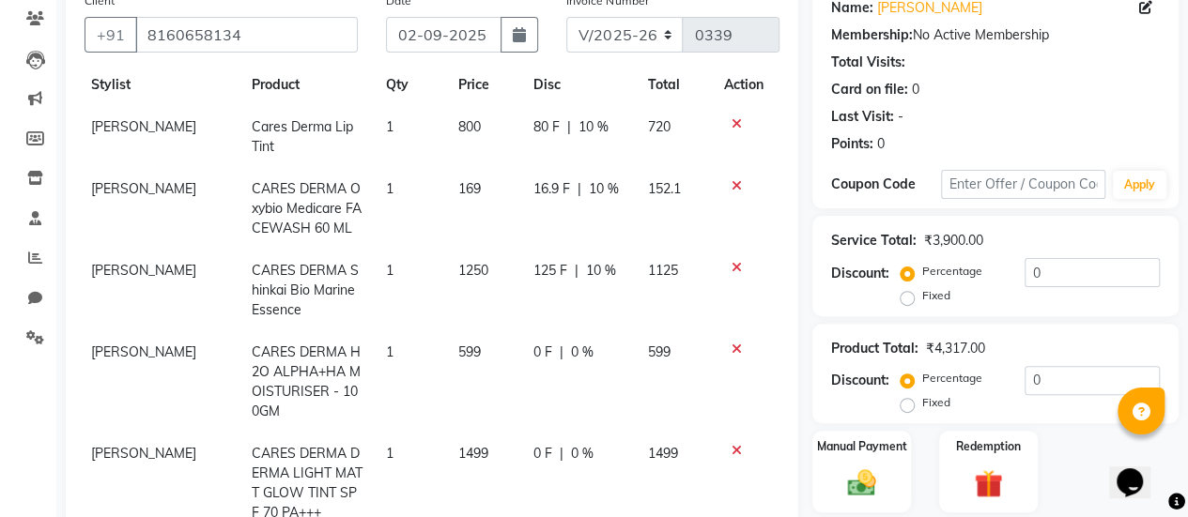
click at [522, 369] on td "0 F | 0 %" at bounding box center [579, 381] width 114 height 101
select select "80159"
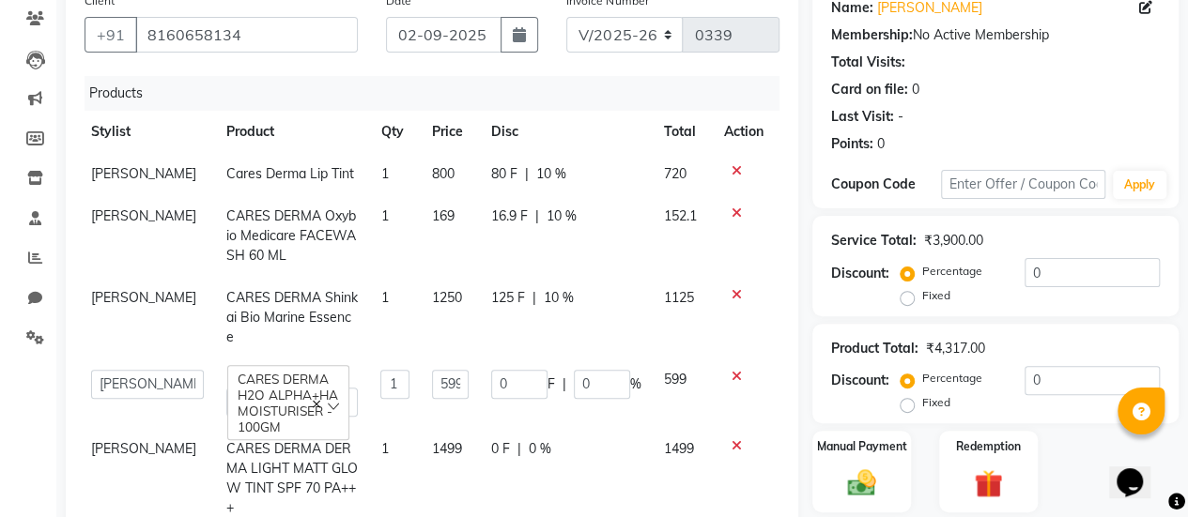
scroll to position [349, 5]
click at [585, 370] on input "0" at bounding box center [602, 384] width 56 height 29
type input "010"
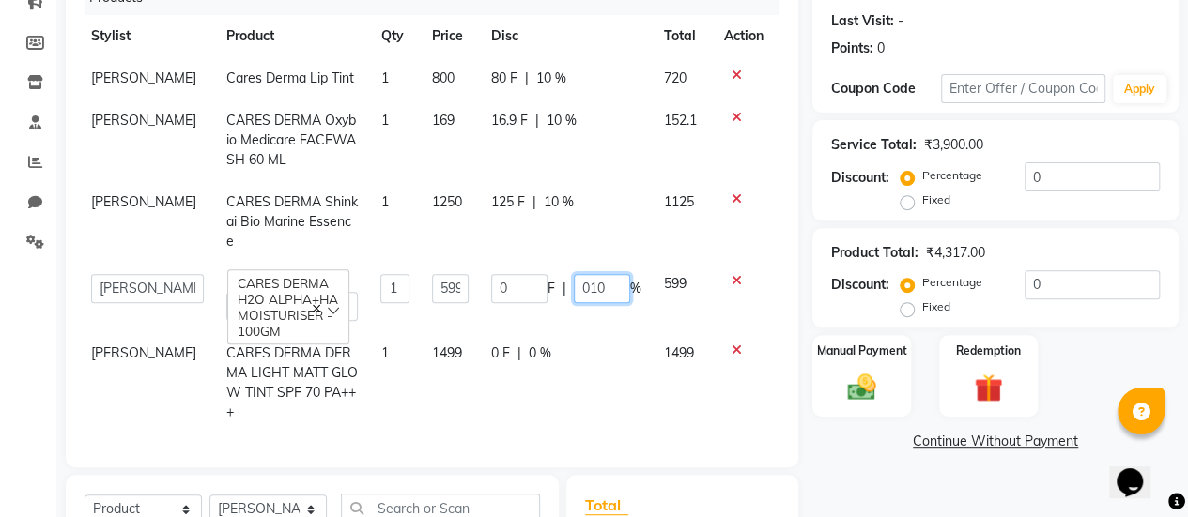
scroll to position [270, 0]
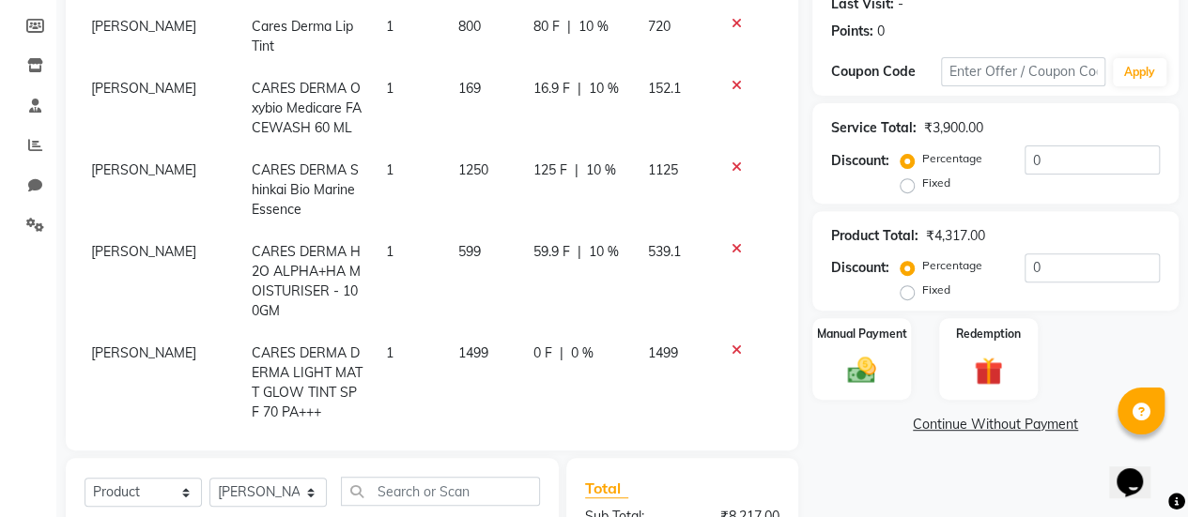
click at [516, 322] on tbody "[PERSON_NAME] Cares Derma Lip Tint 1 800 80 F | 10 % 720 [PERSON_NAME] CARES DE…" at bounding box center [427, 220] width 695 height 428
click at [571, 363] on span "0 %" at bounding box center [582, 354] width 23 height 20
select select "80159"
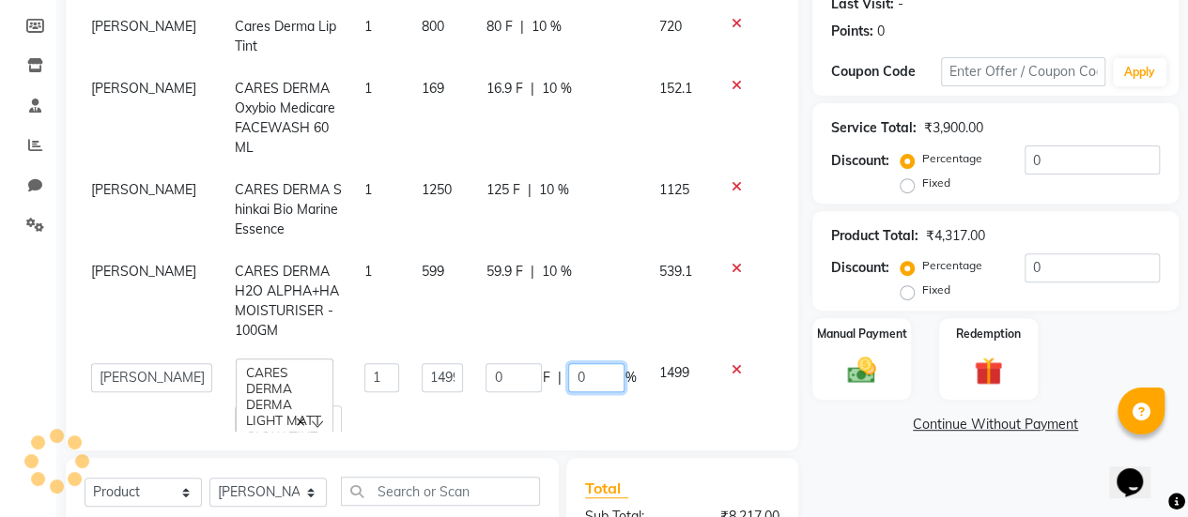
click at [568, 372] on input "0" at bounding box center [596, 377] width 56 height 29
type input "010"
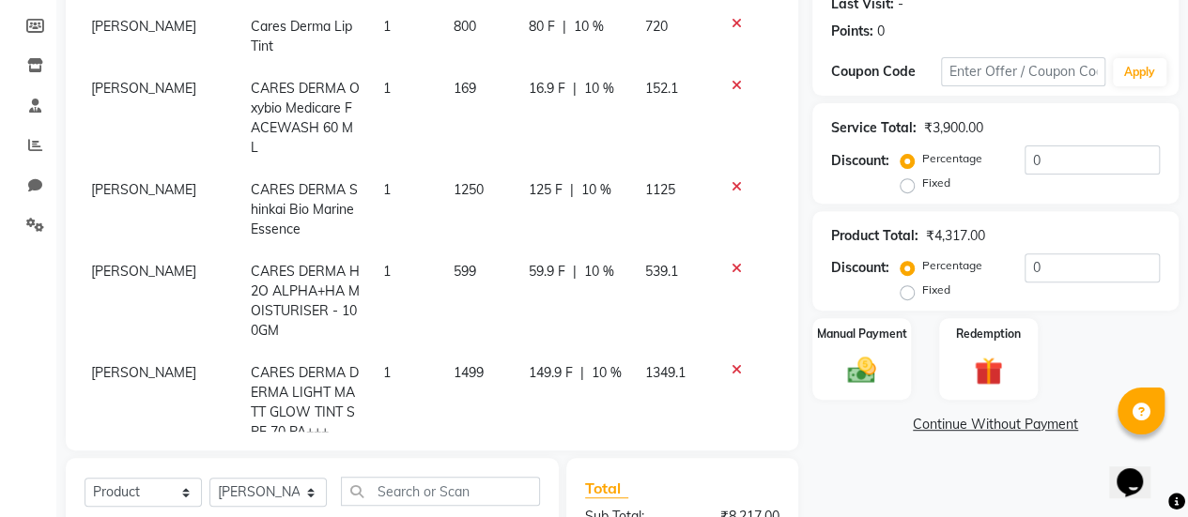
click at [592, 327] on td "59.9 F | 10 %" at bounding box center [575, 301] width 116 height 101
select select "80159"
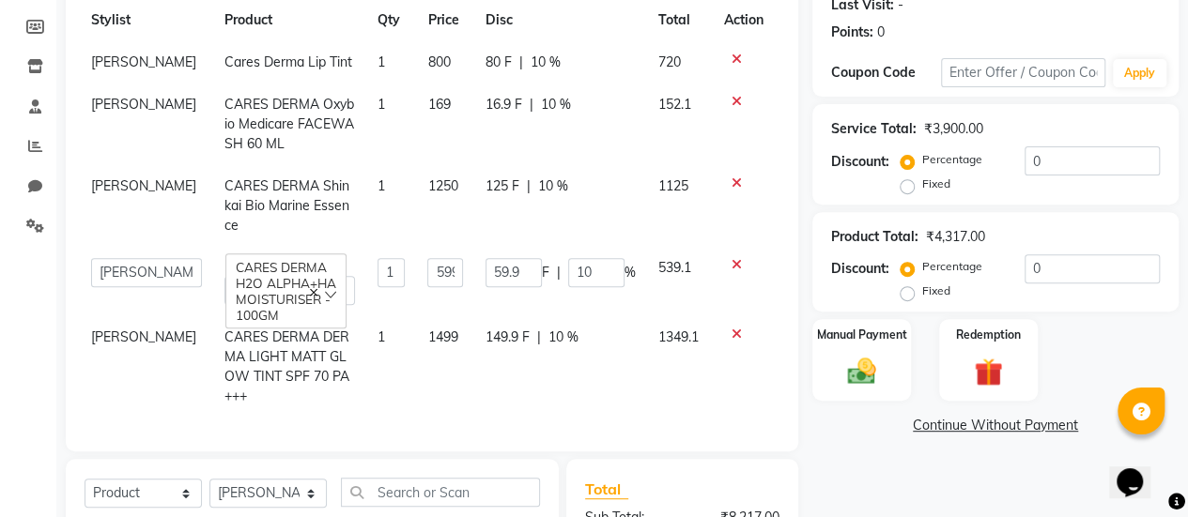
scroll to position [271, 0]
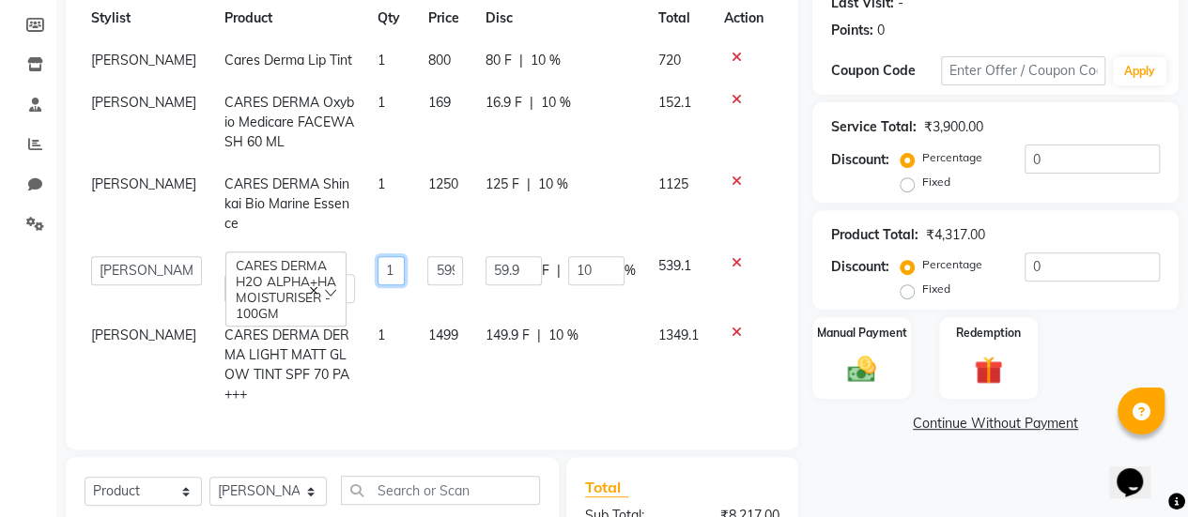
click at [377, 256] on input "1" at bounding box center [390, 270] width 27 height 29
type input "2"
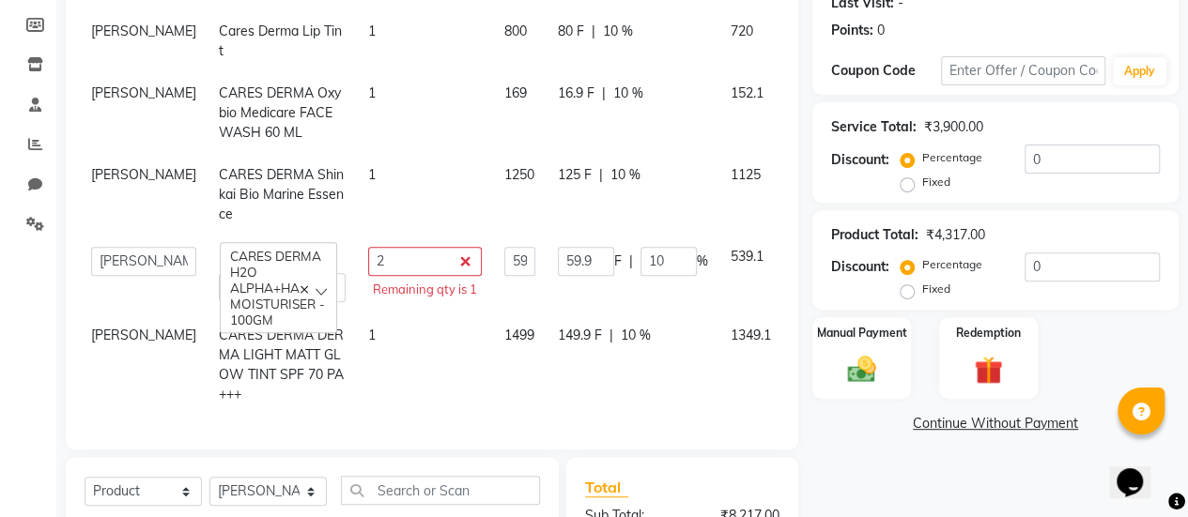
click at [359, 275] on td "2 Remaining qty is 1" at bounding box center [425, 276] width 136 height 80
click at [390, 276] on input "2" at bounding box center [425, 261] width 114 height 29
type input "1"
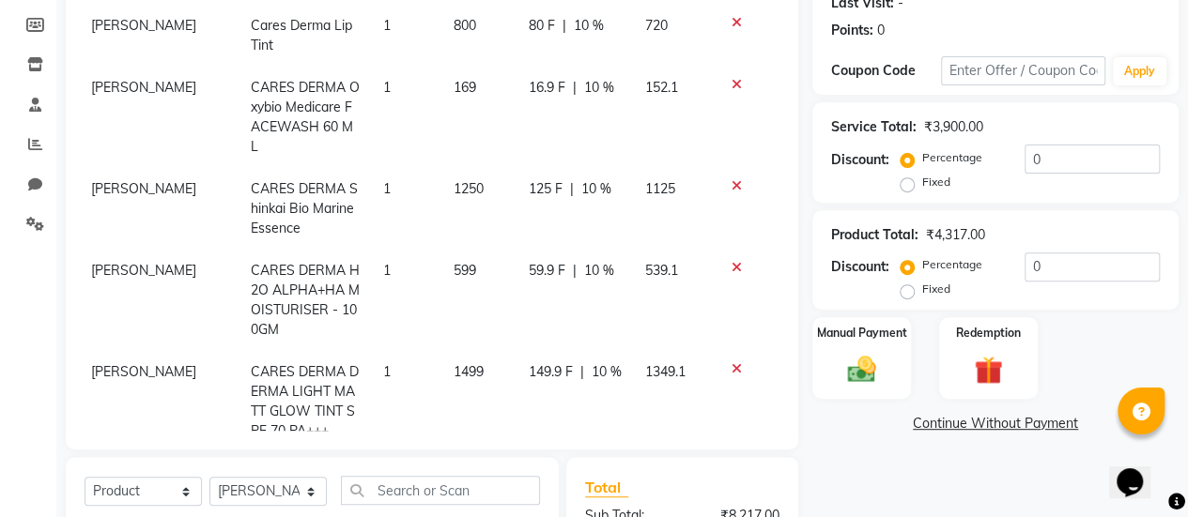
click at [372, 358] on td "1" at bounding box center [407, 401] width 70 height 101
select select "80159"
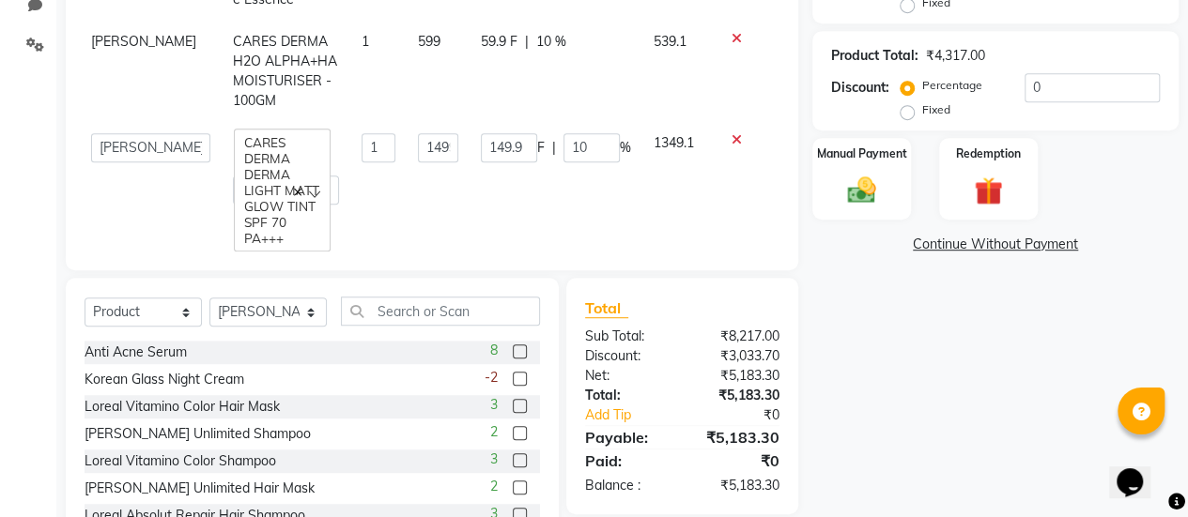
scroll to position [461, 0]
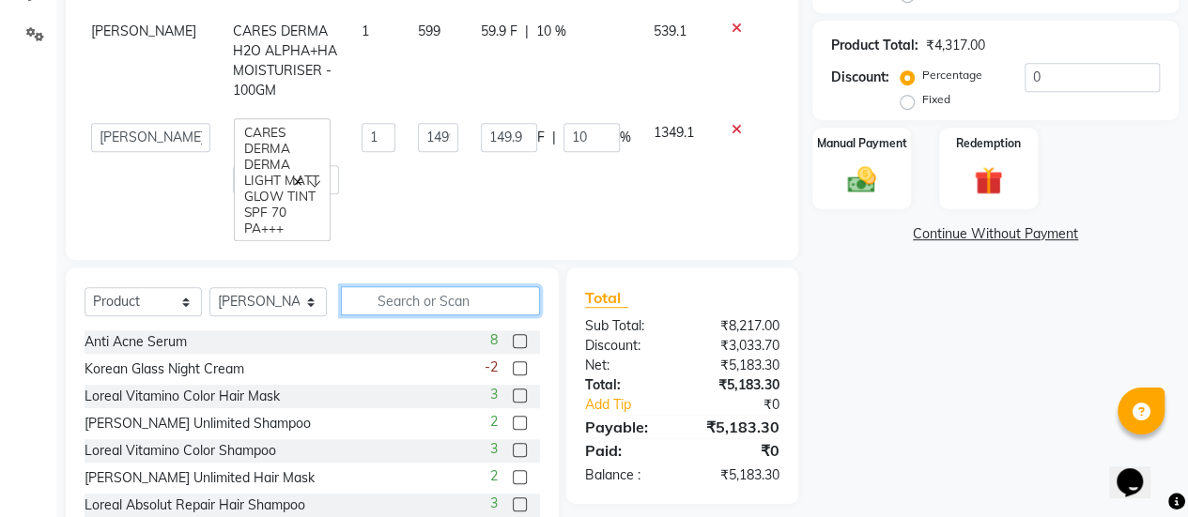
click at [410, 300] on input "text" at bounding box center [440, 300] width 199 height 29
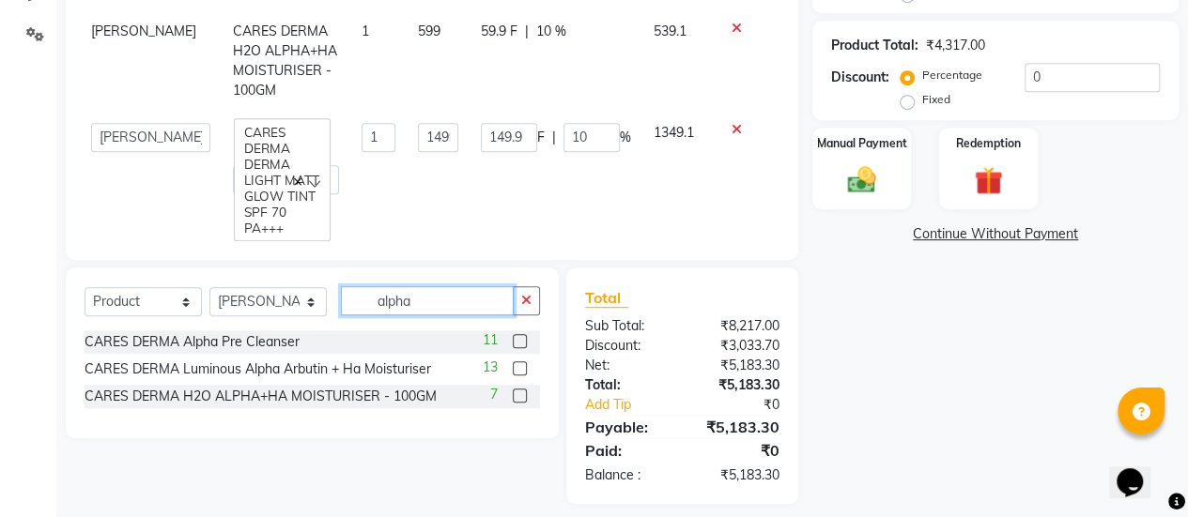
type input "alpha"
click at [513, 396] on label at bounding box center [520, 396] width 14 height 14
click at [513, 396] on input "checkbox" at bounding box center [519, 397] width 12 height 12
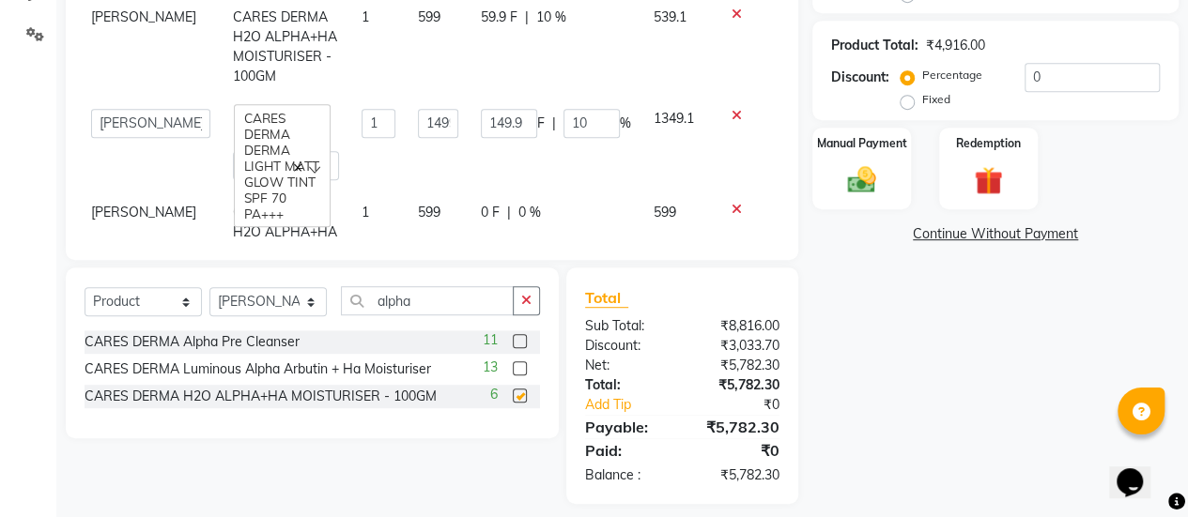
checkbox input "false"
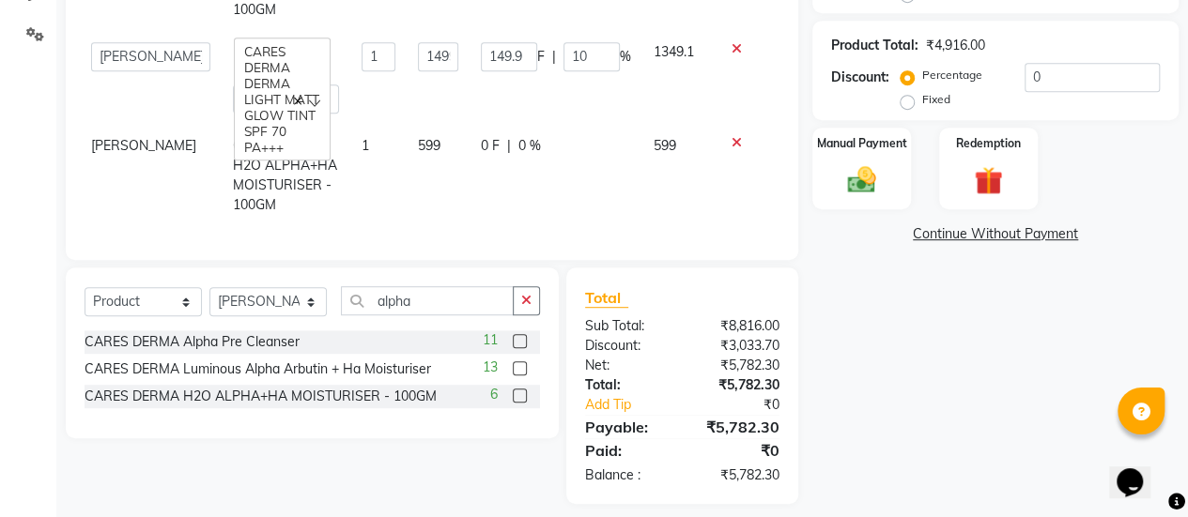
click at [518, 136] on span "0 %" at bounding box center [529, 146] width 23 height 20
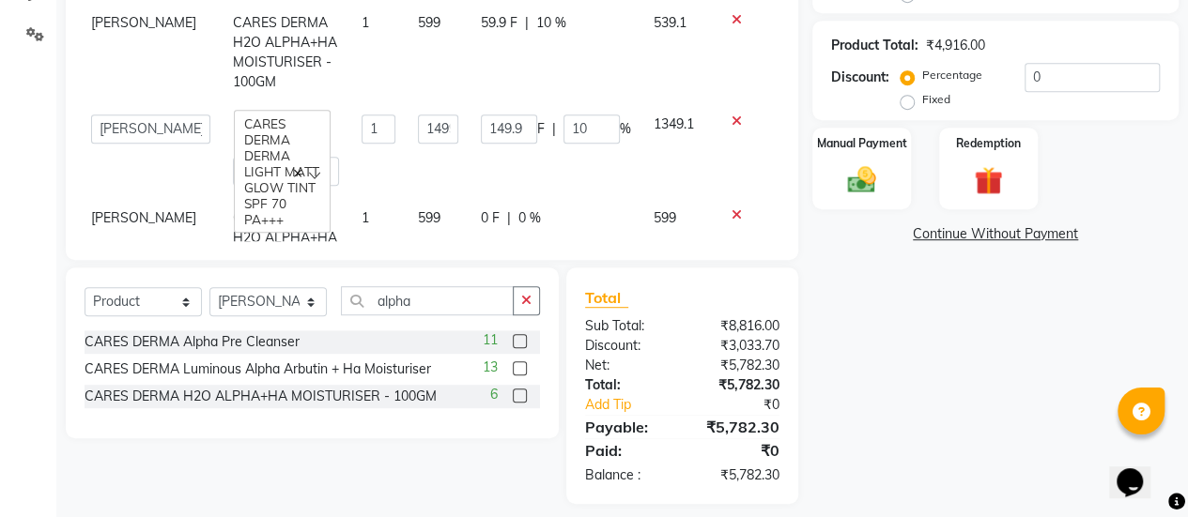
select select "80159"
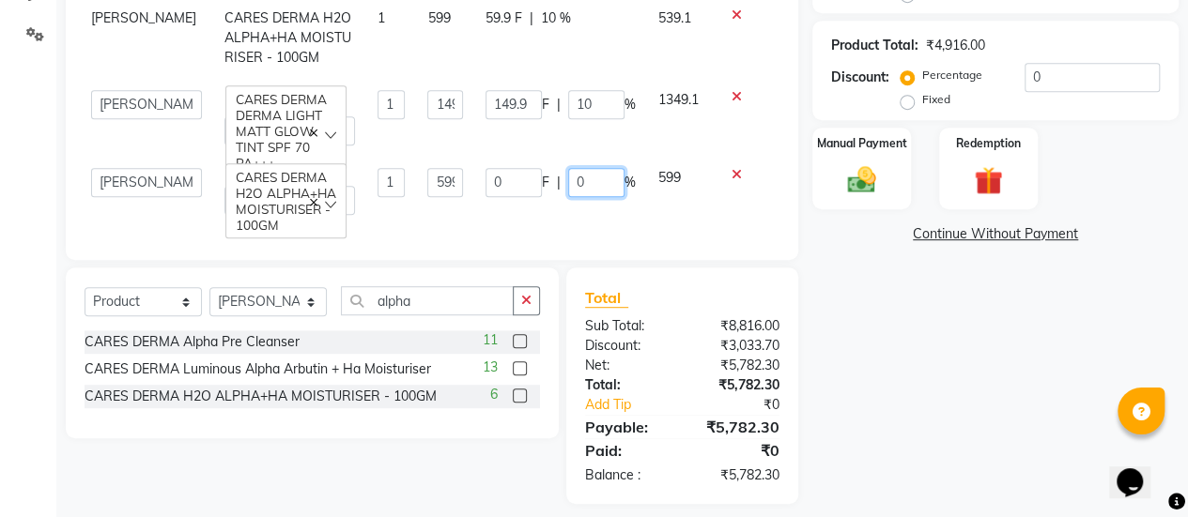
click at [580, 168] on input "0" at bounding box center [596, 182] width 56 height 29
type input "010"
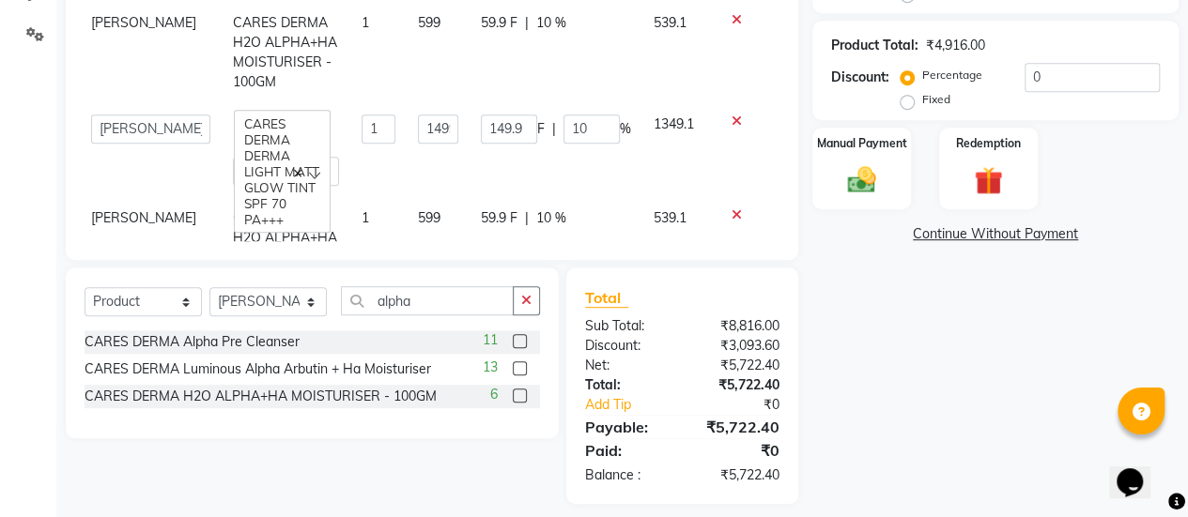
click at [526, 191] on tbody "[PERSON_NAME] Cares Derma Lip Tint 1 800 80 F | 10 % 720 [PERSON_NAME] CARES DE…" at bounding box center [427, 28] width 695 height 542
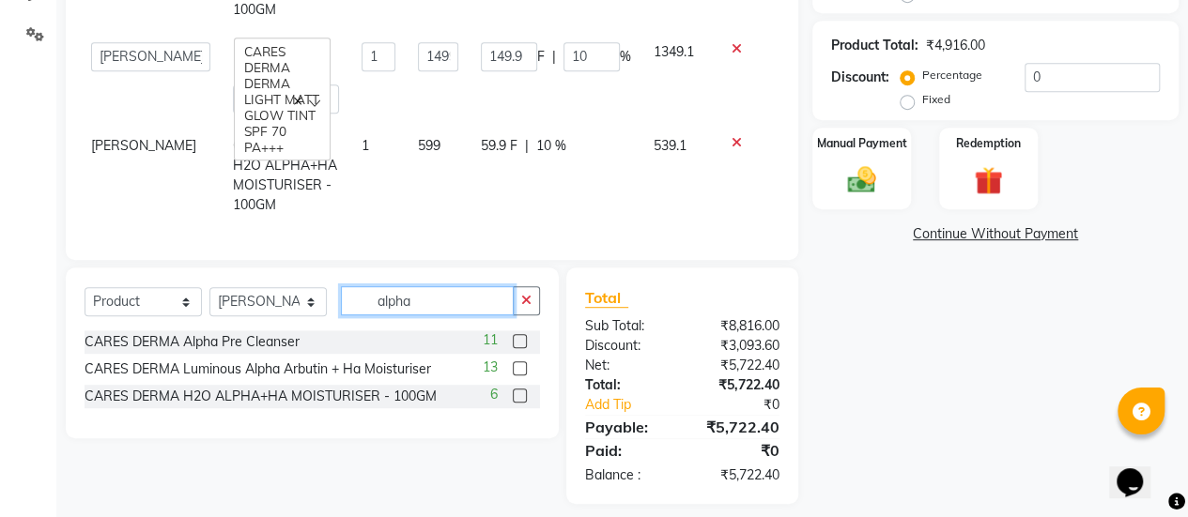
click at [461, 309] on input "alpha" at bounding box center [427, 300] width 173 height 29
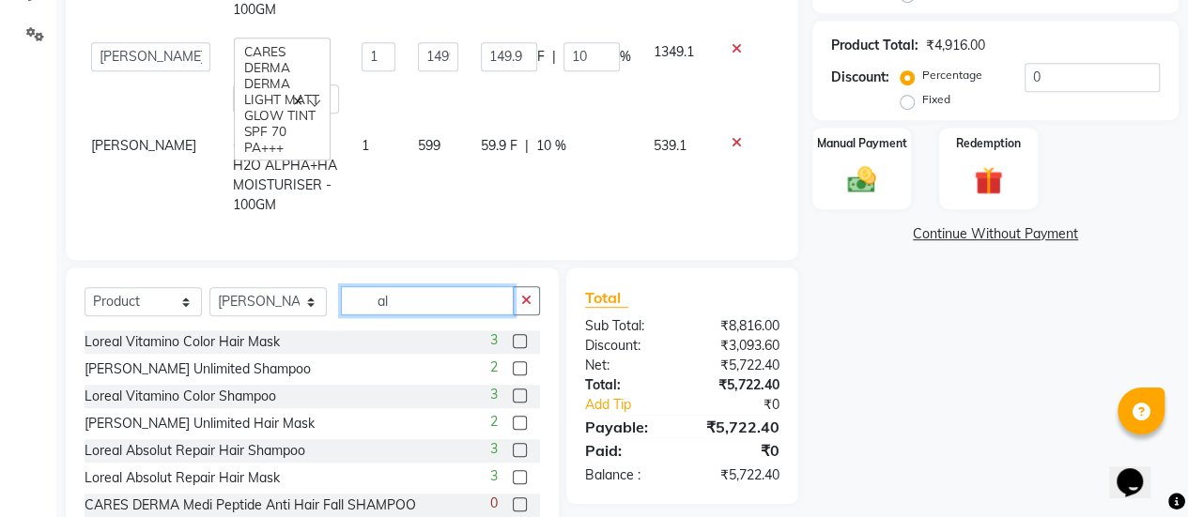
type input "a"
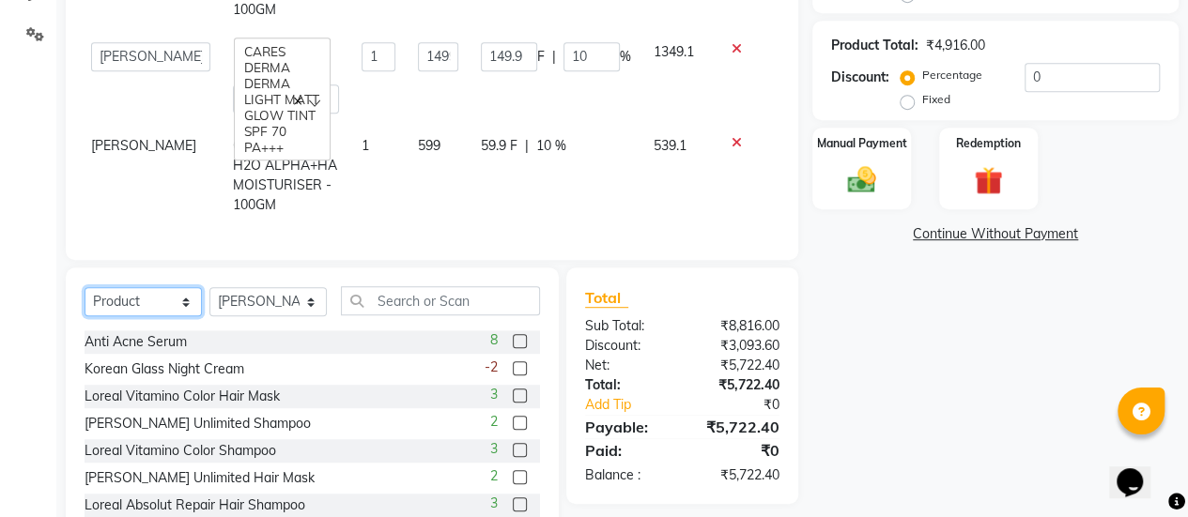
click at [160, 301] on select "Select Service Product Membership Package Voucher Prepaid Gift Card" at bounding box center [143, 301] width 117 height 29
select select "service"
click at [85, 287] on select "Select Service Product Membership Package Voucher Prepaid Gift Card" at bounding box center [143, 301] width 117 height 29
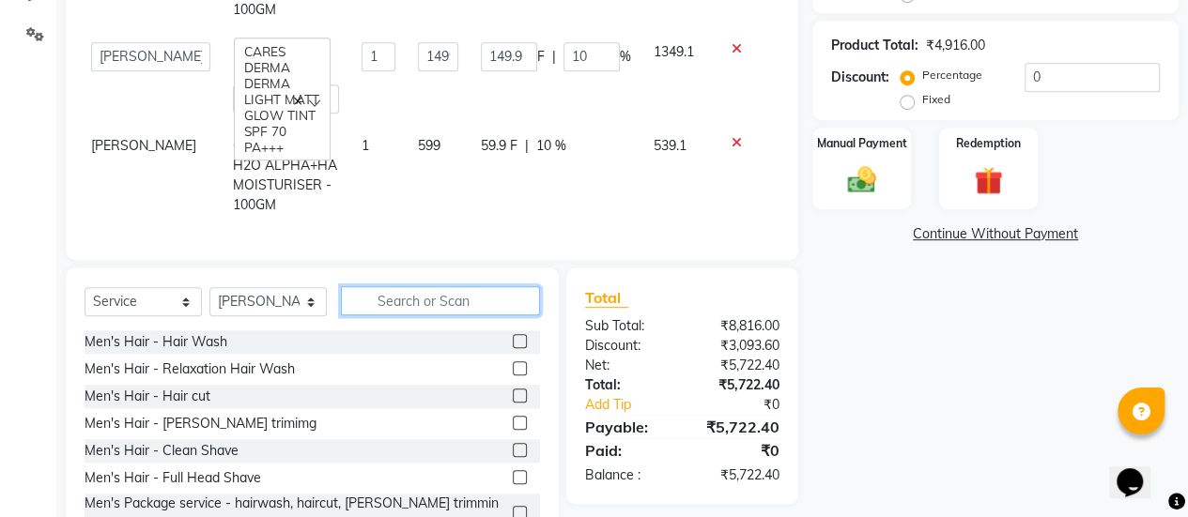
click at [385, 288] on input "text" at bounding box center [440, 300] width 199 height 29
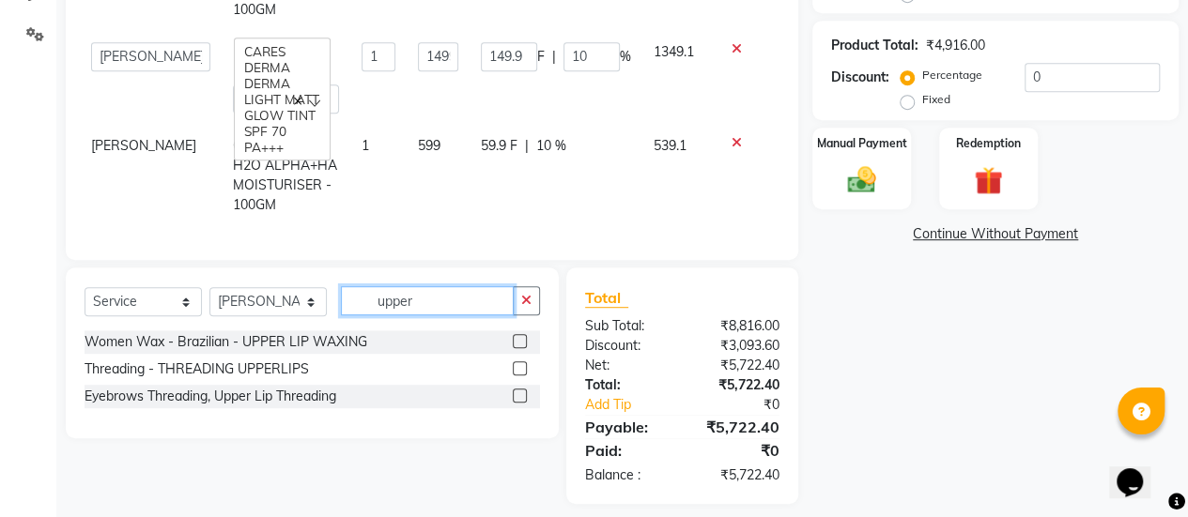
type input "upper"
click at [517, 367] on label at bounding box center [520, 369] width 14 height 14
click at [517, 367] on input "checkbox" at bounding box center [519, 369] width 12 height 12
click at [455, 302] on input "upper" at bounding box center [427, 300] width 173 height 29
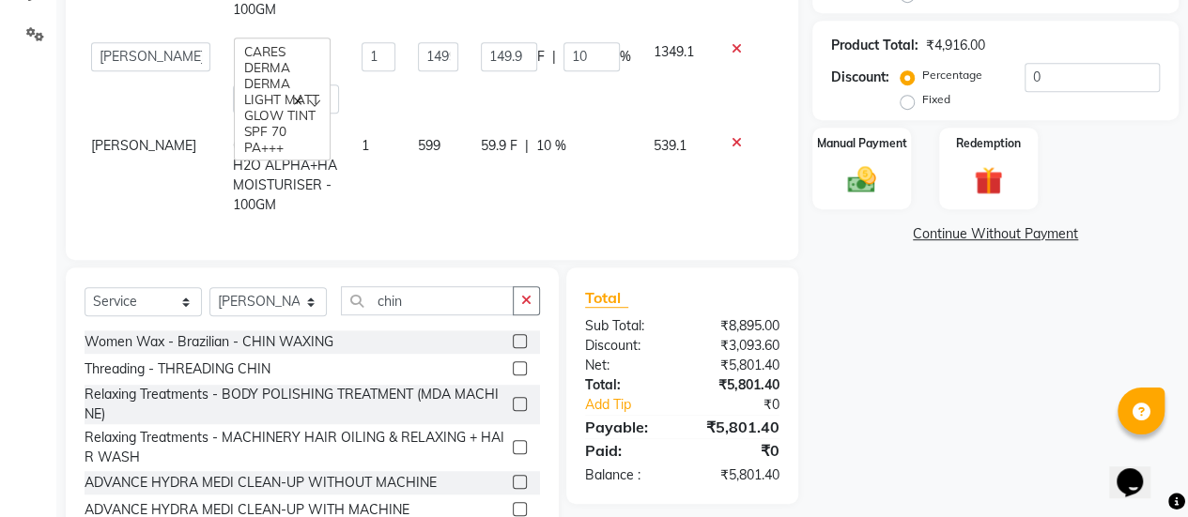
click at [513, 374] on label at bounding box center [520, 369] width 14 height 14
click at [513, 374] on input "checkbox" at bounding box center [519, 369] width 12 height 12
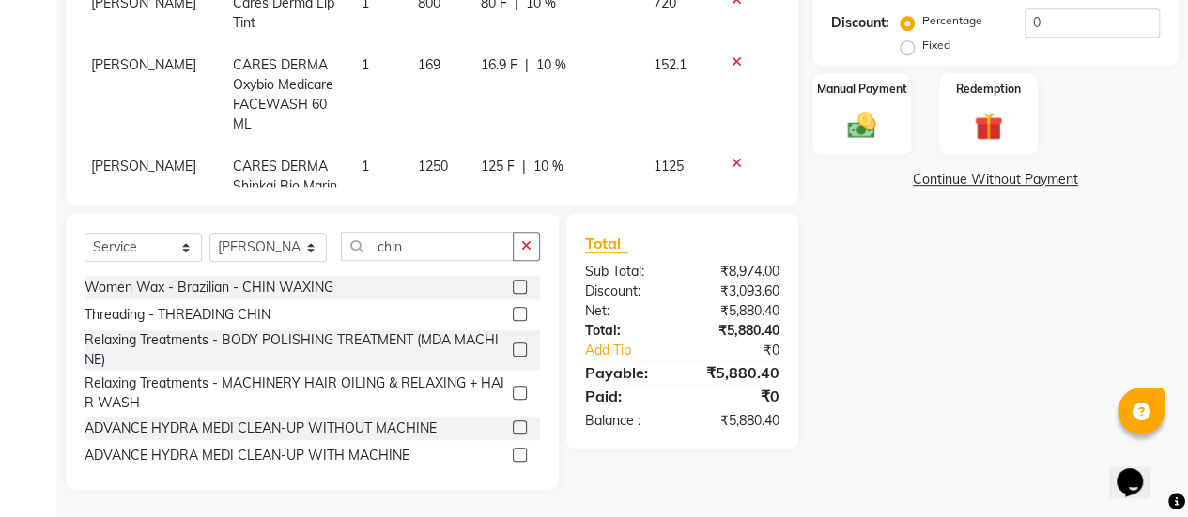
scroll to position [250, 5]
click at [428, 246] on input "chin" at bounding box center [427, 246] width 173 height 29
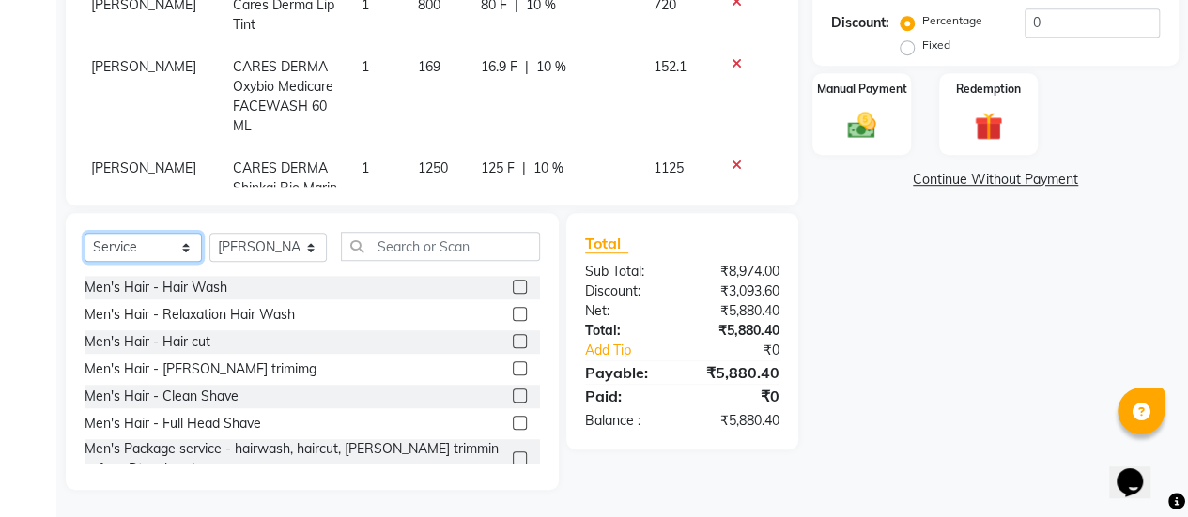
click at [167, 243] on select "Select Service Product Membership Package Voucher Prepaid Gift Card" at bounding box center [143, 247] width 117 height 29
click at [85, 233] on select "Select Service Product Membership Package Voucher Prepaid Gift Card" at bounding box center [143, 247] width 117 height 29
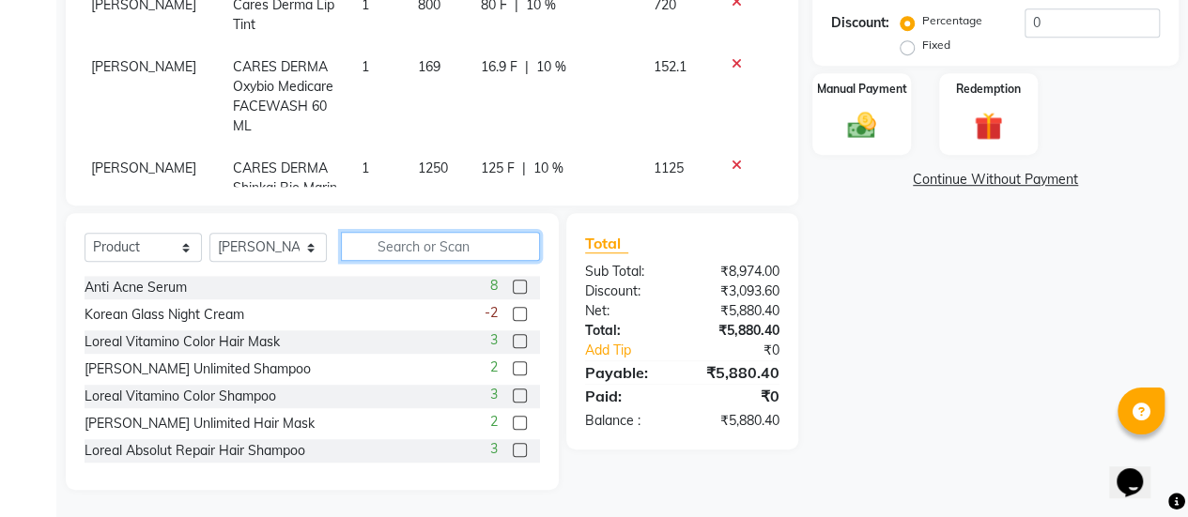
click at [400, 241] on input "text" at bounding box center [440, 246] width 199 height 29
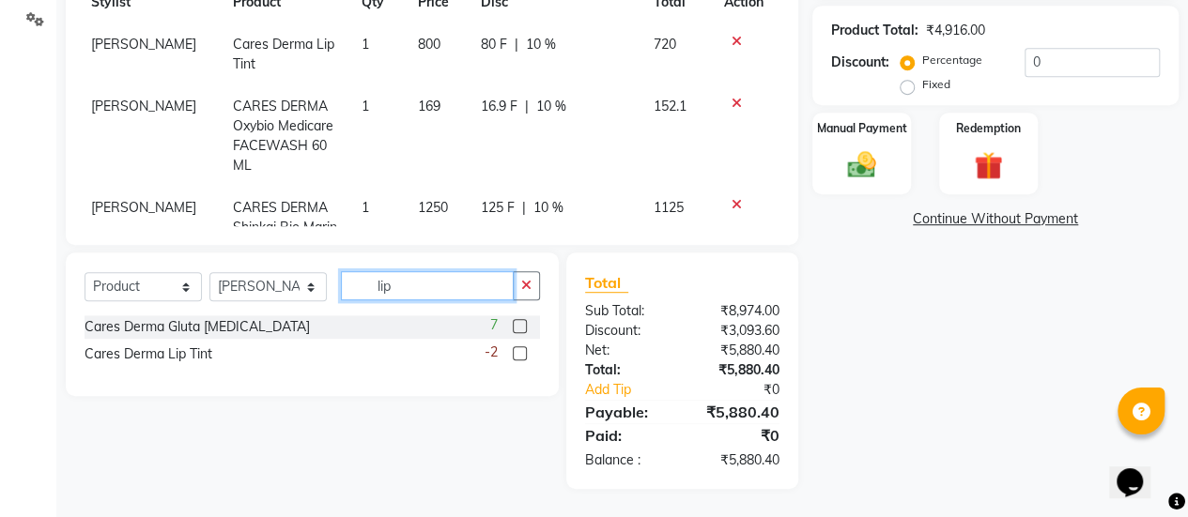
scroll to position [474, 0]
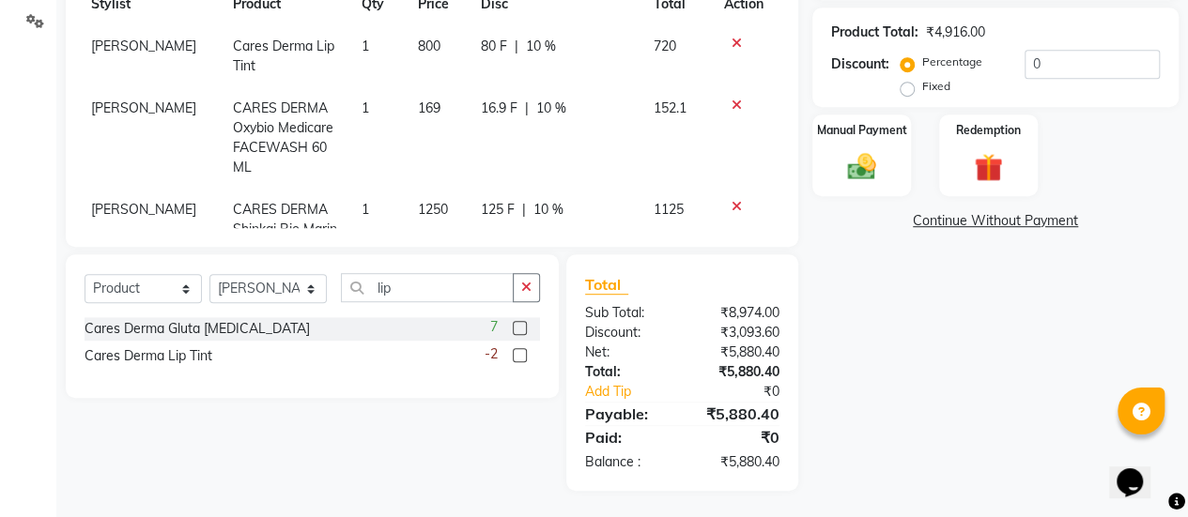
click at [521, 355] on label at bounding box center [520, 355] width 14 height 14
click at [521, 355] on input "checkbox" at bounding box center [519, 356] width 12 height 12
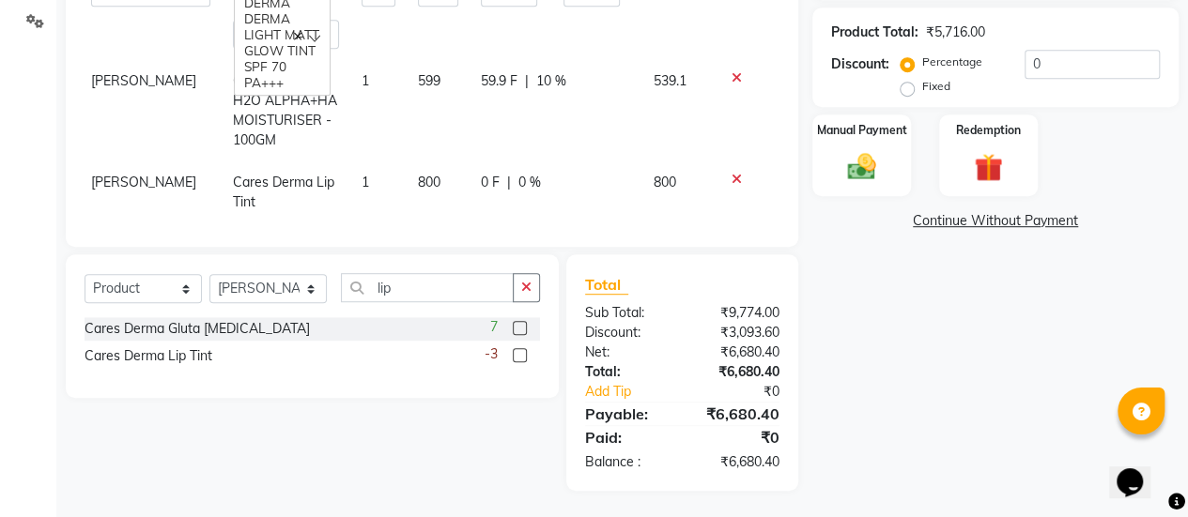
scroll to position [719, 5]
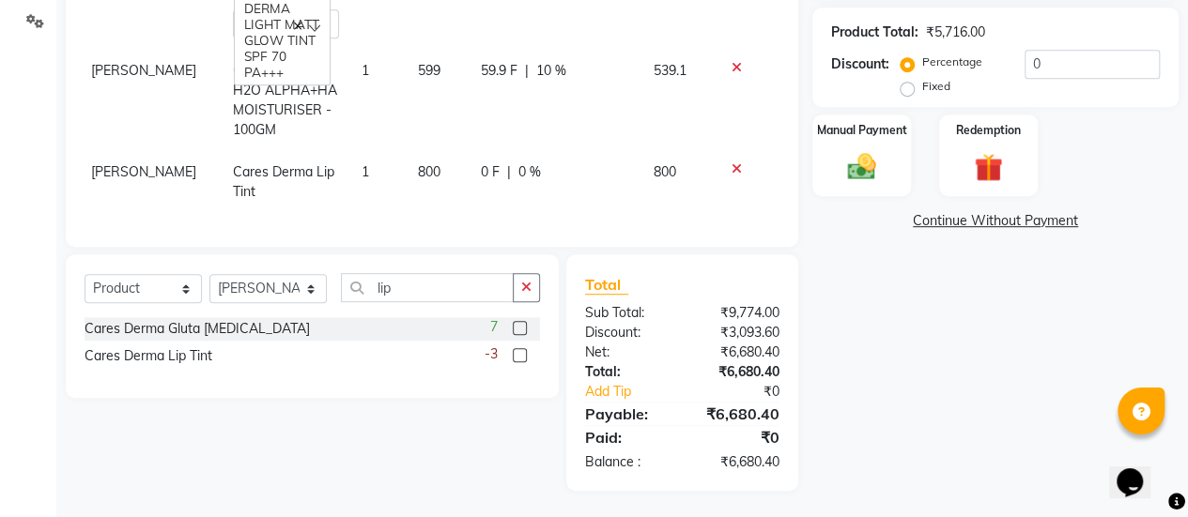
click at [518, 162] on span "0 %" at bounding box center [529, 172] width 23 height 20
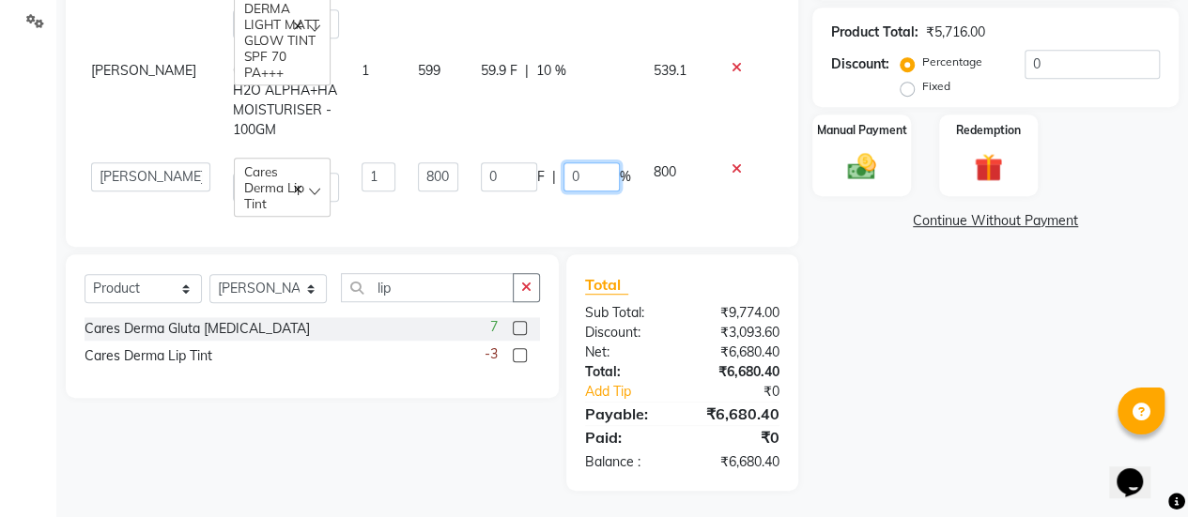
click at [583, 170] on input "0" at bounding box center [591, 176] width 56 height 29
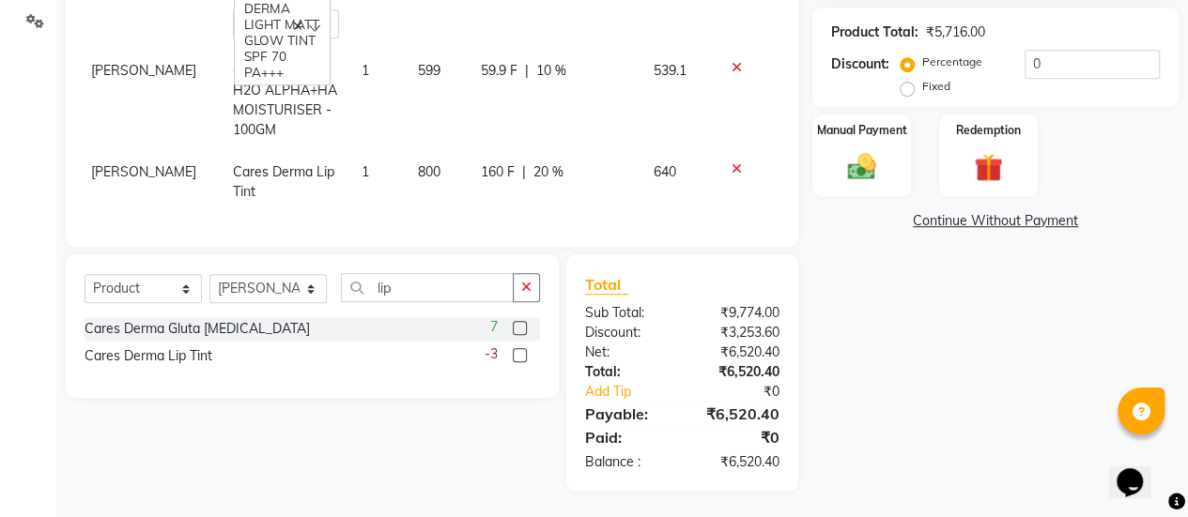
click at [583, 110] on td "59.9 F | 10 %" at bounding box center [555, 100] width 173 height 101
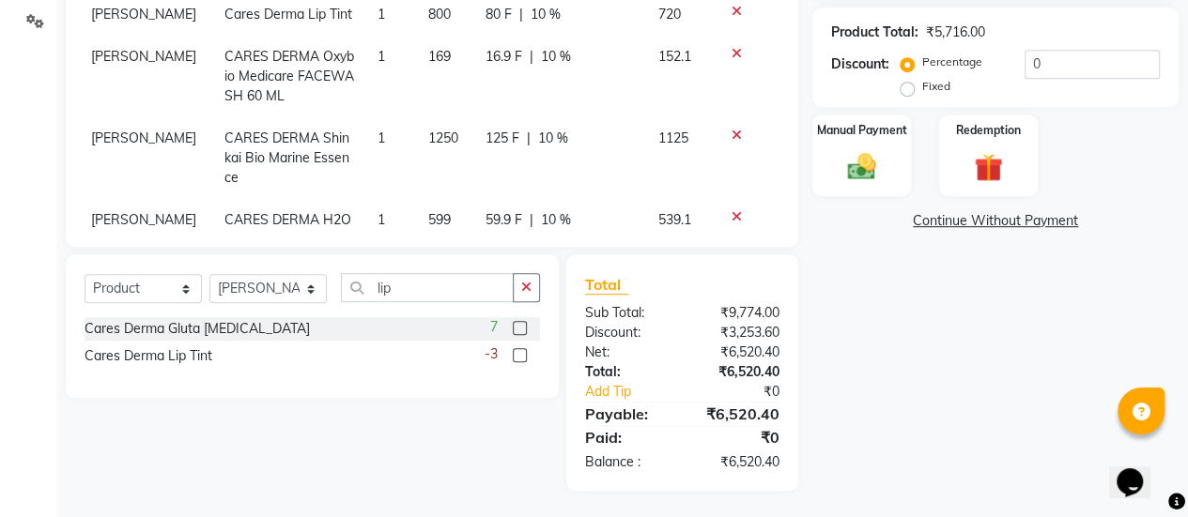
scroll to position [278, 5]
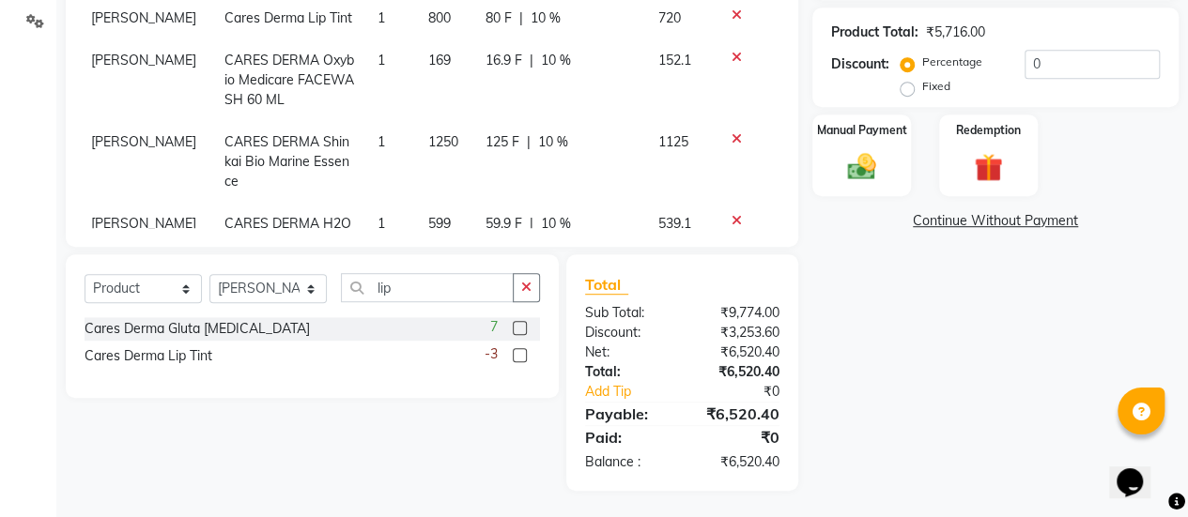
click at [531, 28] on span "10 %" at bounding box center [546, 18] width 30 height 20
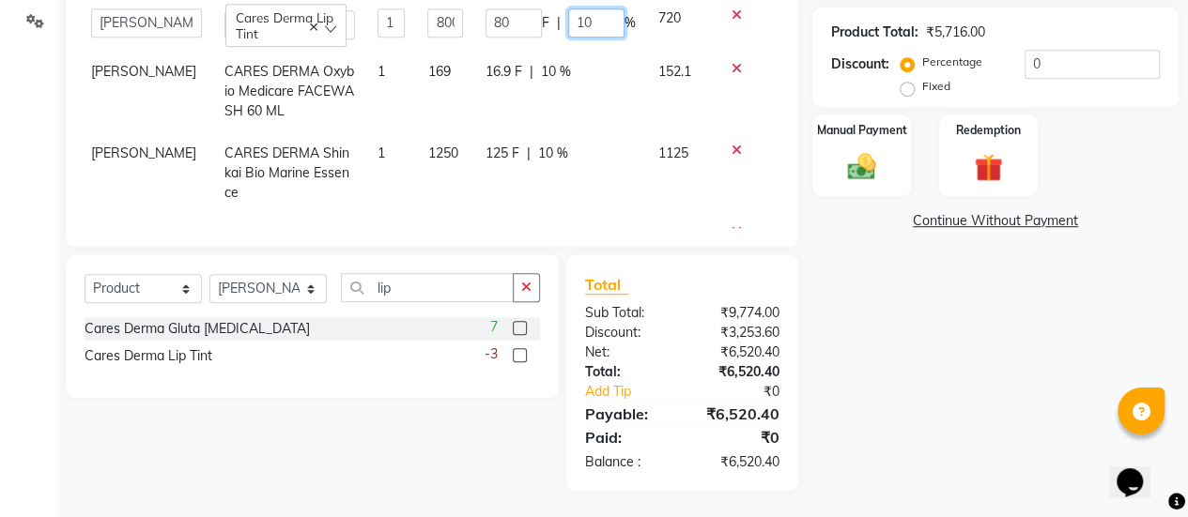
click at [568, 38] on input "10" at bounding box center [596, 22] width 56 height 29
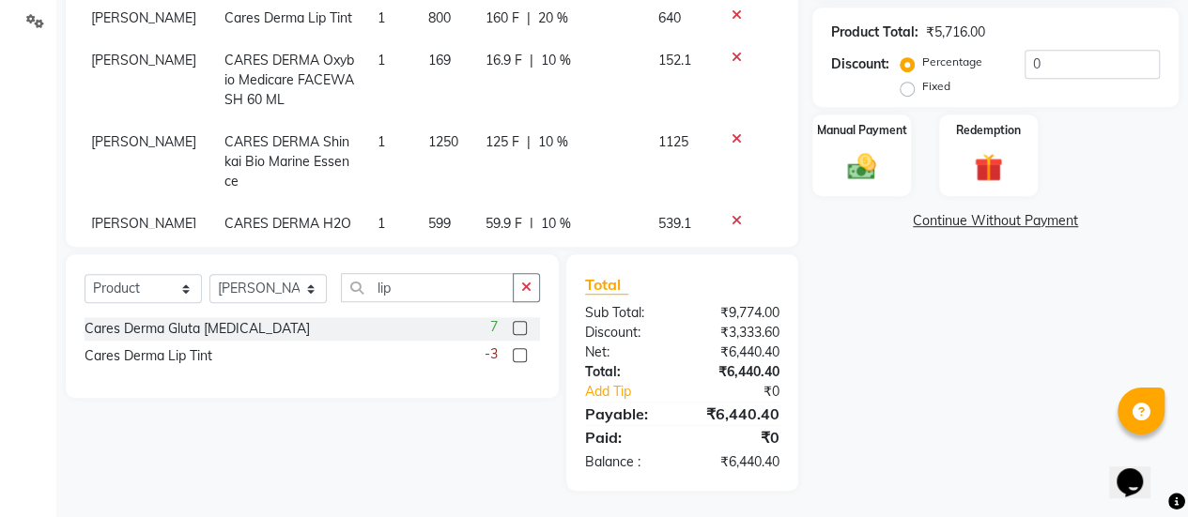
click at [582, 121] on td "16.9 F | 10 %" at bounding box center [560, 80] width 173 height 82
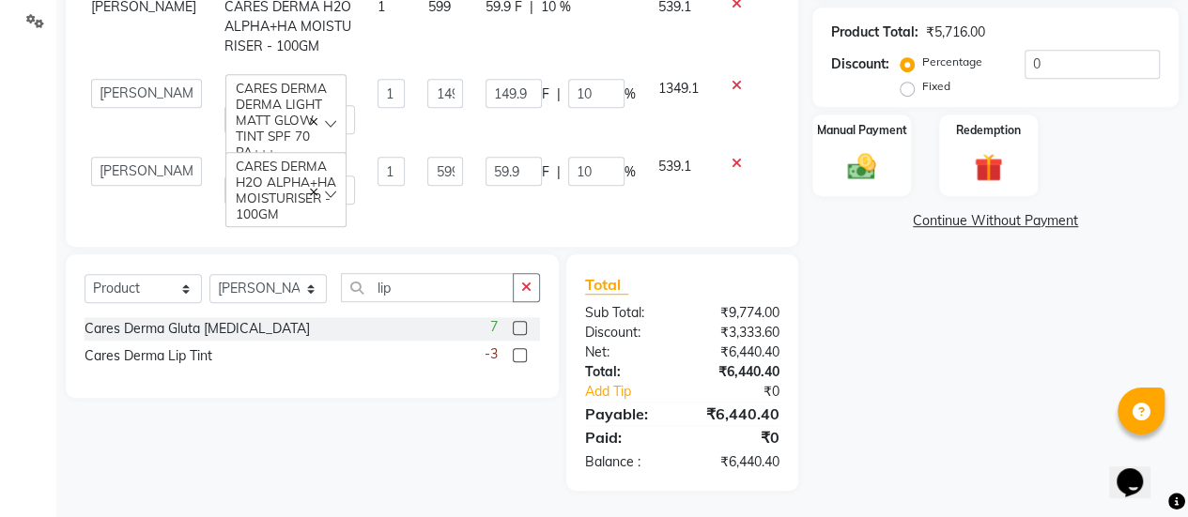
scroll to position [623, 5]
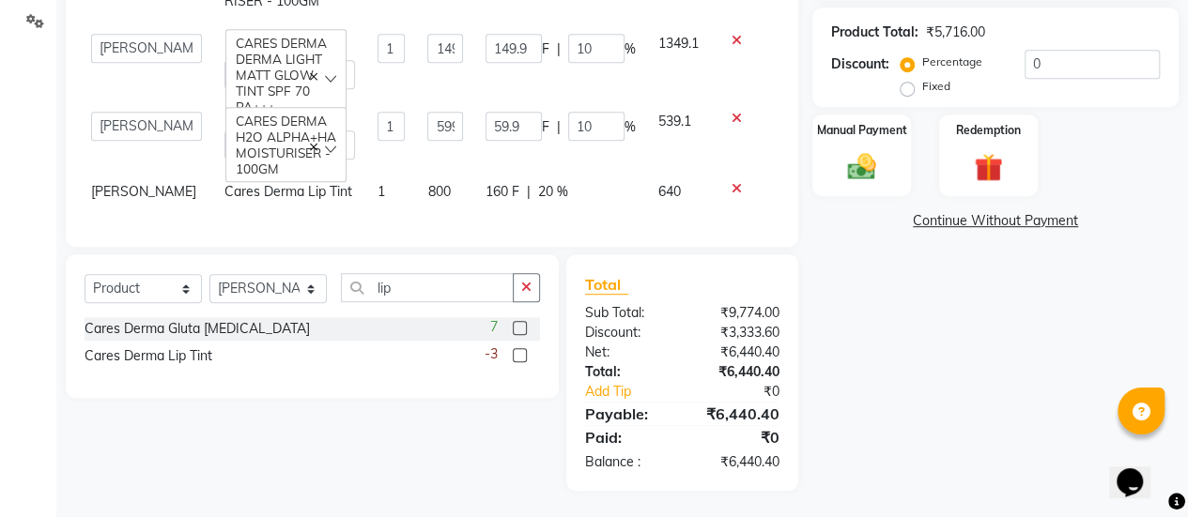
click at [917, 221] on link "Continue Without Payment" at bounding box center [995, 221] width 359 height 20
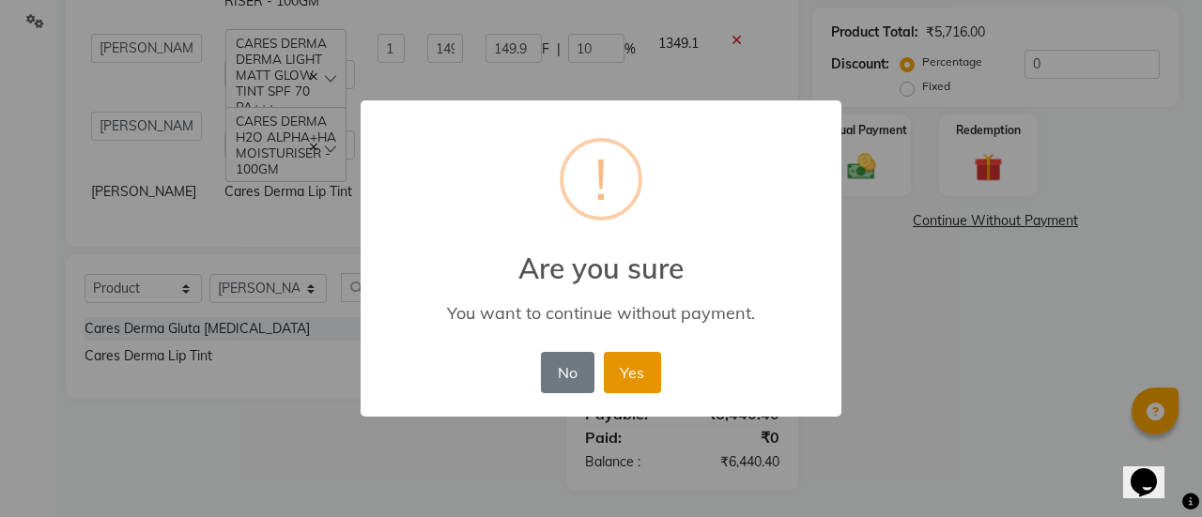
click at [632, 382] on button "Yes" at bounding box center [632, 372] width 57 height 41
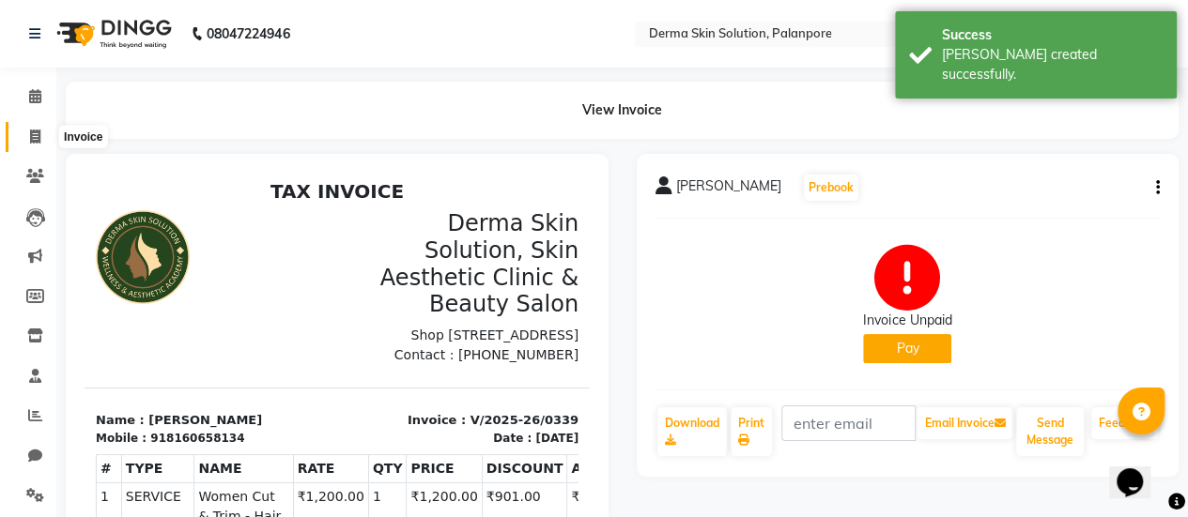
click at [26, 134] on span at bounding box center [35, 138] width 33 height 22
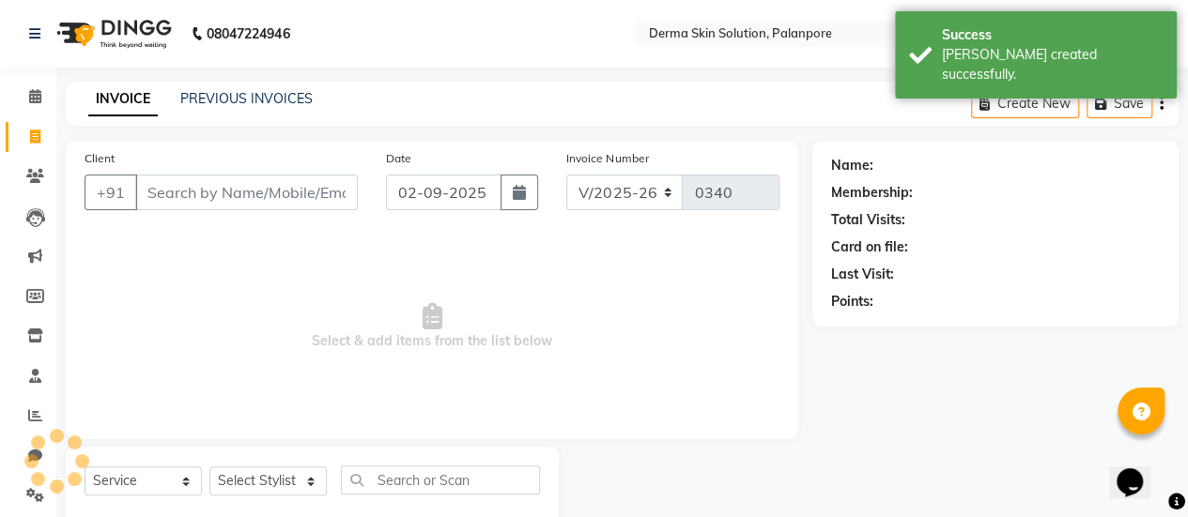
scroll to position [46, 0]
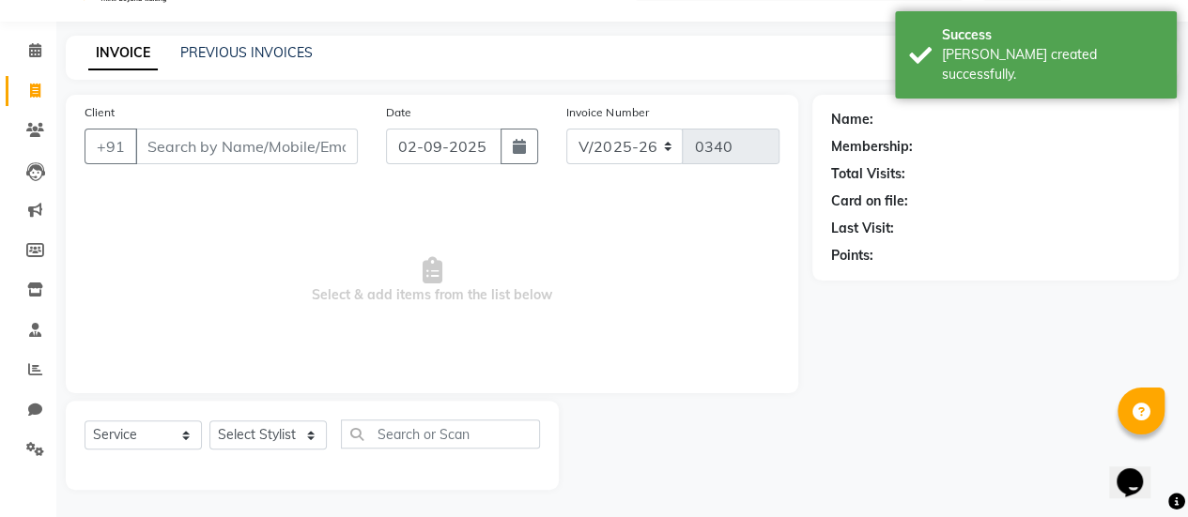
click at [199, 43] on div "PREVIOUS INVOICES" at bounding box center [246, 53] width 132 height 20
click at [205, 52] on link "PREVIOUS INVOICES" at bounding box center [246, 52] width 132 height 17
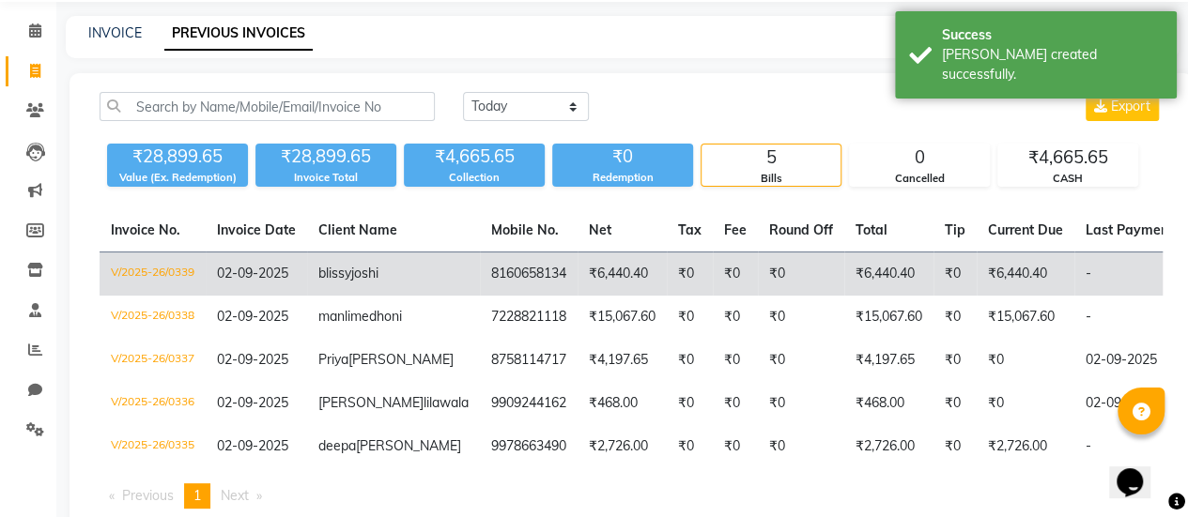
scroll to position [0, 195]
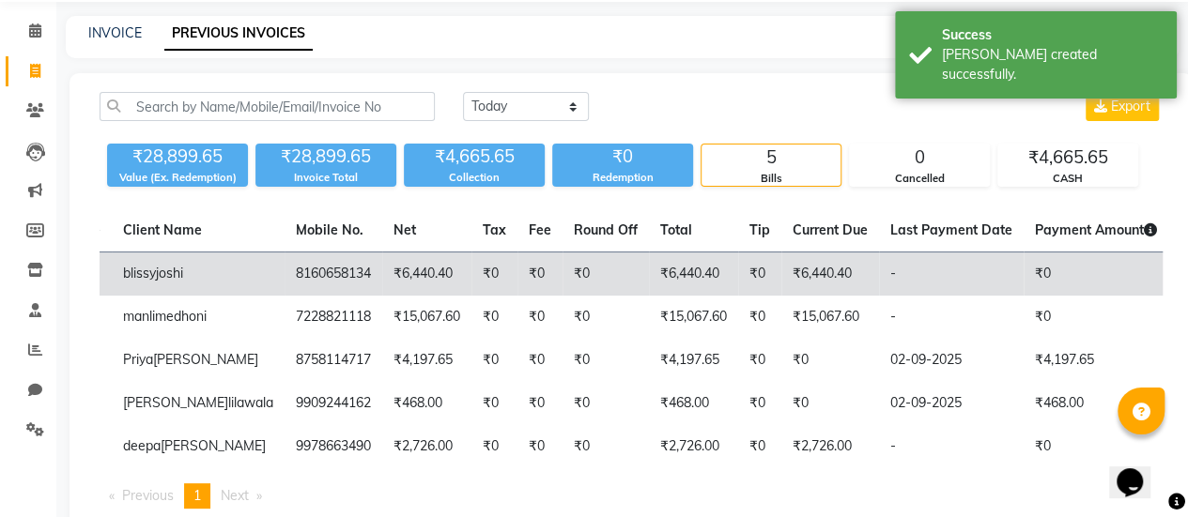
click at [285, 322] on td "7228821118" at bounding box center [334, 317] width 98 height 43
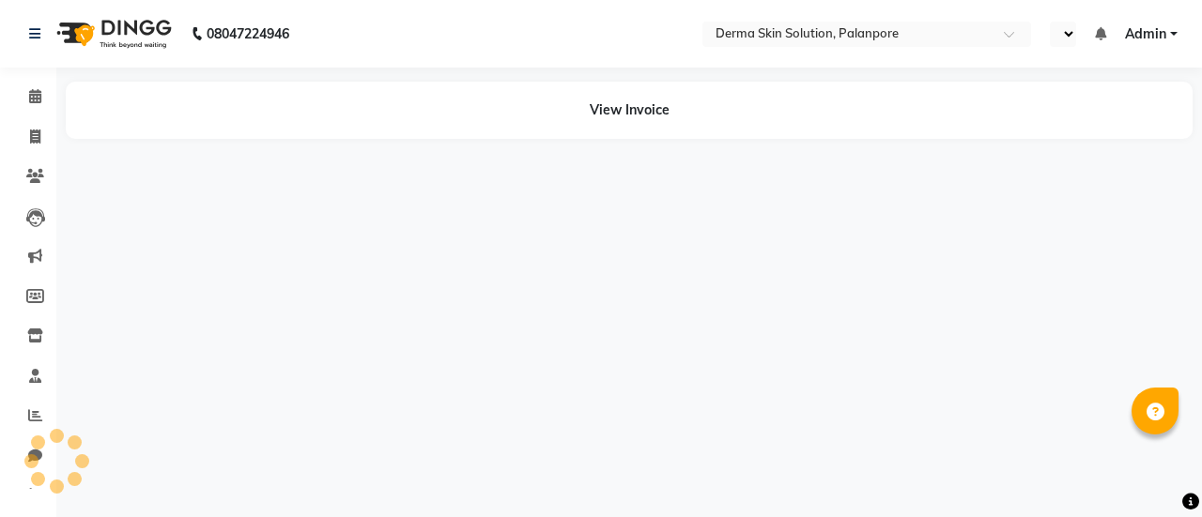
select select "en"
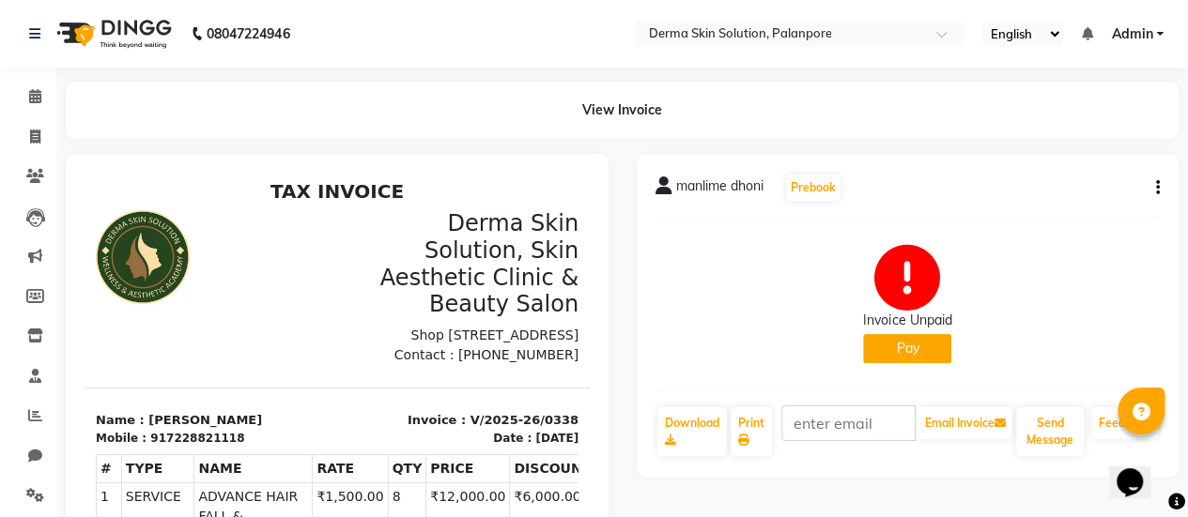
click at [1158, 188] on icon "button" at bounding box center [1158, 188] width 4 height 1
click at [1095, 213] on div "Edit Invoice" at bounding box center [1063, 211] width 129 height 23
select select "service"
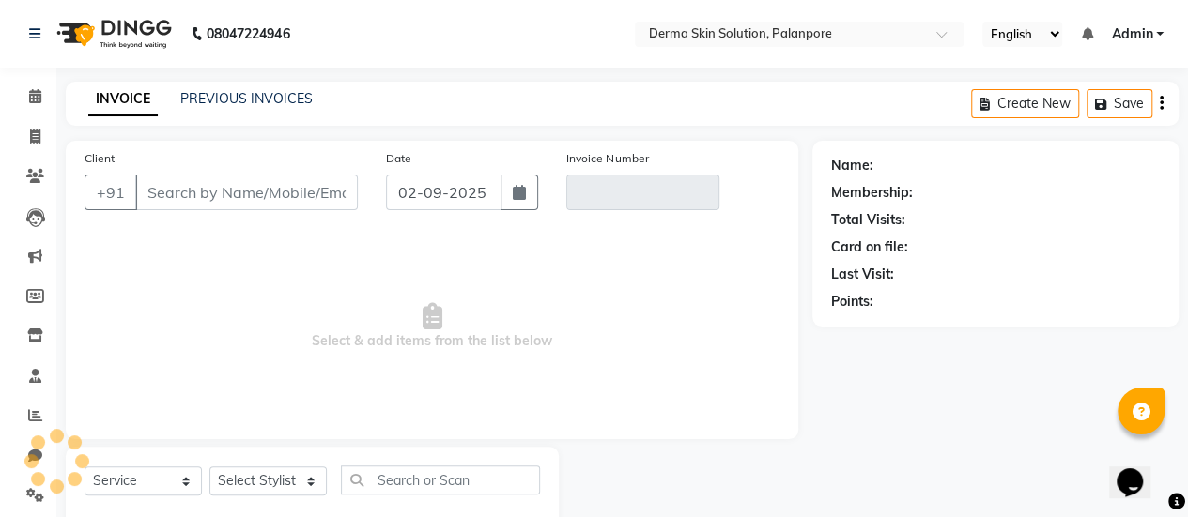
scroll to position [46, 0]
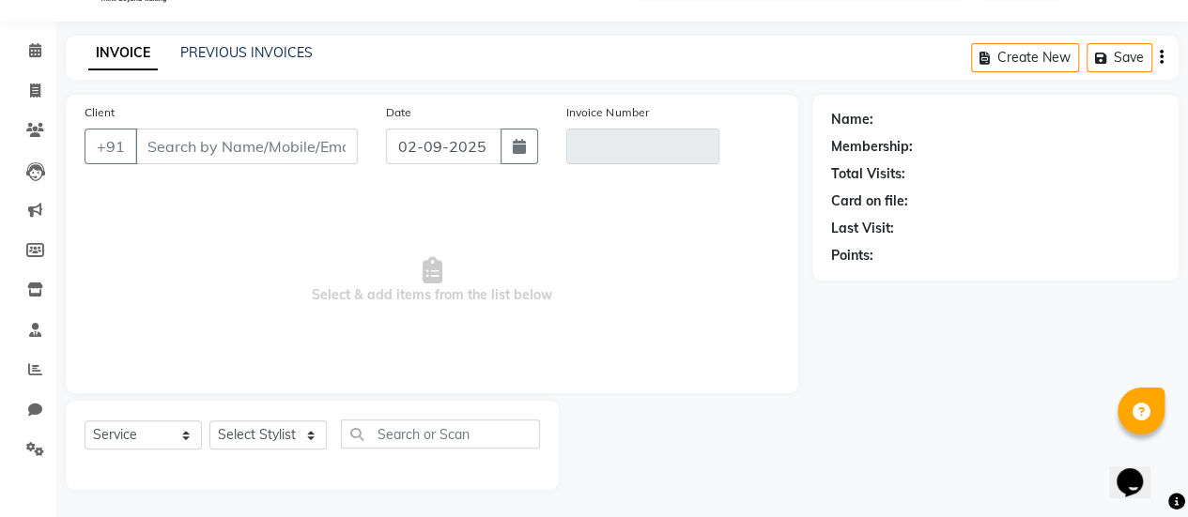
type input "7228821118"
type input "V/2025-26/0338"
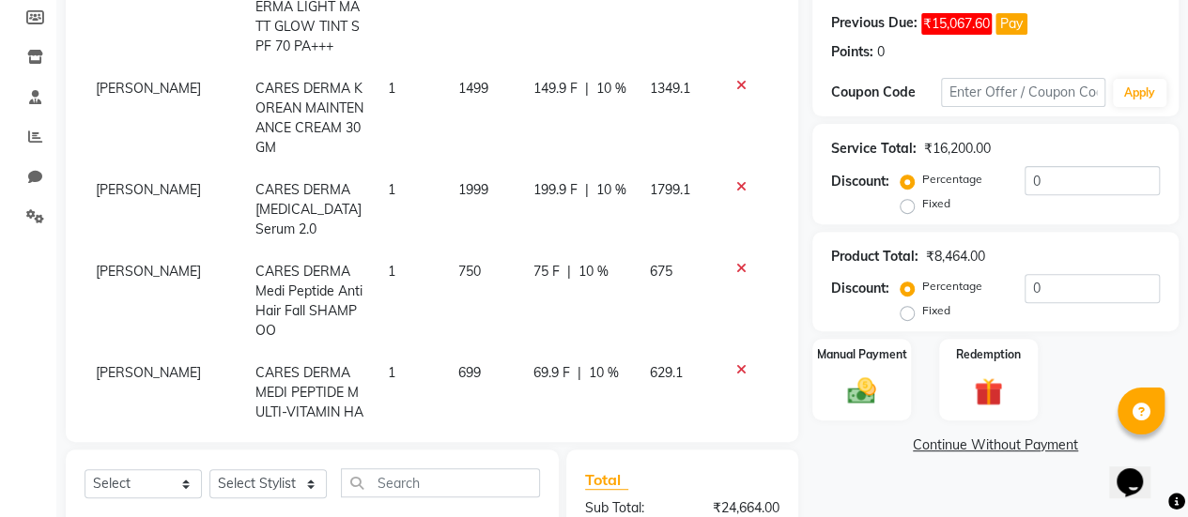
scroll to position [301, 0]
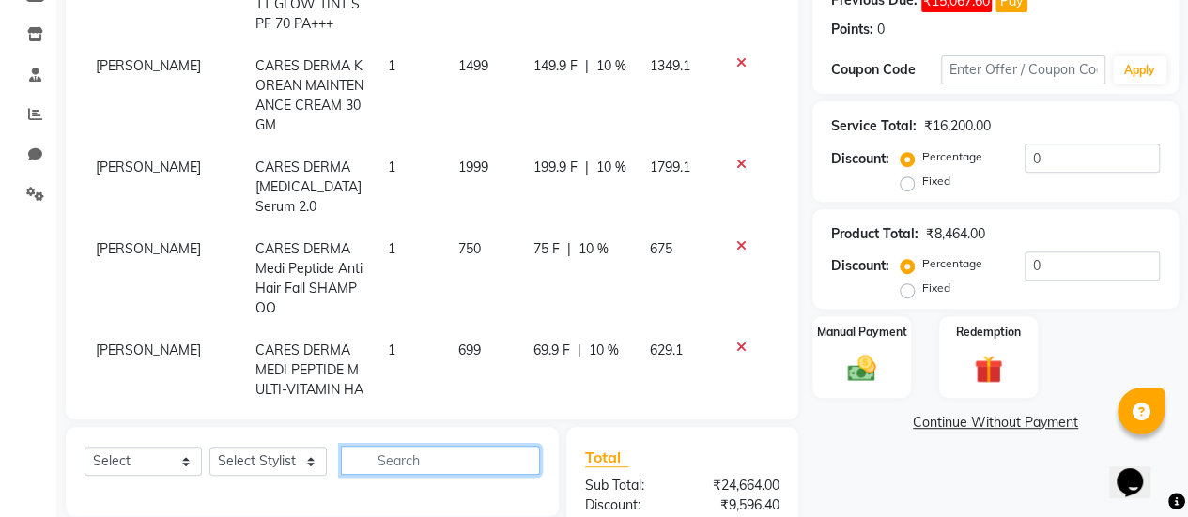
click at [370, 462] on input "text" at bounding box center [440, 460] width 199 height 29
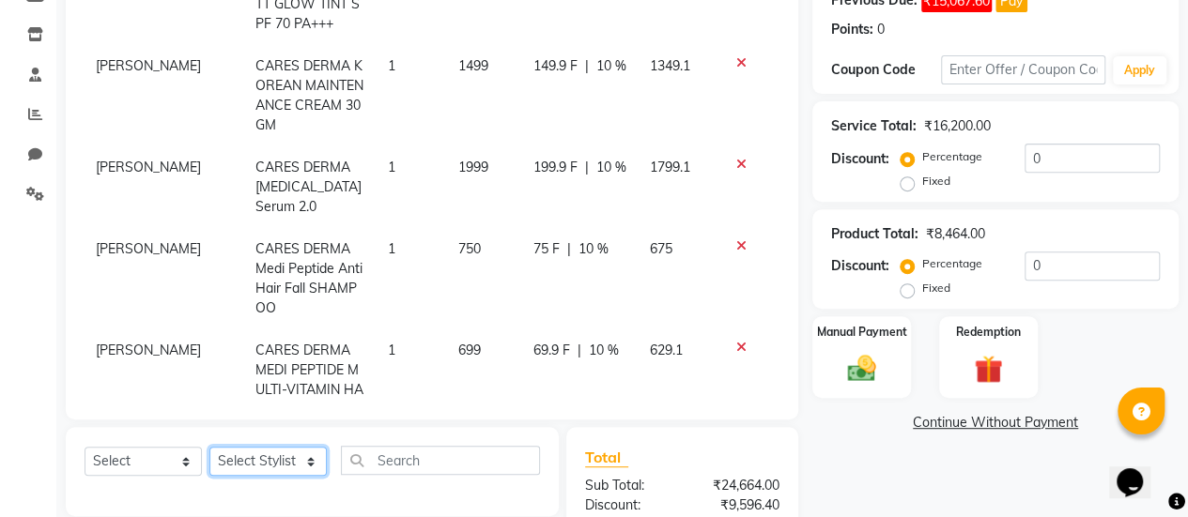
drag, startPoint x: 254, startPoint y: 463, endPoint x: 159, endPoint y: 465, distance: 94.9
click at [159, 465] on div "Select Service Product Membership Package Voucher Prepaid Gift Card Select Styl…" at bounding box center [312, 468] width 455 height 44
drag, startPoint x: 159, startPoint y: 465, endPoint x: 143, endPoint y: 314, distance: 152.0
click at [143, 314] on div "Client +91 7228821118 Date 02-09-2025 Invoice Number V/2025-26/0338 Services St…" at bounding box center [432, 251] width 761 height 824
select select "product"
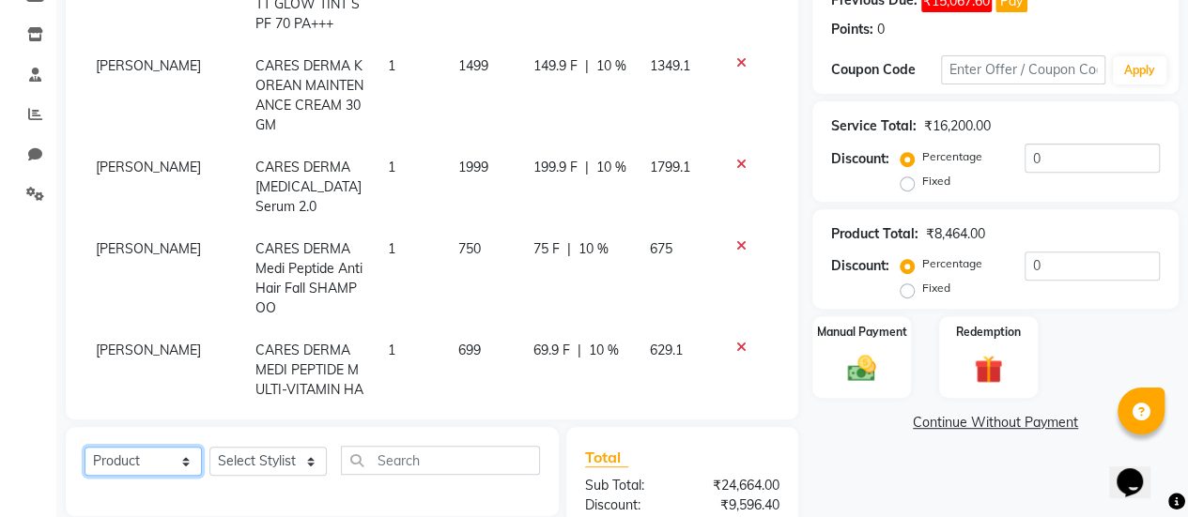
click at [85, 447] on select "Select Service Product Membership Package Voucher Prepaid Gift Card" at bounding box center [143, 461] width 117 height 29
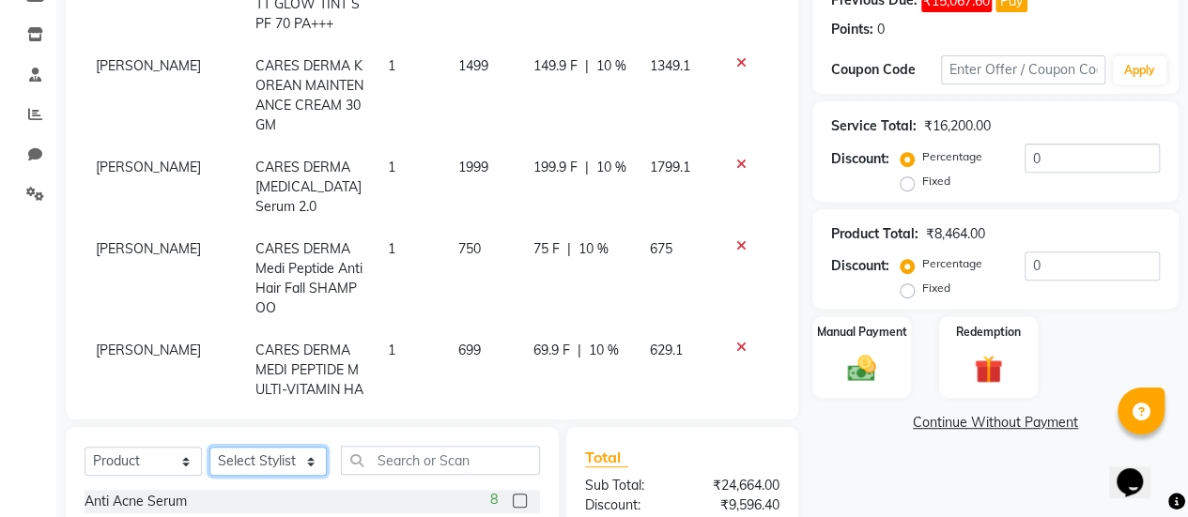
click at [246, 459] on select "Select Stylist Aum [PERSON_NAME] [PERSON_NAME] [PERSON_NAME] [PERSON_NAME] Meet…" at bounding box center [267, 461] width 117 height 29
select select "80159"
click at [209, 447] on select "Select Stylist Aum [PERSON_NAME] [PERSON_NAME] [PERSON_NAME] [PERSON_NAME] Meet…" at bounding box center [267, 461] width 117 height 29
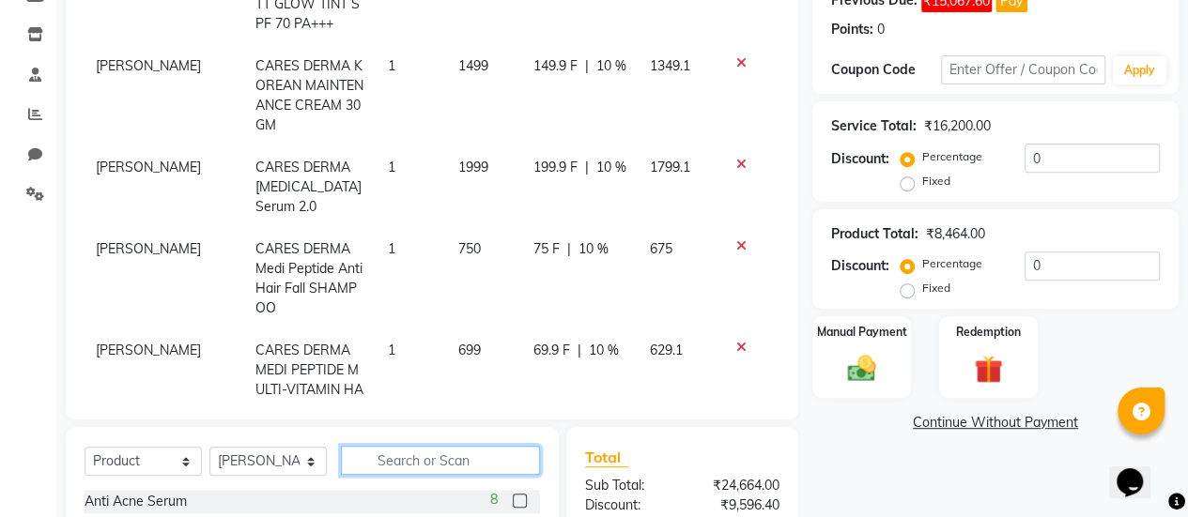
click at [400, 463] on input "text" at bounding box center [440, 460] width 199 height 29
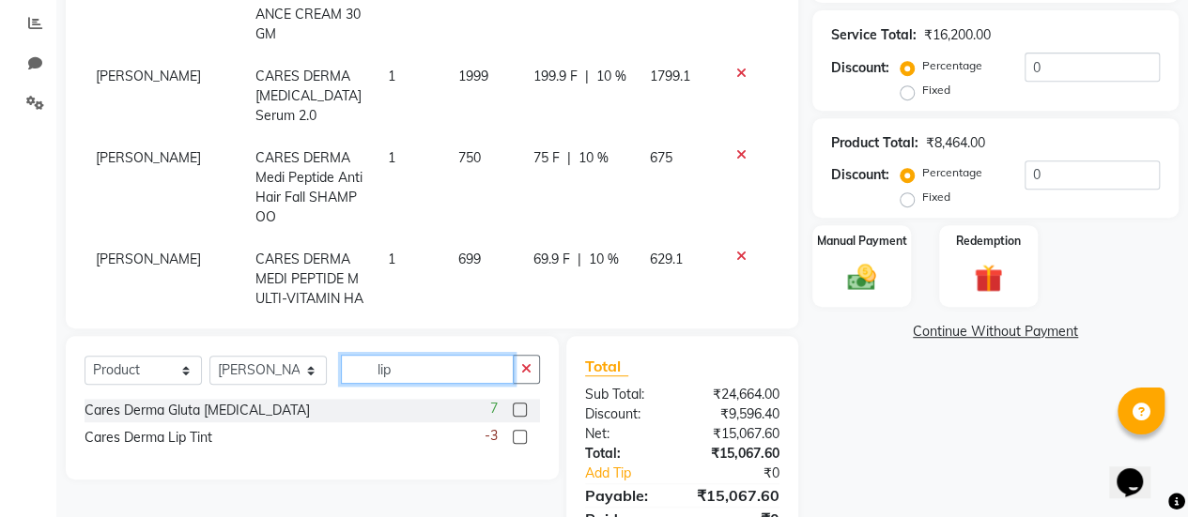
scroll to position [393, 0]
type input "lip"
click at [514, 407] on label at bounding box center [520, 409] width 14 height 14
click at [514, 407] on input "checkbox" at bounding box center [519, 410] width 12 height 12
checkbox input "false"
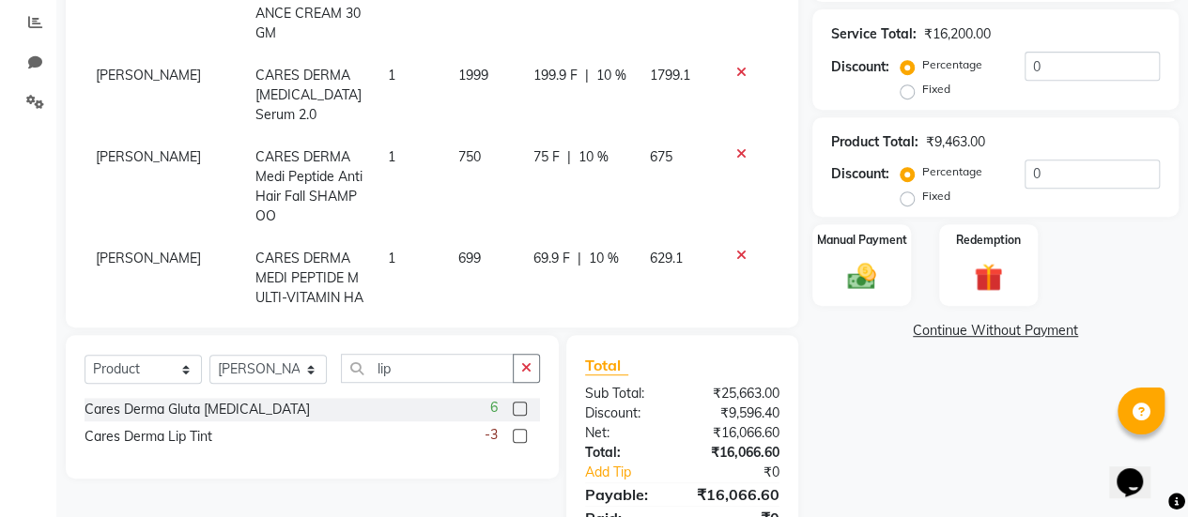
scroll to position [870, 0]
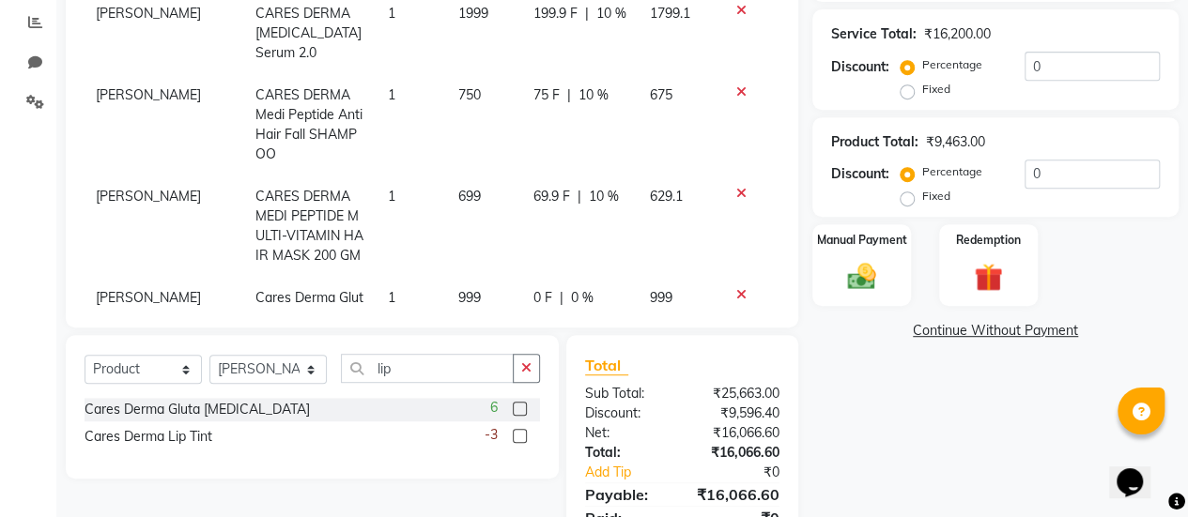
click at [571, 288] on span "0 %" at bounding box center [582, 298] width 23 height 20
select select "80159"
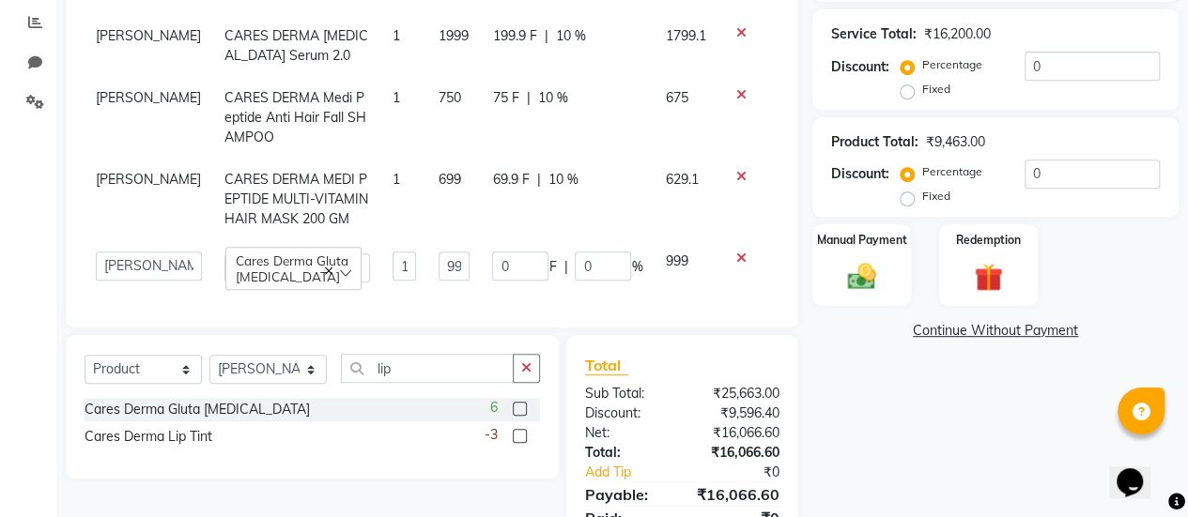
scroll to position [890, 0]
click at [736, 252] on icon at bounding box center [741, 258] width 10 height 13
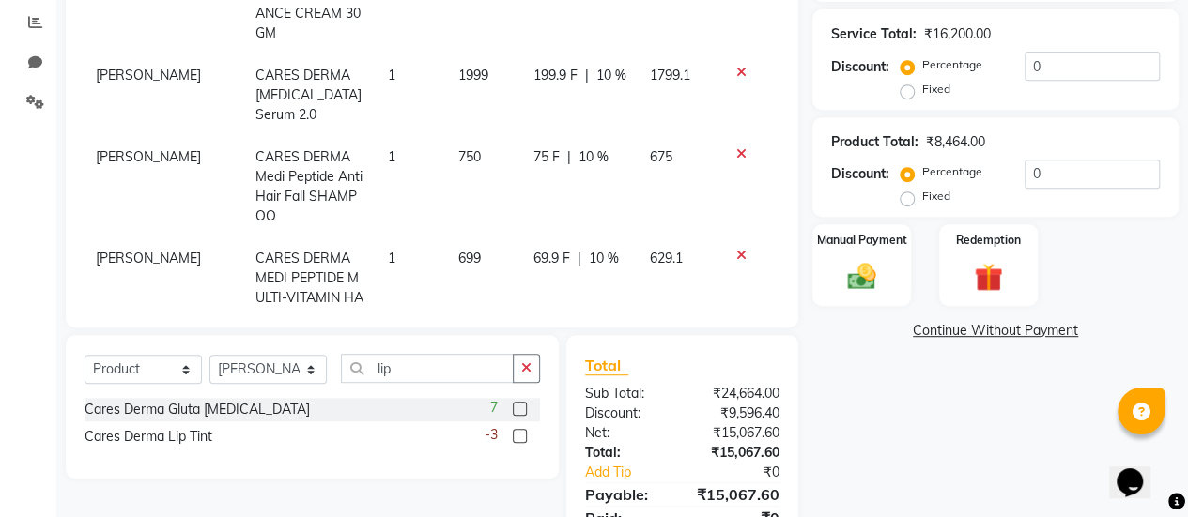
click at [518, 435] on label at bounding box center [520, 436] width 14 height 14
click at [518, 435] on input "checkbox" at bounding box center [519, 437] width 12 height 12
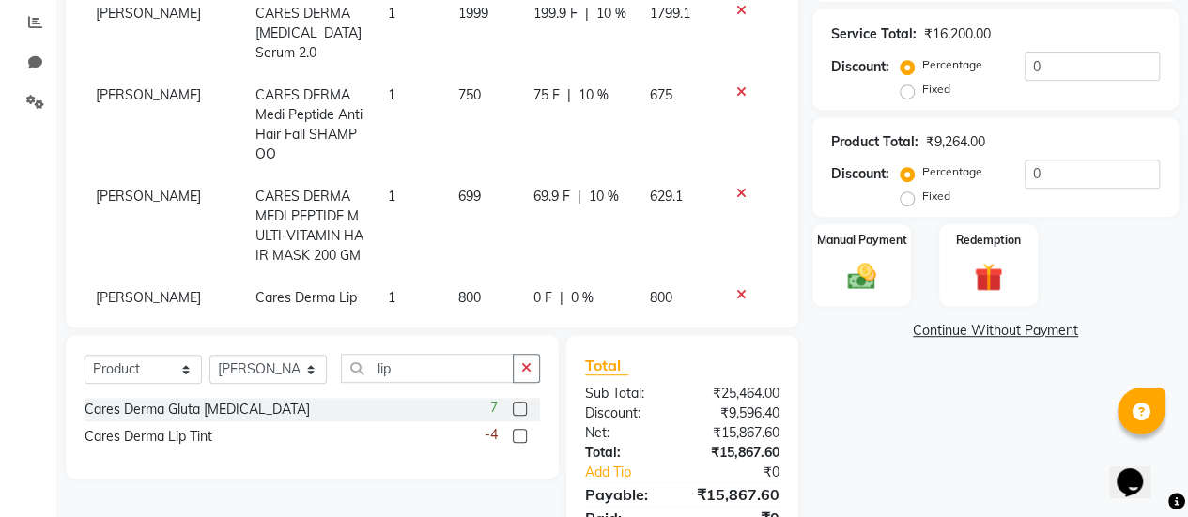
checkbox input "false"
click at [571, 288] on span "0 %" at bounding box center [582, 298] width 23 height 20
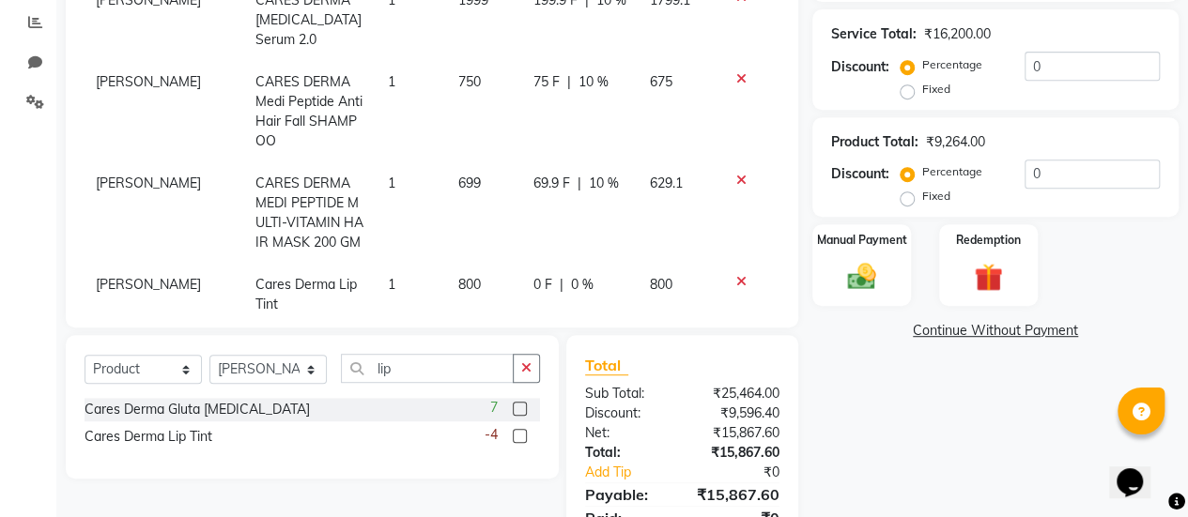
select select "80159"
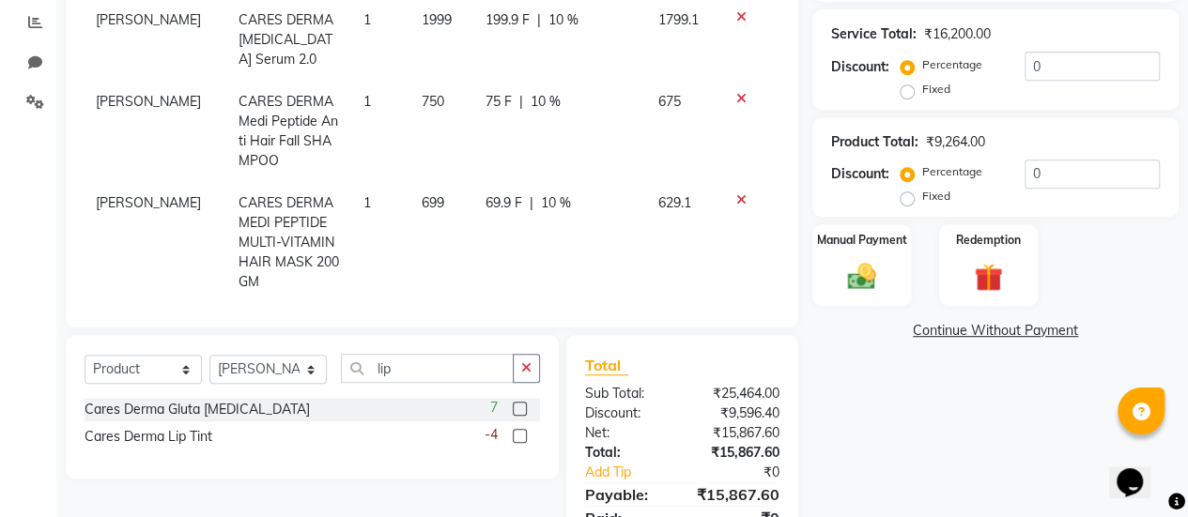
click at [577, 315] on input "0" at bounding box center [596, 329] width 56 height 29
type input "020"
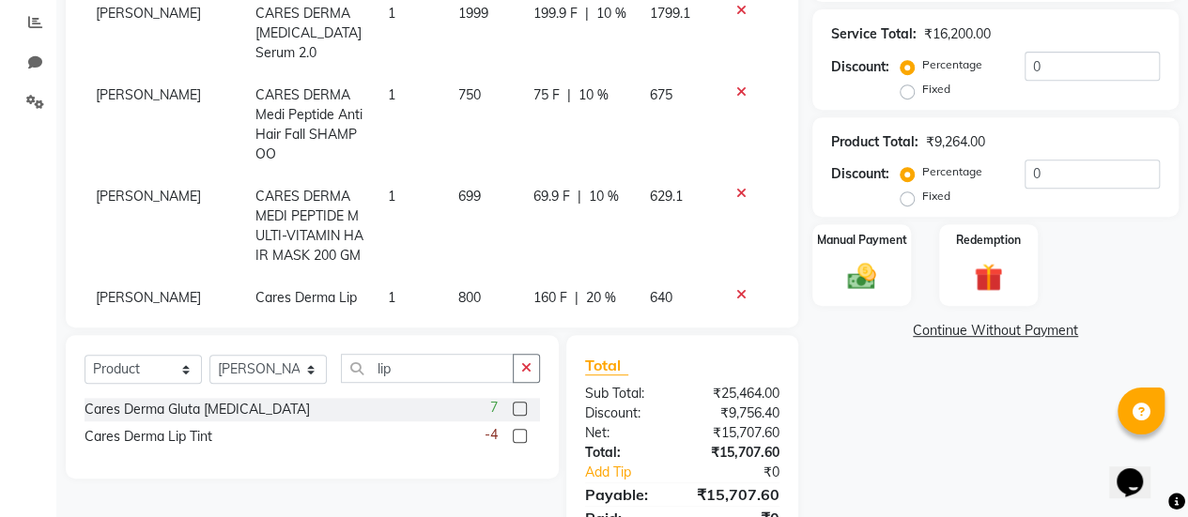
click at [584, 195] on td "69.9 F | 10 %" at bounding box center [580, 226] width 116 height 101
select select "80159"
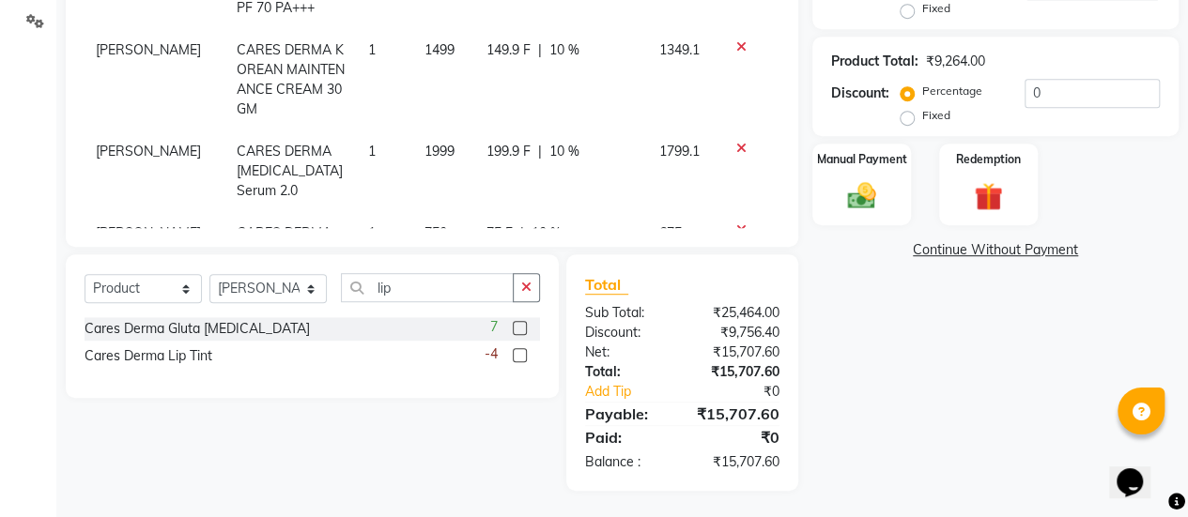
scroll to position [648, 0]
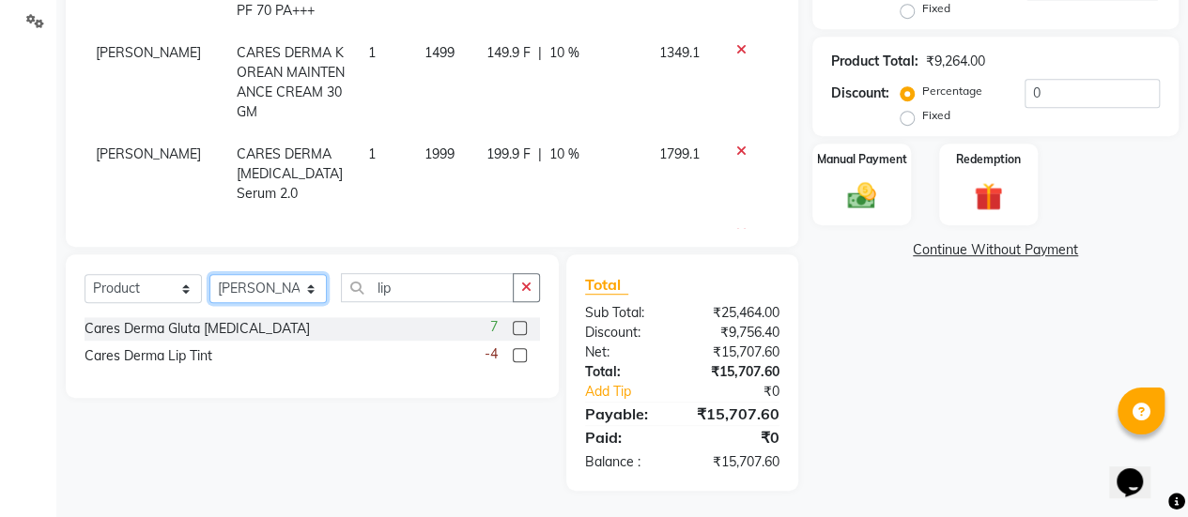
click at [286, 285] on select "Select Stylist Aum [PERSON_NAME] [PERSON_NAME] [PERSON_NAME] [PERSON_NAME] Meet…" at bounding box center [267, 288] width 117 height 29
select select "77003"
click at [209, 274] on select "Select Stylist Aum [PERSON_NAME] [PERSON_NAME] [PERSON_NAME] [PERSON_NAME] Meet…" at bounding box center [267, 288] width 117 height 29
click at [126, 283] on select "Select Service Product Membership Package Voucher Prepaid Gift Card" at bounding box center [143, 288] width 117 height 29
select select "service"
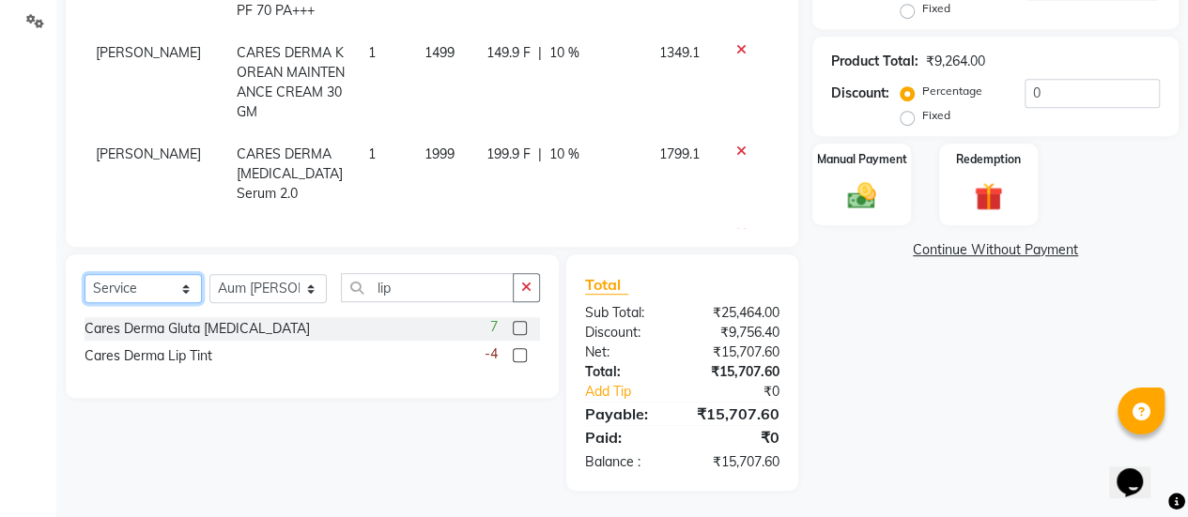
click at [85, 274] on select "Select Service Product Membership Package Voucher Prepaid Gift Card" at bounding box center [143, 288] width 117 height 29
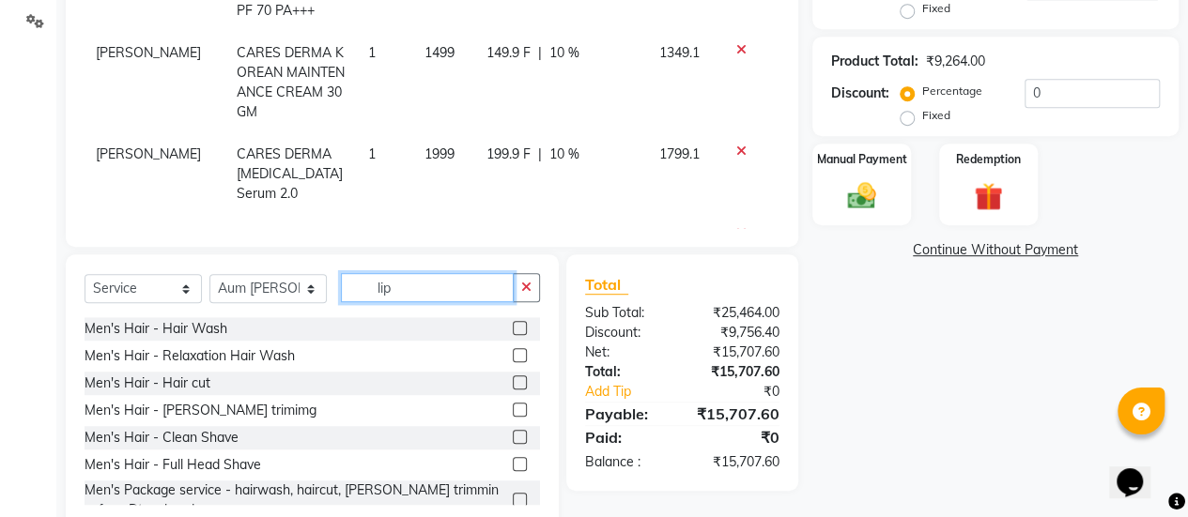
click at [416, 292] on input "lip" at bounding box center [427, 287] width 173 height 29
type input "l"
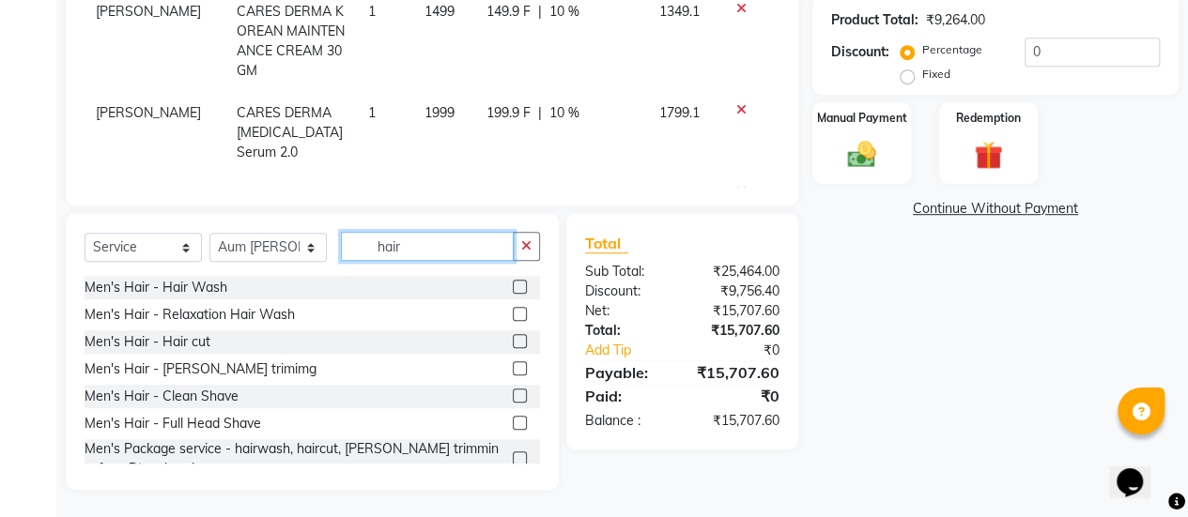
type input "hair"
click at [513, 339] on label at bounding box center [520, 341] width 14 height 14
click at [513, 339] on input "checkbox" at bounding box center [519, 342] width 12 height 12
checkbox input "false"
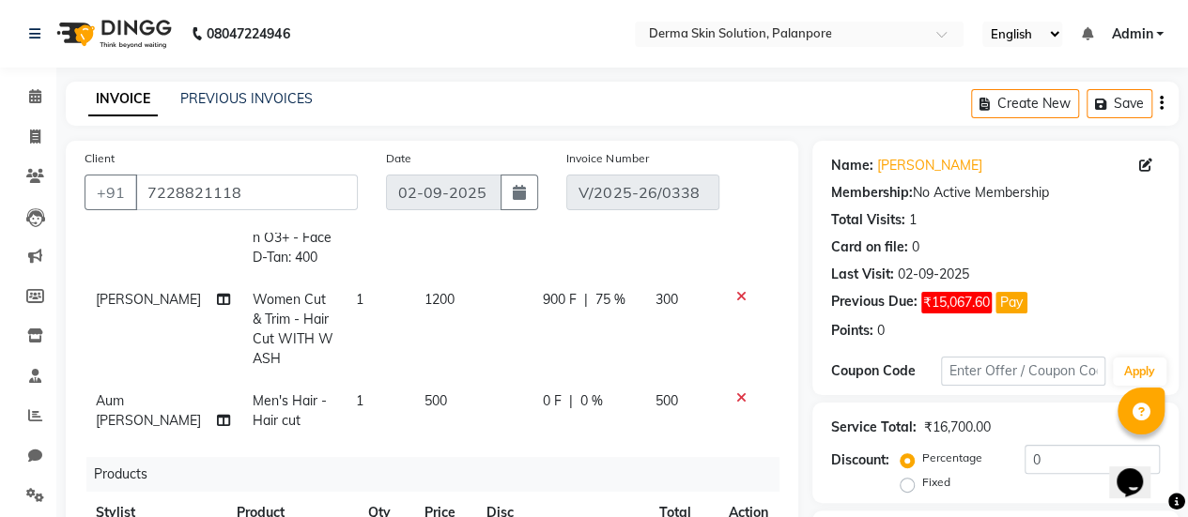
scroll to position [300, 0]
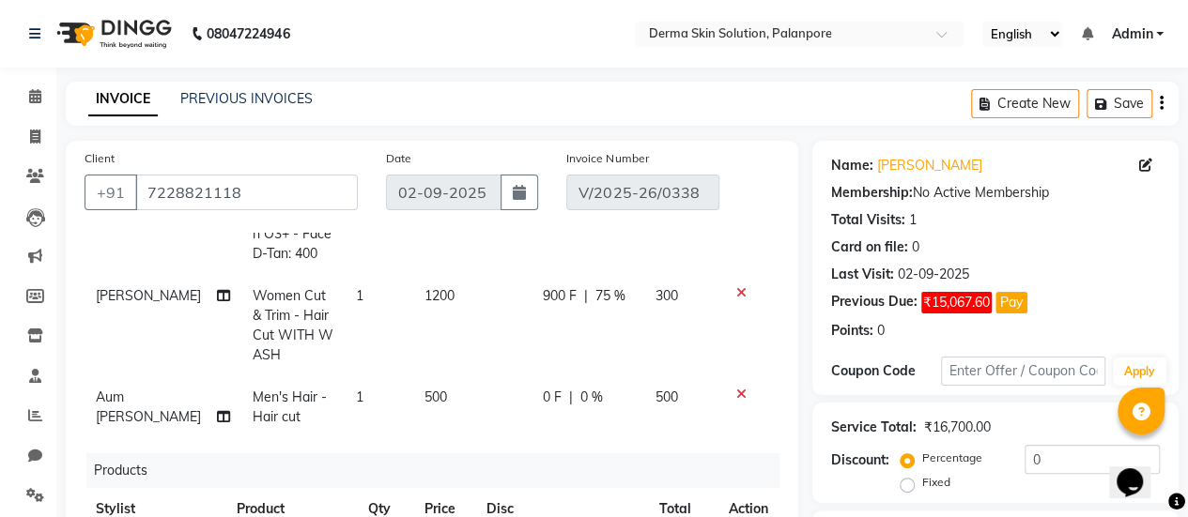
click at [543, 393] on span "0 F" at bounding box center [552, 398] width 19 height 20
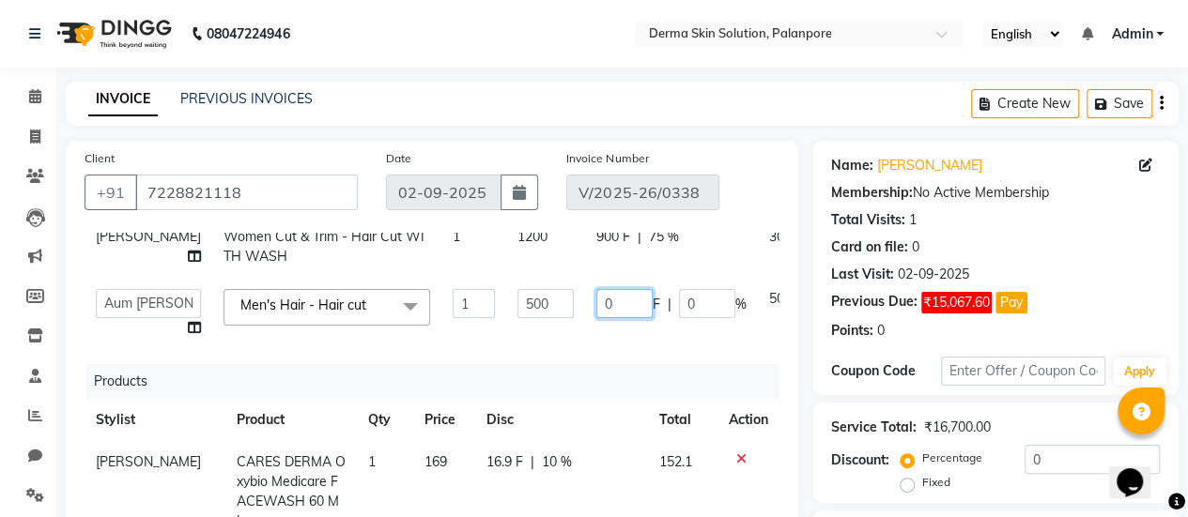
click at [596, 318] on input "0" at bounding box center [624, 303] width 56 height 29
type input "0350"
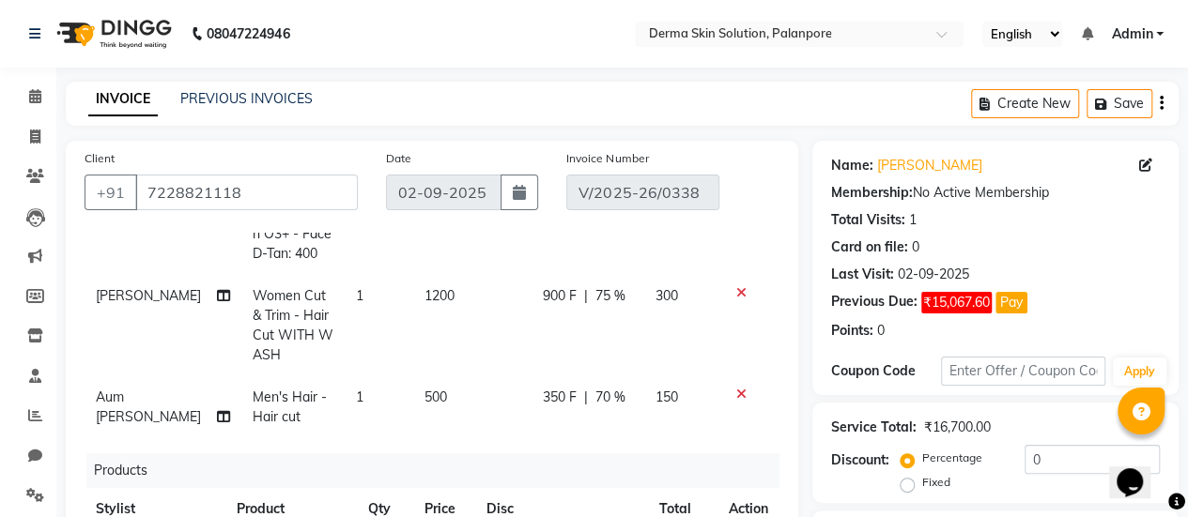
click at [562, 439] on div "Services Stylist Service Qty Price Disc Total Action Usha Parmar ADVANCE HAIR F…" at bounding box center [432, 467] width 695 height 469
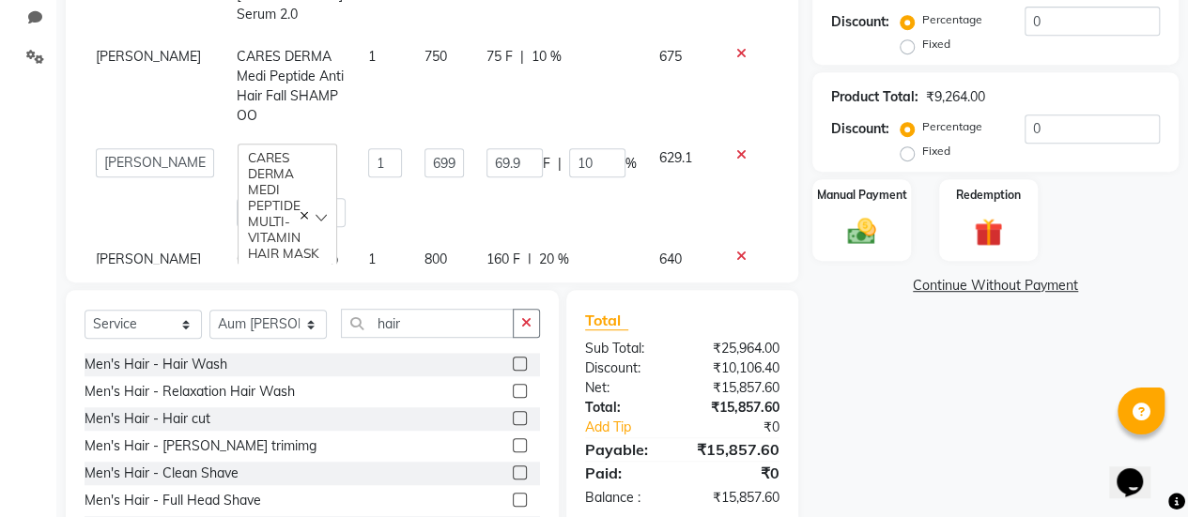
scroll to position [516, 0]
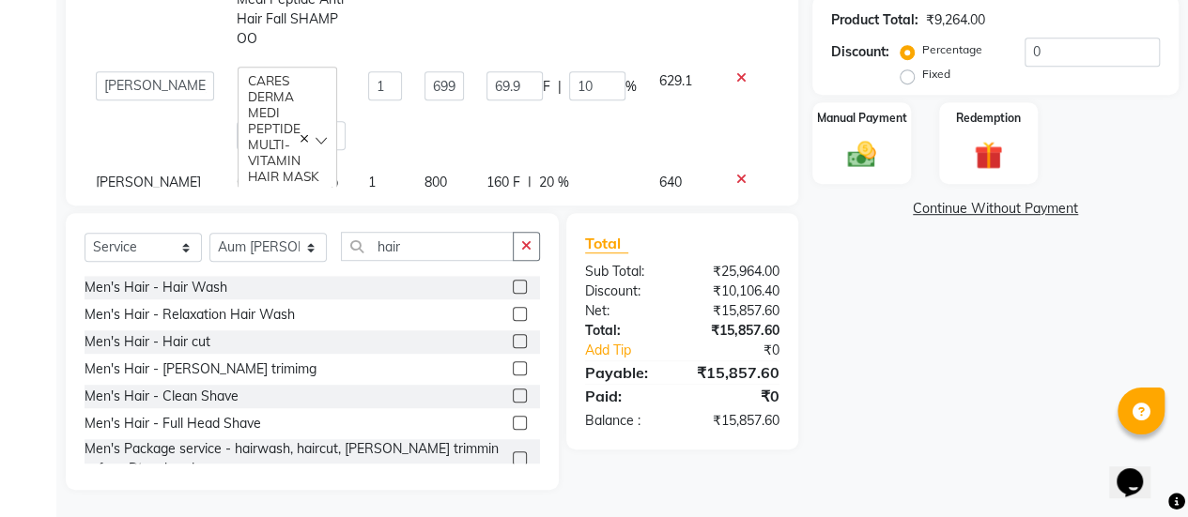
click at [989, 211] on link "Continue Without Payment" at bounding box center [995, 209] width 359 height 20
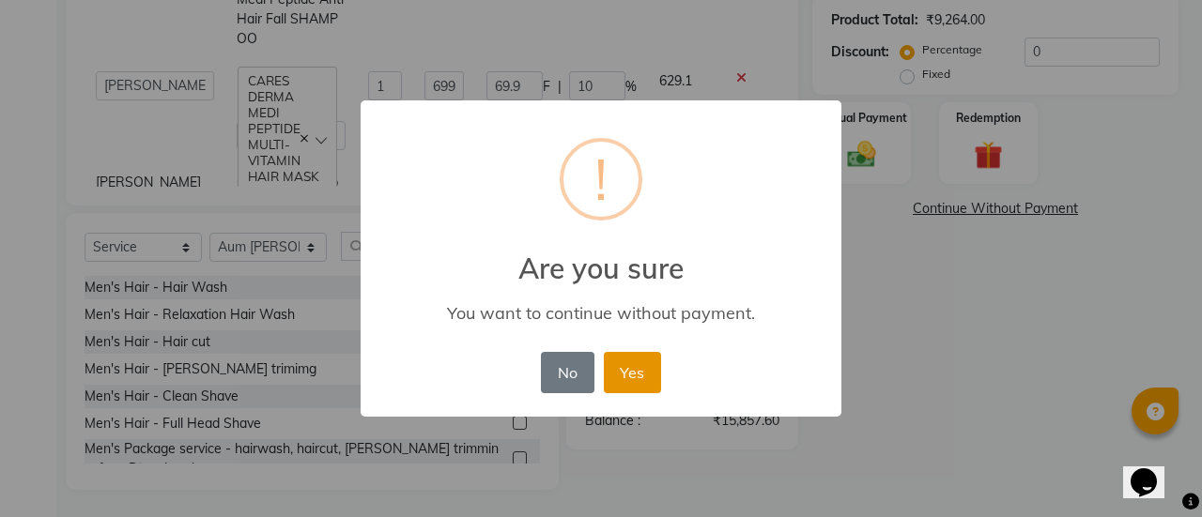
click at [649, 370] on button "Yes" at bounding box center [632, 372] width 57 height 41
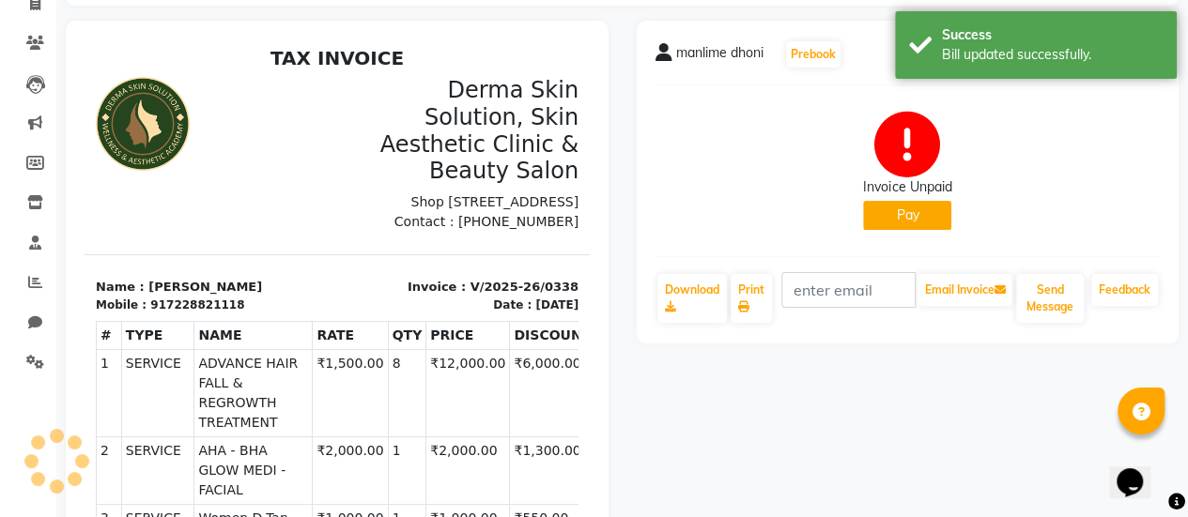
scroll to position [128, 0]
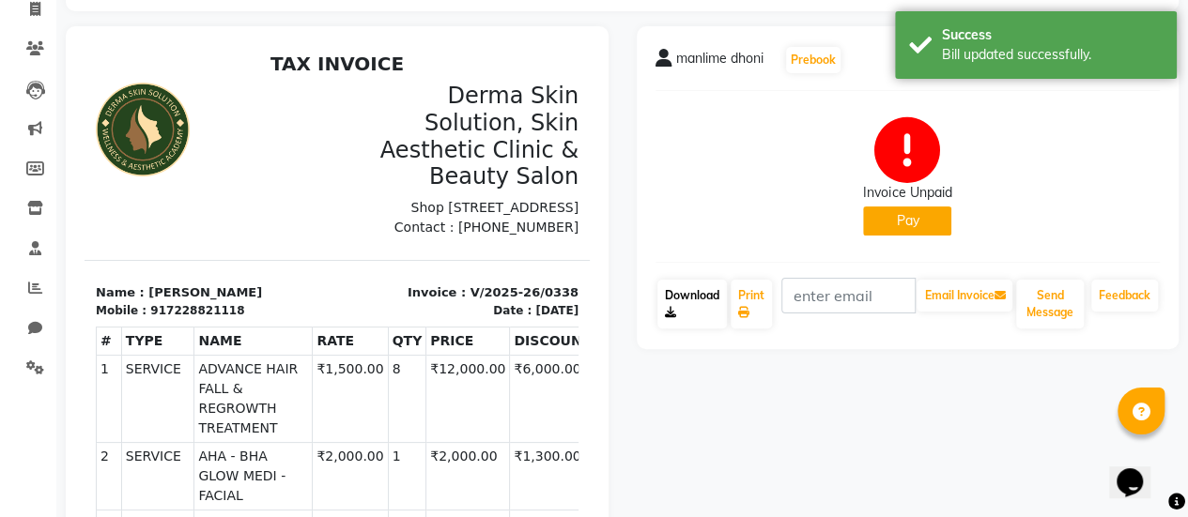
click at [676, 305] on link "Download" at bounding box center [691, 304] width 69 height 49
